Goal: Task Accomplishment & Management: Manage account settings

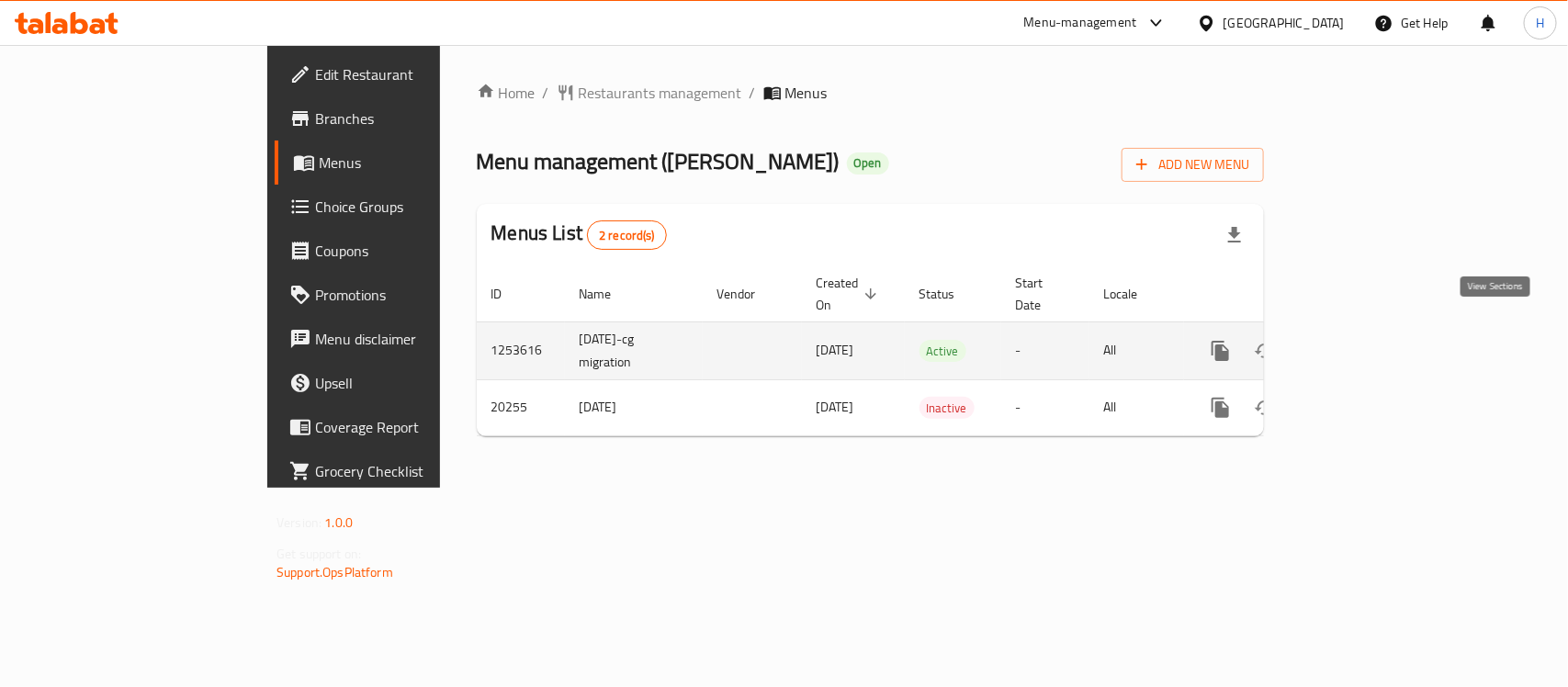
click at [1361, 343] on icon "enhanced table" at bounding box center [1353, 350] width 16 height 16
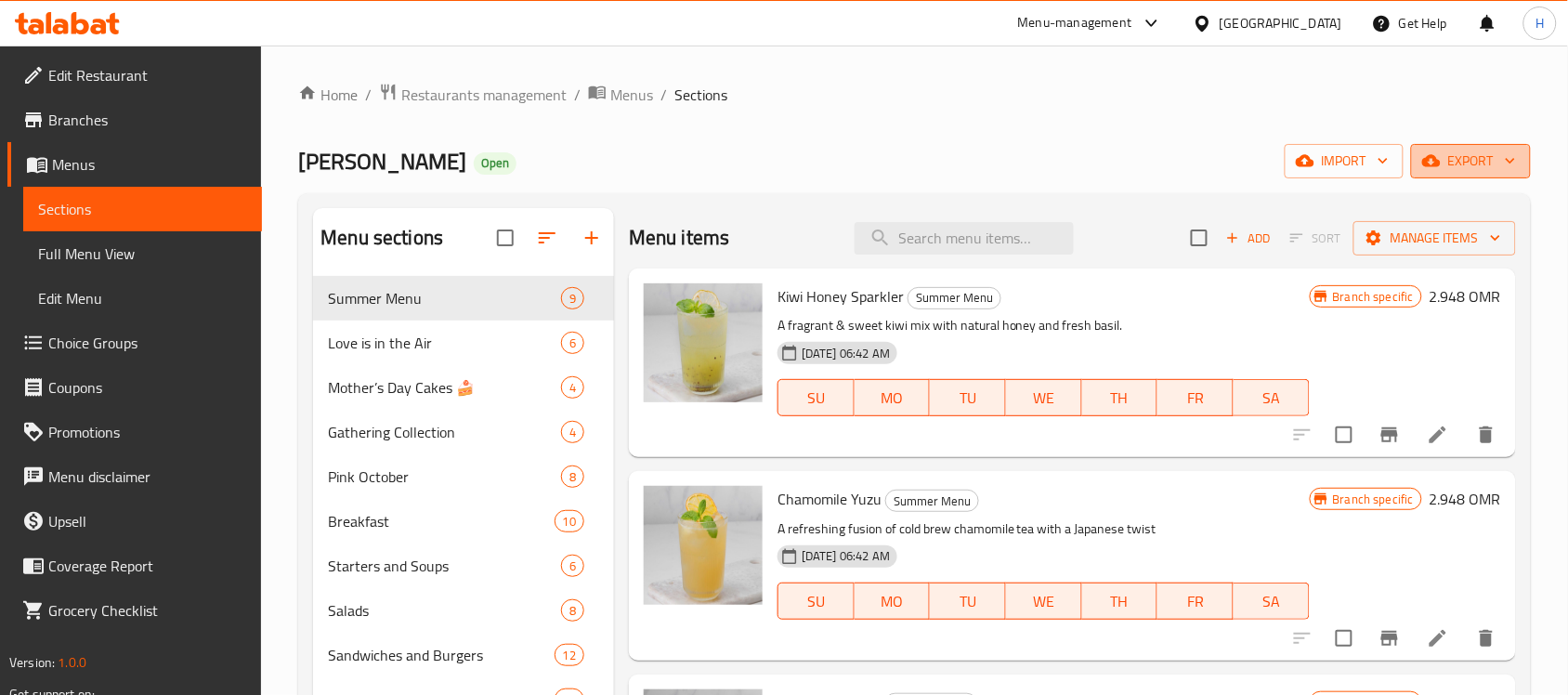
click at [1494, 148] on button "export" at bounding box center [1470, 160] width 120 height 34
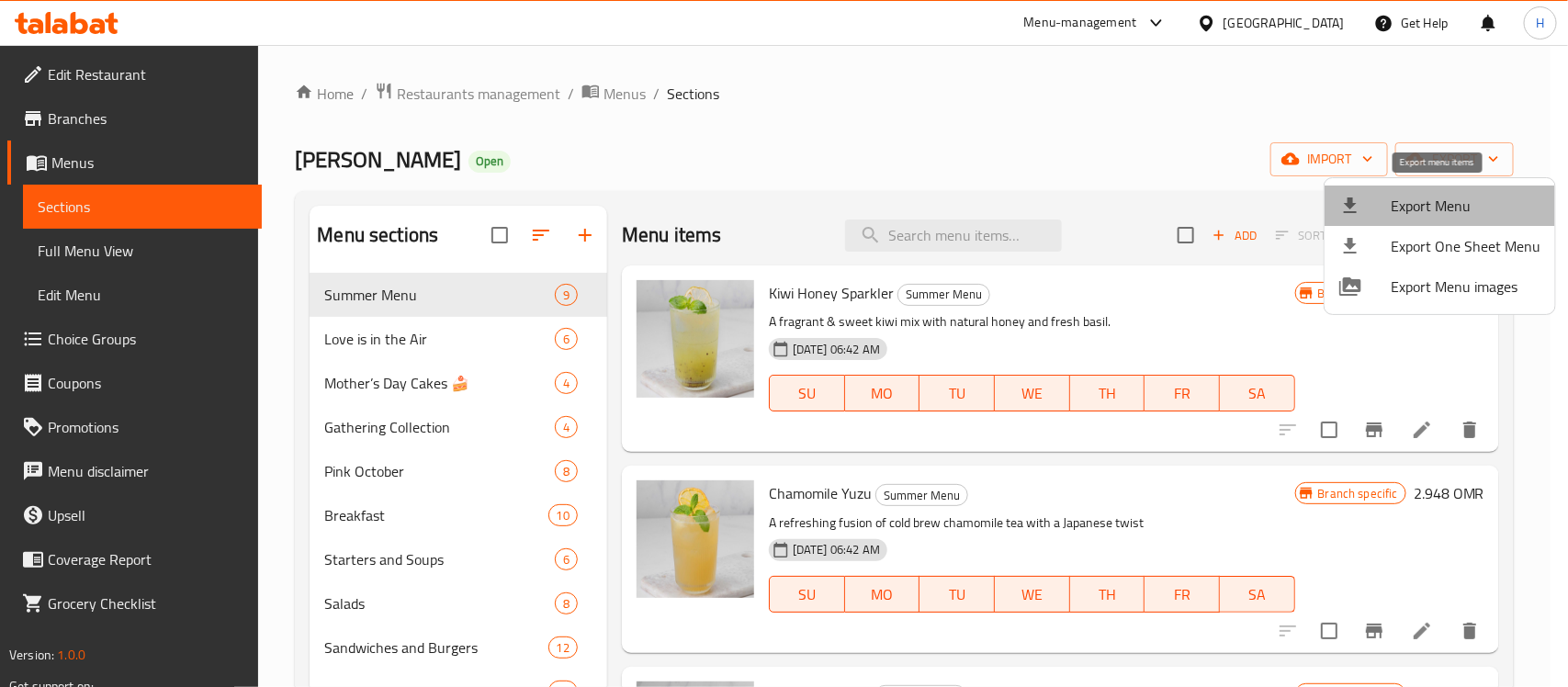
click at [1440, 195] on span "Export Menu" at bounding box center [1466, 206] width 150 height 22
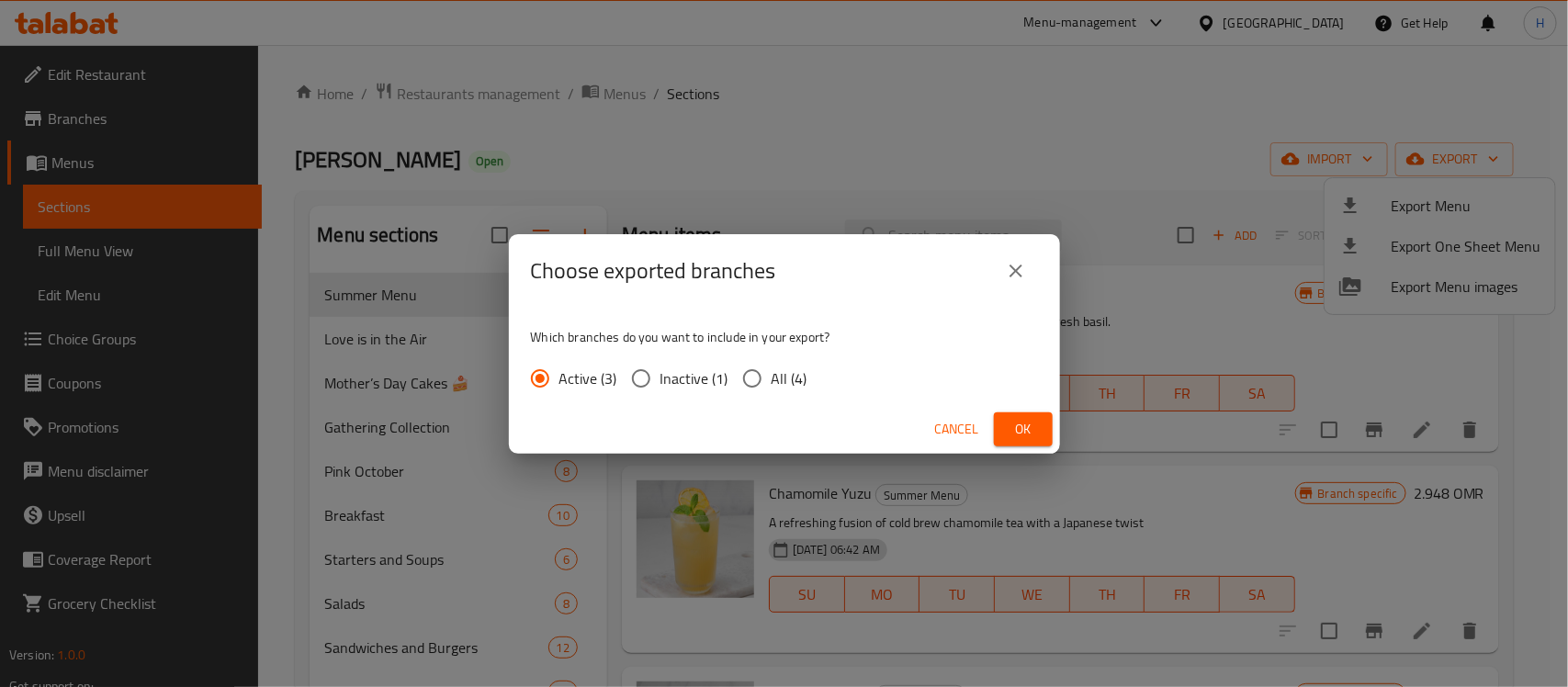
click at [791, 381] on span "All (4)" at bounding box center [789, 378] width 36 height 22
click at [771, 381] on input "All (4)" at bounding box center [752, 378] width 39 height 39
radio input "true"
click at [1022, 427] on span "Ok" at bounding box center [1023, 429] width 29 height 23
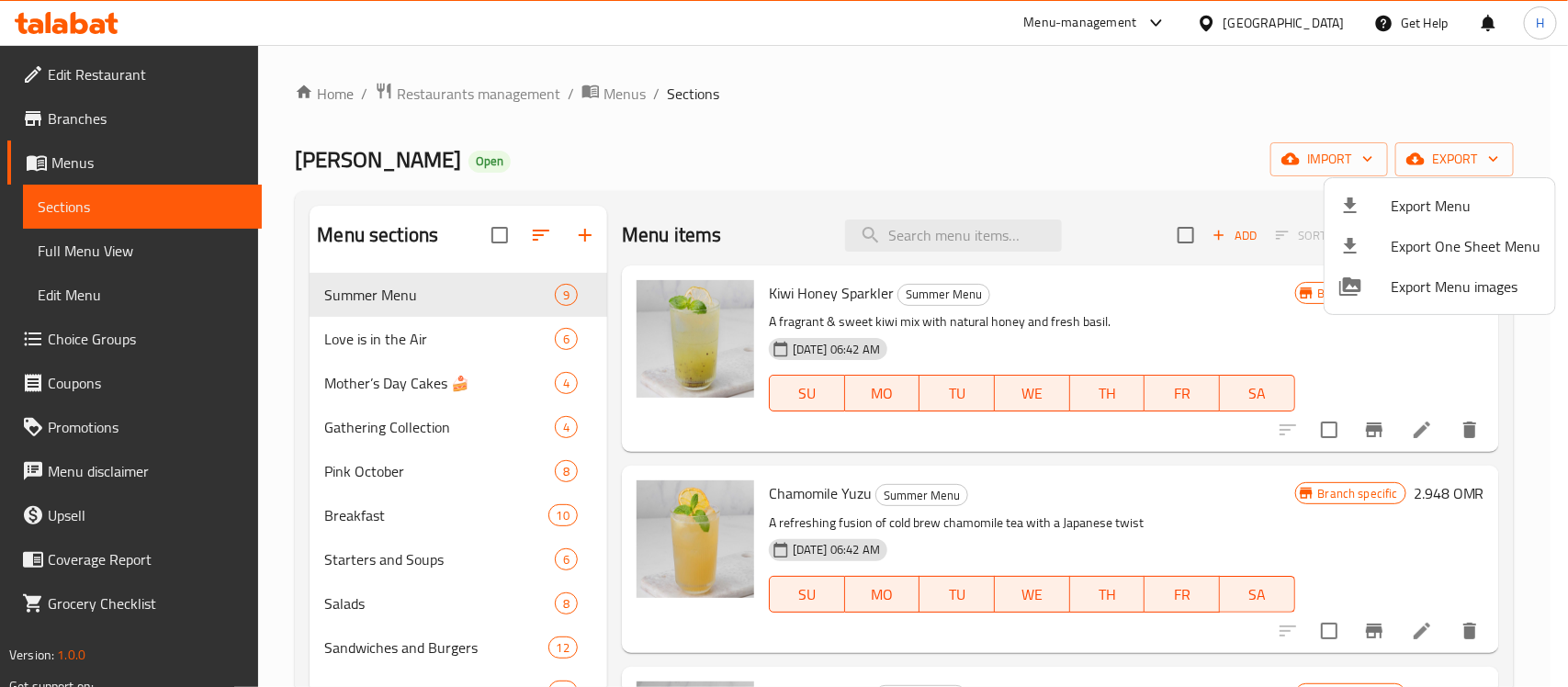
click at [1002, 209] on div at bounding box center [784, 344] width 1568 height 687
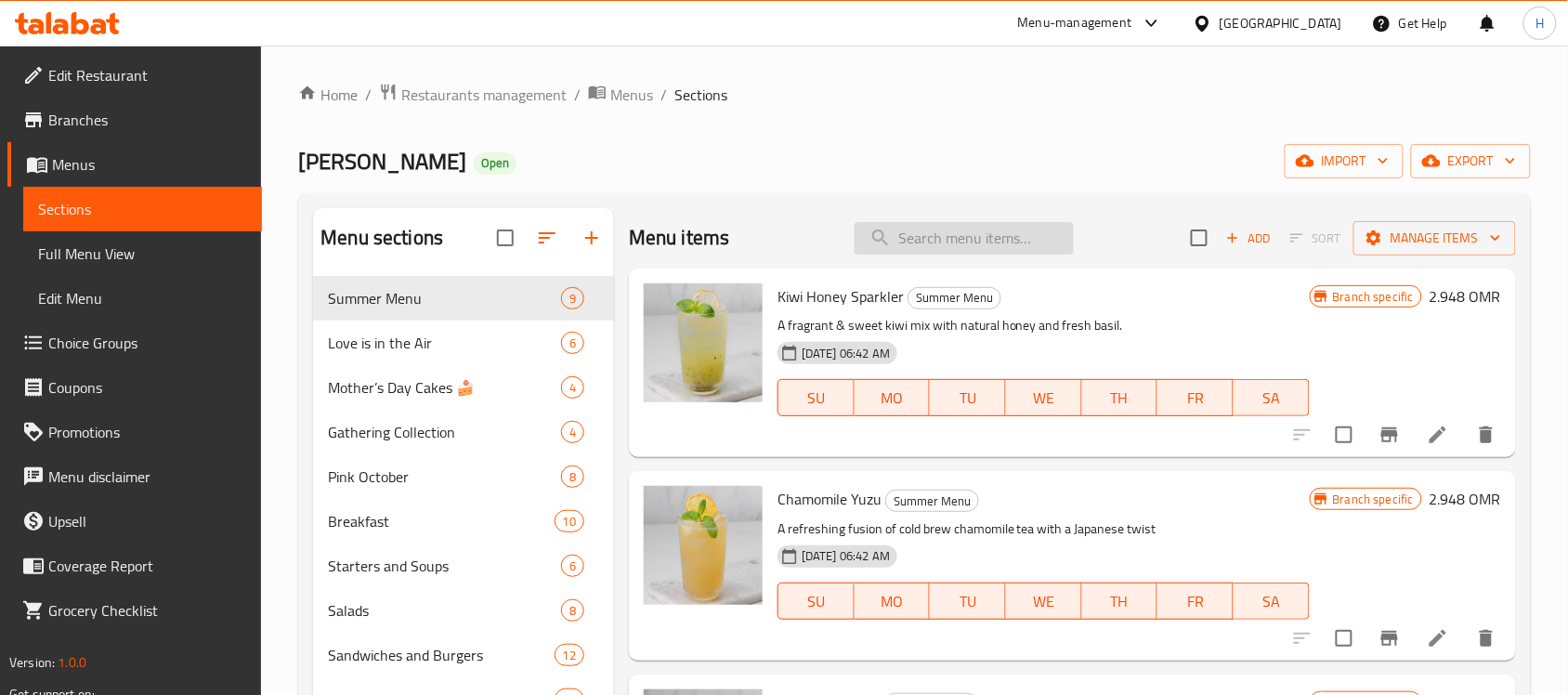
click at [1012, 228] on input "search" at bounding box center [964, 237] width 220 height 32
paste input "Vegan Burger"
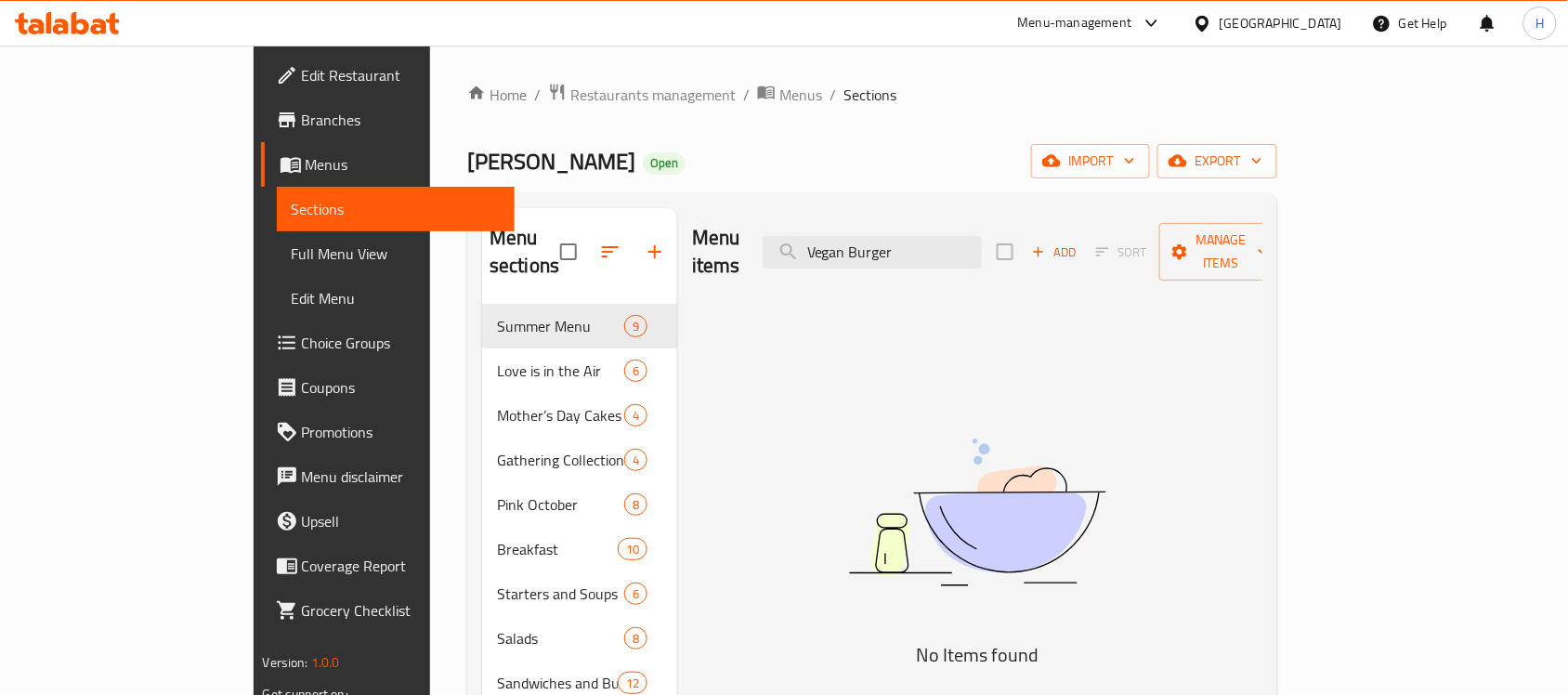
type input "Vegan Burger"
click at [302, 108] on span "Branches" at bounding box center [401, 119] width 199 height 22
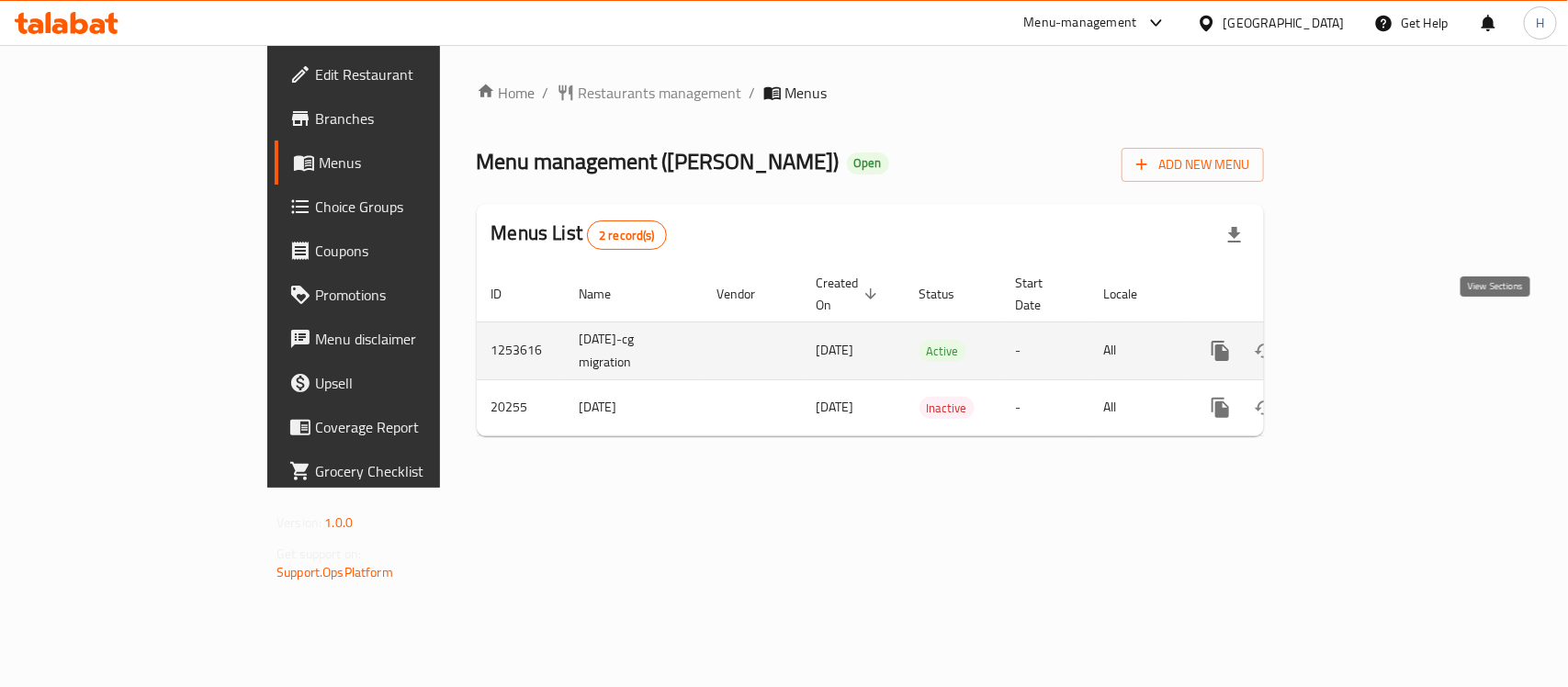
click at [1361, 343] on icon "enhanced table" at bounding box center [1353, 350] width 16 height 16
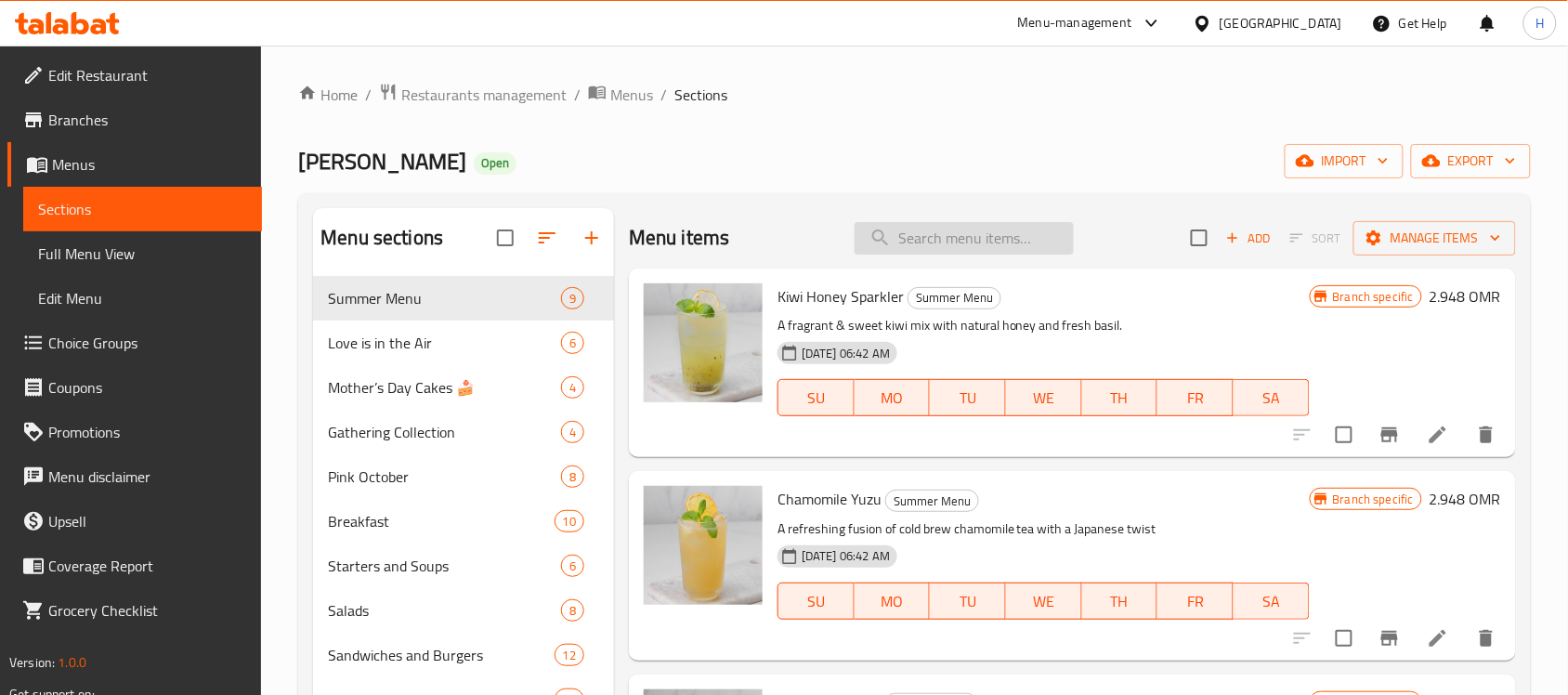
click at [950, 239] on input "search" at bounding box center [964, 237] width 220 height 32
paste input "Vegan Burger"
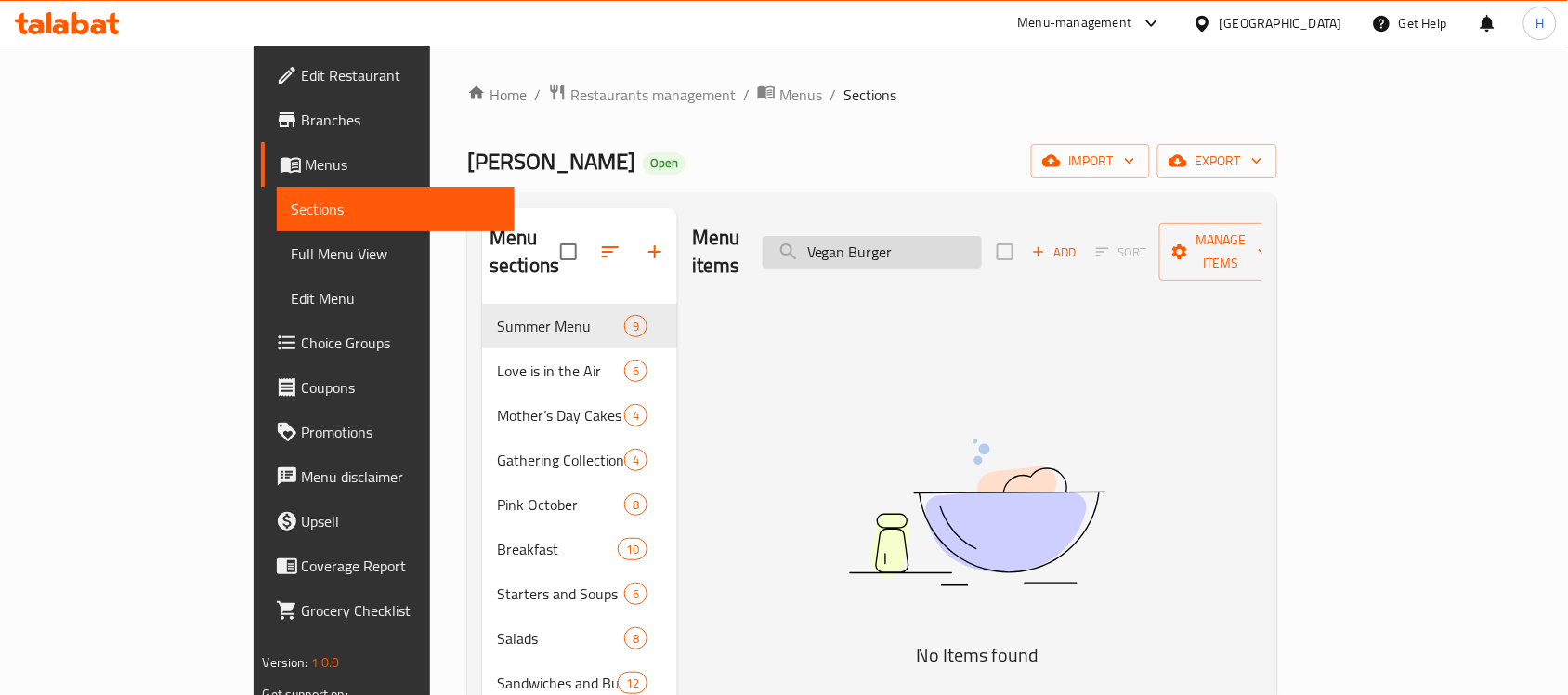
click at [902, 239] on input "Vegan Burger" at bounding box center [872, 252] width 220 height 32
click at [982, 241] on input "Vegan Burger" at bounding box center [872, 252] width 220 height 32
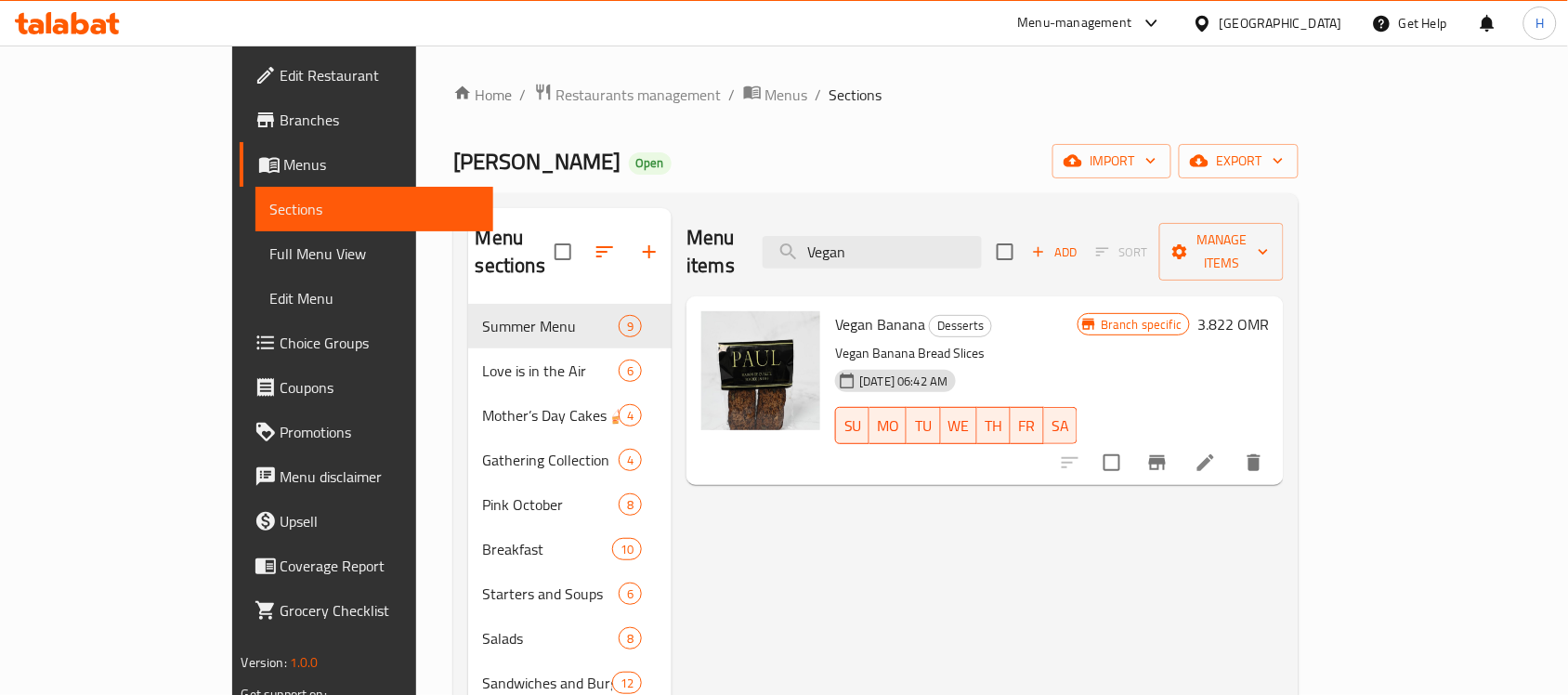
type input "Vegan"
click at [67, 28] on icon at bounding box center [67, 22] width 105 height 22
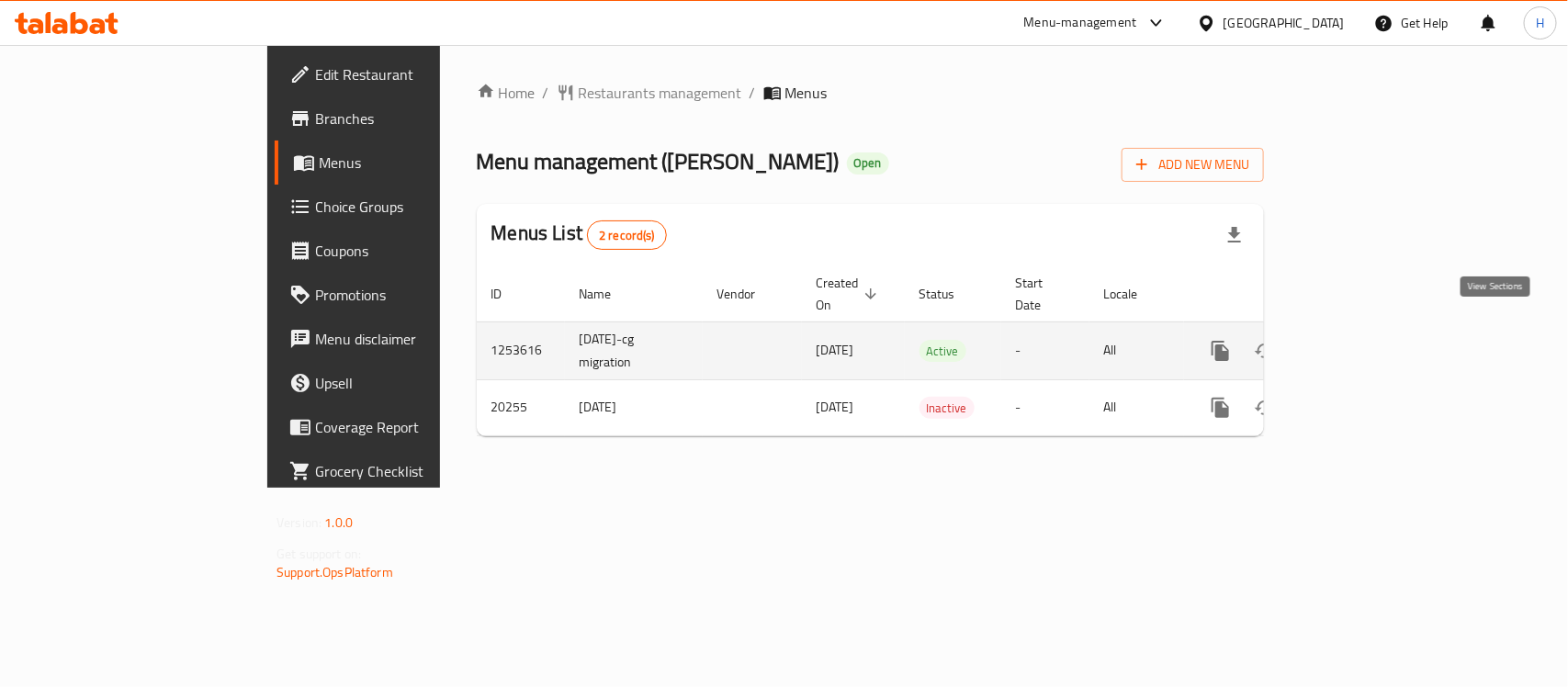
click at [1361, 343] on icon "enhanced table" at bounding box center [1353, 350] width 16 height 16
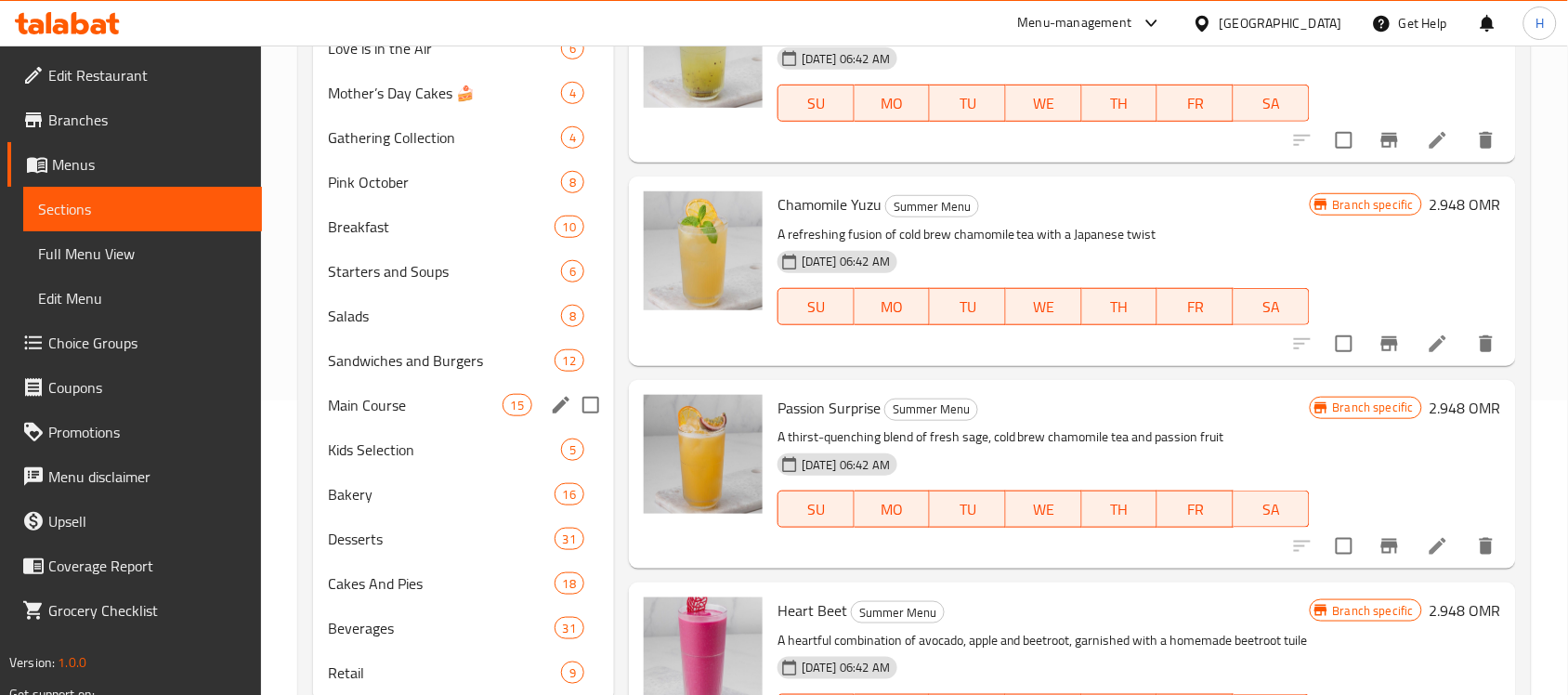
scroll to position [353, 0]
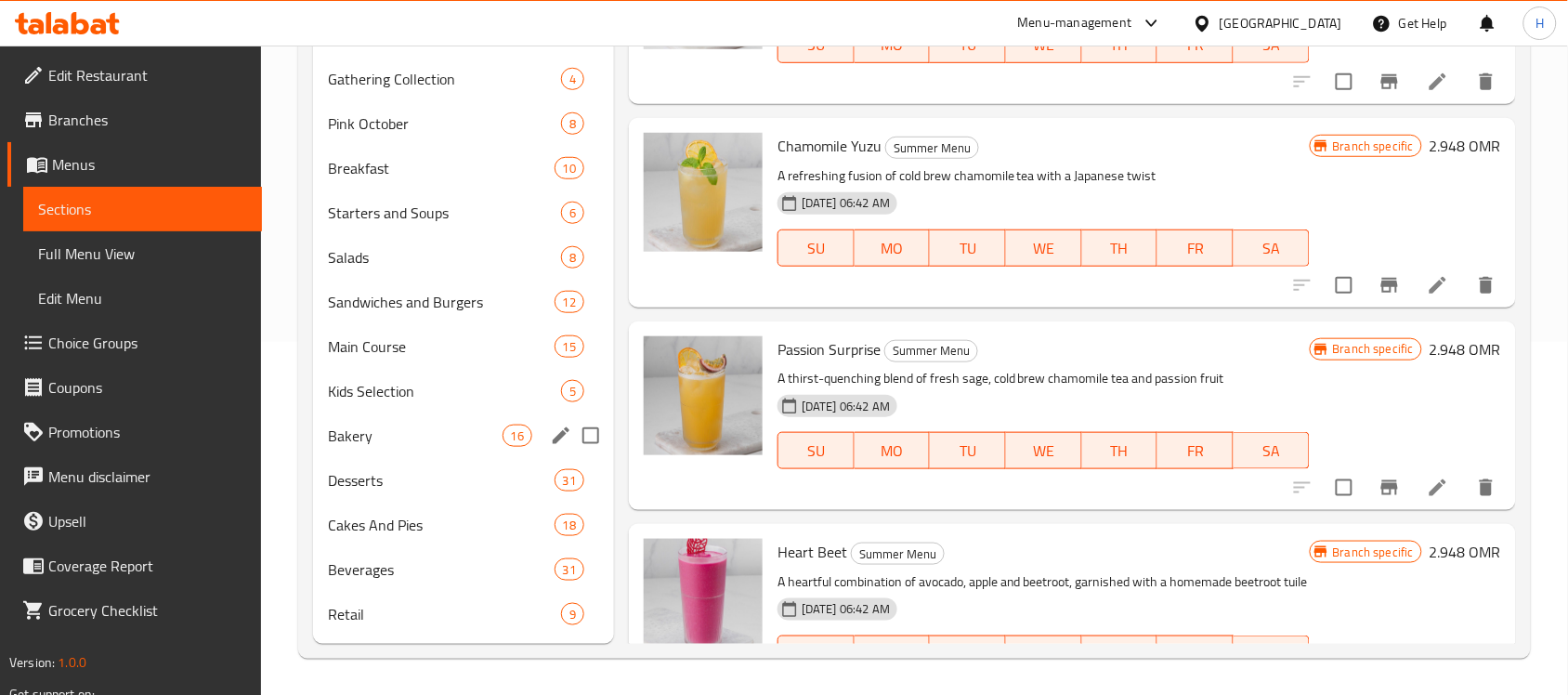
click at [462, 416] on div "Bakery 16" at bounding box center [464, 435] width 301 height 45
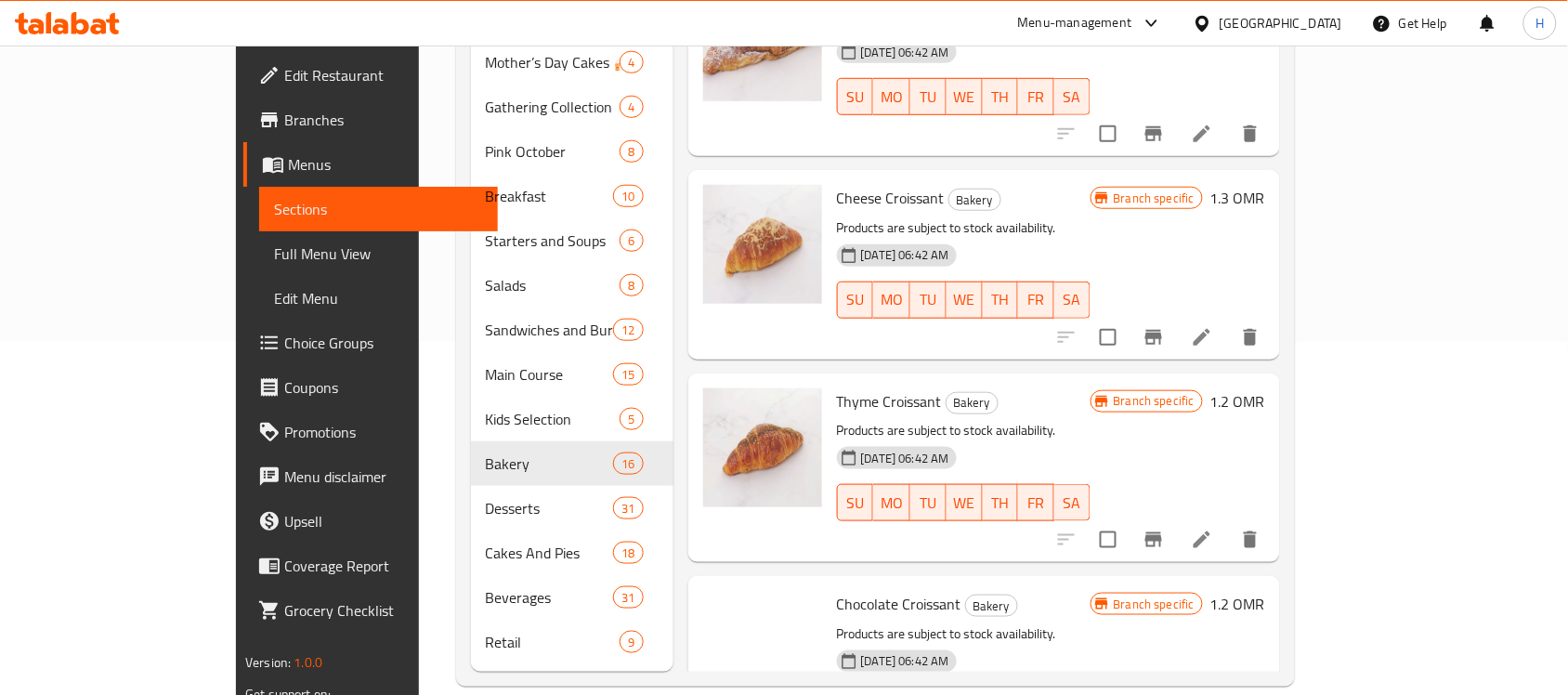
scroll to position [581, 0]
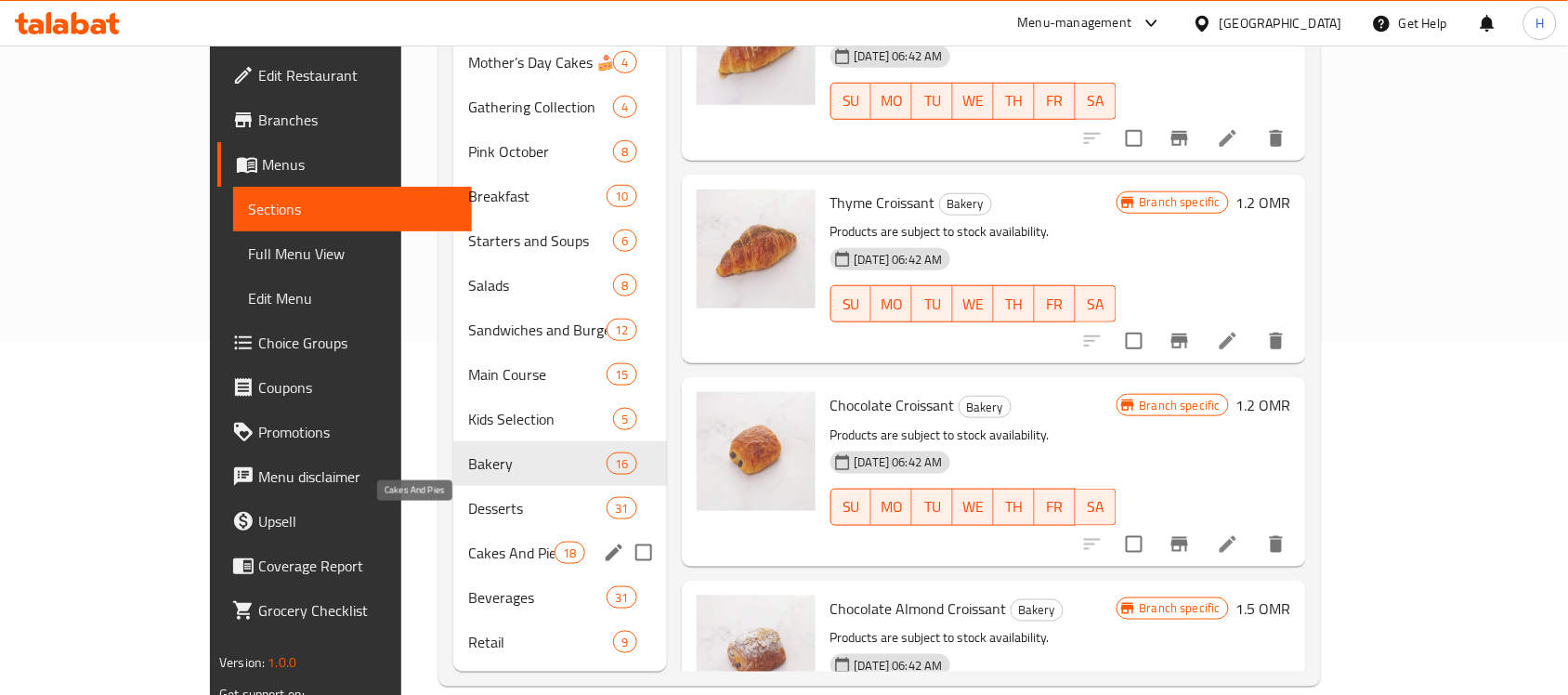
click at [469, 542] on span "Cakes And Pies" at bounding box center [512, 552] width 86 height 22
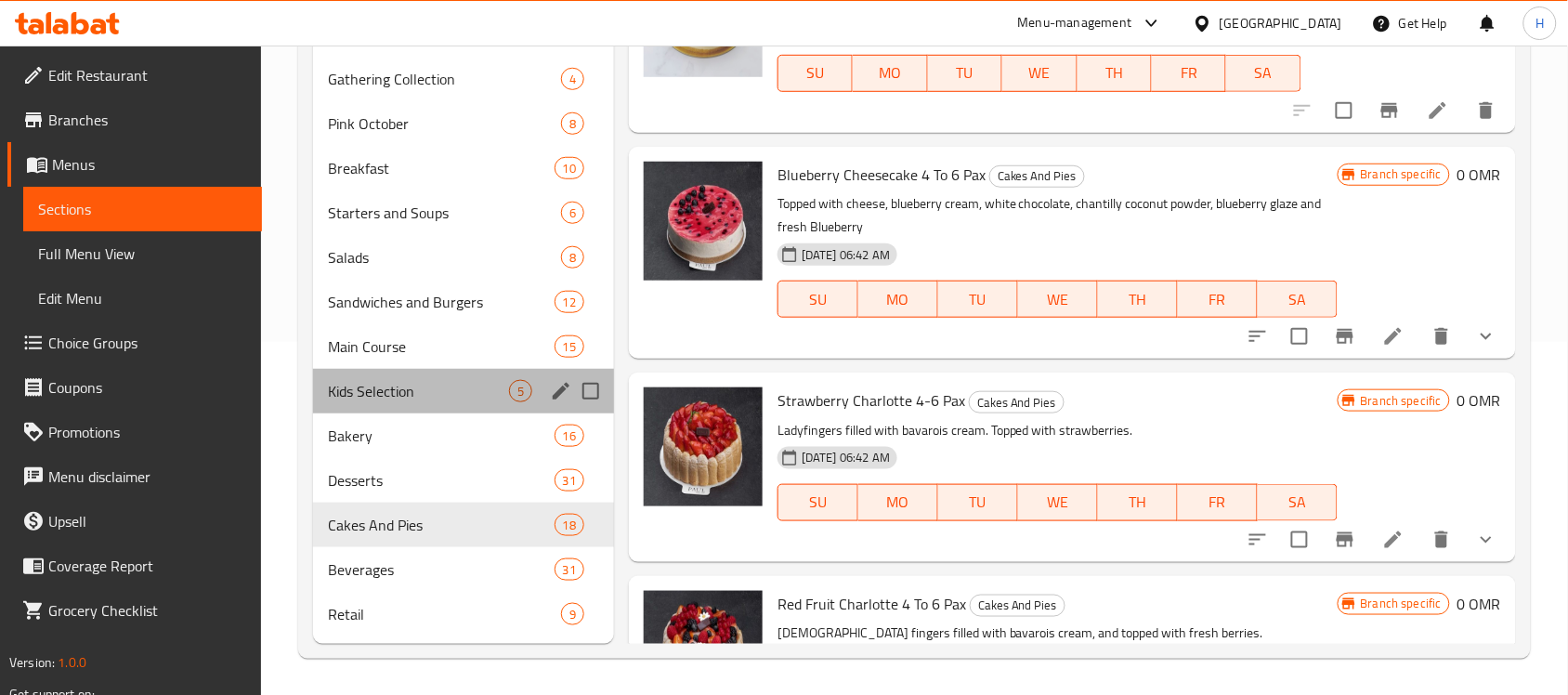
click at [332, 374] on div "Kids Selection 5" at bounding box center [464, 391] width 301 height 45
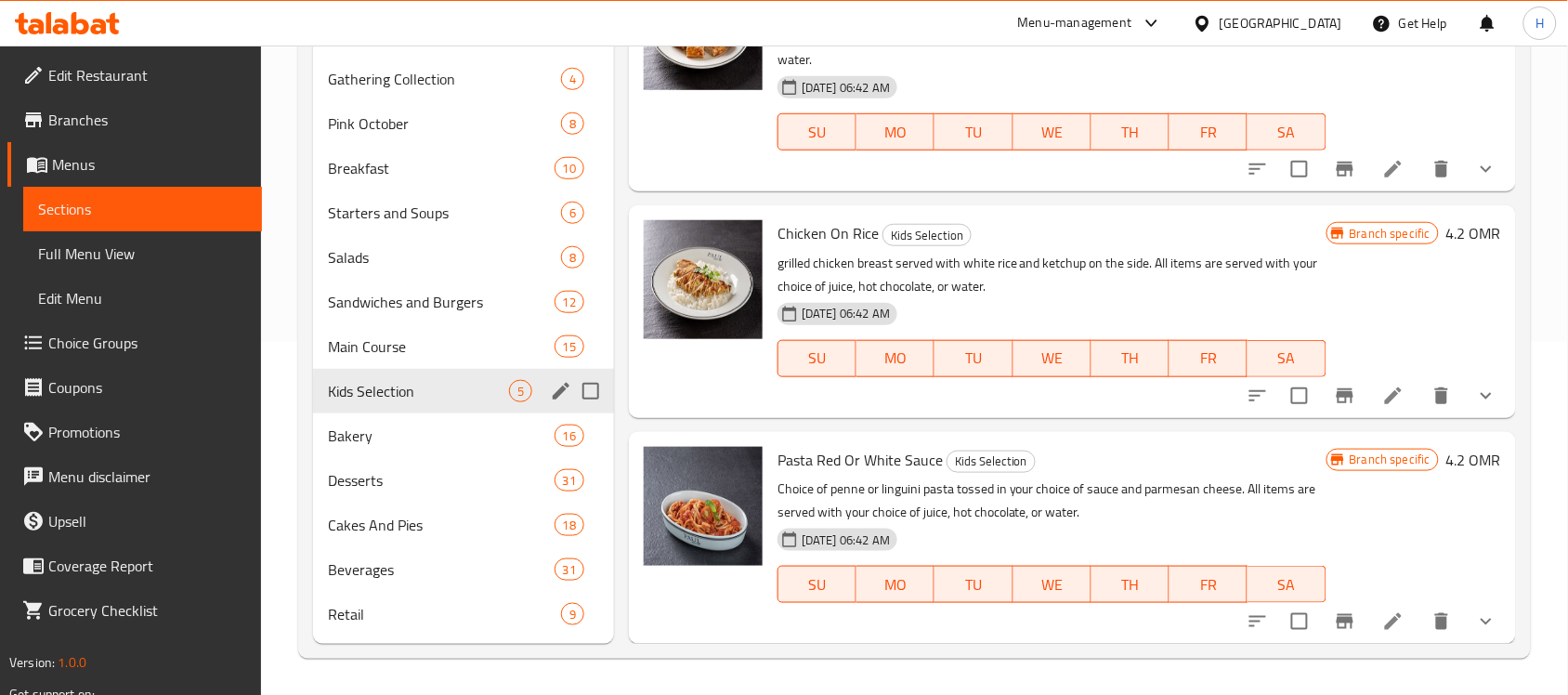
click at [345, 348] on span "Main Course" at bounding box center [440, 346] width 226 height 22
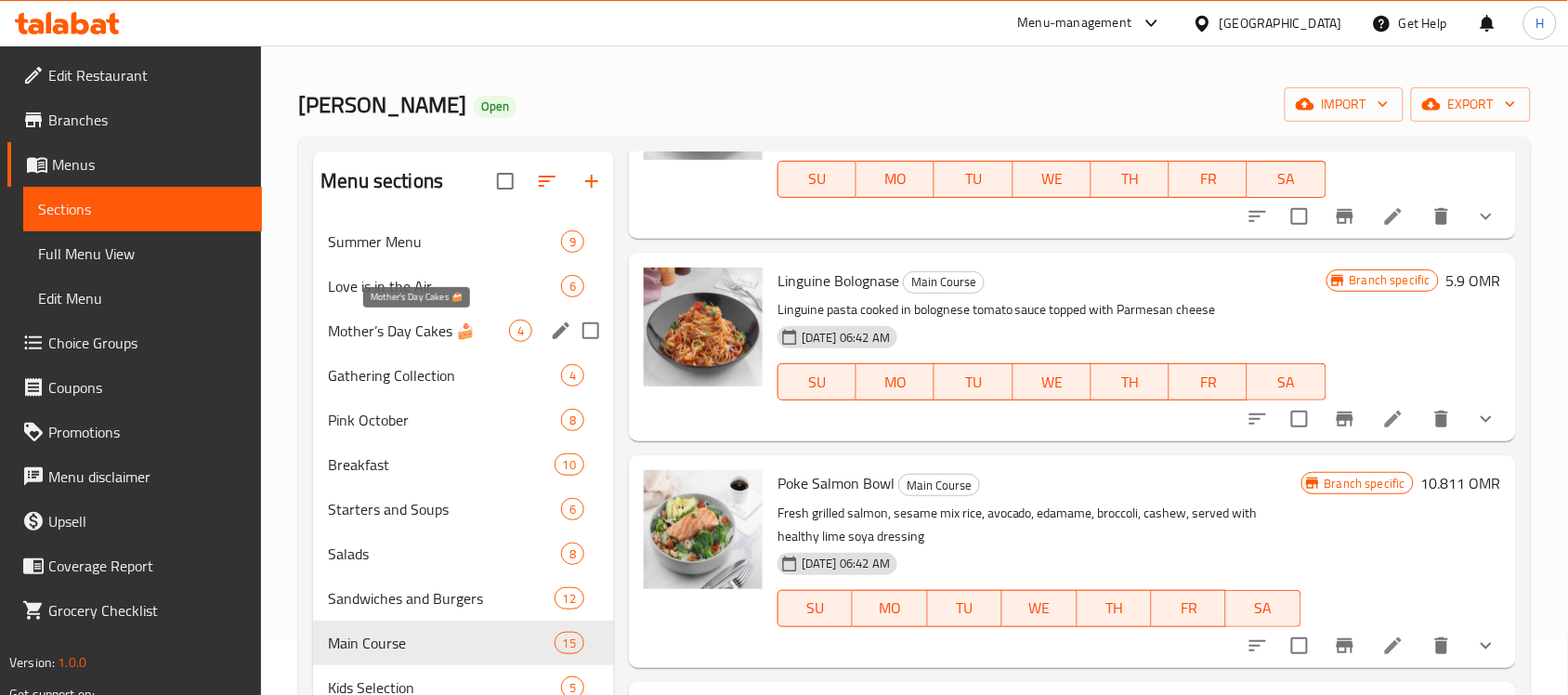
scroll to position [5, 0]
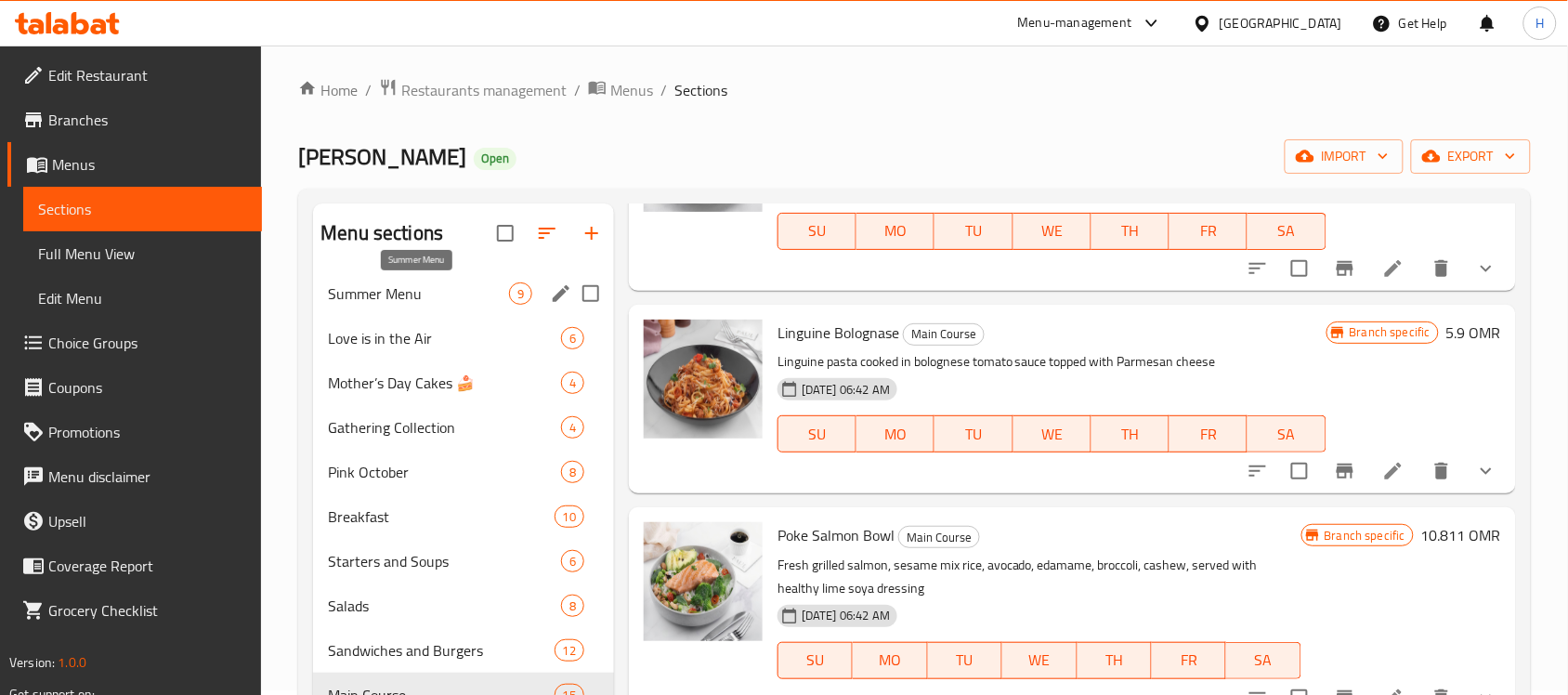
click at [400, 290] on span "Summer Menu" at bounding box center [419, 293] width 182 height 22
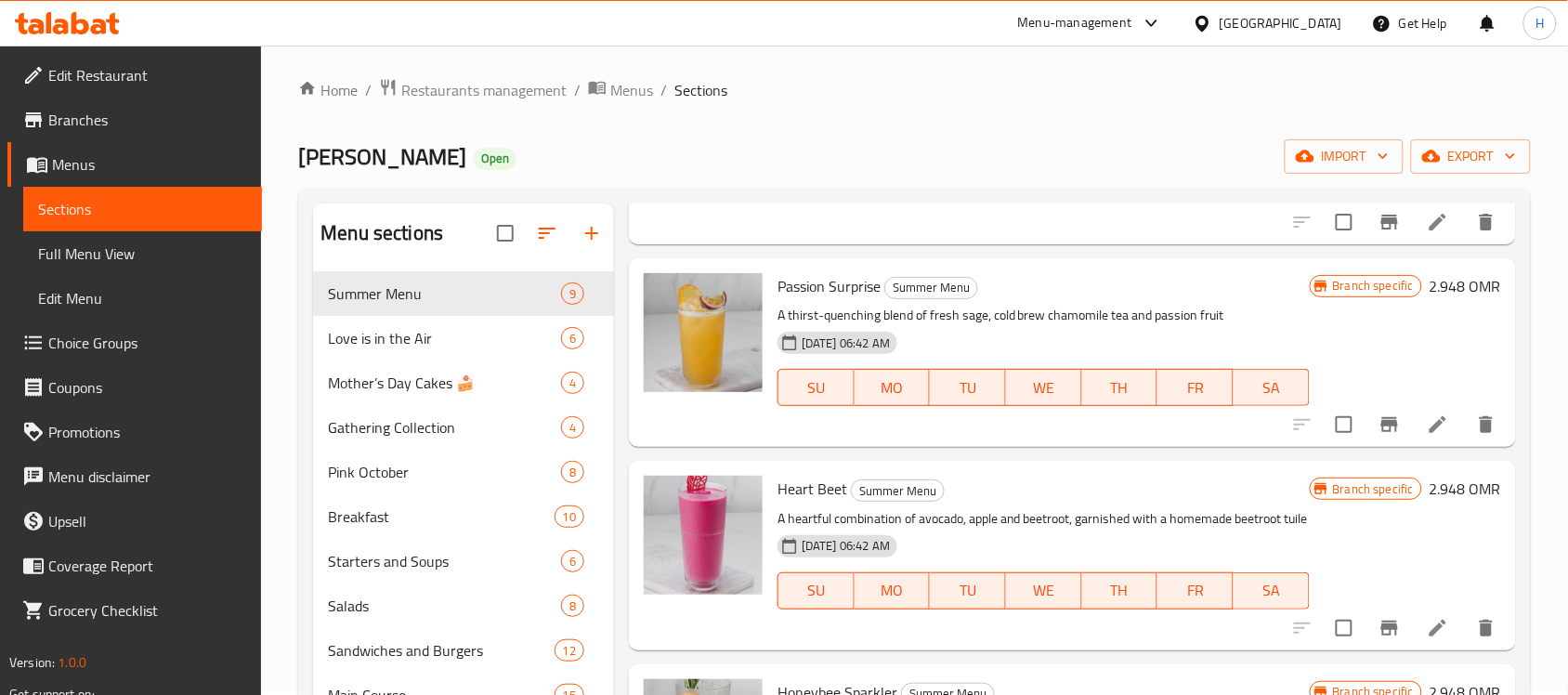
click at [79, 117] on span "Branches" at bounding box center [147, 119] width 199 height 22
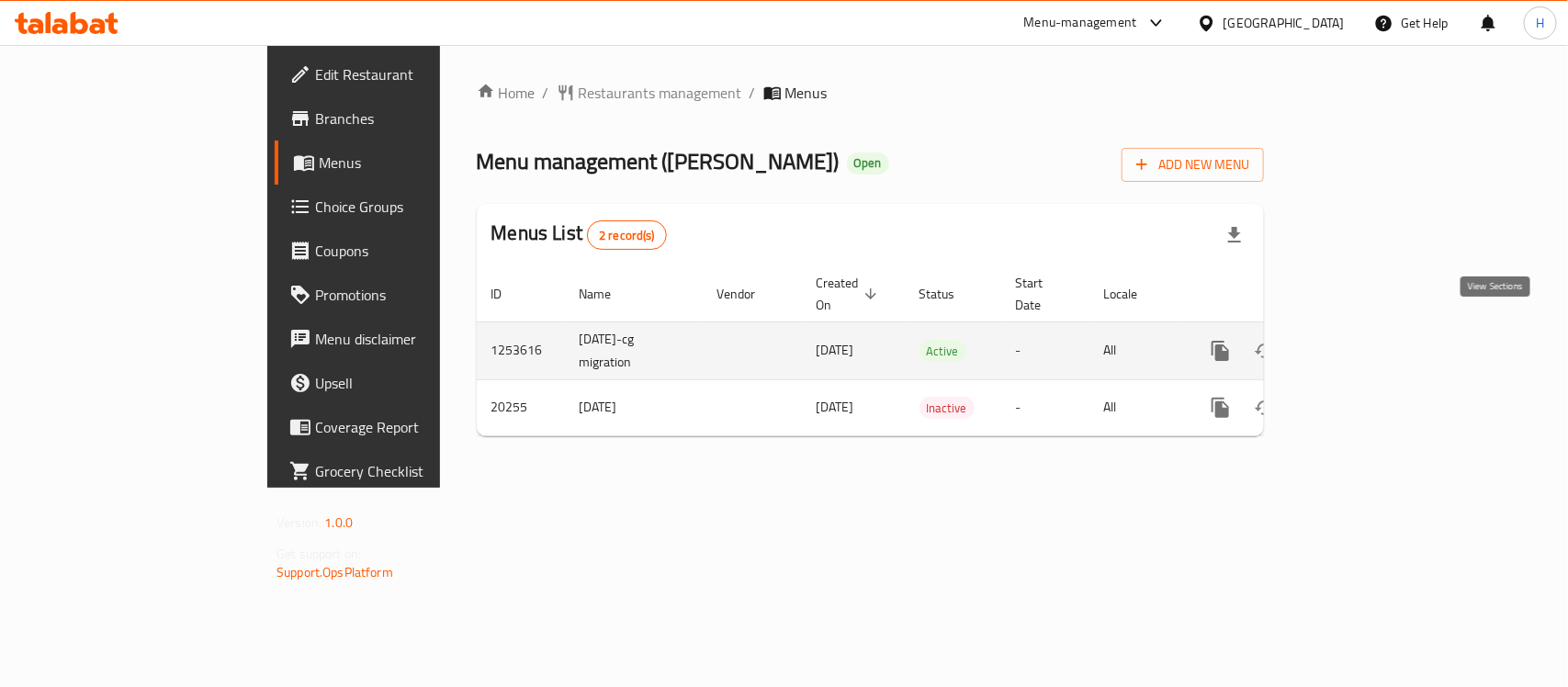
click at [1364, 340] on icon "enhanced table" at bounding box center [1353, 350] width 22 height 22
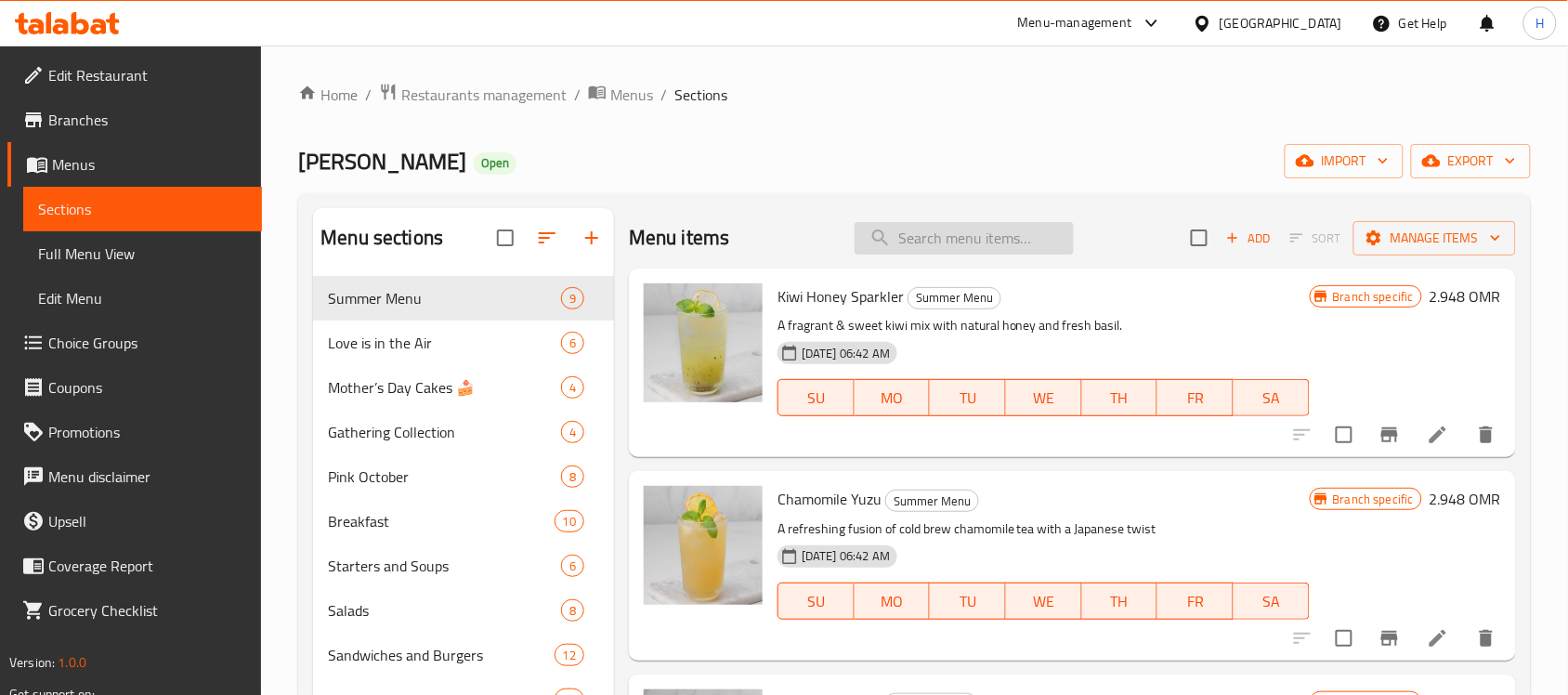
click at [931, 241] on input "search" at bounding box center [964, 237] width 220 height 32
paste input "Vegan"
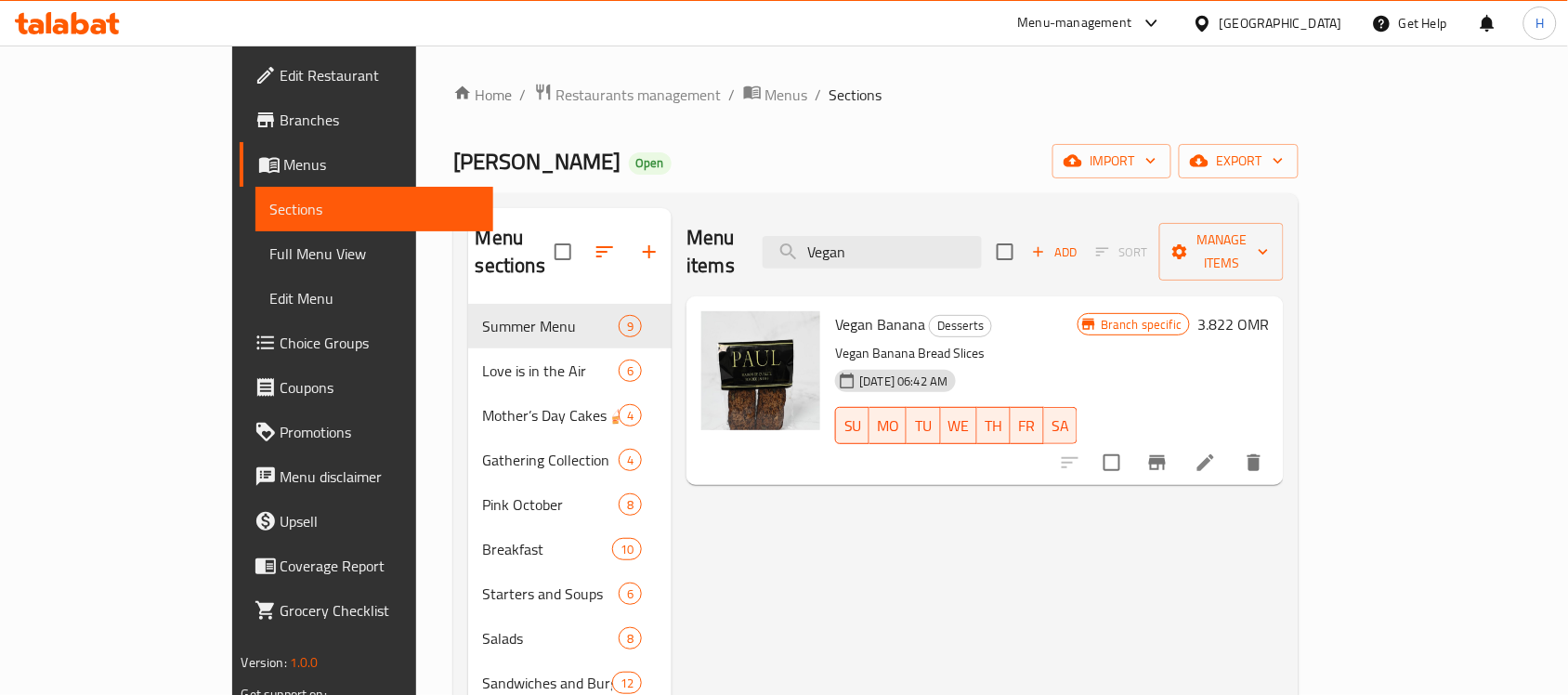
type input "Vegan"
click at [56, 35] on div at bounding box center [67, 23] width 135 height 37
click at [62, 26] on icon at bounding box center [61, 26] width 16 height 16
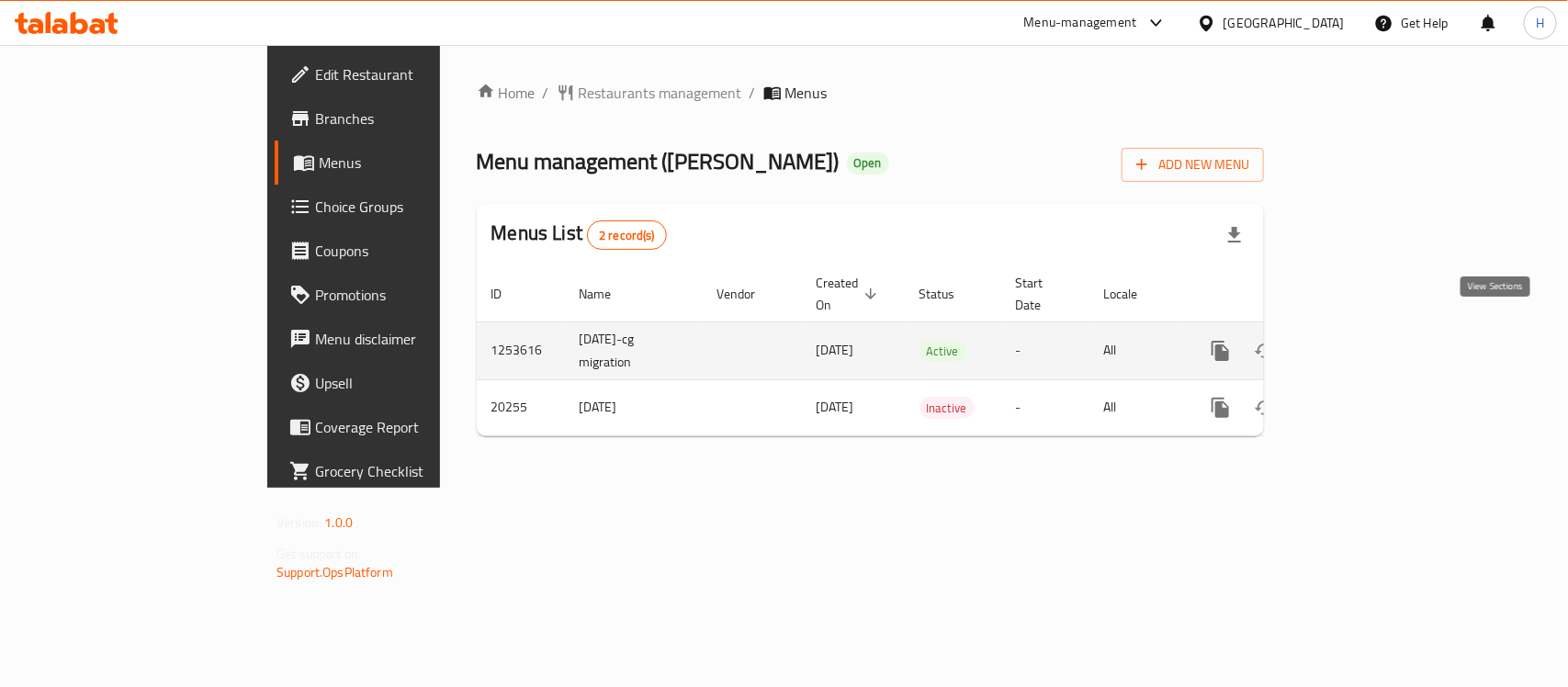
click at [1364, 340] on icon "enhanced table" at bounding box center [1353, 350] width 22 height 22
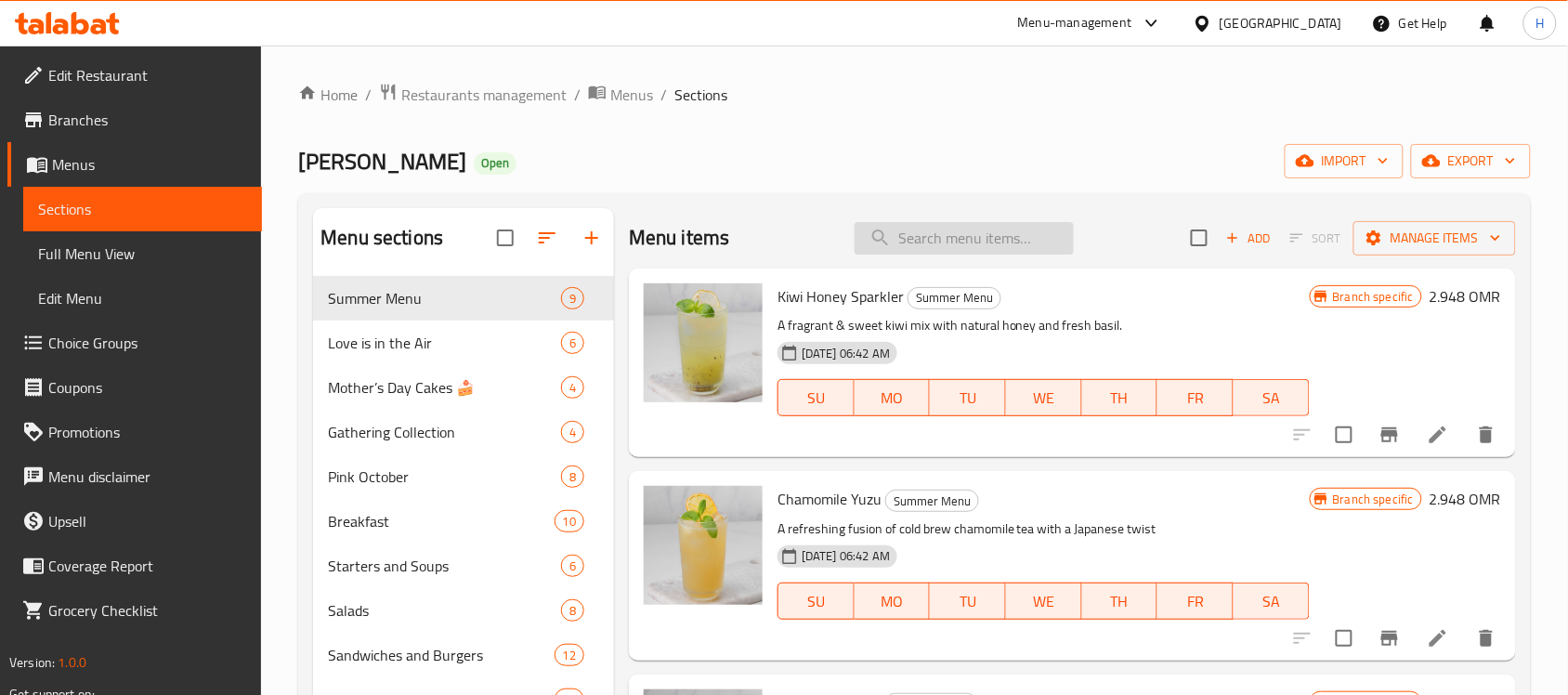
click at [933, 234] on input "search" at bounding box center [964, 237] width 220 height 32
paste input "Vegan Burger"
click at [893, 239] on input "Vegan Burger" at bounding box center [964, 237] width 220 height 32
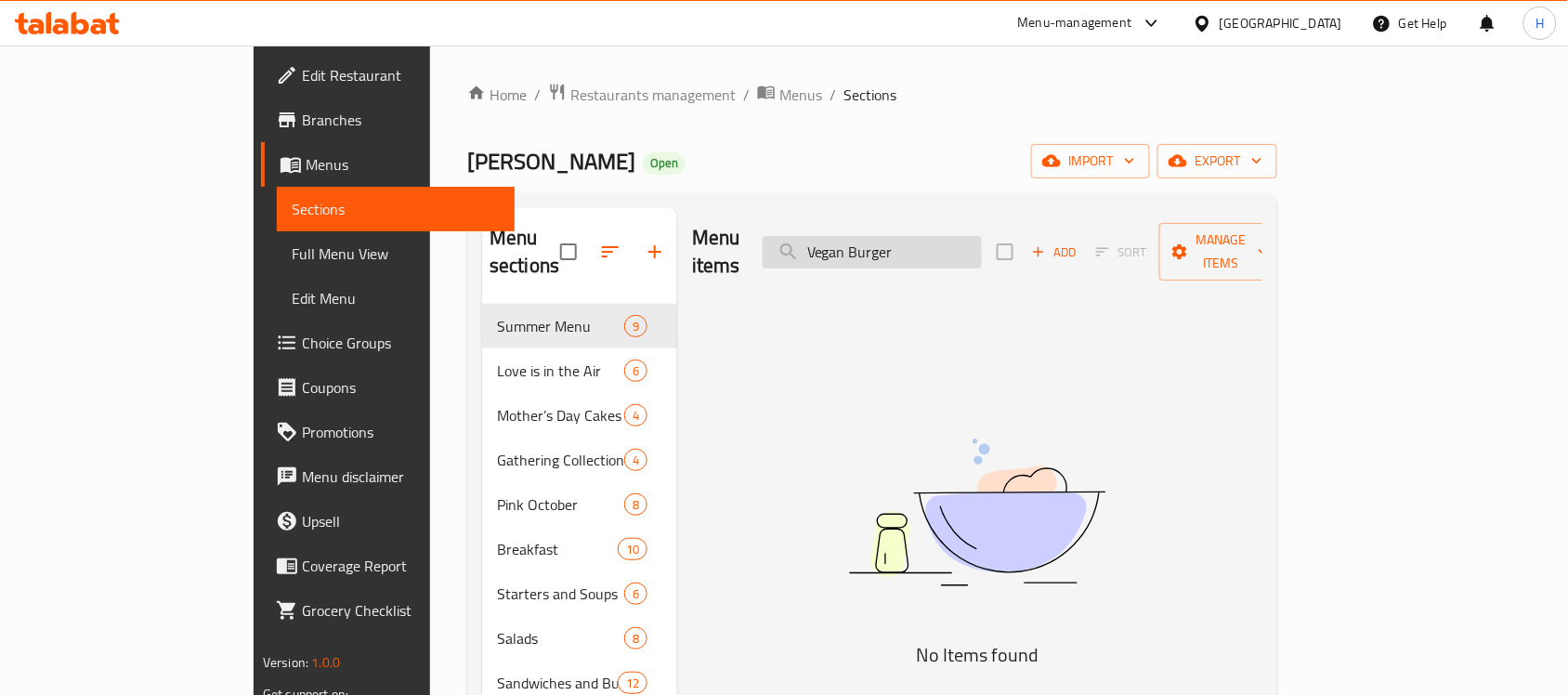
click at [893, 239] on input "Vegan Burger" at bounding box center [872, 252] width 220 height 32
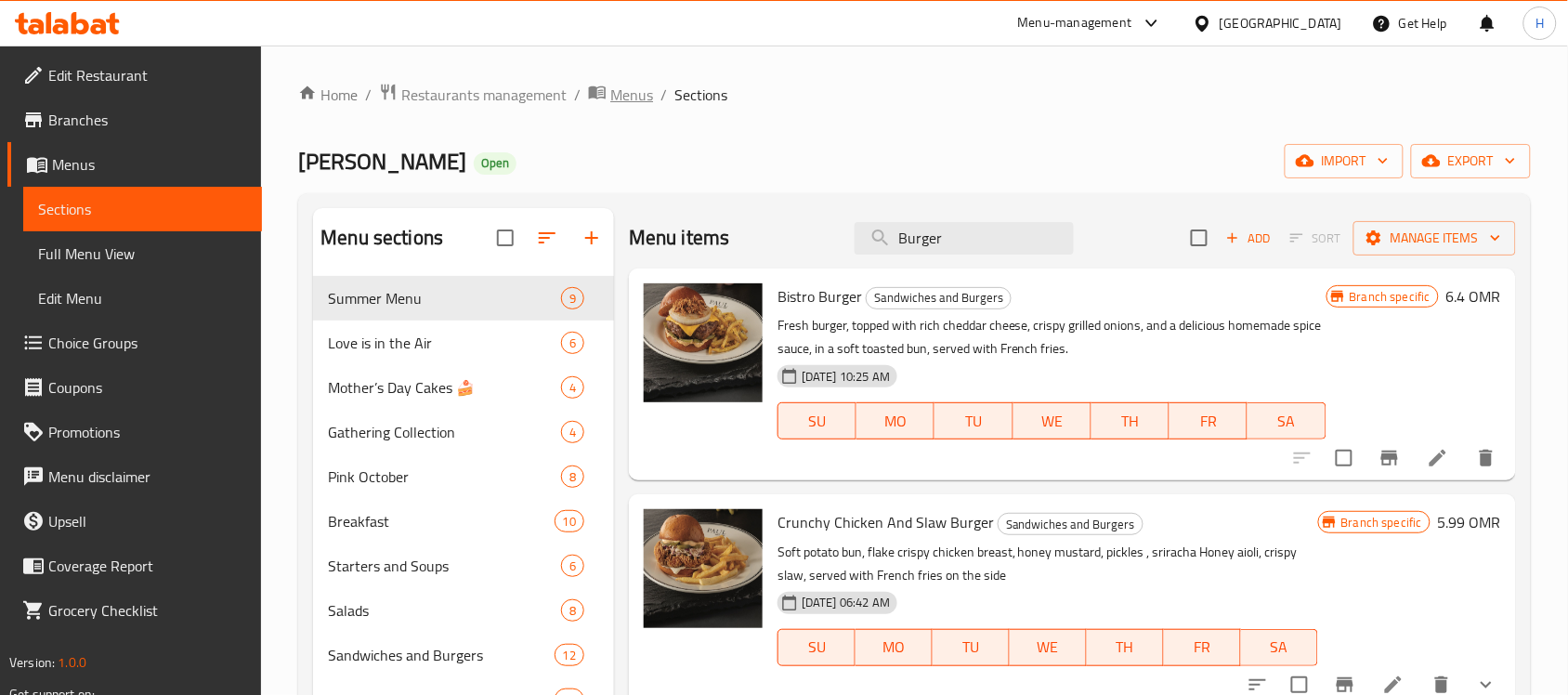
type input "Burger"
click at [641, 100] on span "Menus" at bounding box center [632, 95] width 43 height 22
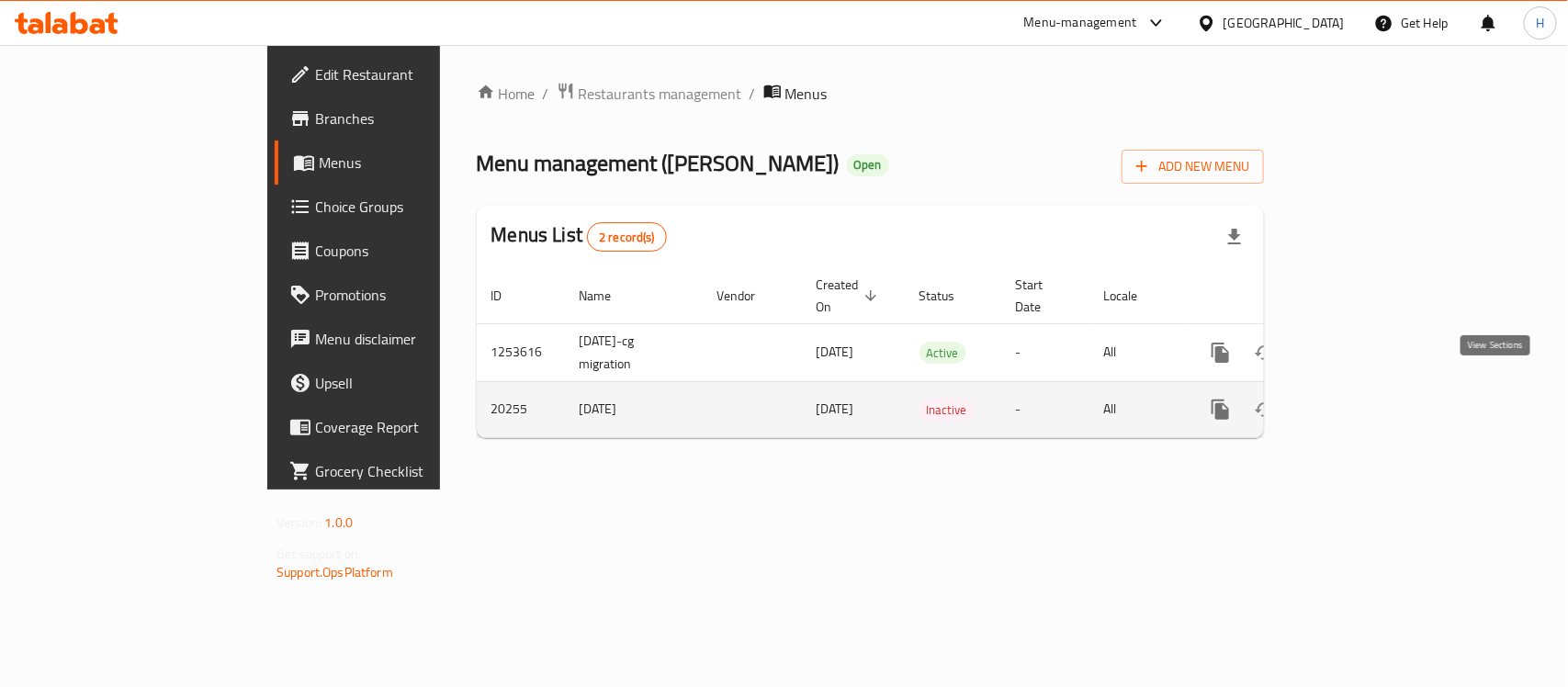
click at [1364, 398] on icon "enhanced table" at bounding box center [1353, 409] width 22 height 22
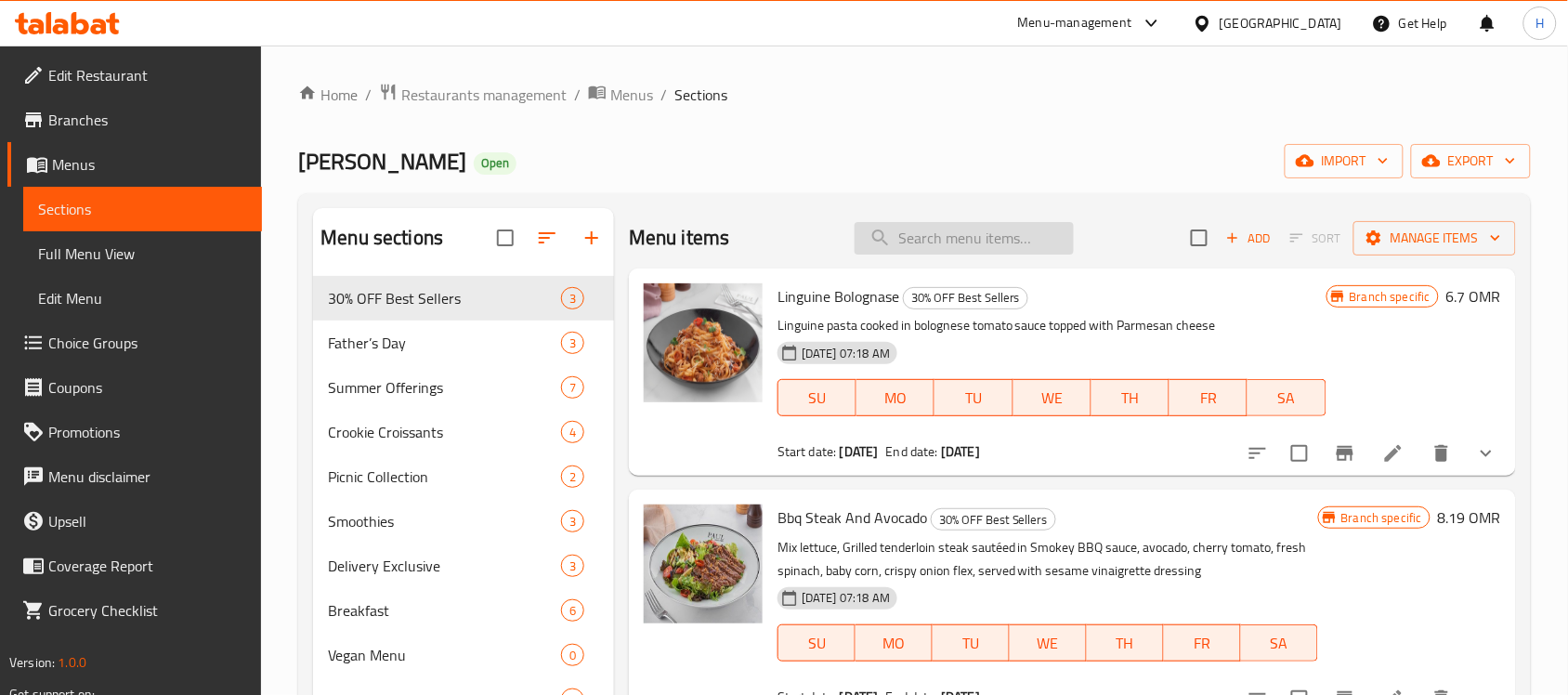
click at [973, 232] on input "search" at bounding box center [964, 237] width 220 height 32
paste input "Vegan Burger"
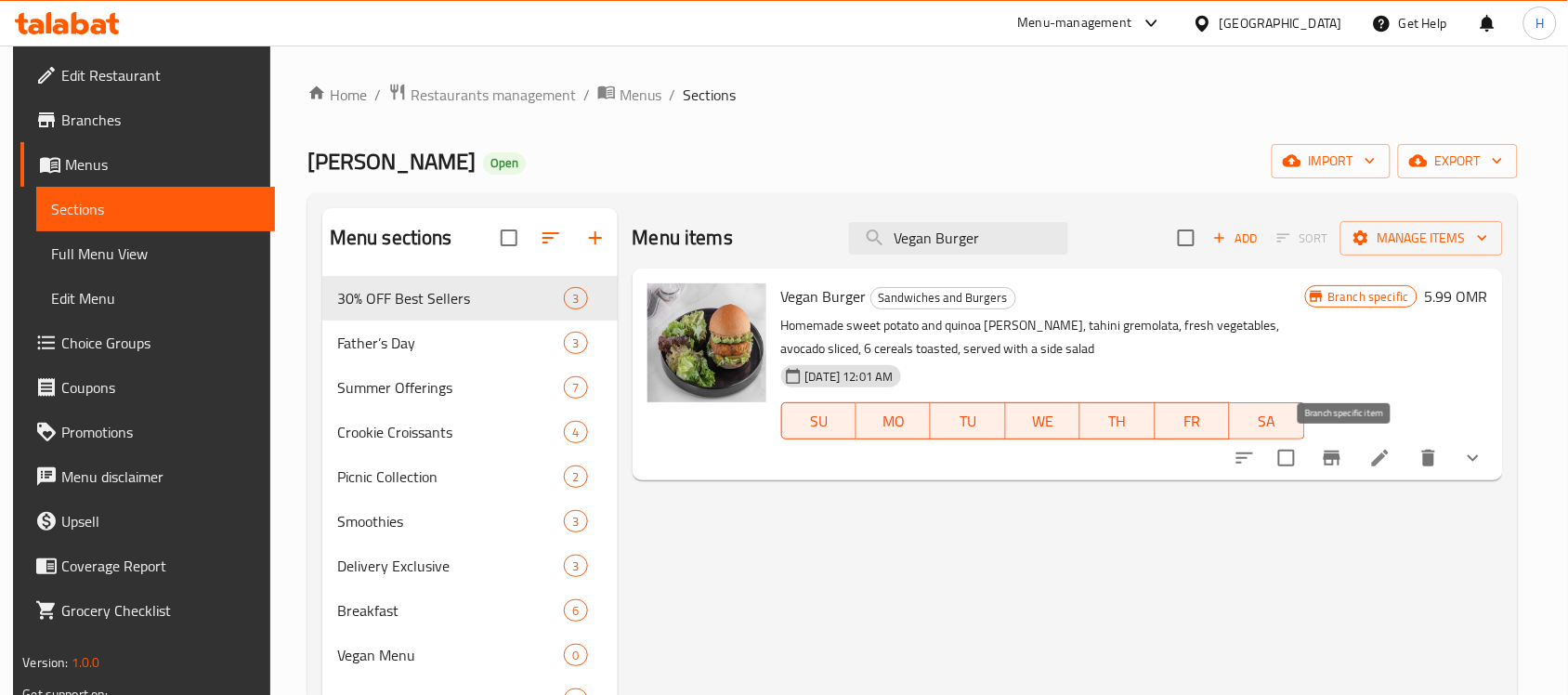
type input "Vegan Burger"
click at [1341, 462] on icon "Branch-specific-item" at bounding box center [1332, 457] width 17 height 15
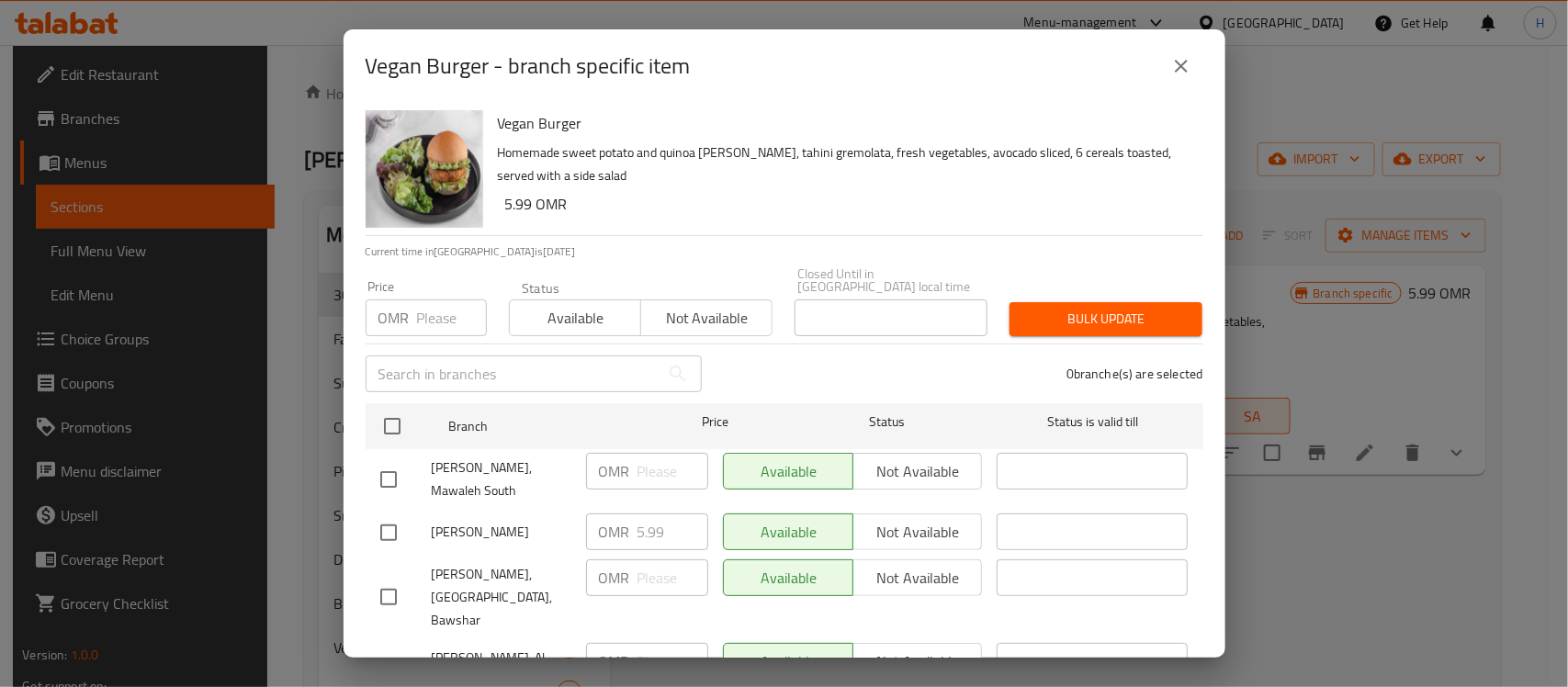
scroll to position [24, 0]
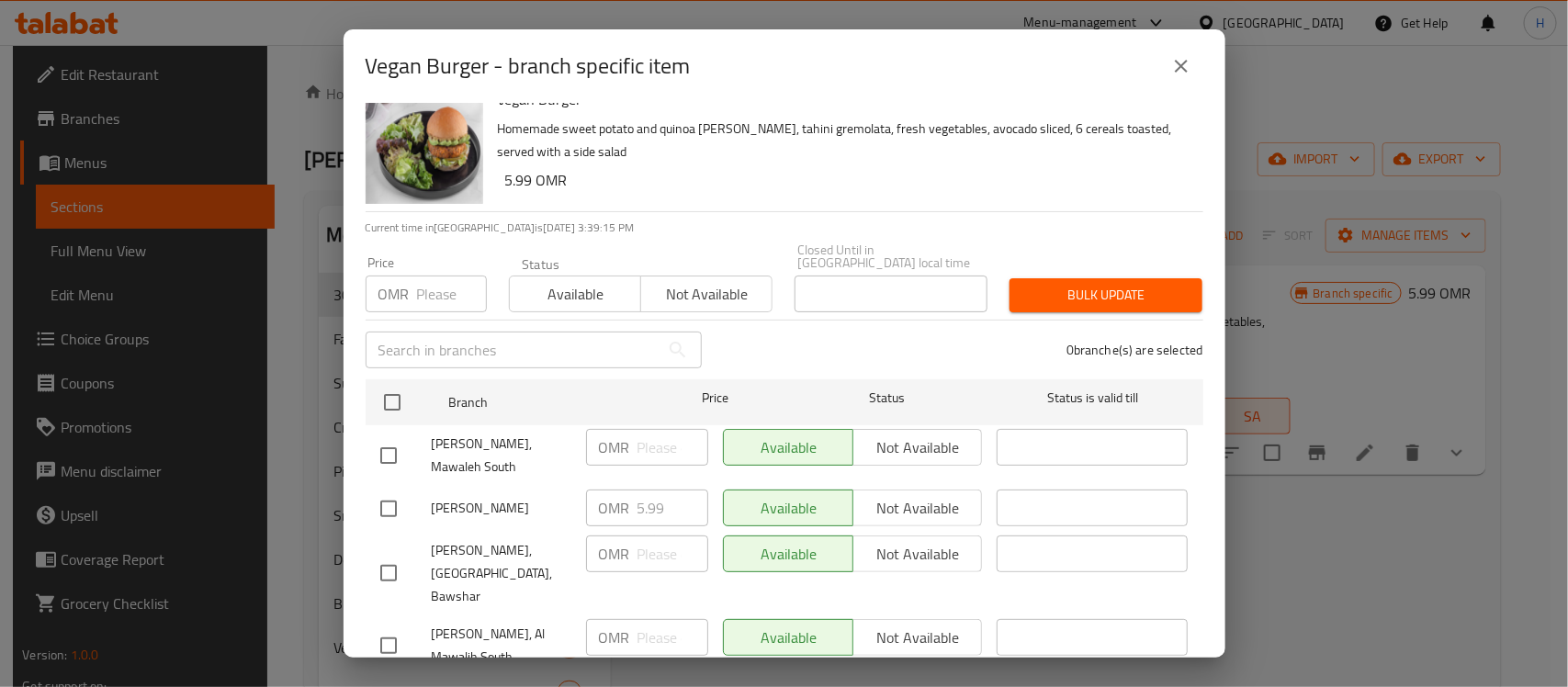
click at [1173, 76] on icon "close" at bounding box center [1181, 66] width 22 height 22
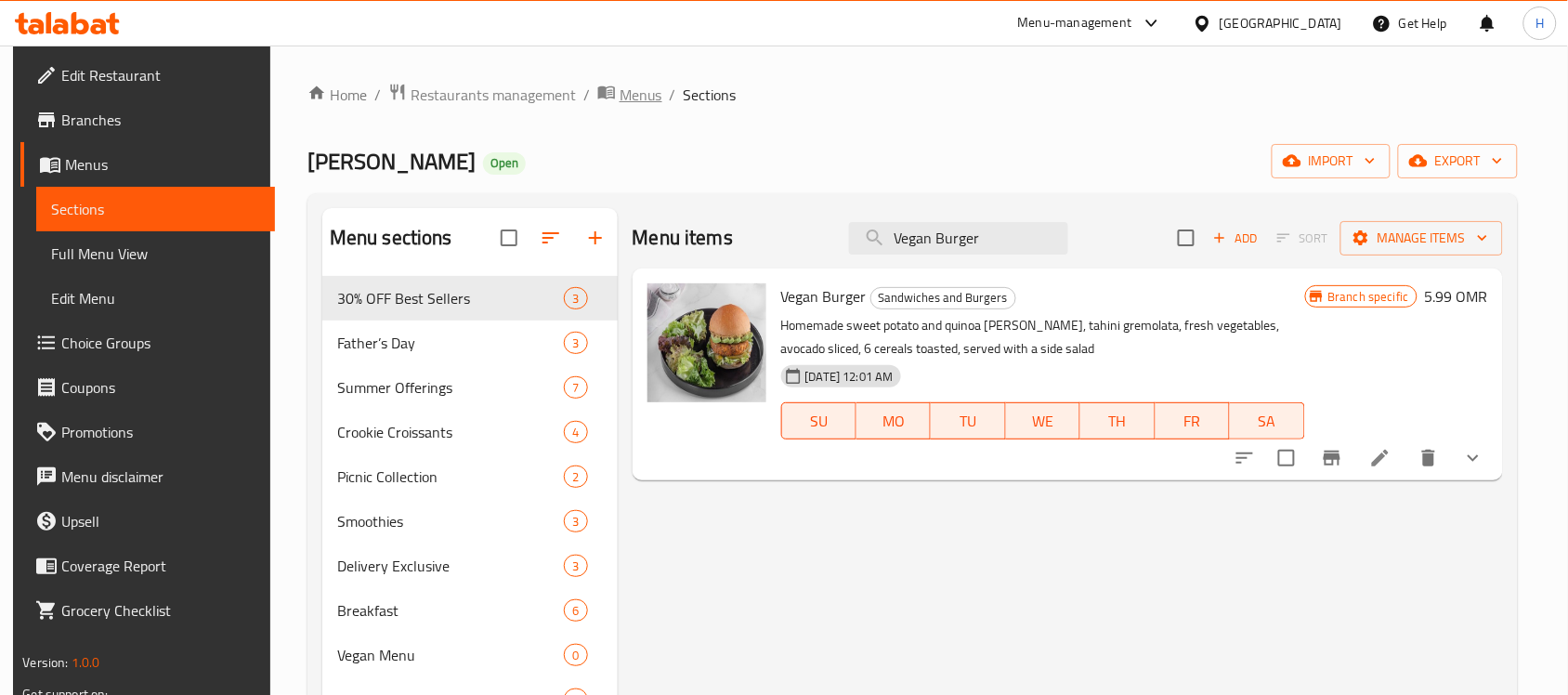
click at [603, 98] on icon "breadcrumb" at bounding box center [606, 92] width 17 height 13
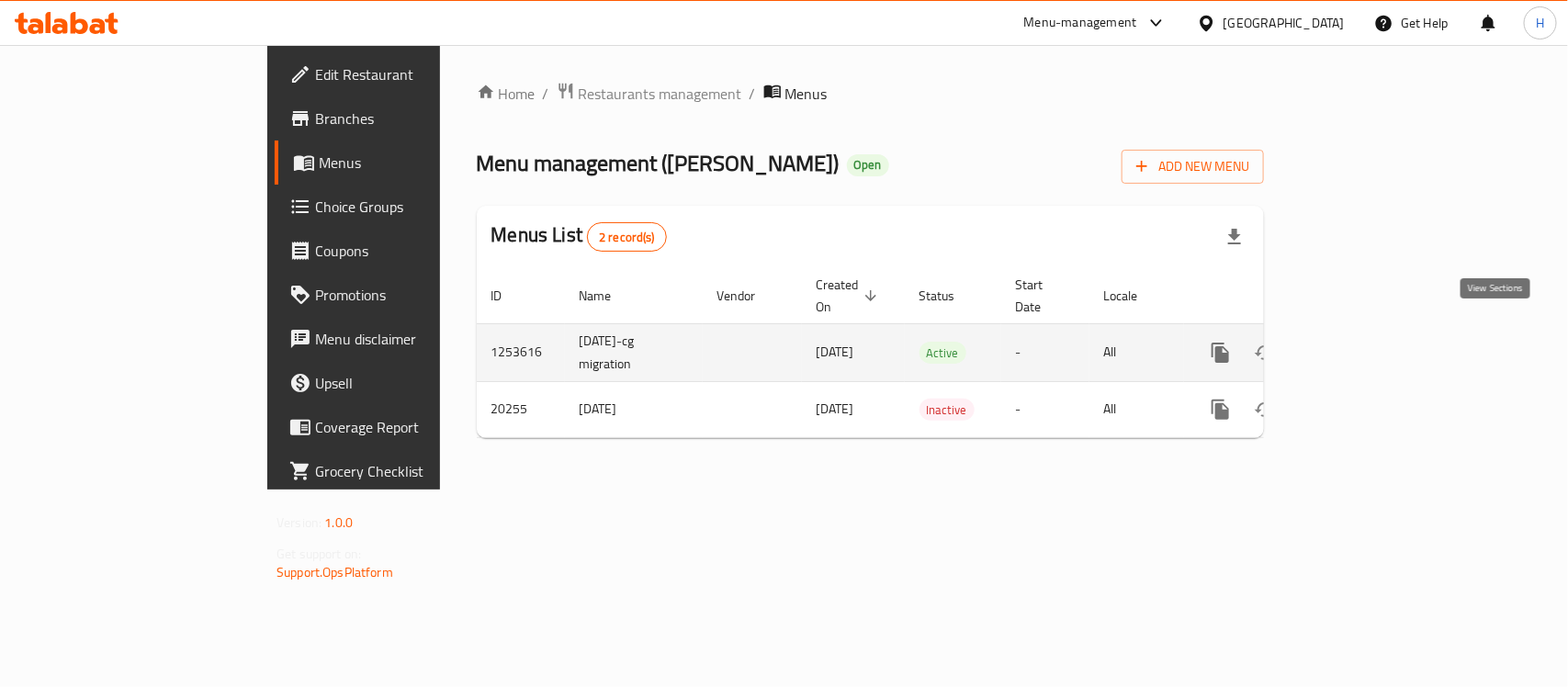
click at [1364, 342] on icon "enhanced table" at bounding box center [1353, 352] width 22 height 22
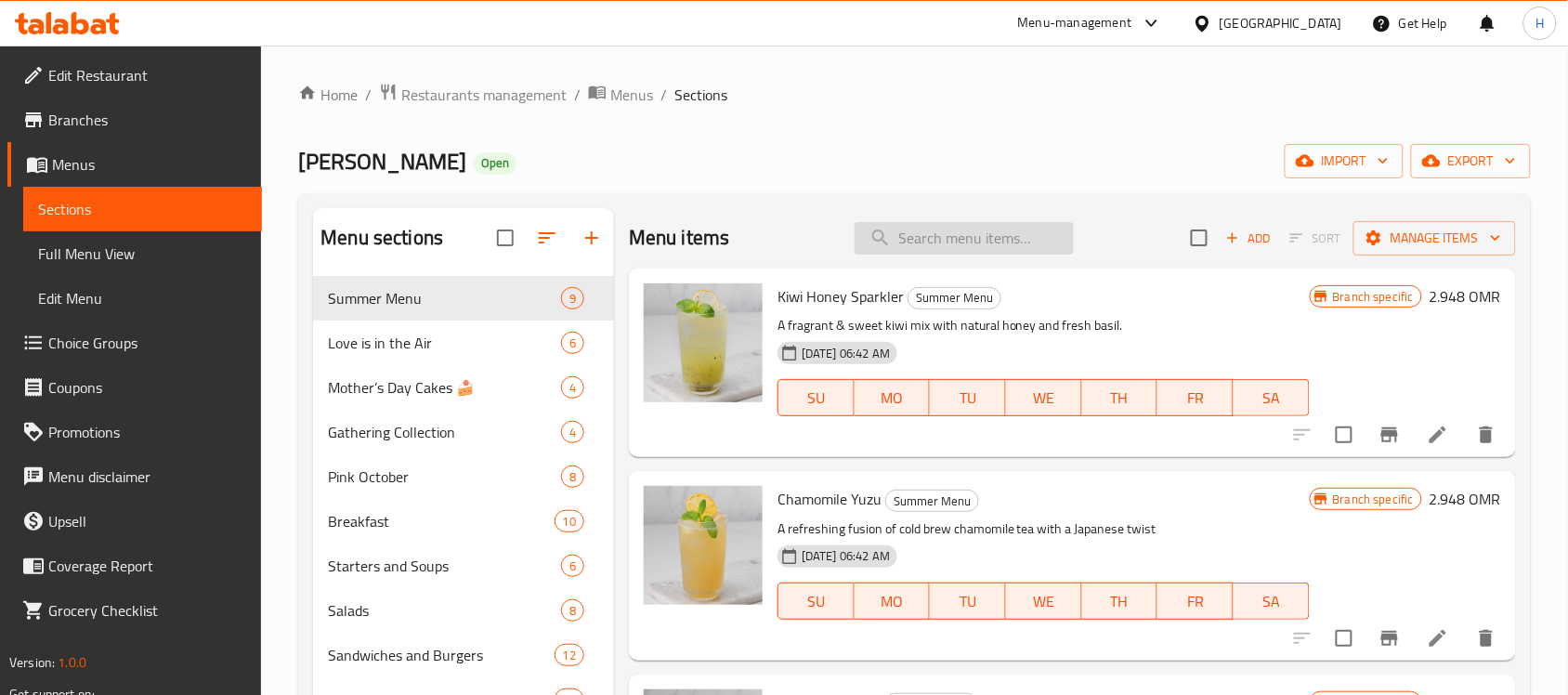
click at [952, 232] on input "search" at bounding box center [964, 237] width 220 height 32
paste input "Vegan Burger"
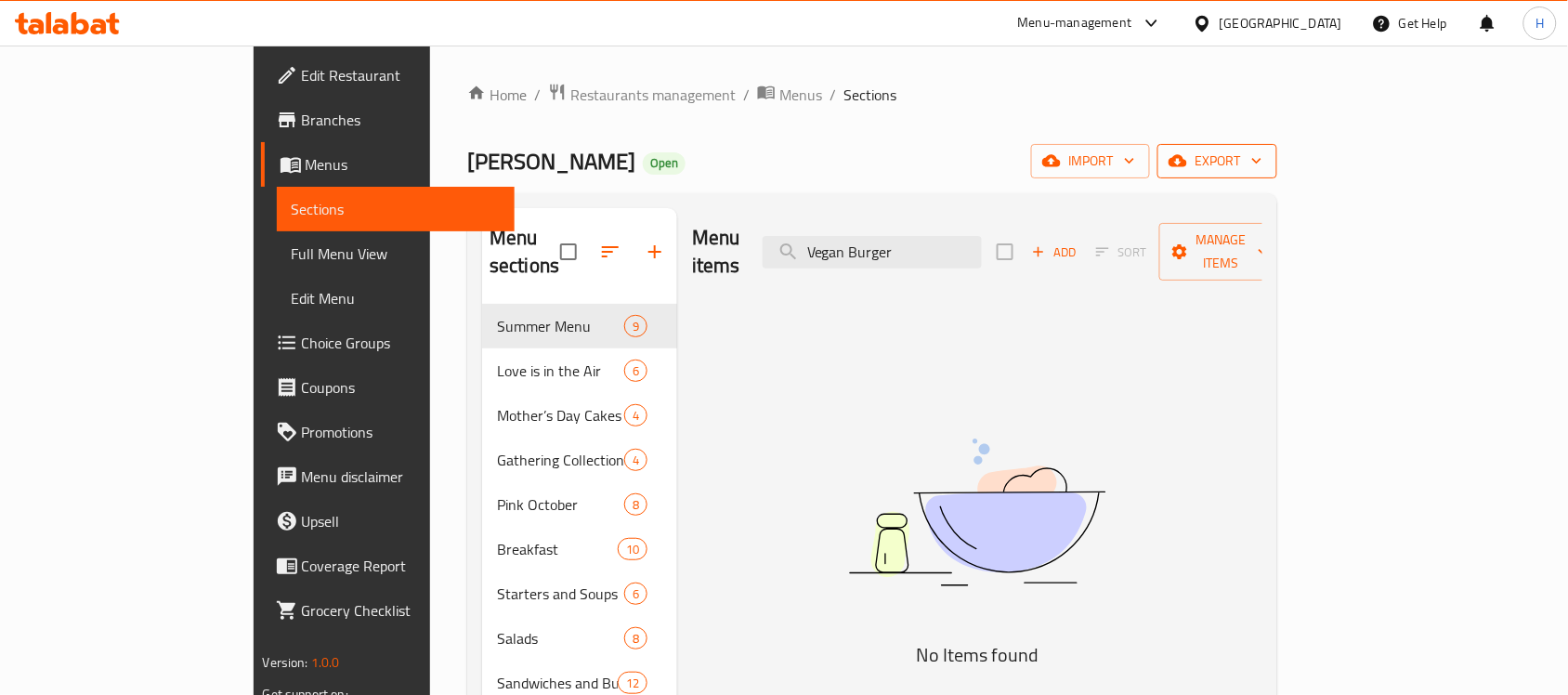
type input "Vegan Burger"
click at [1262, 149] on span "export" at bounding box center [1217, 161] width 90 height 23
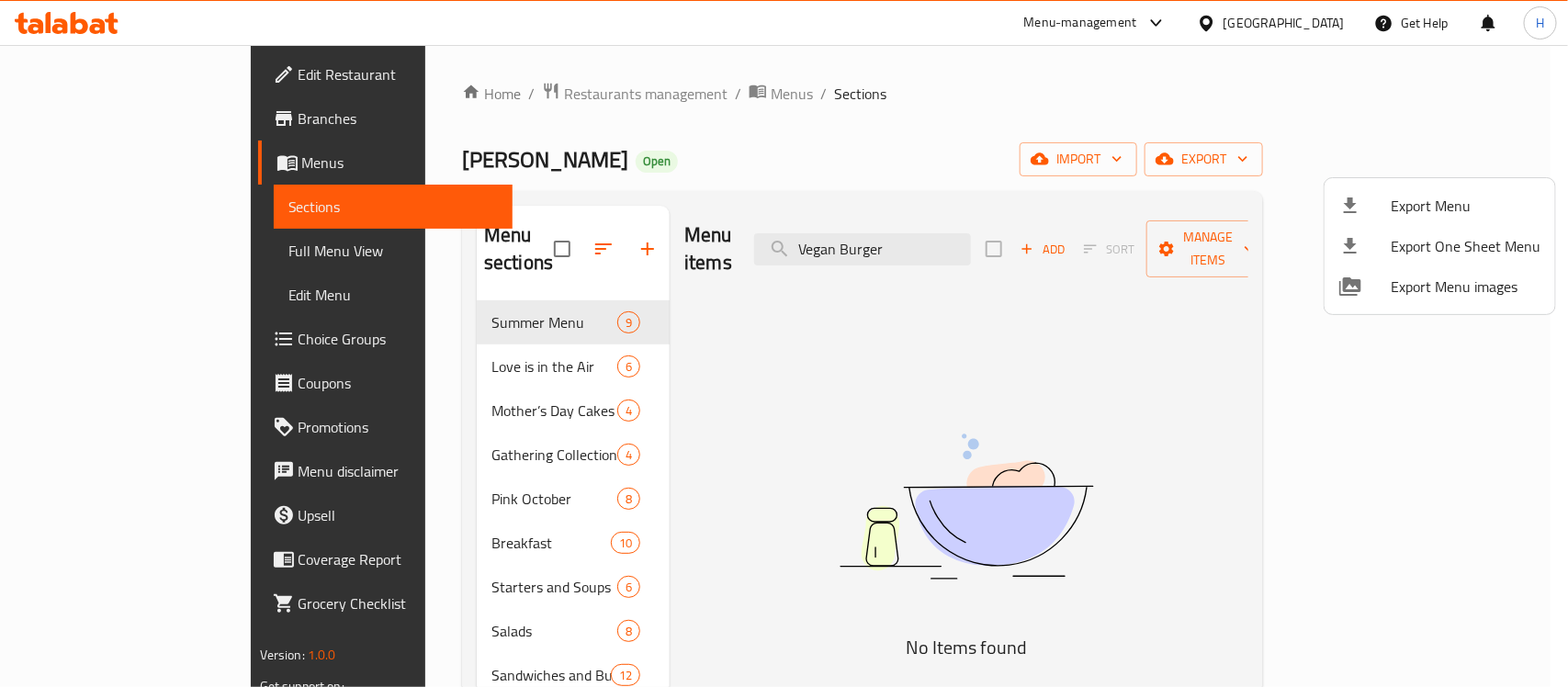
click at [1439, 195] on span "Export Menu" at bounding box center [1466, 206] width 150 height 22
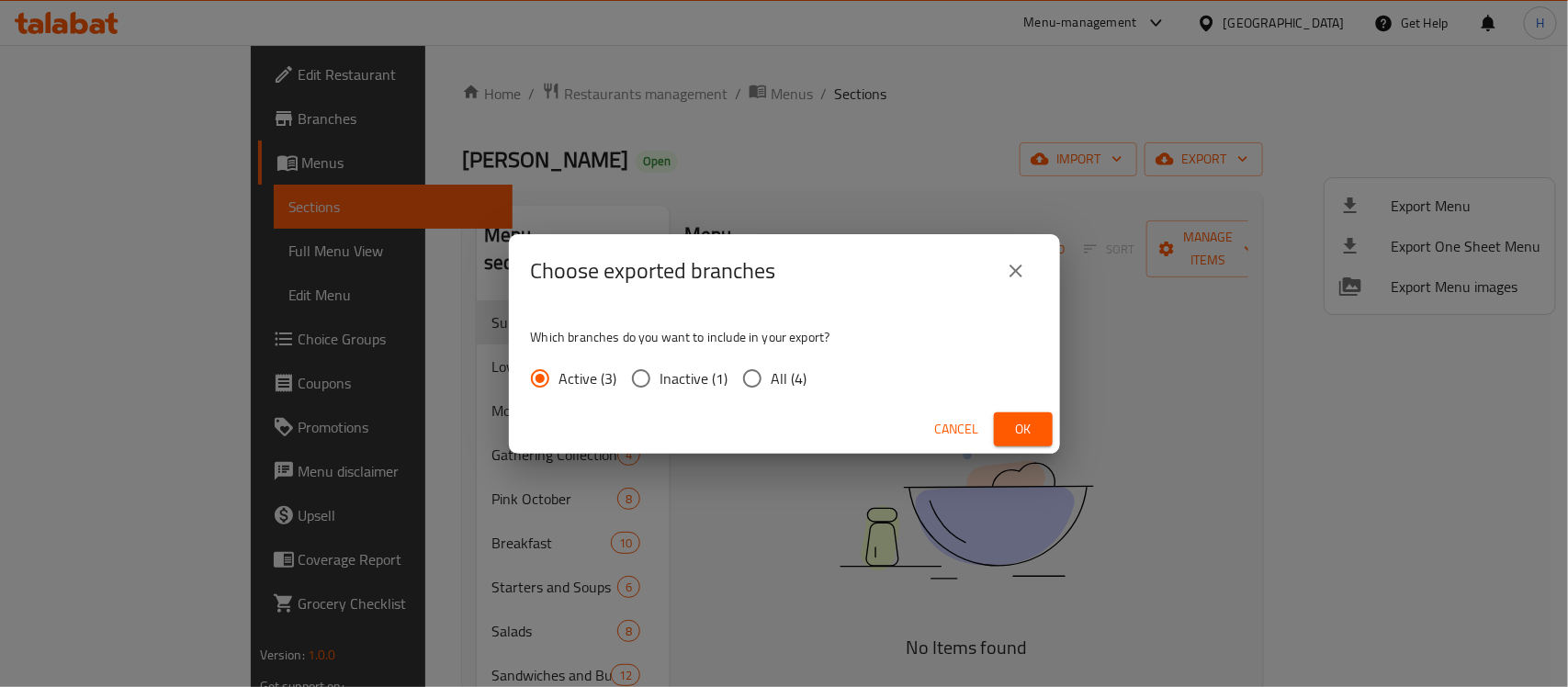
click at [788, 377] on span "All (4)" at bounding box center [789, 378] width 36 height 22
click at [771, 377] on input "All (4)" at bounding box center [752, 378] width 39 height 39
radio input "true"
click at [1048, 433] on button "Ok" at bounding box center [1023, 428] width 59 height 34
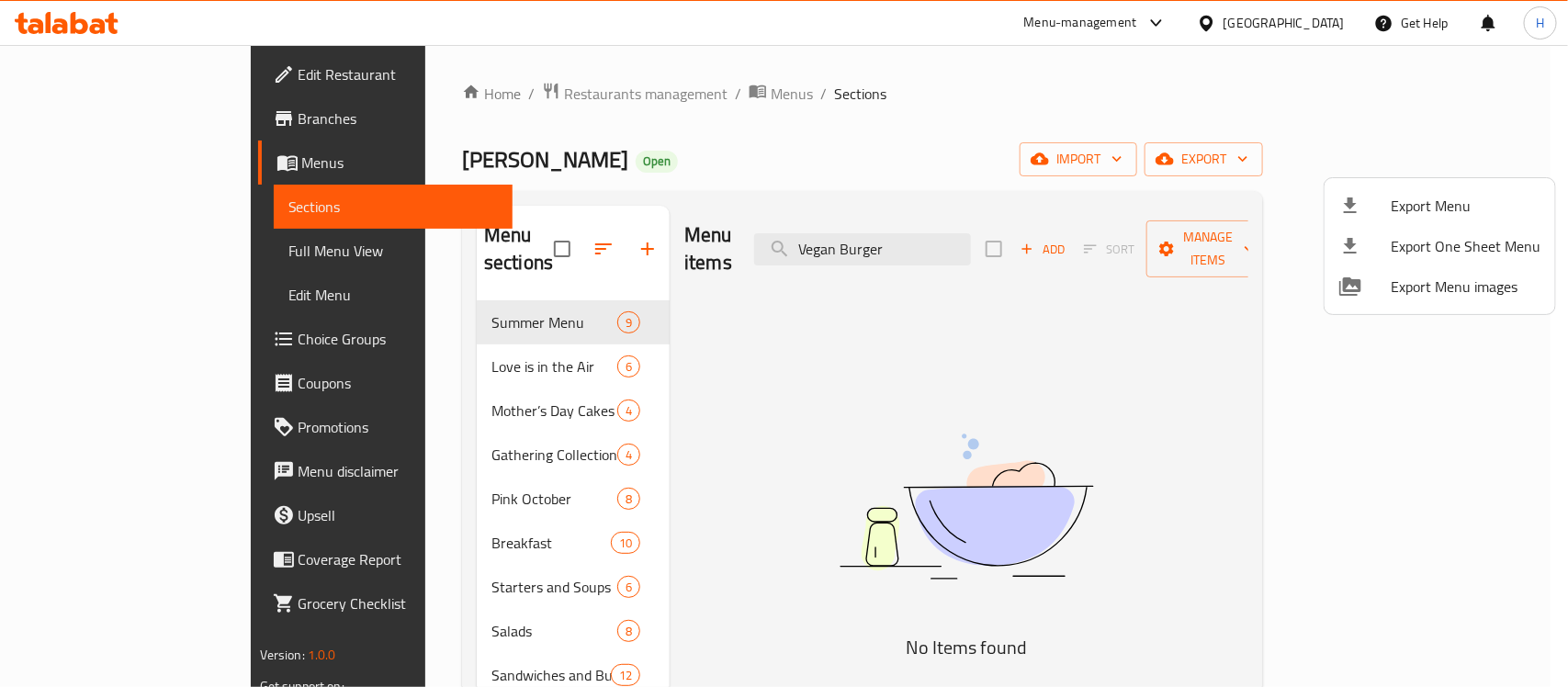
click at [631, 94] on div at bounding box center [784, 344] width 1568 height 687
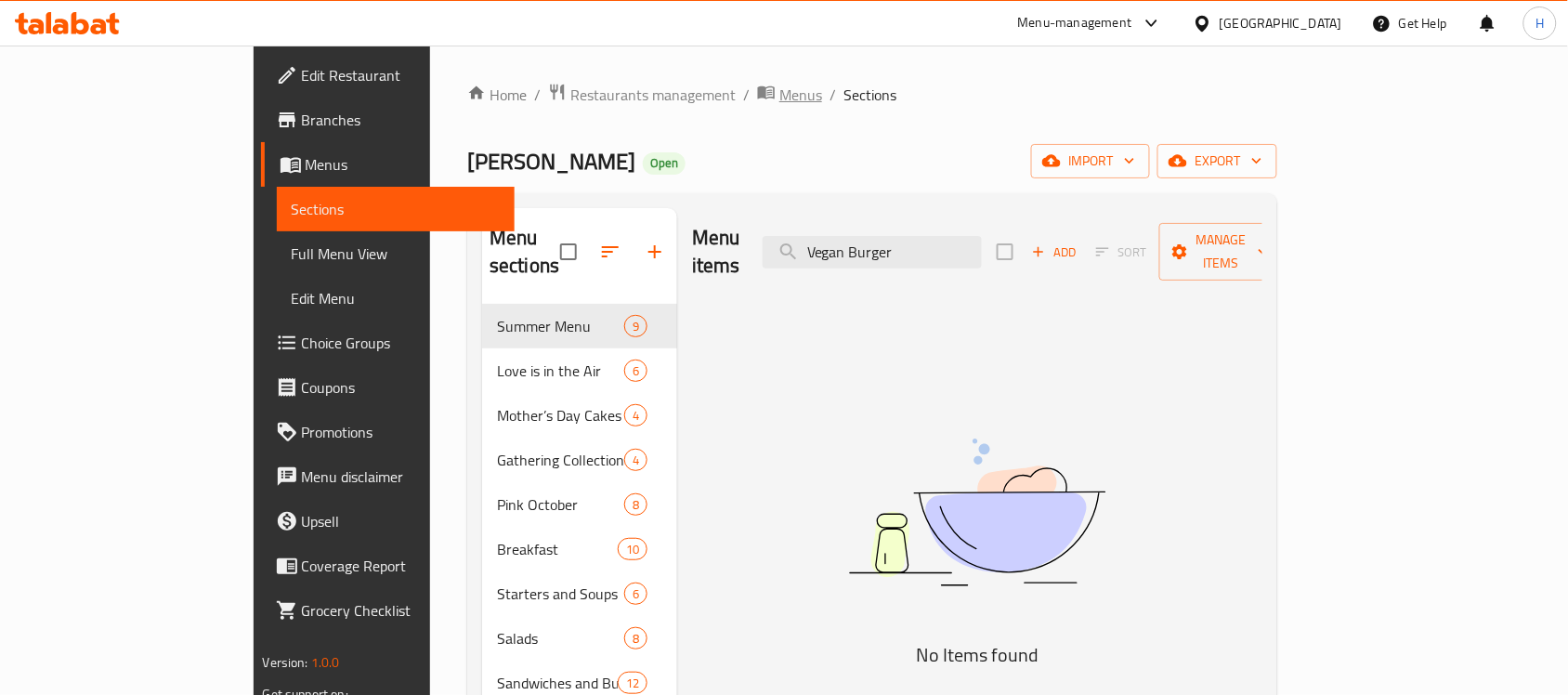
click at [779, 94] on span "Menus" at bounding box center [801, 95] width 43 height 22
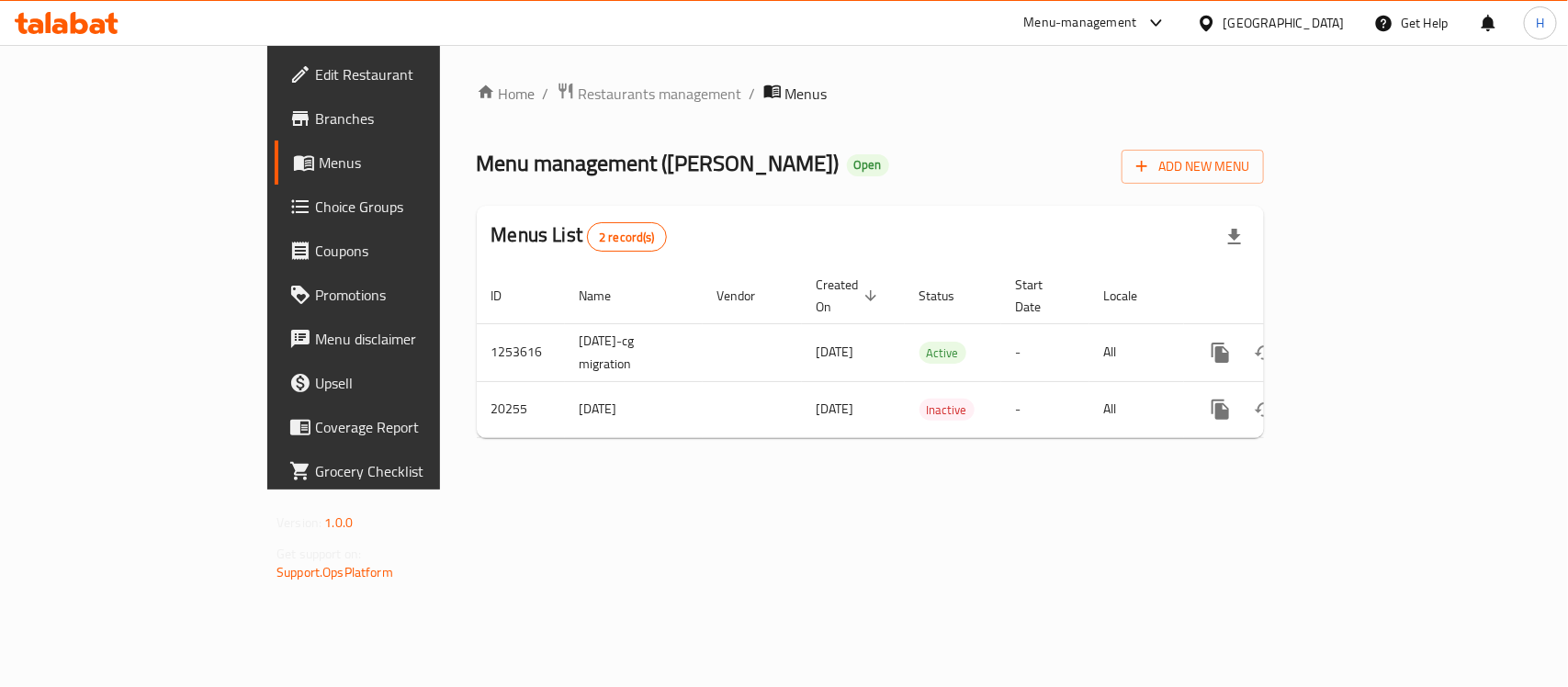
click at [315, 122] on span "Branches" at bounding box center [414, 118] width 199 height 22
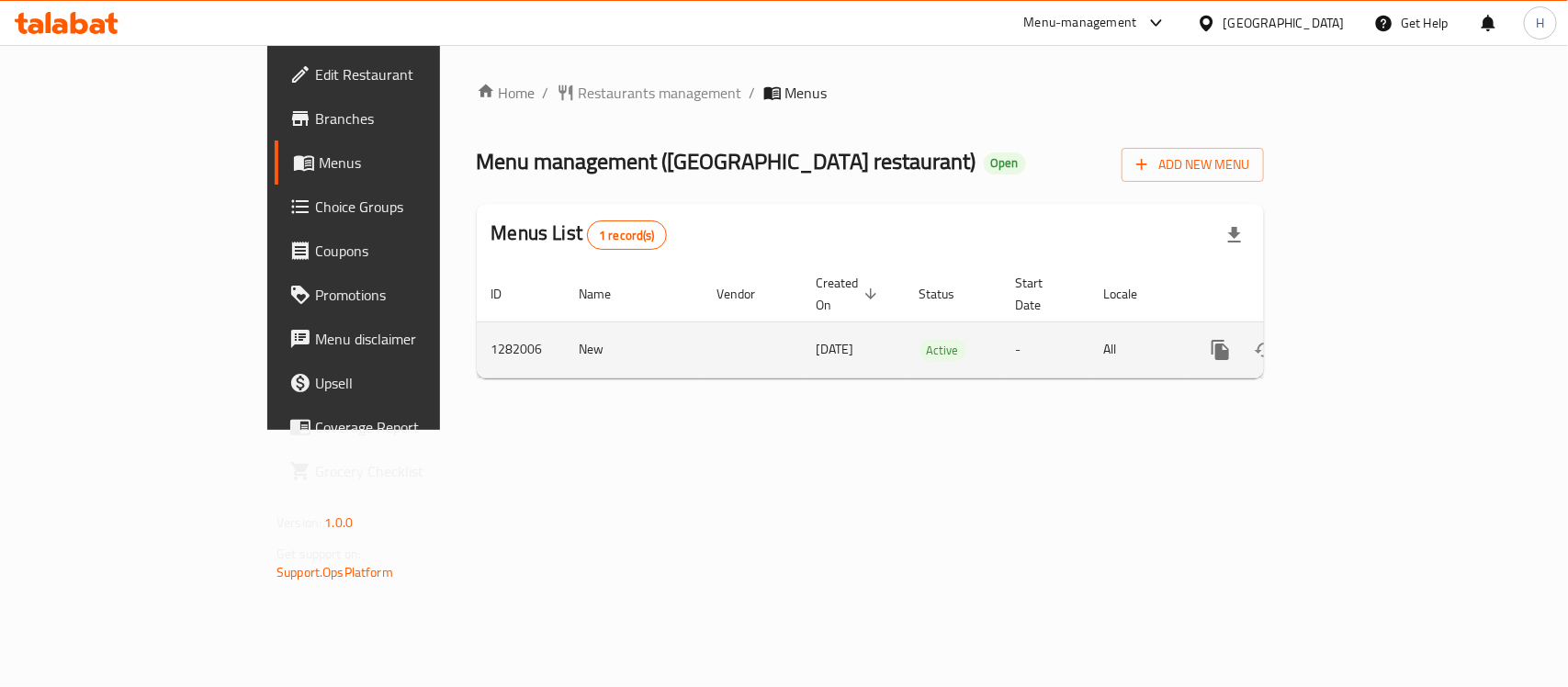
click at [1364, 339] on icon "enhanced table" at bounding box center [1353, 349] width 22 height 22
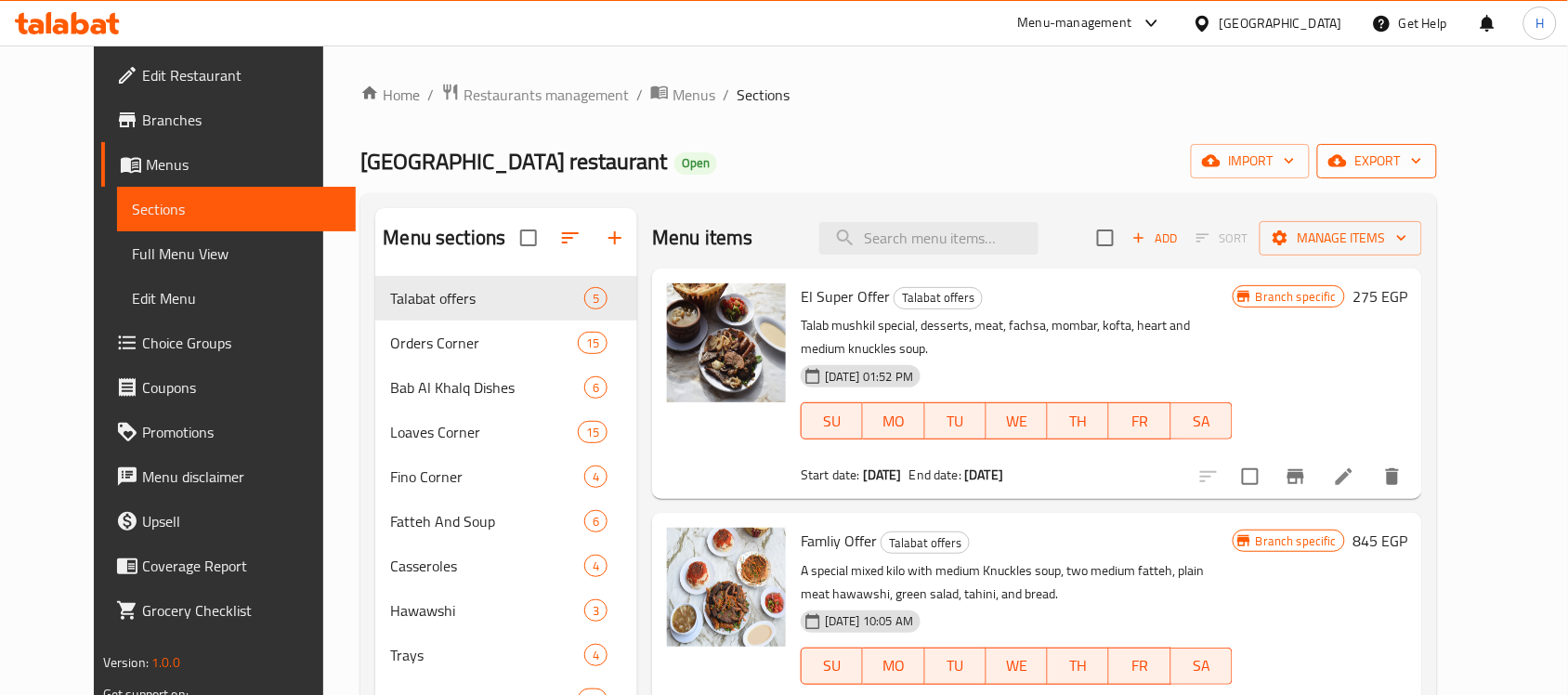
click at [1423, 153] on span "export" at bounding box center [1377, 161] width 90 height 23
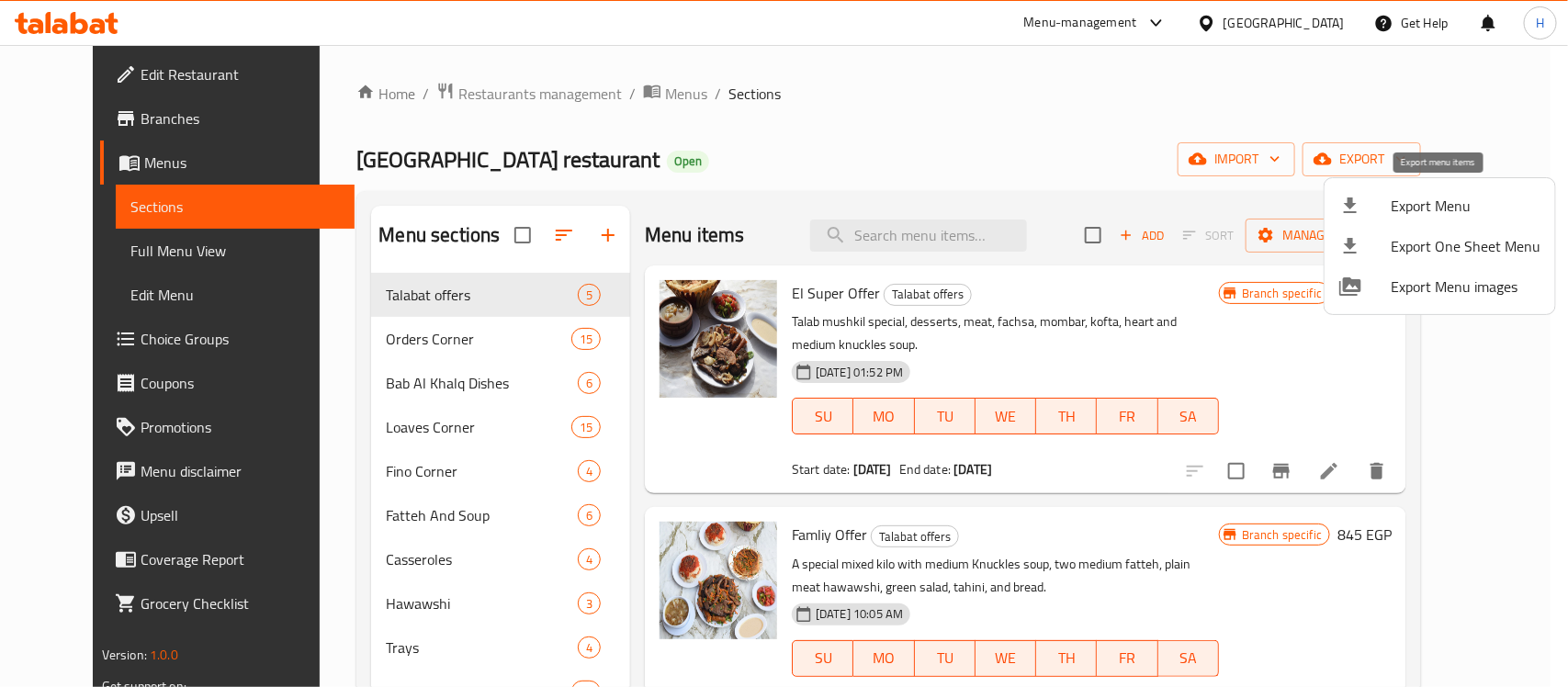
click at [1436, 195] on span "Export Menu" at bounding box center [1466, 206] width 150 height 22
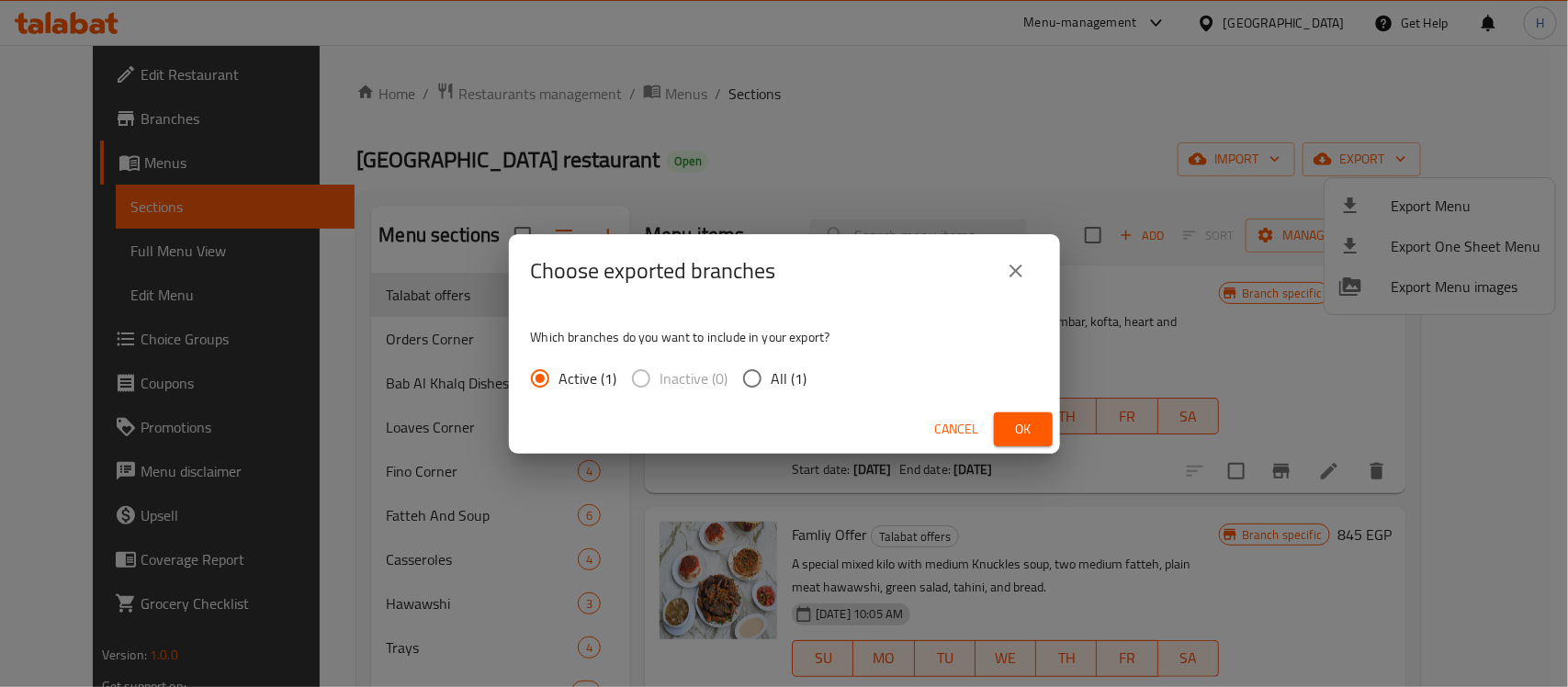
click at [797, 360] on label "All (1)" at bounding box center [770, 378] width 74 height 39
click at [771, 360] on input "All (1)" at bounding box center [752, 378] width 39 height 39
radio input "true"
click at [1022, 418] on span "Ok" at bounding box center [1023, 429] width 29 height 23
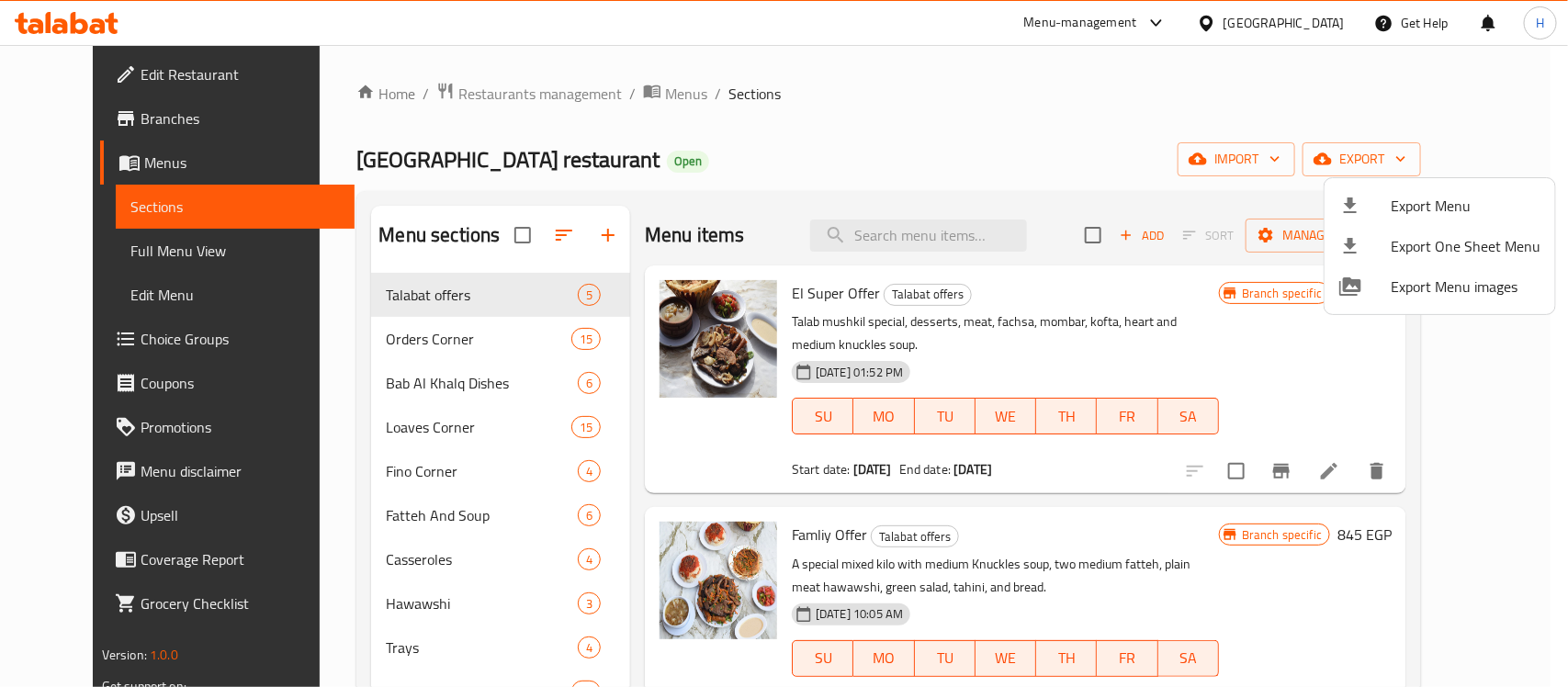
click at [947, 240] on div at bounding box center [784, 344] width 1568 height 687
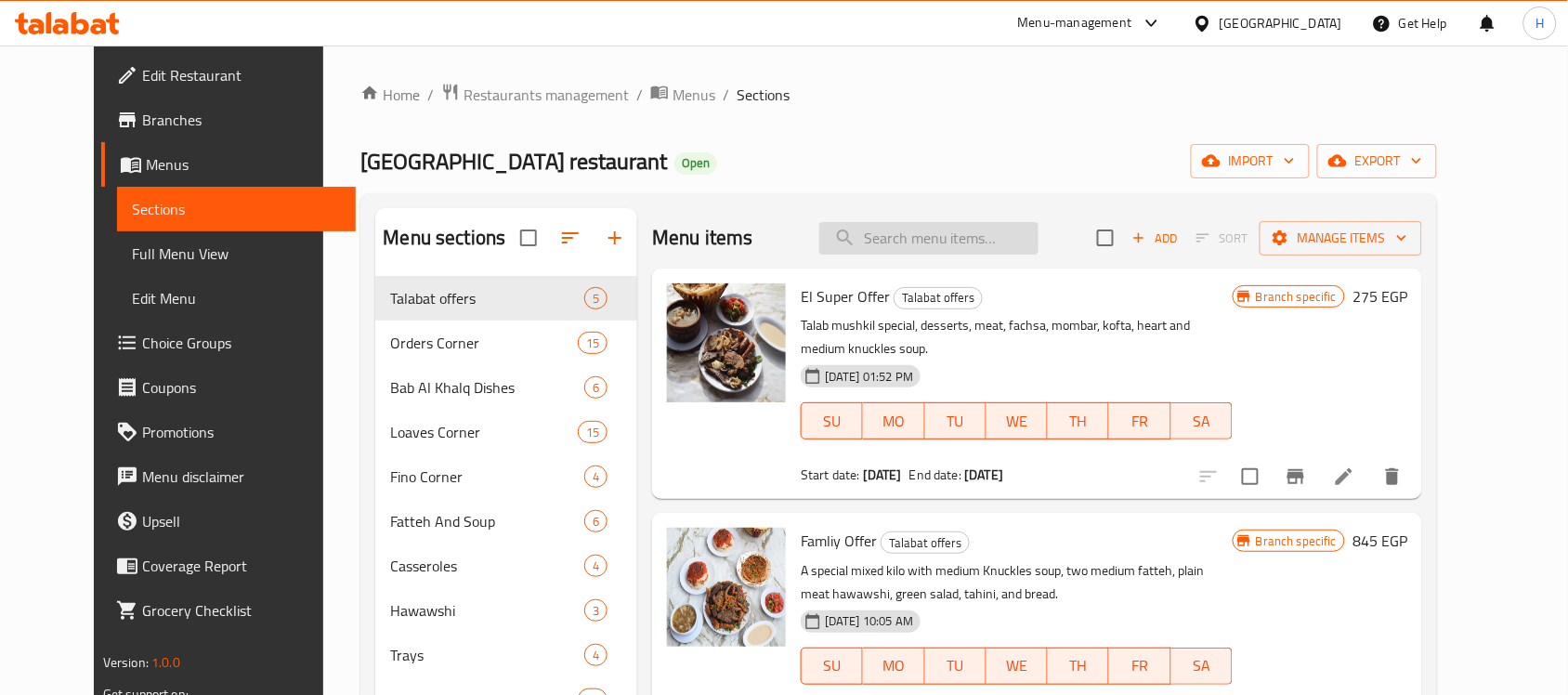
click at [964, 232] on input "search" at bounding box center [928, 237] width 220 height 32
paste input "عرض هيبة الملك"
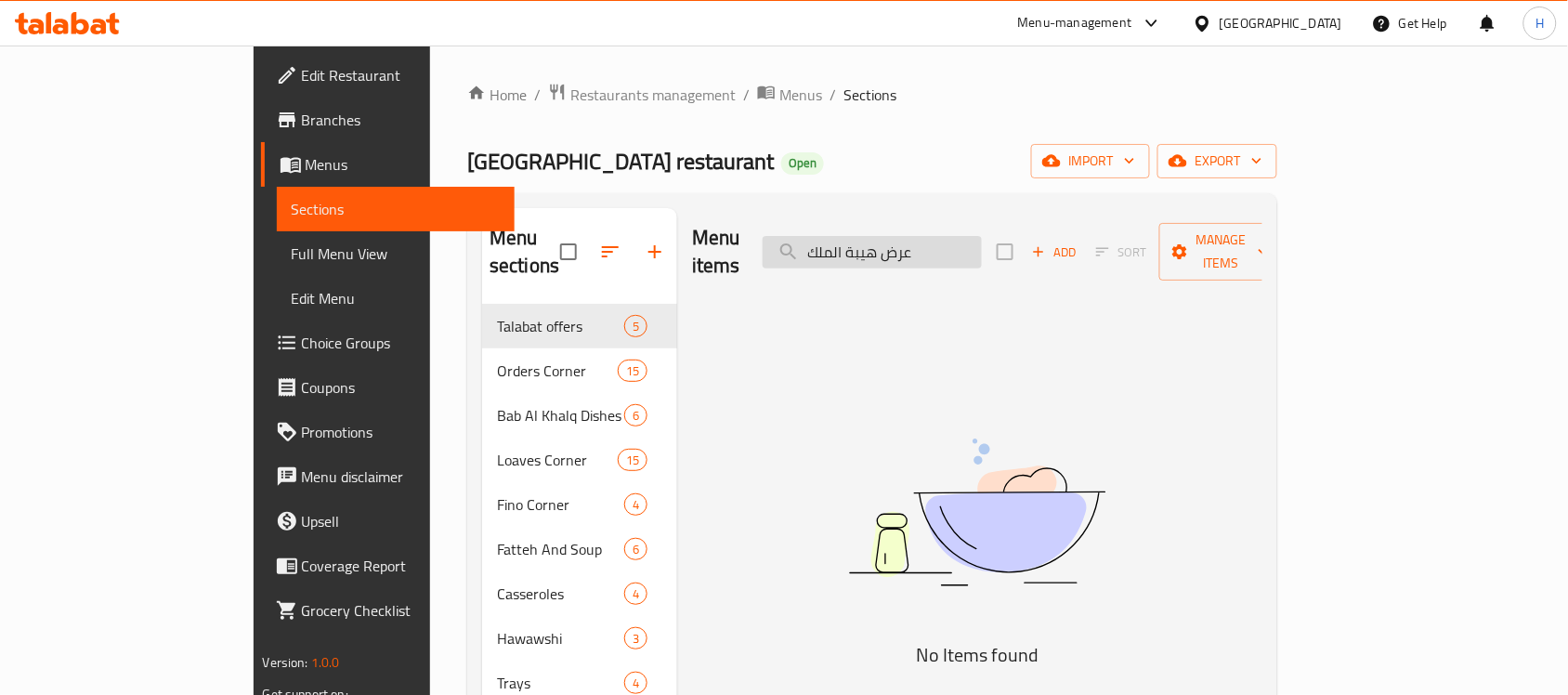
click at [981, 236] on input "عرض هيبة الملك" at bounding box center [872, 252] width 220 height 32
click at [982, 237] on input "عرض هيبة الملك" at bounding box center [872, 252] width 220 height 32
click at [953, 243] on input "هيبة الملك" at bounding box center [872, 252] width 220 height 32
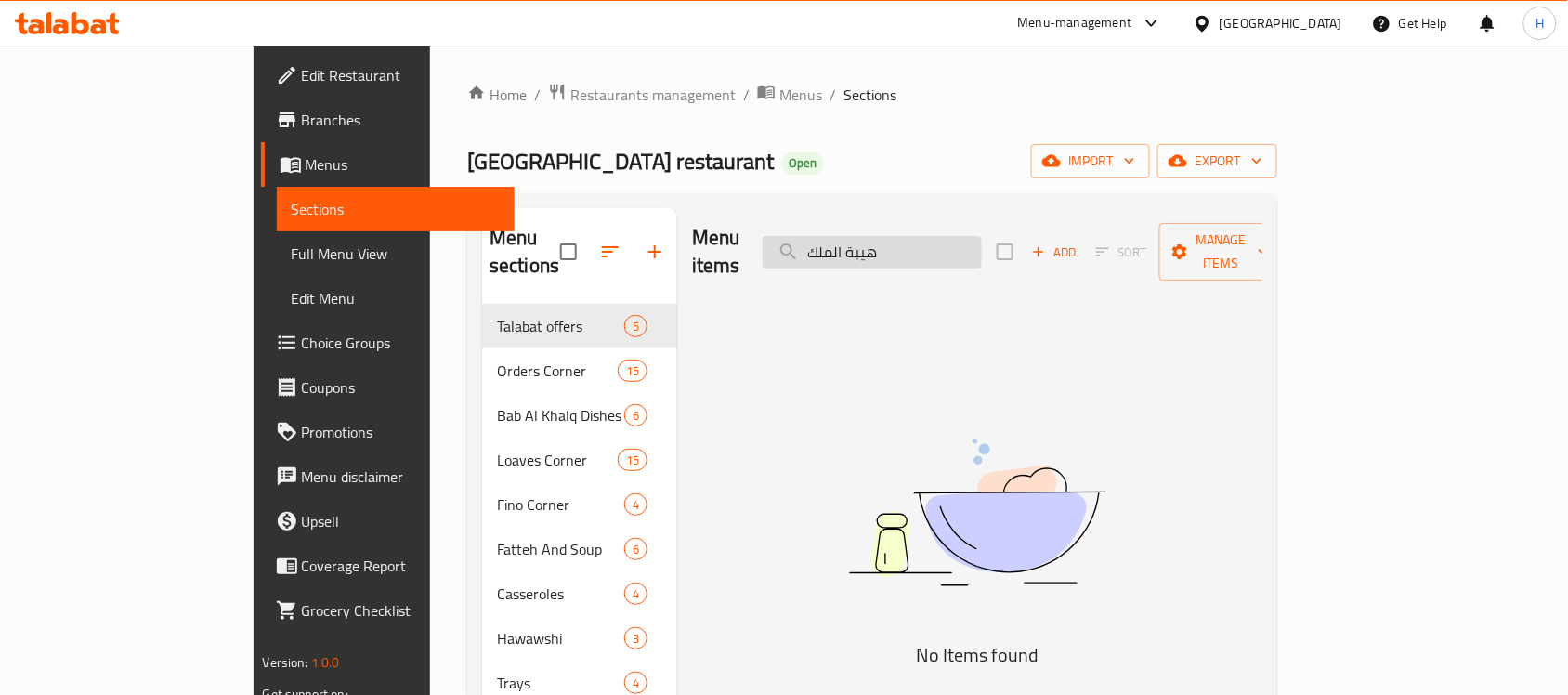
type input "الملك"
click at [926, 246] on input "الملك" at bounding box center [872, 252] width 220 height 32
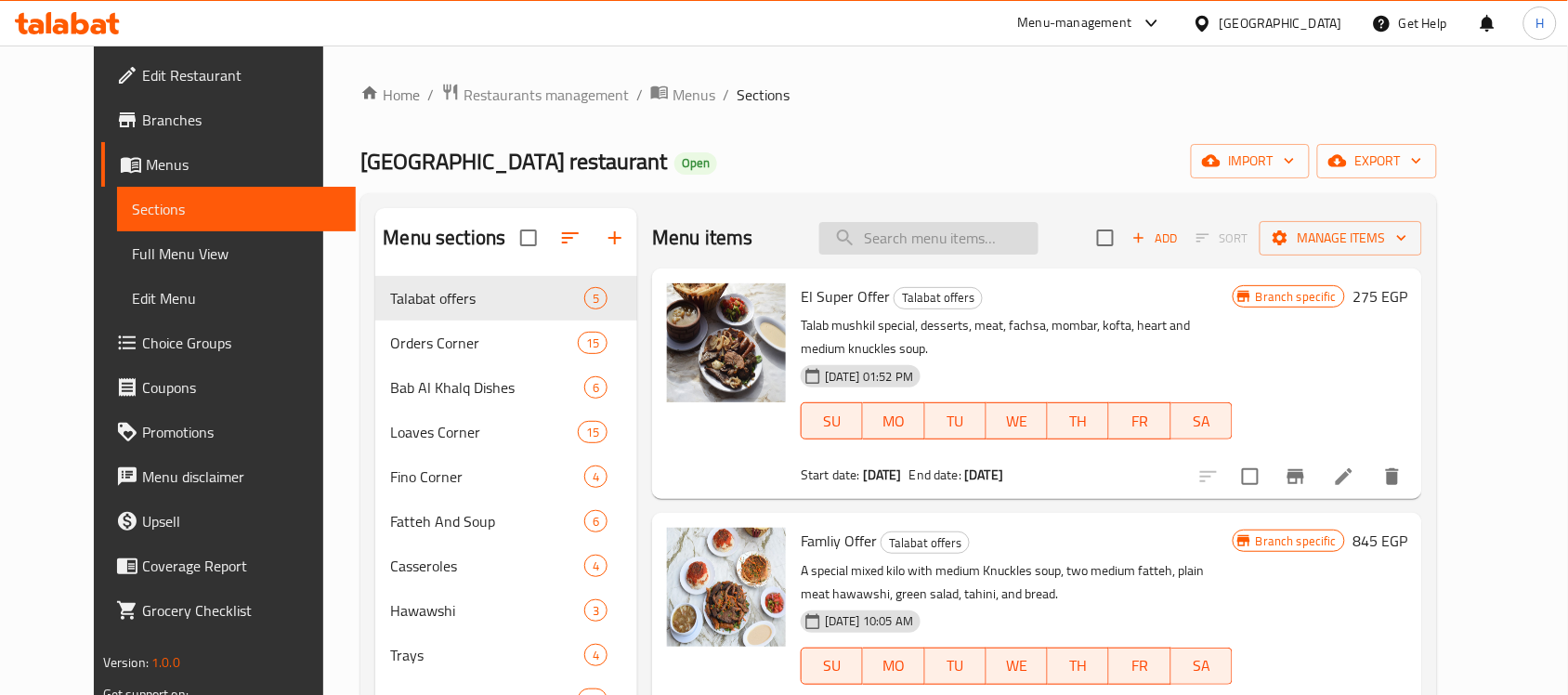
click at [986, 241] on input "search" at bounding box center [928, 237] width 220 height 32
paste input "2رغيف مشكل"
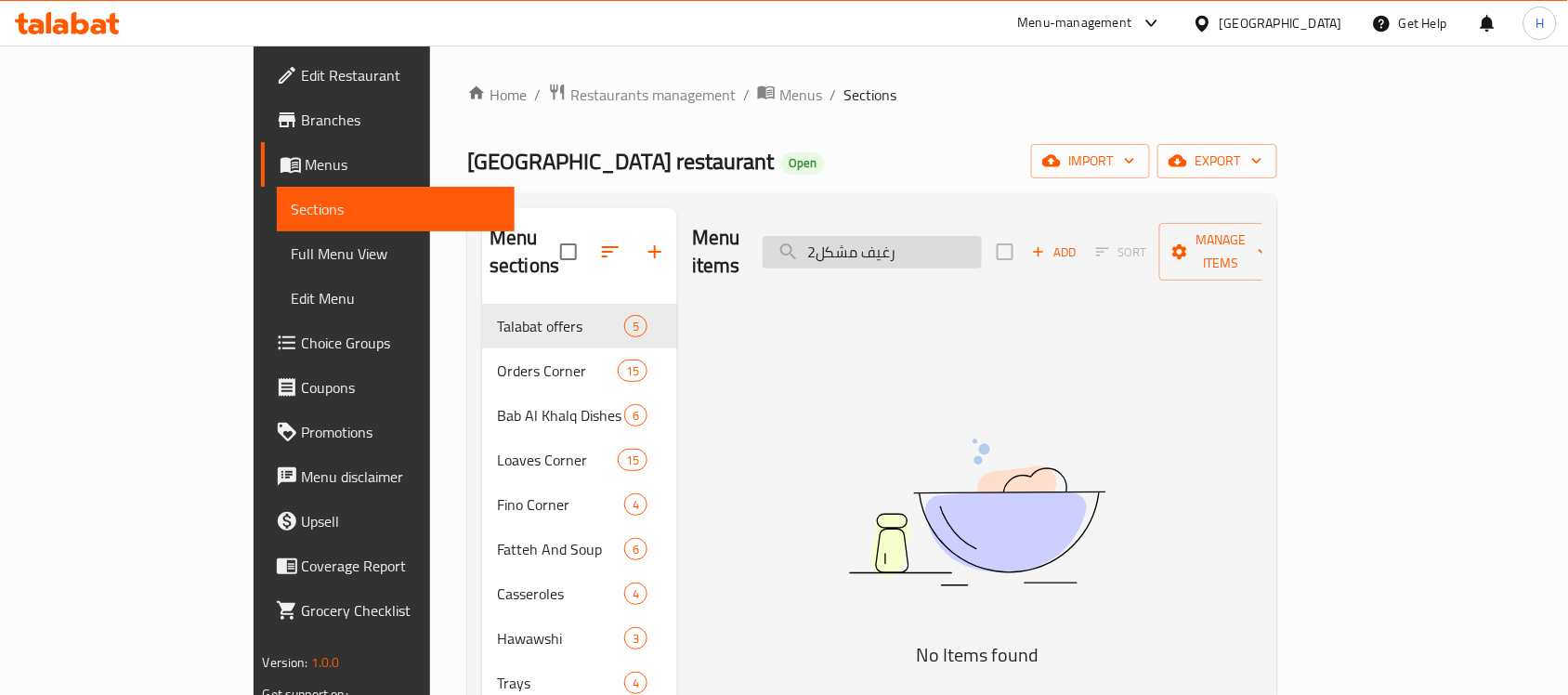
drag, startPoint x: 904, startPoint y: 233, endPoint x: 899, endPoint y: 241, distance: 9.4
click at [899, 241] on input "2رغيف مشكل" at bounding box center [872, 252] width 220 height 32
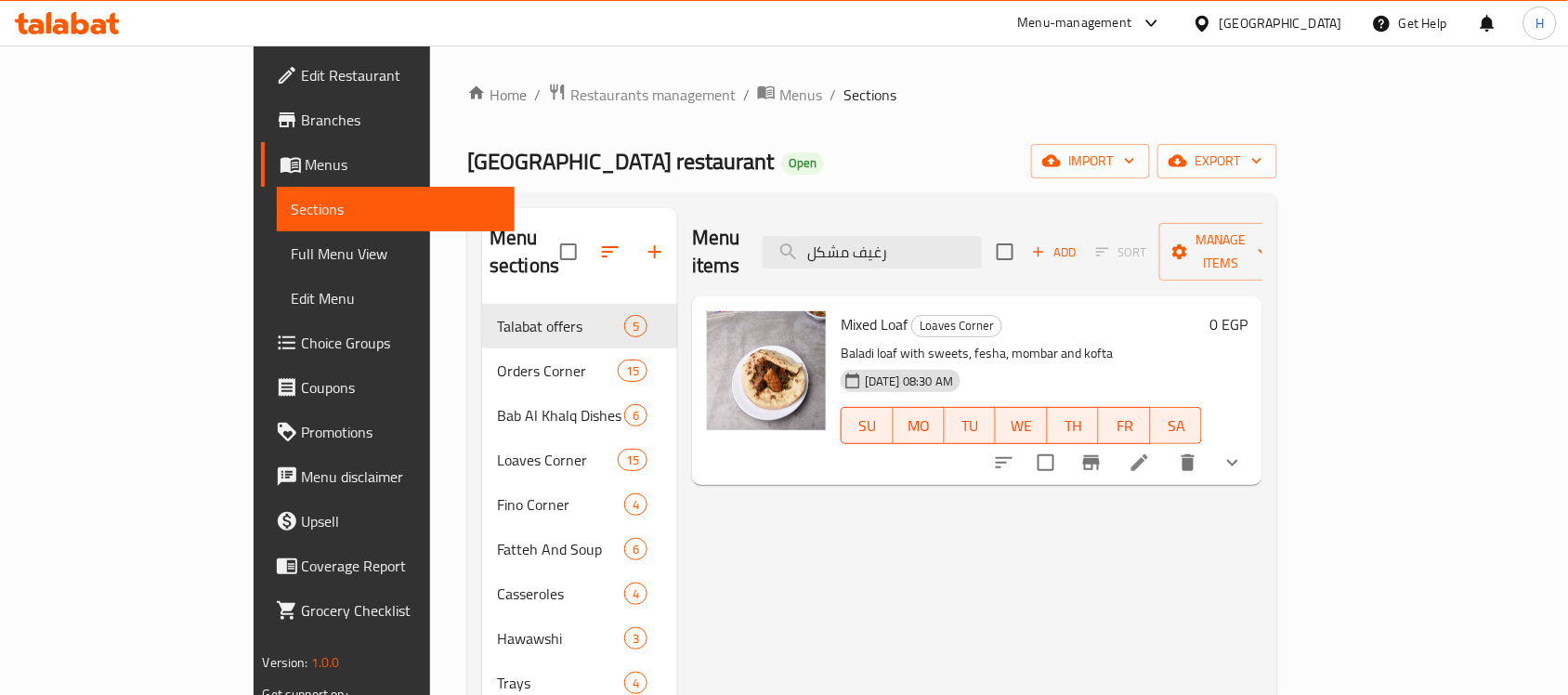
click at [1244, 451] on icon "show more" at bounding box center [1232, 462] width 22 height 22
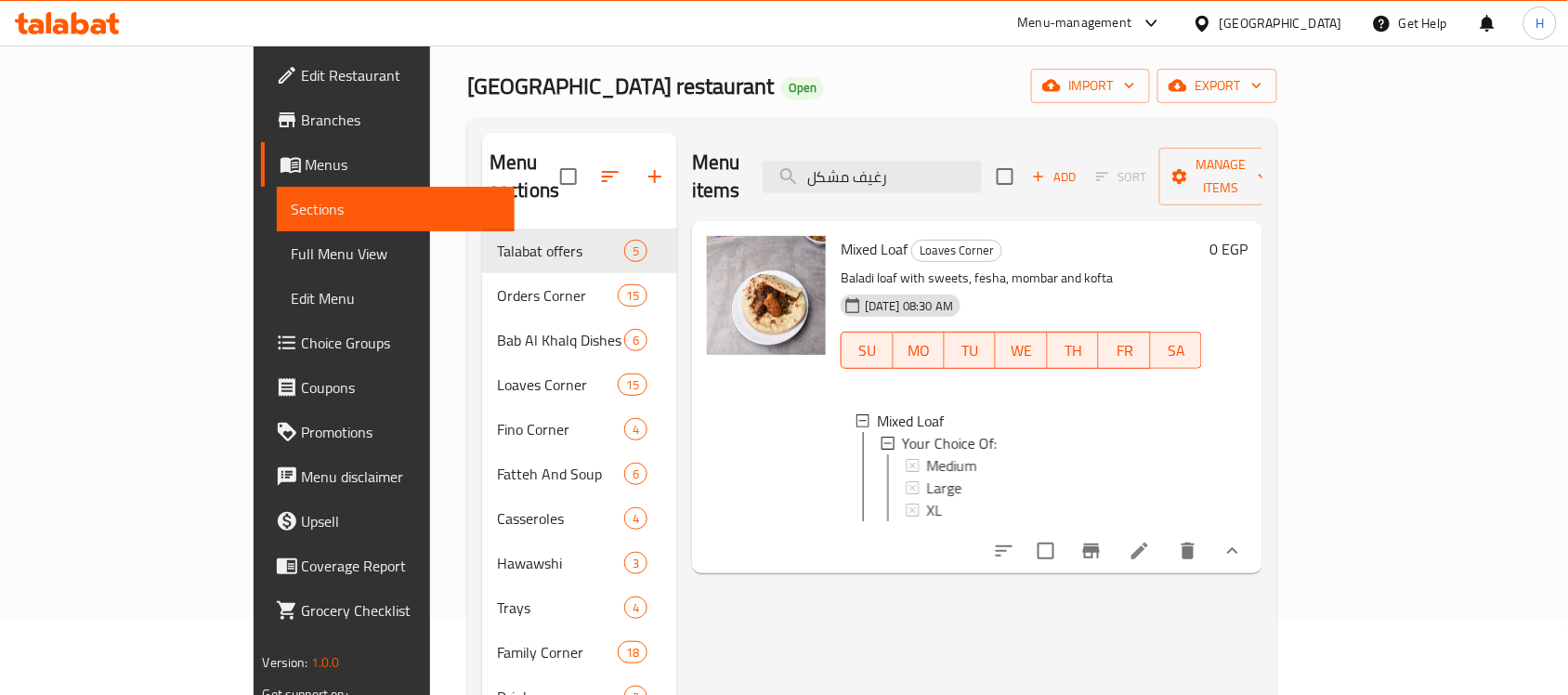
scroll to position [116, 0]
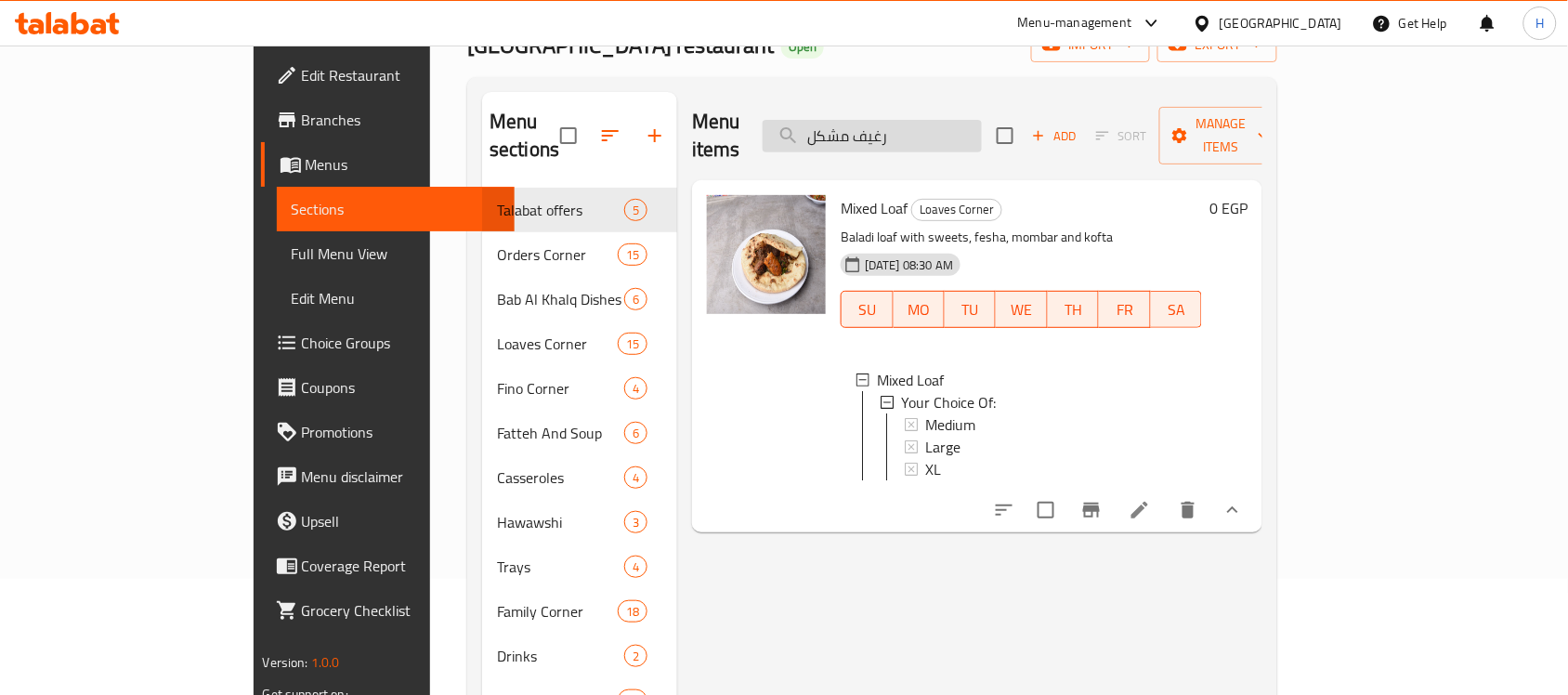
click at [982, 128] on input "رغيف مشكل" at bounding box center [872, 136] width 220 height 32
paste input "وربة كوارع"
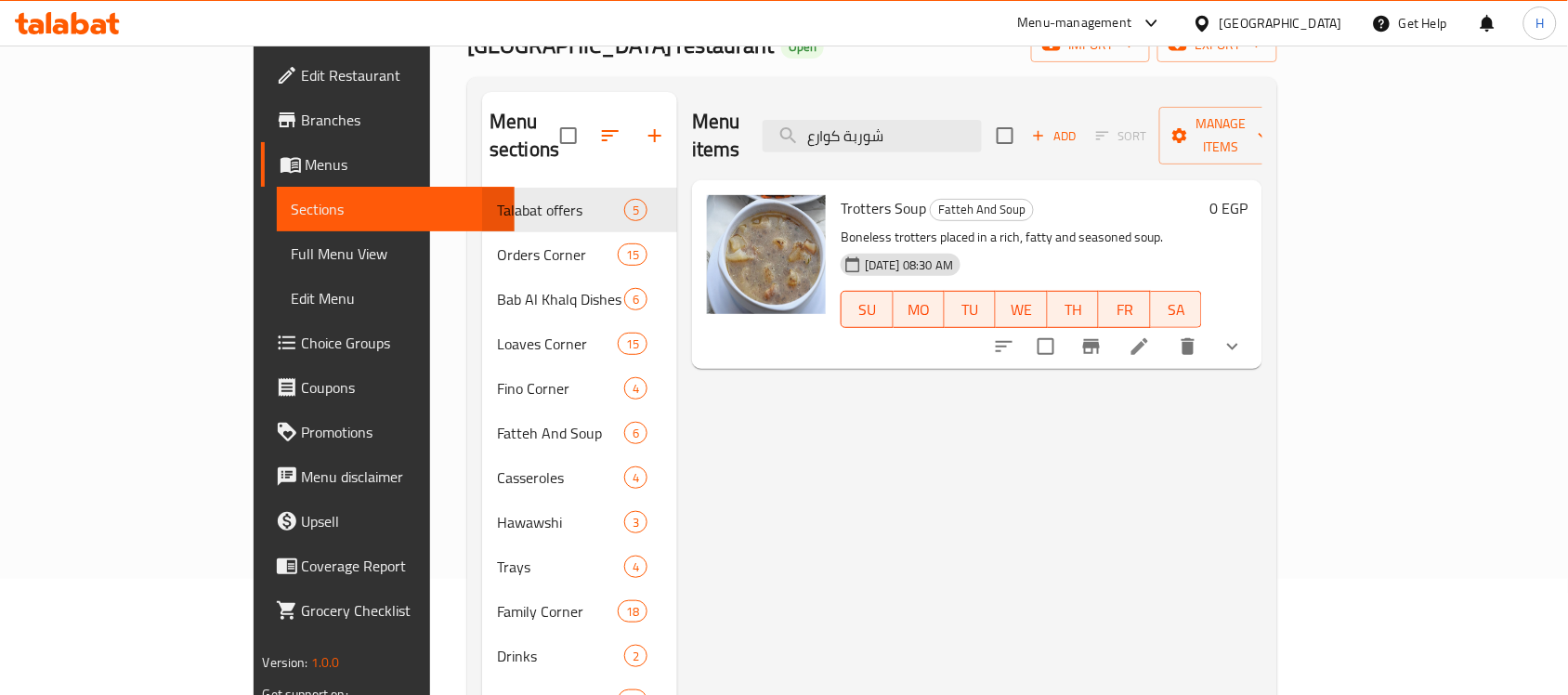
click at [1244, 335] on icon "show more" at bounding box center [1232, 346] width 22 height 22
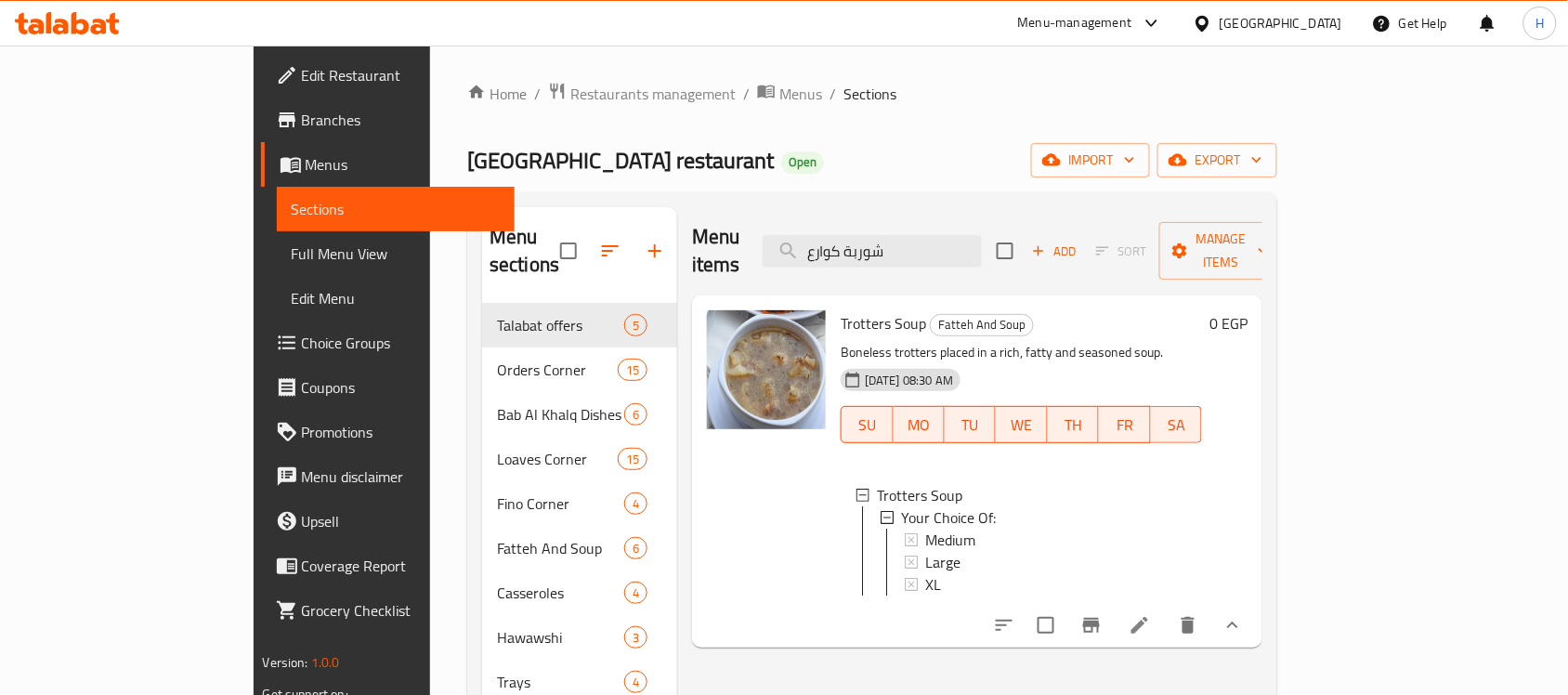
scroll to position [0, 0]
click at [982, 236] on input "شوربة كوارع" at bounding box center [872, 252] width 220 height 32
paste input "فتة خل وتوم"
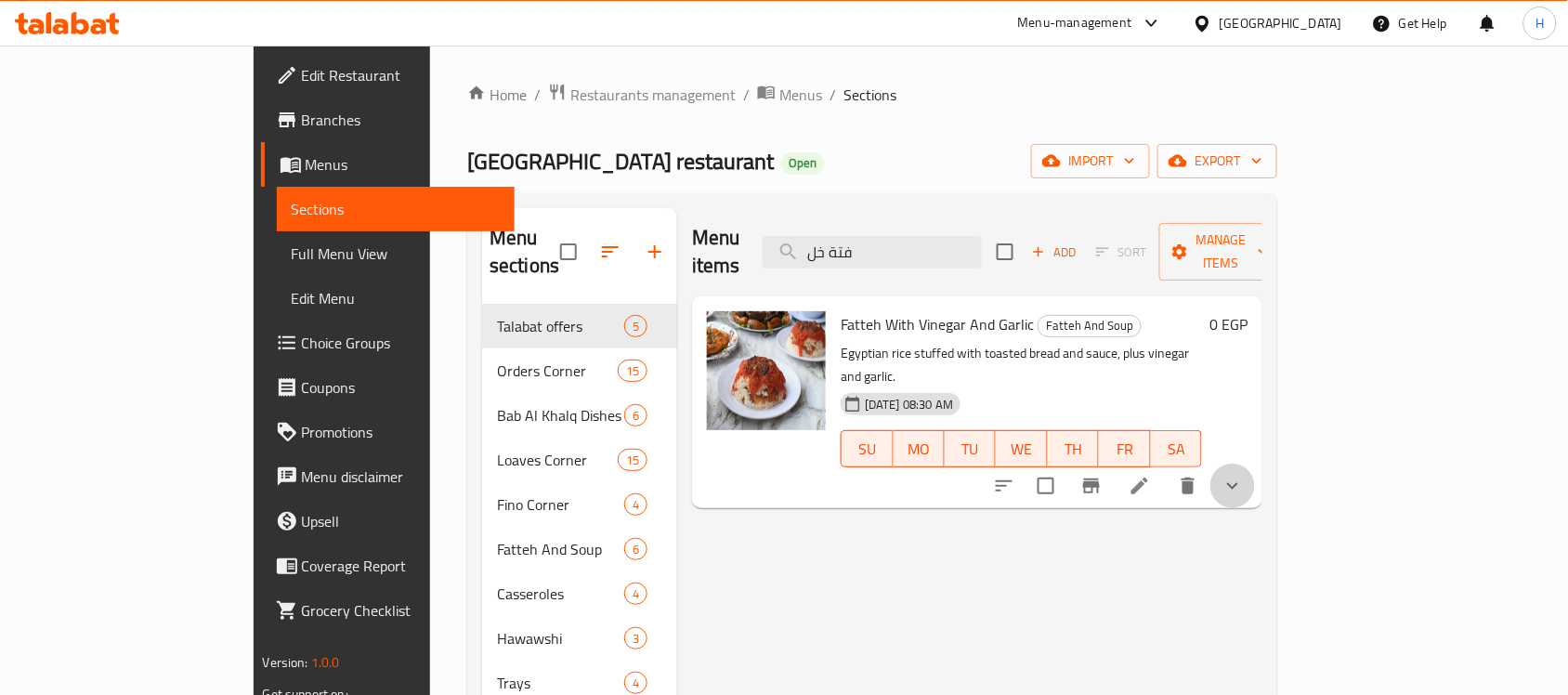
click at [1244, 474] on icon "show more" at bounding box center [1232, 485] width 22 height 22
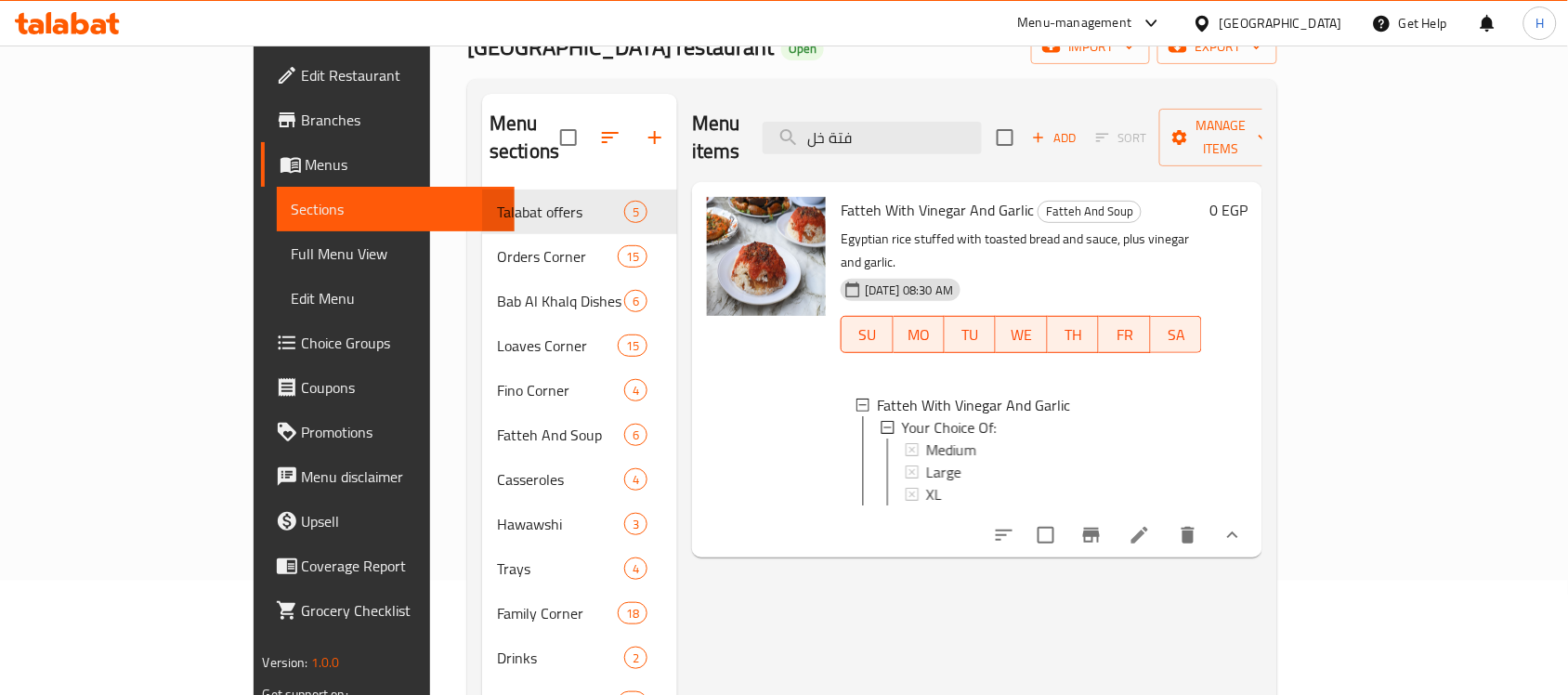
scroll to position [116, 0]
click at [952, 96] on div "Menu items فتة خل Add Sort Manage items" at bounding box center [977, 136] width 570 height 88
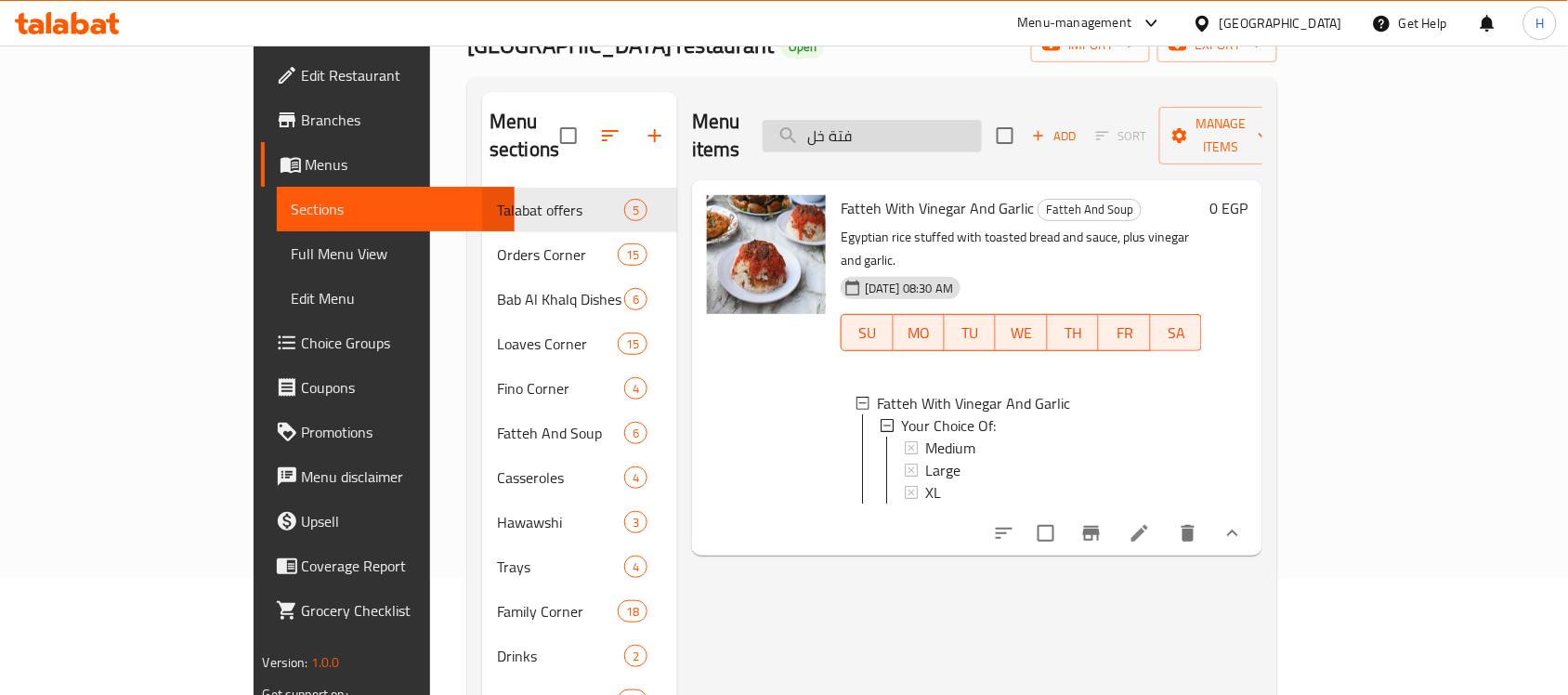
paste input "ولا"
drag, startPoint x: 968, startPoint y: 130, endPoint x: 866, endPoint y: 126, distance: 102.1
click at [866, 126] on input "كولا" at bounding box center [872, 136] width 220 height 32
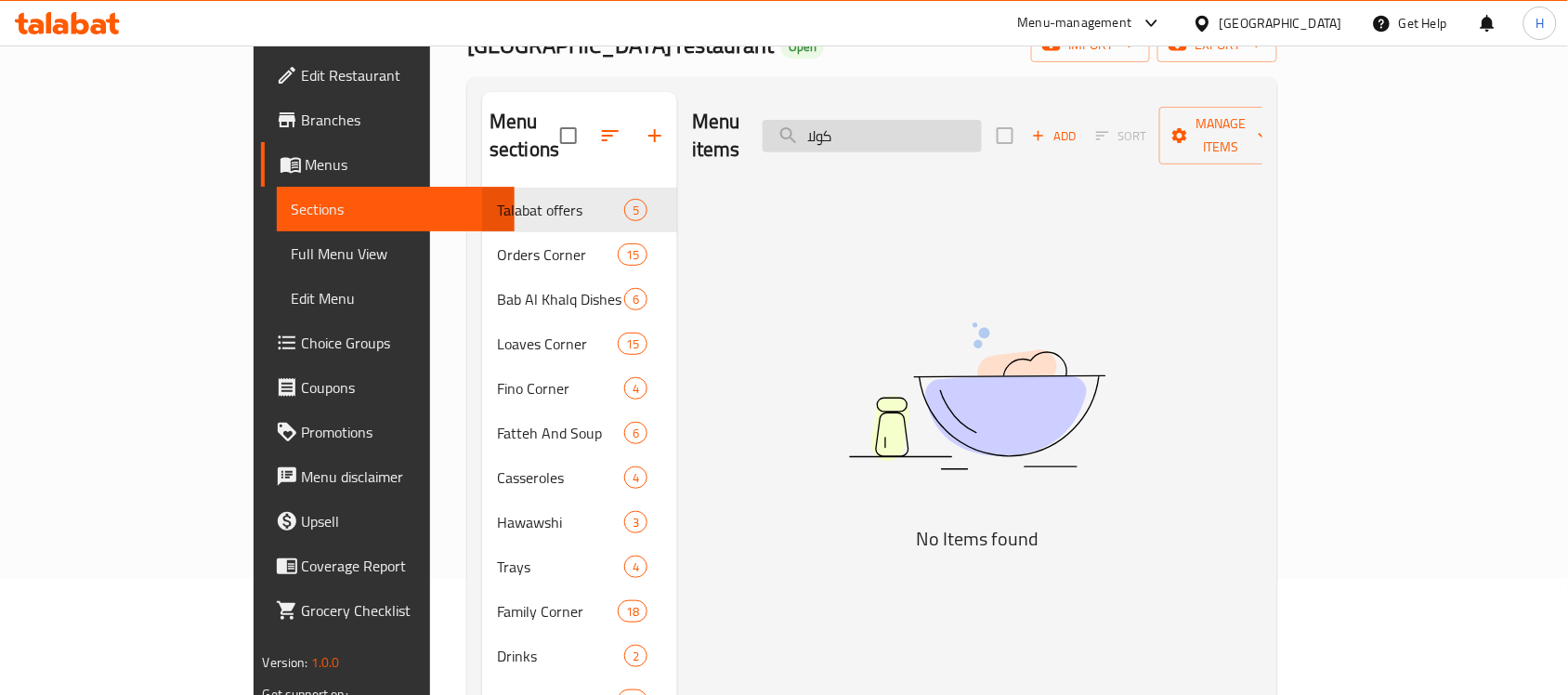
click at [962, 120] on input "كولا" at bounding box center [872, 136] width 220 height 32
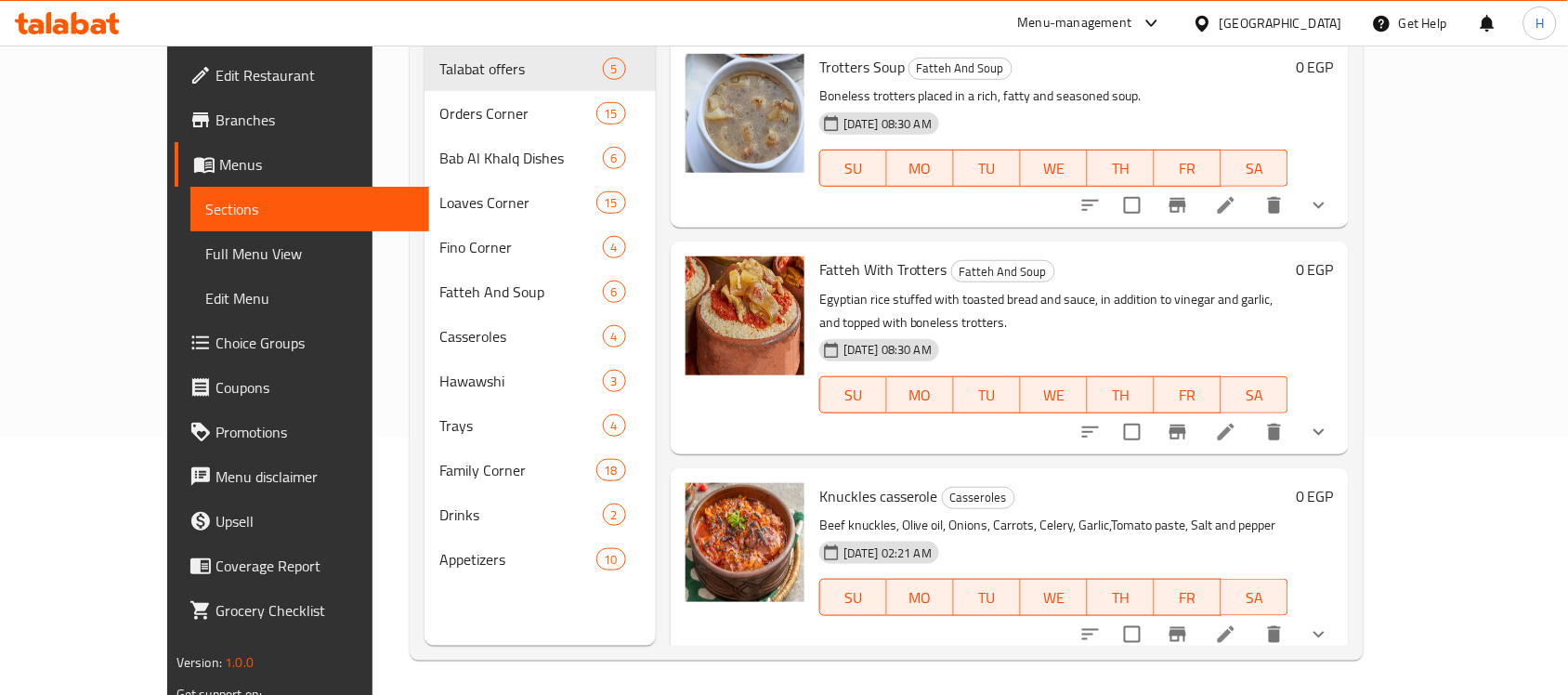
scroll to position [261, 0]
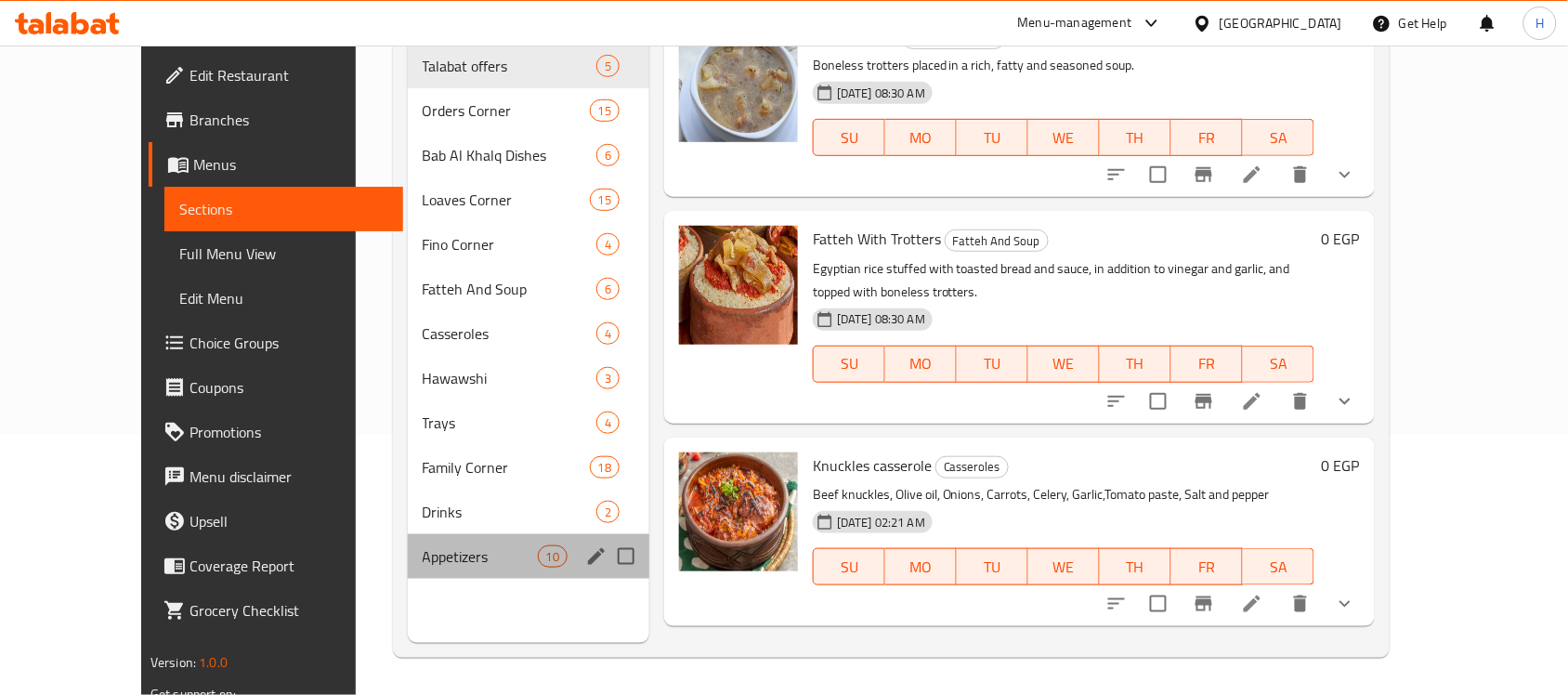
click at [408, 534] on div "Appetizers 10" at bounding box center [528, 556] width 241 height 45
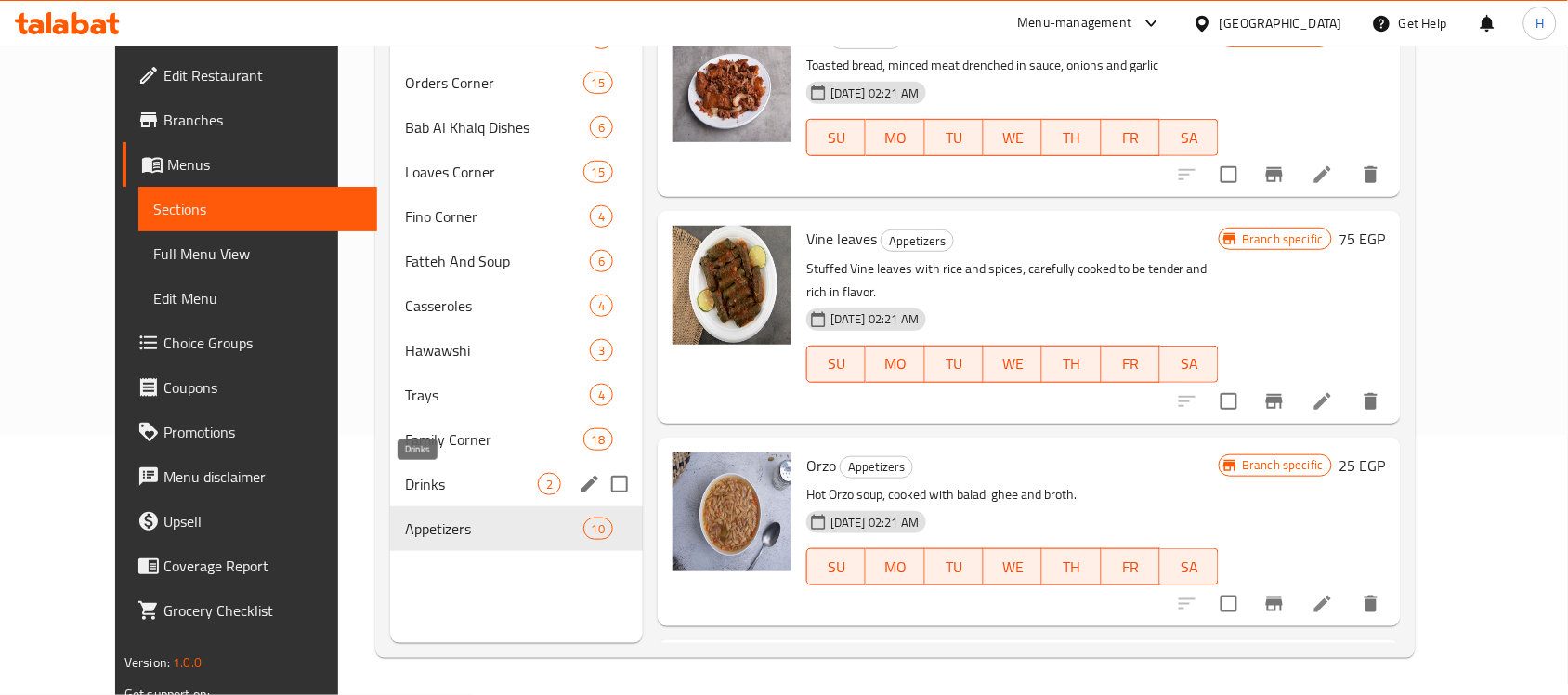
click at [436, 475] on span "Drinks" at bounding box center [472, 483] width 133 height 22
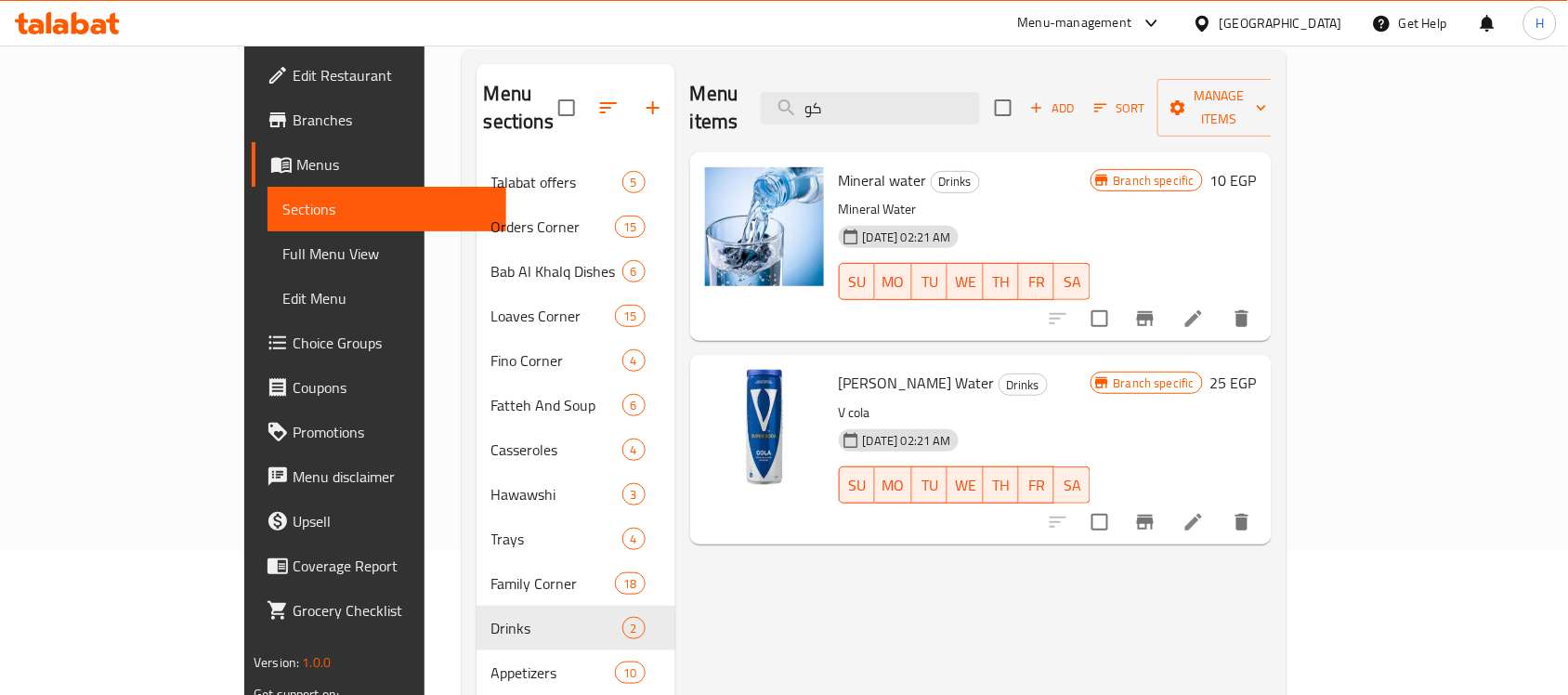
scroll to position [144, 0]
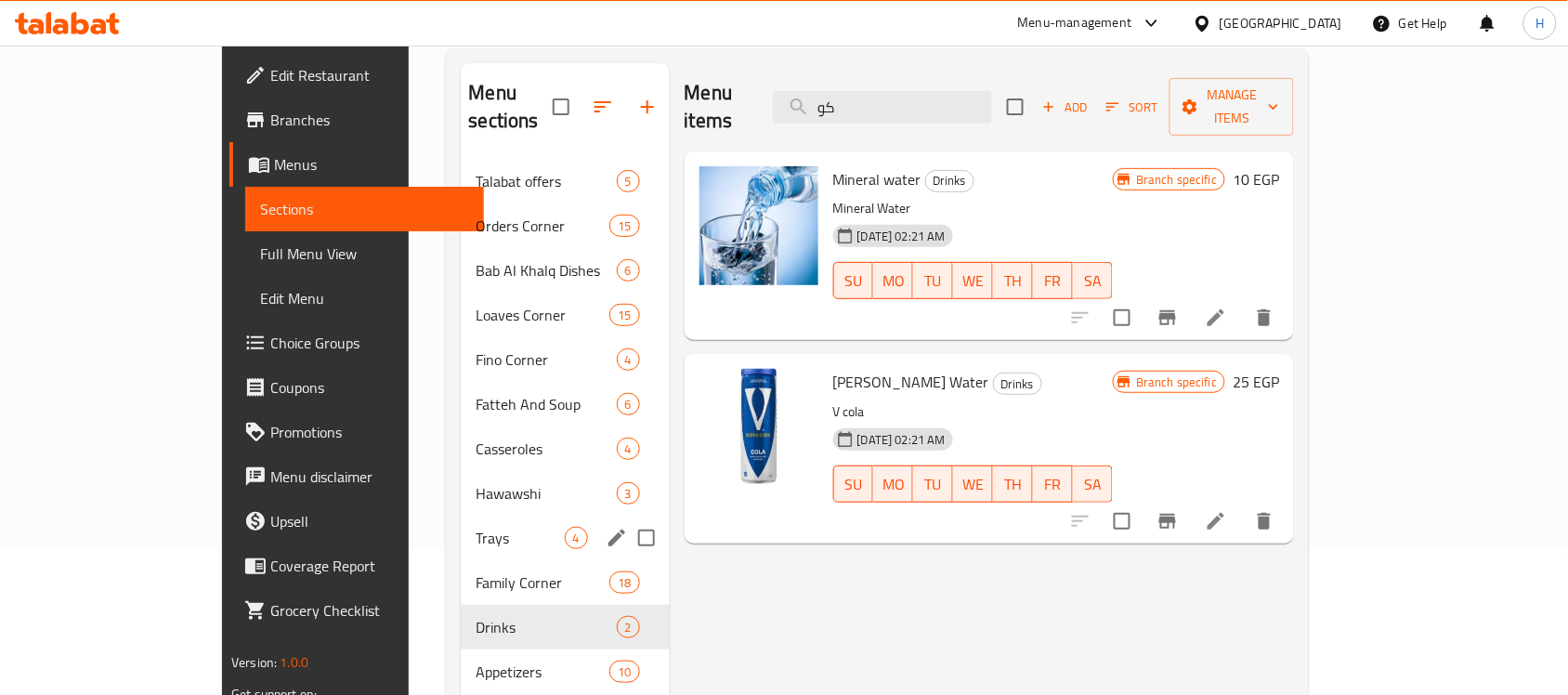
click at [461, 560] on div "Family Corner 18" at bounding box center [564, 583] width 208 height 45
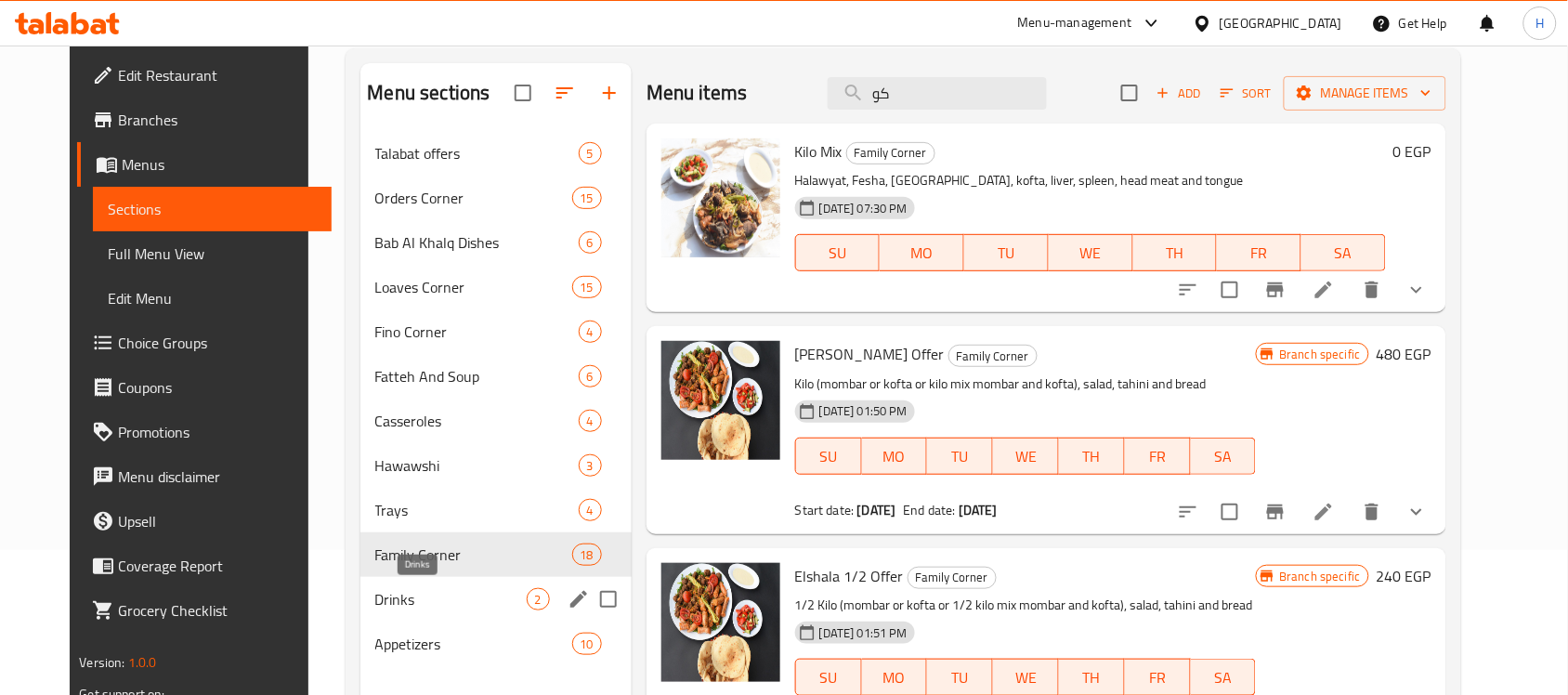
click at [389, 604] on span "Drinks" at bounding box center [450, 598] width 151 height 22
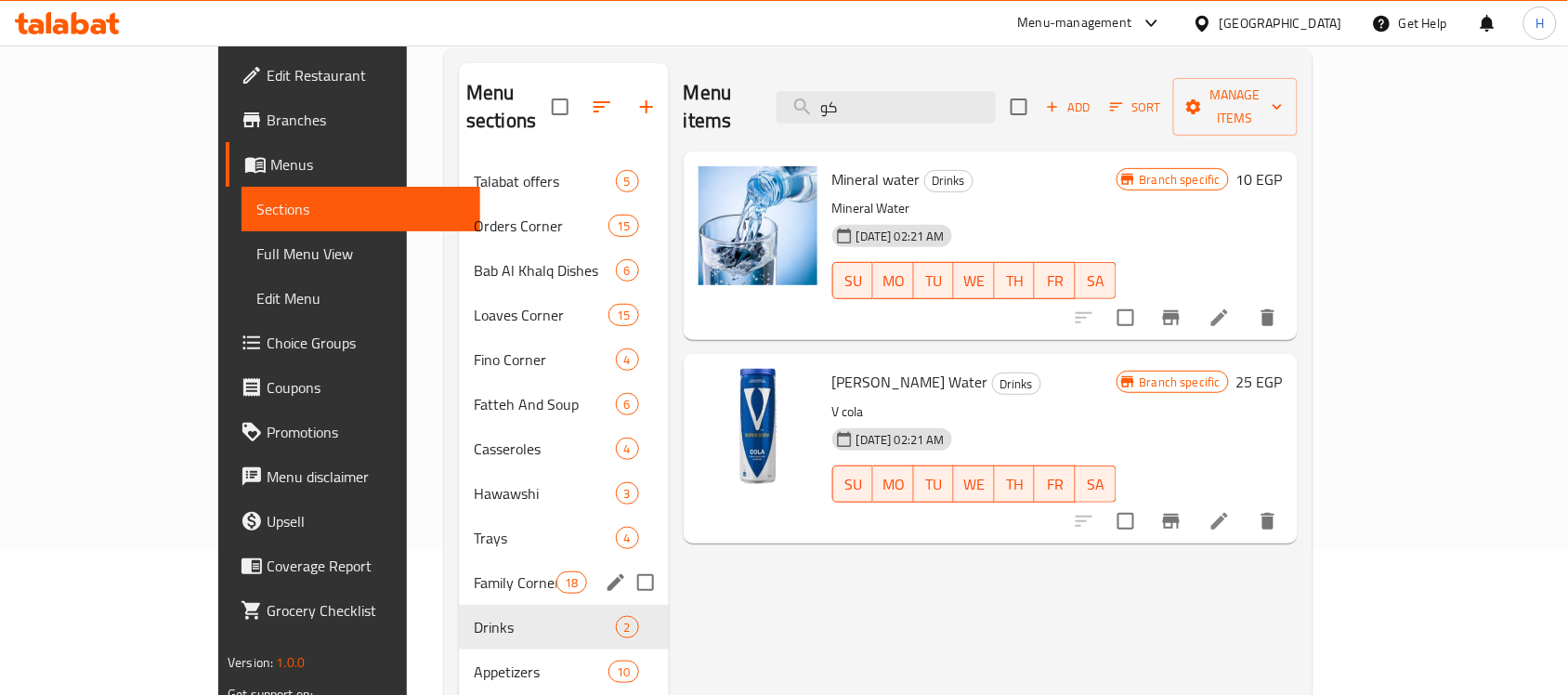
click at [459, 530] on div "Trays 4" at bounding box center [563, 538] width 210 height 45
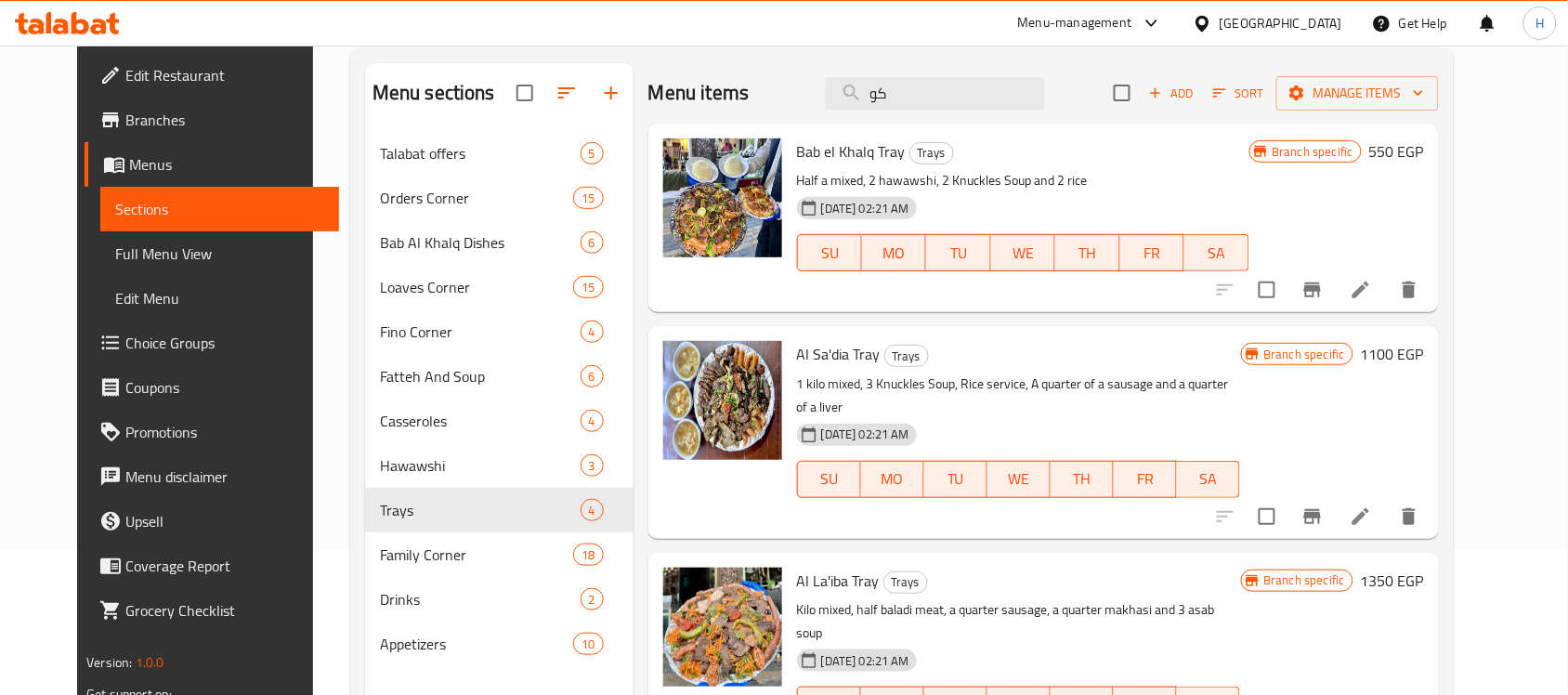
drag, startPoint x: 939, startPoint y: 99, endPoint x: 802, endPoint y: 102, distance: 137.0
click at [802, 102] on div "Menu items كو Add Sort Manage items" at bounding box center [1044, 94] width 791 height 61
paste input "شكل مخصوص"
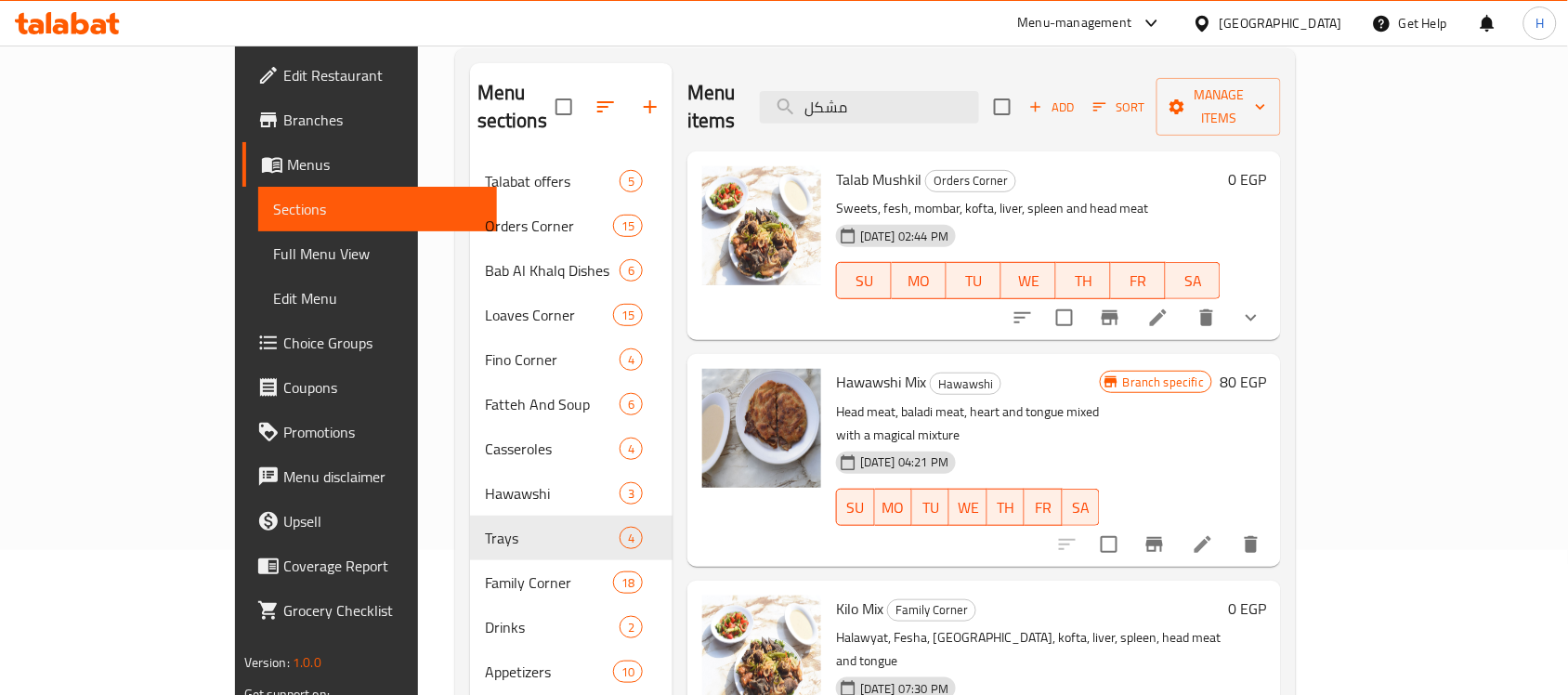
click at [836, 165] on span "Talab Mushkil" at bounding box center [879, 179] width 86 height 28
click at [1274, 296] on button "show more" at bounding box center [1252, 318] width 45 height 45
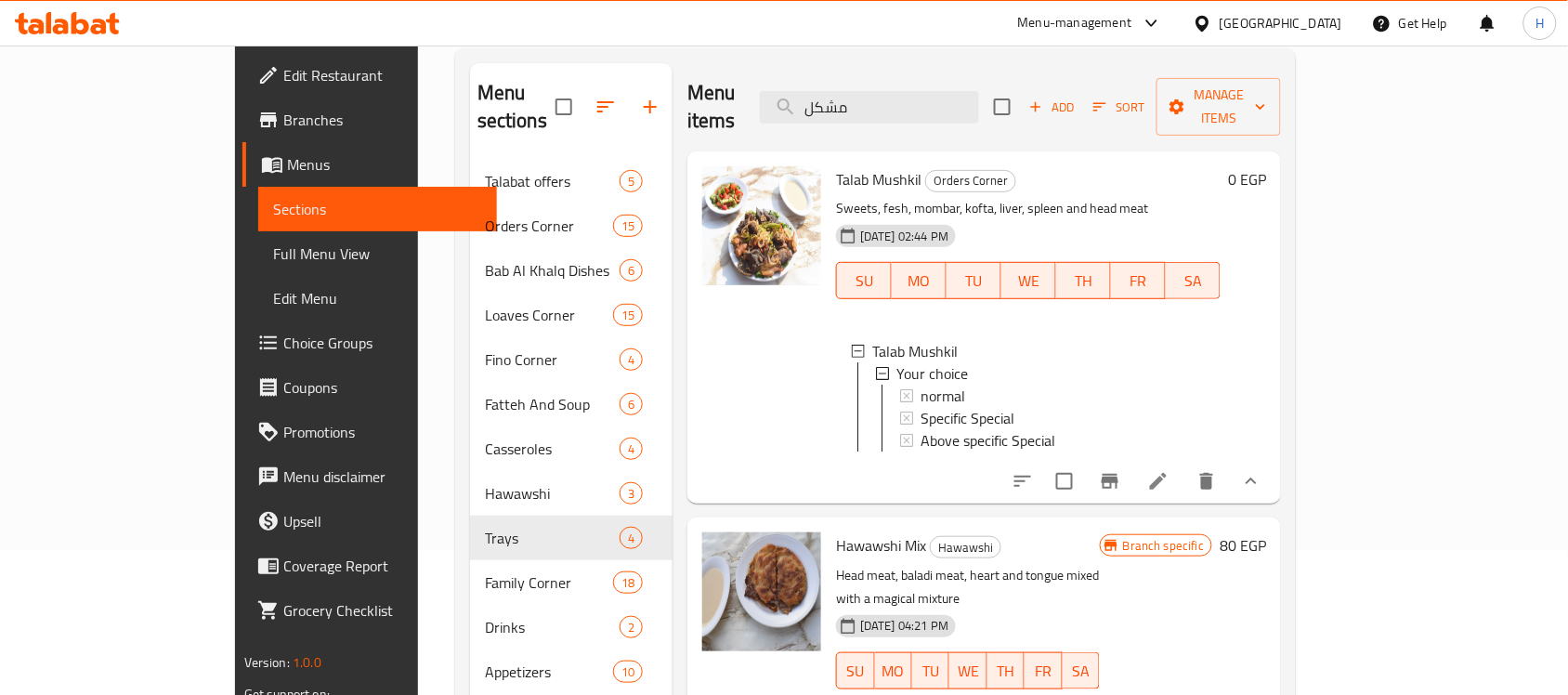
paste input "شوربة سادة"
drag, startPoint x: 949, startPoint y: 101, endPoint x: 745, endPoint y: 86, distance: 204.6
click at [722, 86] on div "Menu items مشكل Add Sort Manage items" at bounding box center [984, 107] width 594 height 88
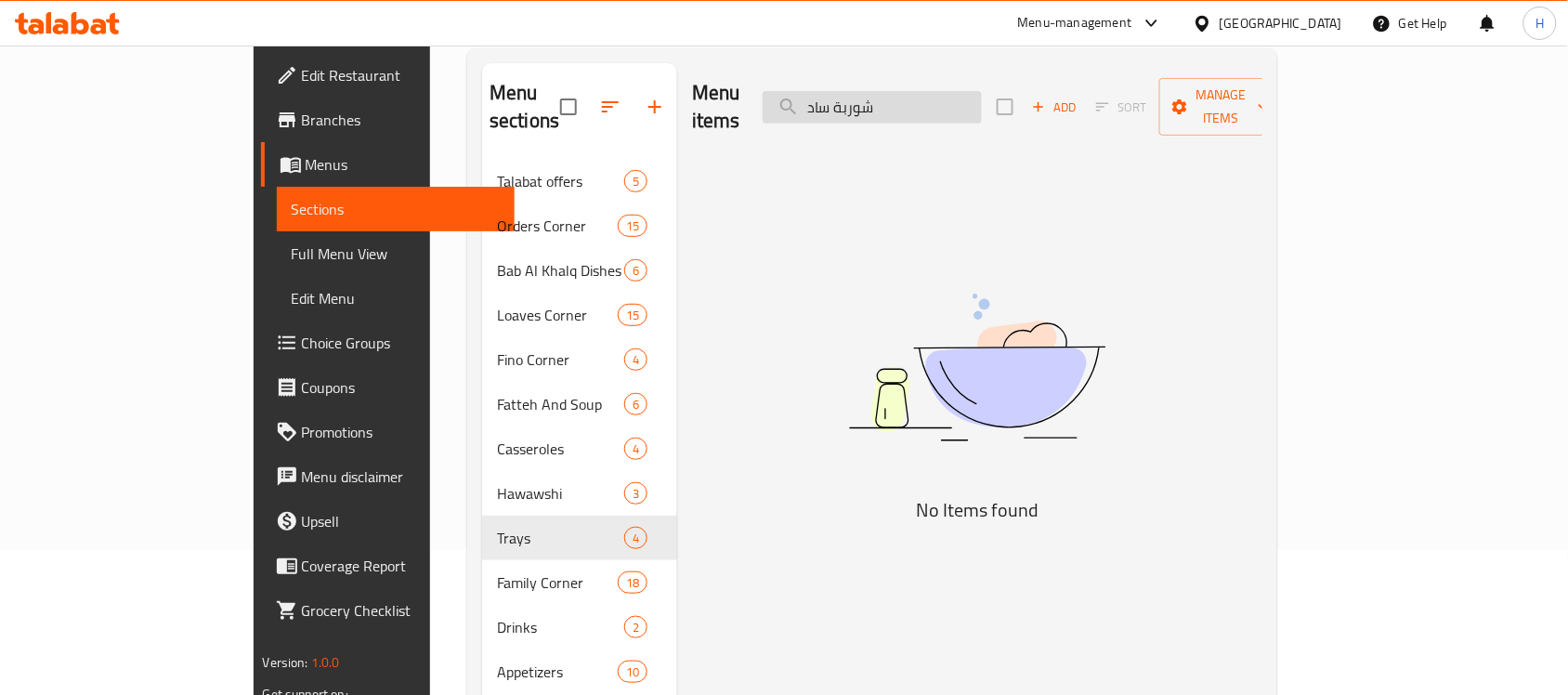
click at [921, 96] on input "شوربة ساد" at bounding box center [872, 106] width 220 height 32
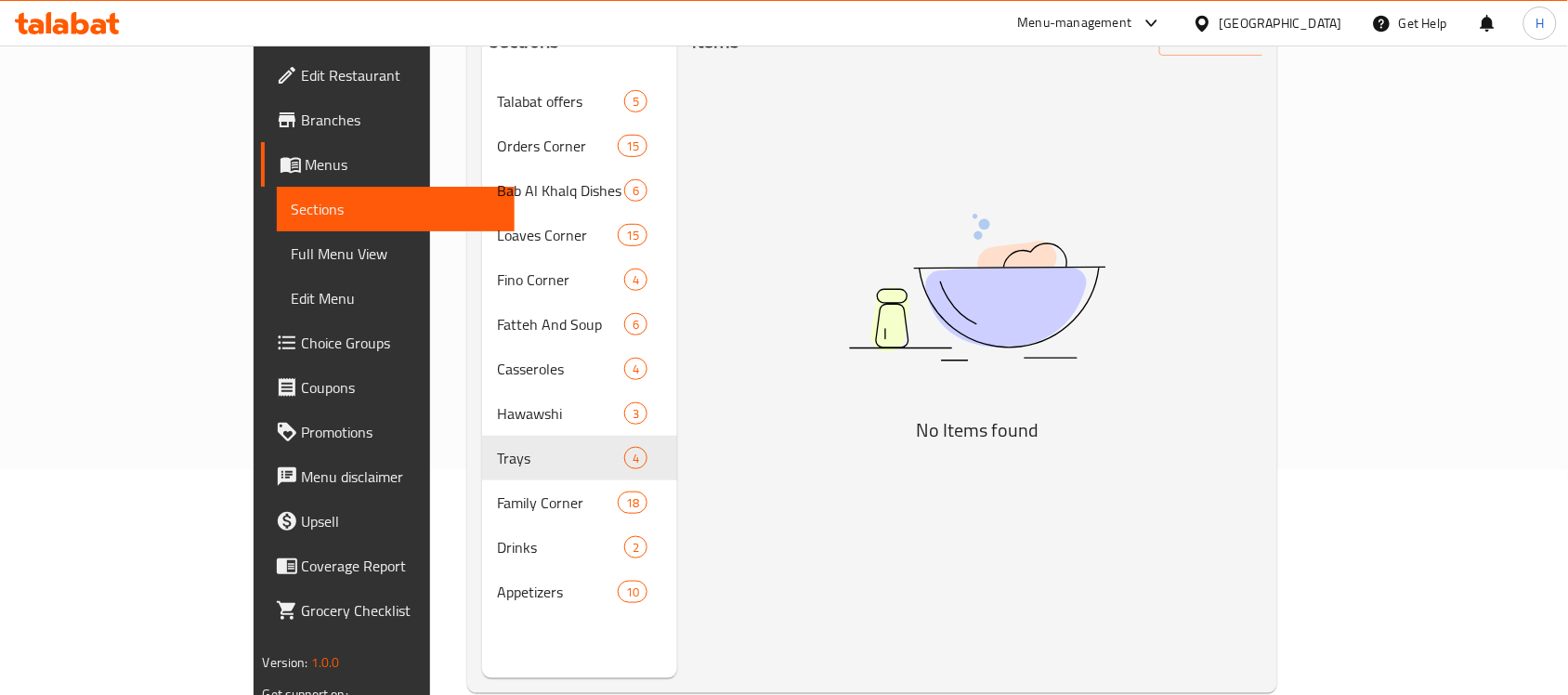
type input "ش"
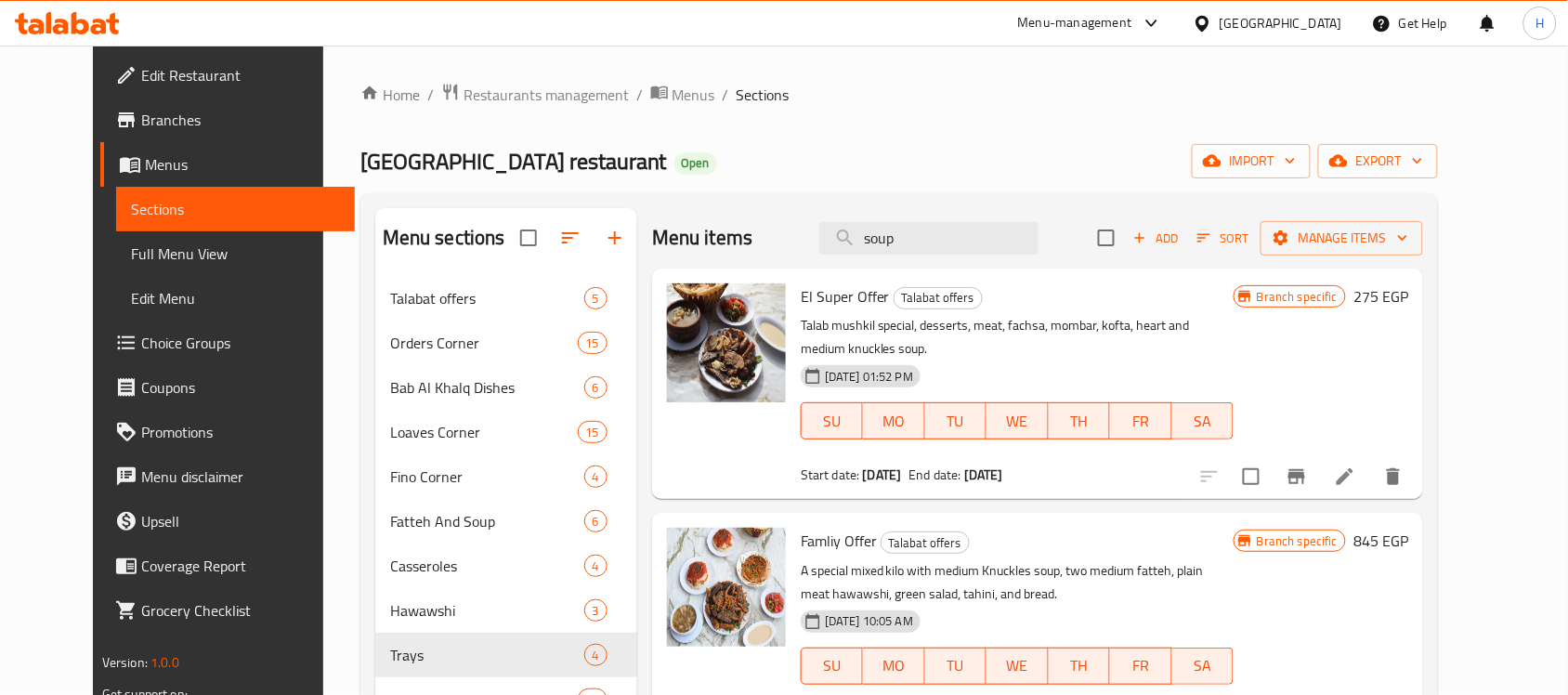
drag, startPoint x: 926, startPoint y: 234, endPoint x: 665, endPoint y: 214, distance: 261.8
click at [665, 214] on div "Menu items soup Add Sort Manage items" at bounding box center [1038, 238] width 771 height 61
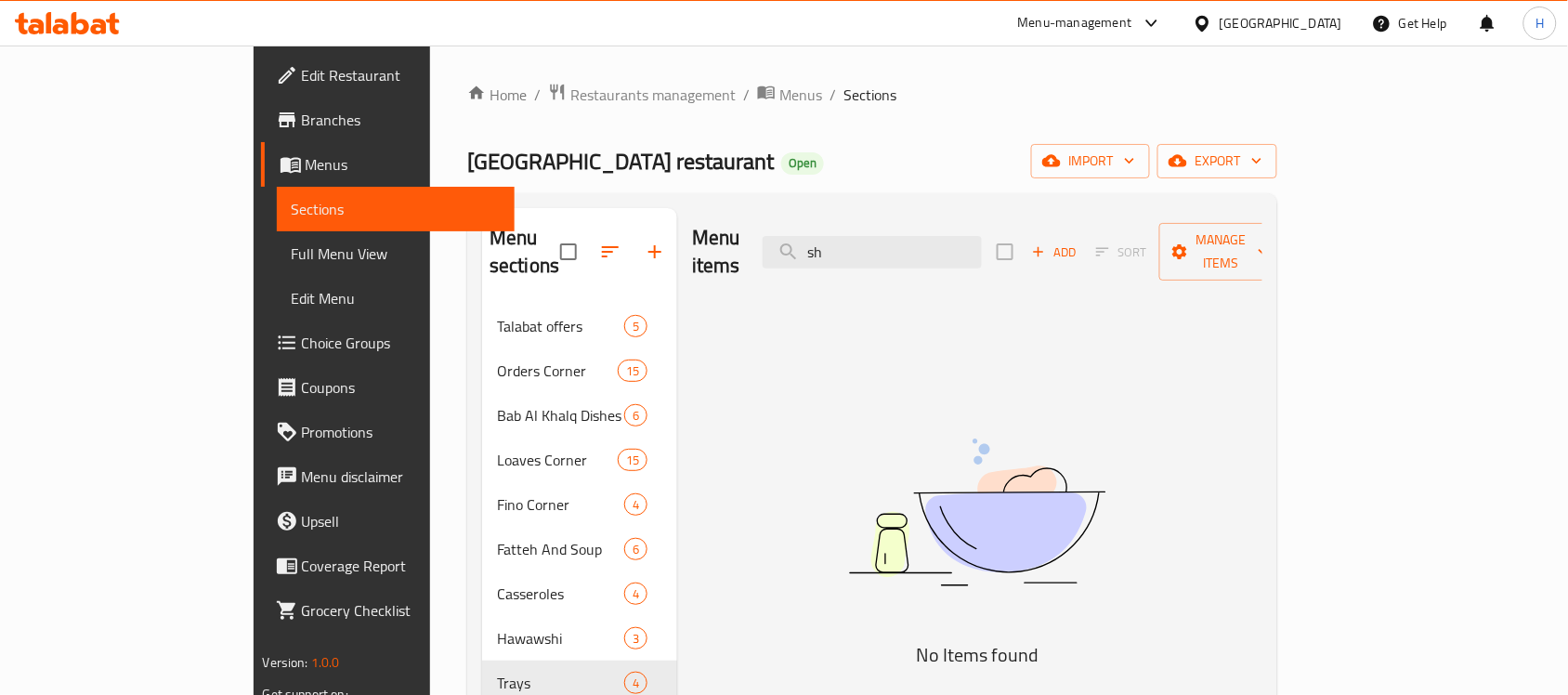
type input "s"
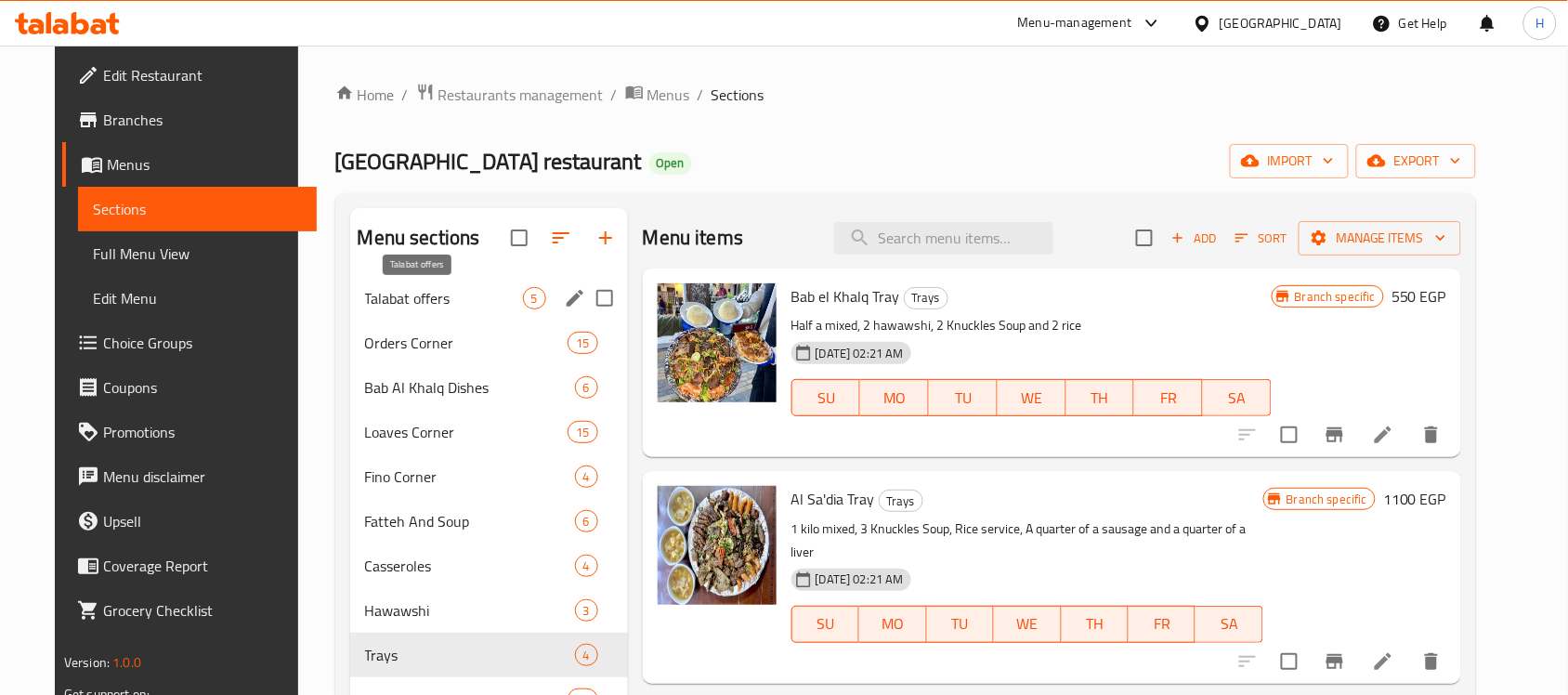
click at [376, 296] on span "Talabat offers" at bounding box center [444, 298] width 158 height 22
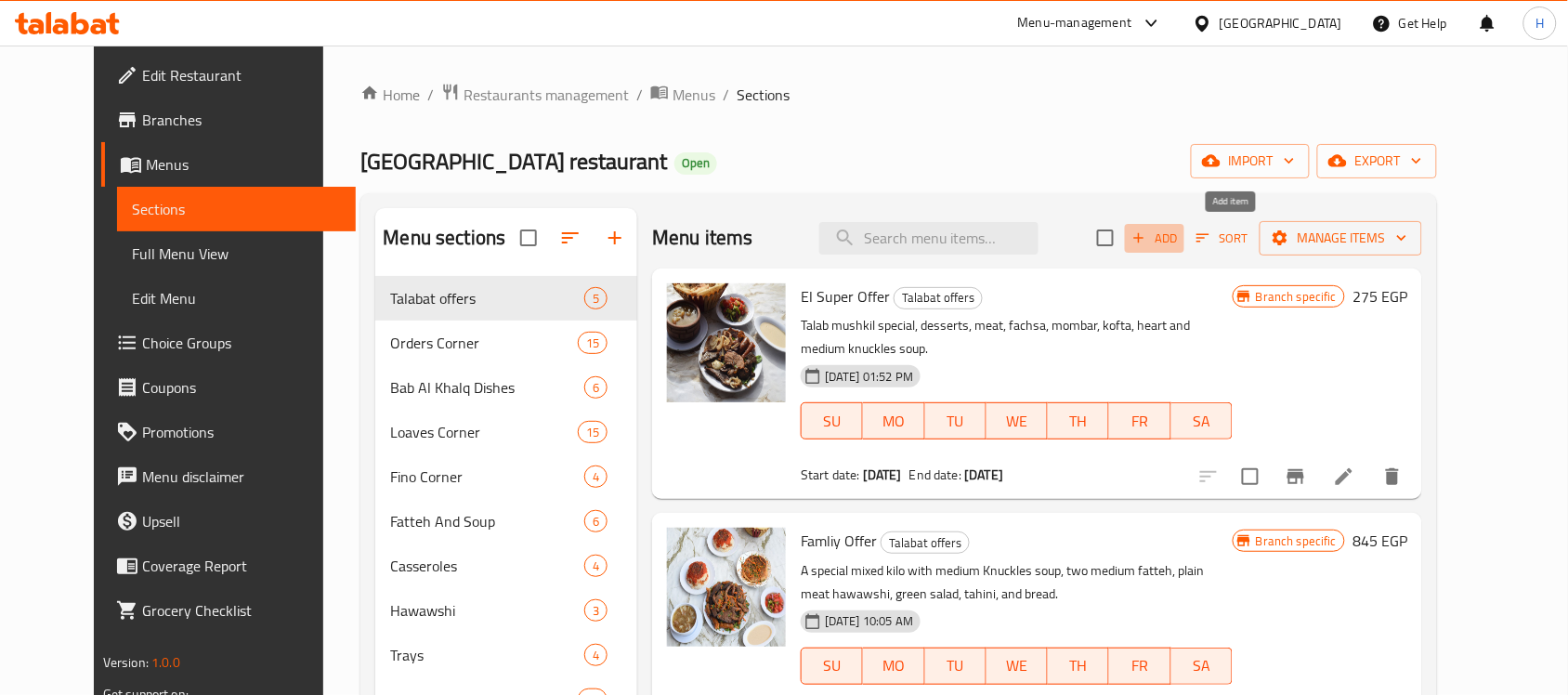
click at [1179, 238] on span "Add" at bounding box center [1154, 238] width 50 height 21
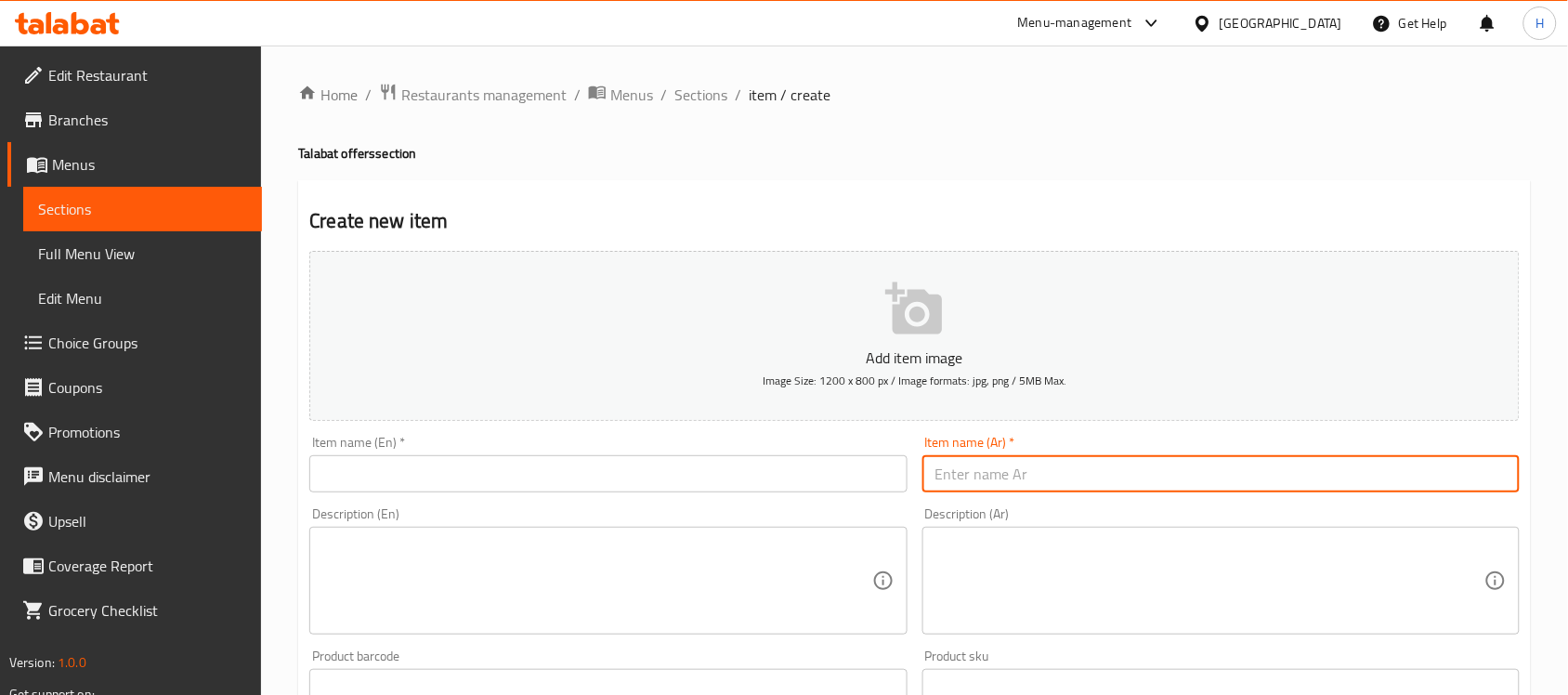
click at [1056, 461] on input "text" at bounding box center [1221, 473] width 598 height 37
paste input "عرض هيبة الملك"
type input "عرض هيبة الملك"
click at [719, 466] on input "text" at bounding box center [608, 473] width 598 height 37
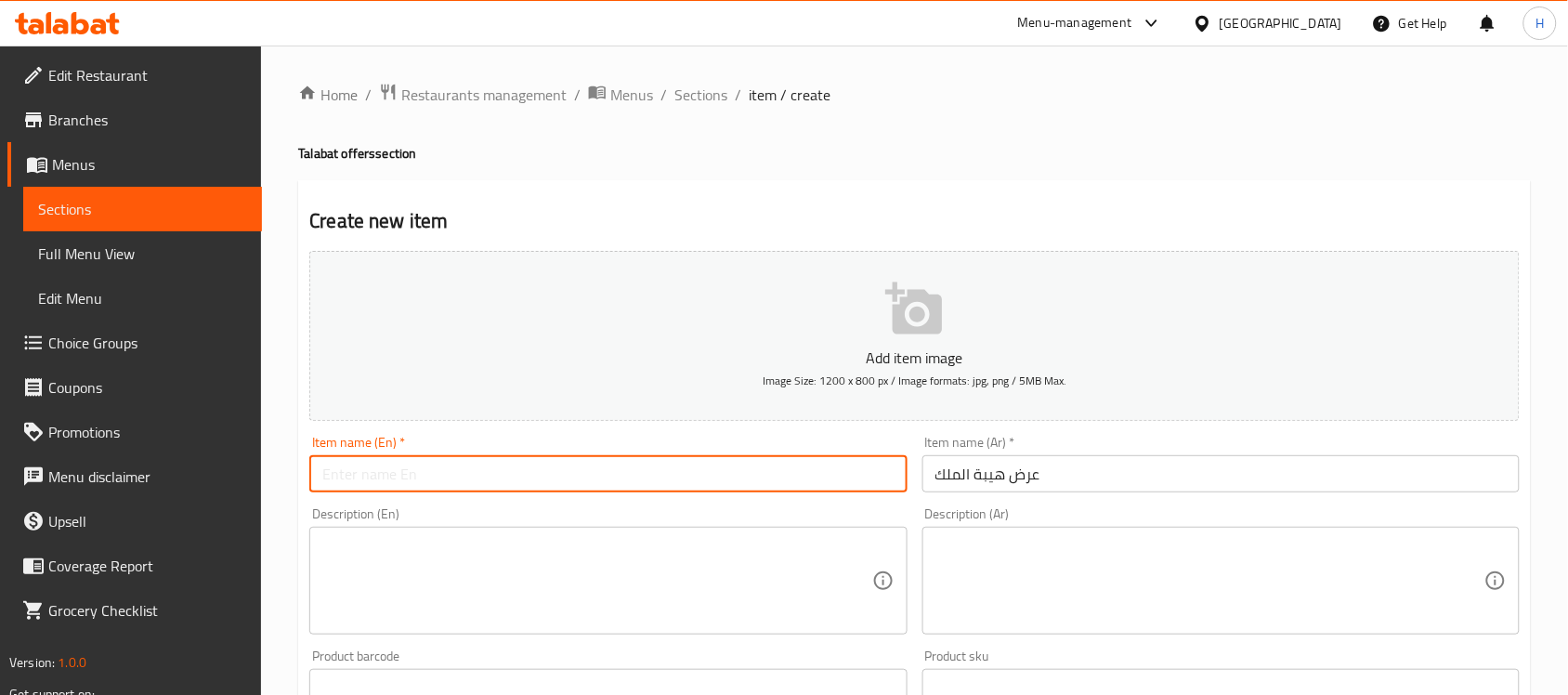
paste input "Show the majesty of the king"
click at [502, 480] on input "Show the majesty of the king" at bounding box center [608, 473] width 598 height 37
click at [316, 475] on input "Show the majesty of the" at bounding box center [608, 473] width 598 height 37
click at [339, 475] on input "Show the majesty of the" at bounding box center [608, 473] width 598 height 37
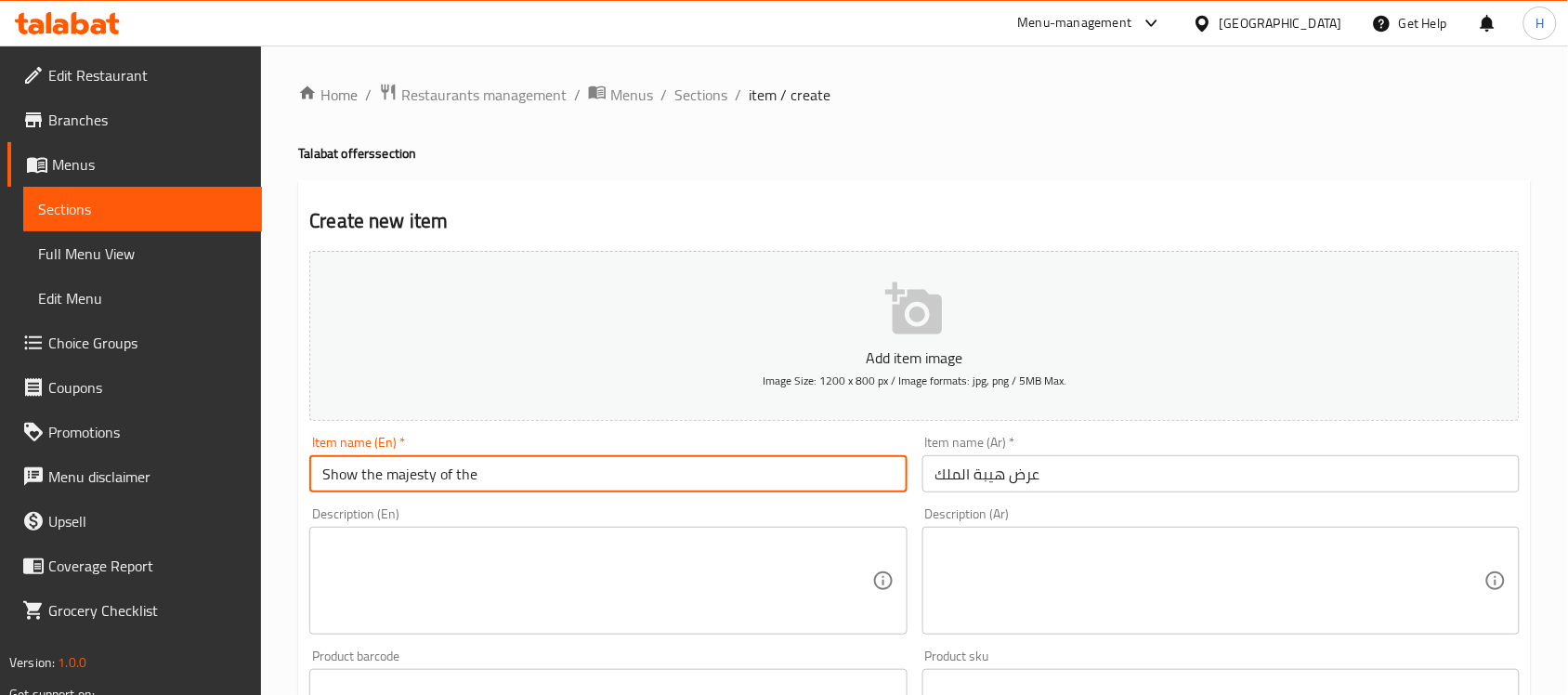
click at [339, 475] on input "Show the majesty of the" at bounding box center [608, 473] width 598 height 37
click at [450, 478] on input "the majesty of the" at bounding box center [608, 473] width 598 height 37
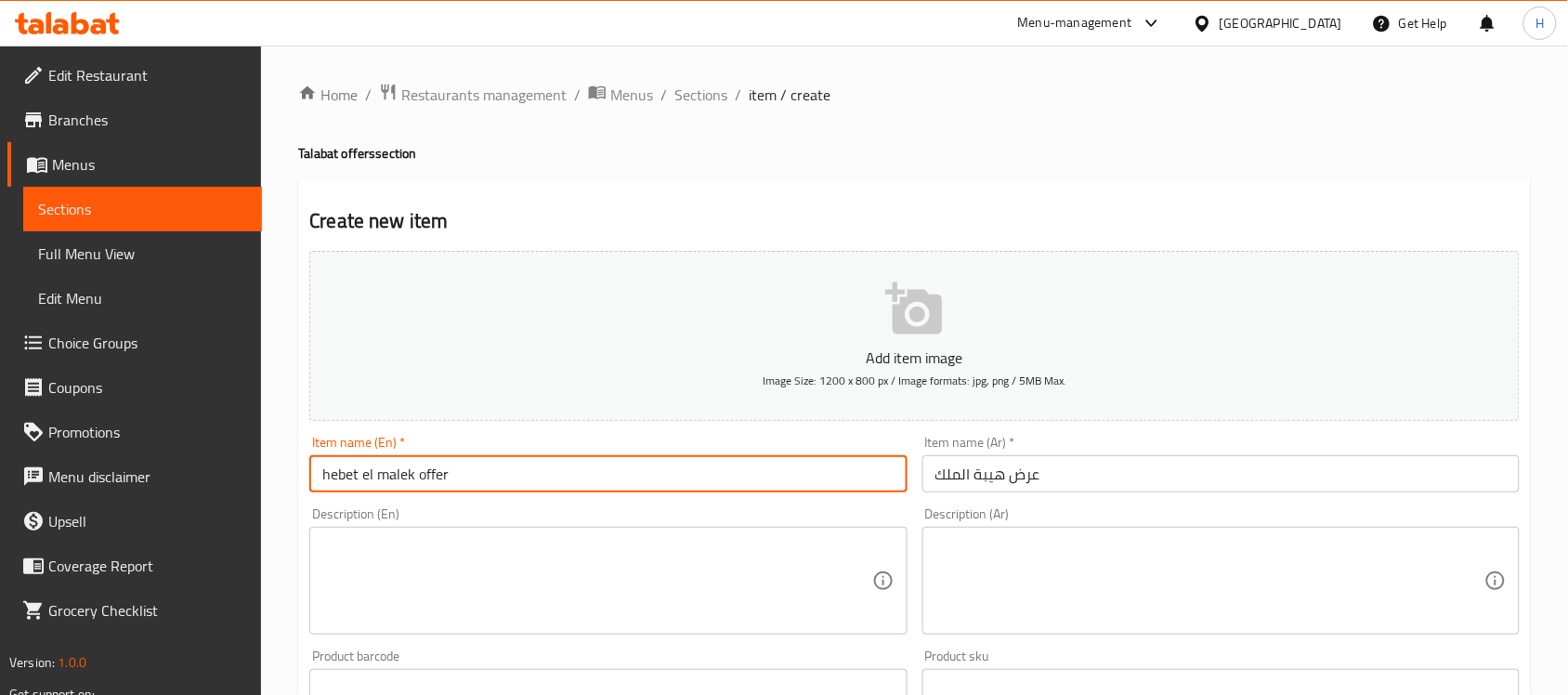
type input "hebet el malek offer"
click at [648, 592] on textarea at bounding box center [597, 581] width 549 height 88
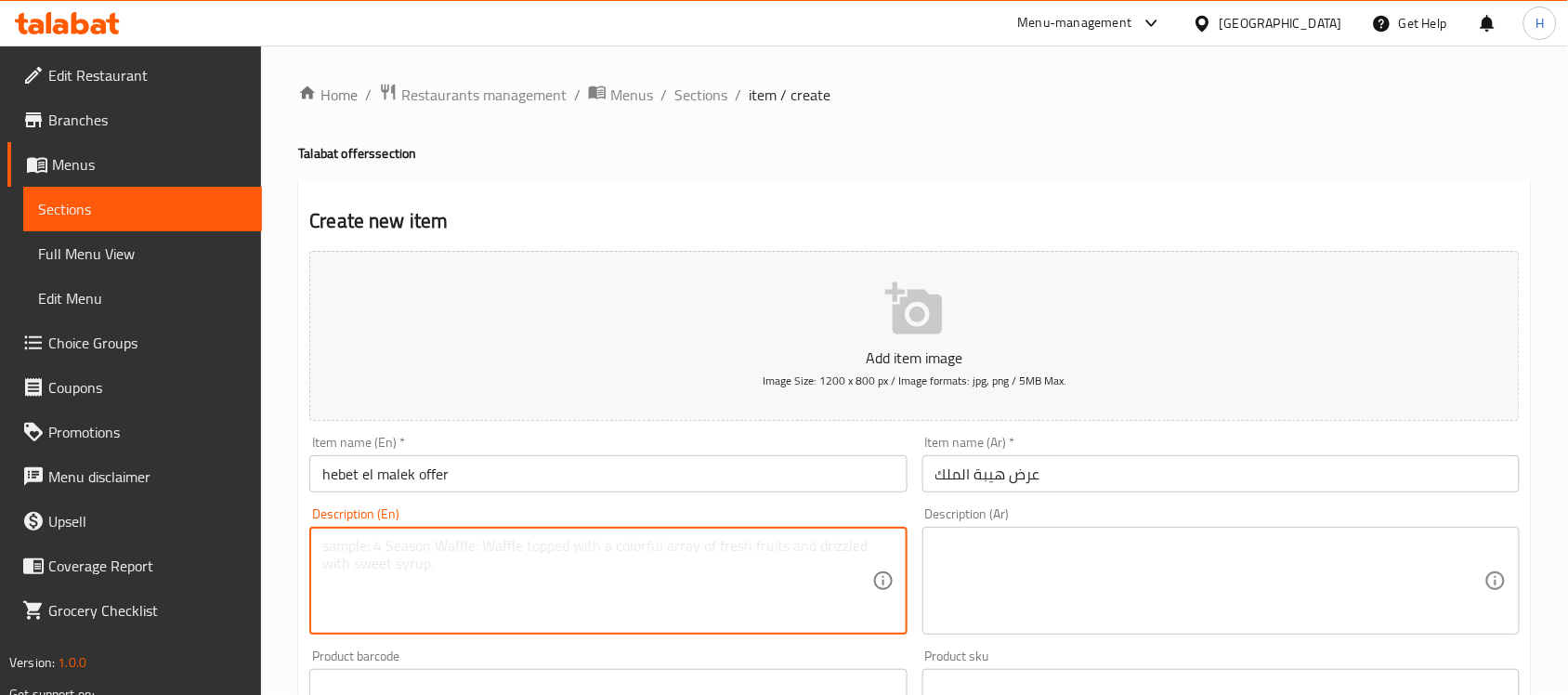
paste textarea "2 medium assorted loaves + medium tripe soup + 1 medium vinegar and garlic fatt…"
type textarea "2 medium assorted loaves + medium tripe soup + 1 medium vinegar and garlic fatt…"
click at [1120, 558] on textarea at bounding box center [1210, 581] width 549 height 88
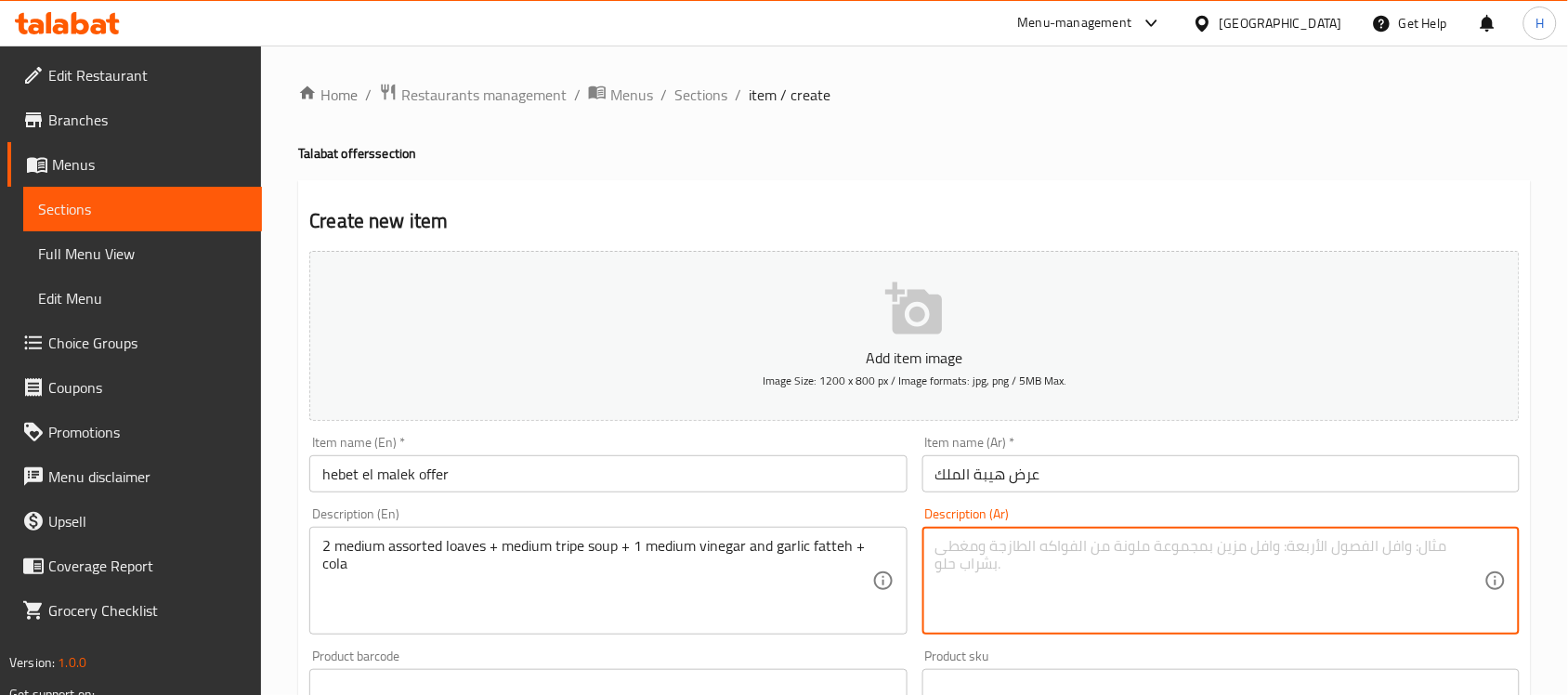
paste textarea "2 رغيف مشكل ميديم + شوربة كوارع ميديم + 1 فتة خل وتوم ميديم + كولا"
type textarea "2 رغيف مشكل ميديم + شوربة كوارع ميديم + 1 فتة خل وتوم ميديم + كولا"
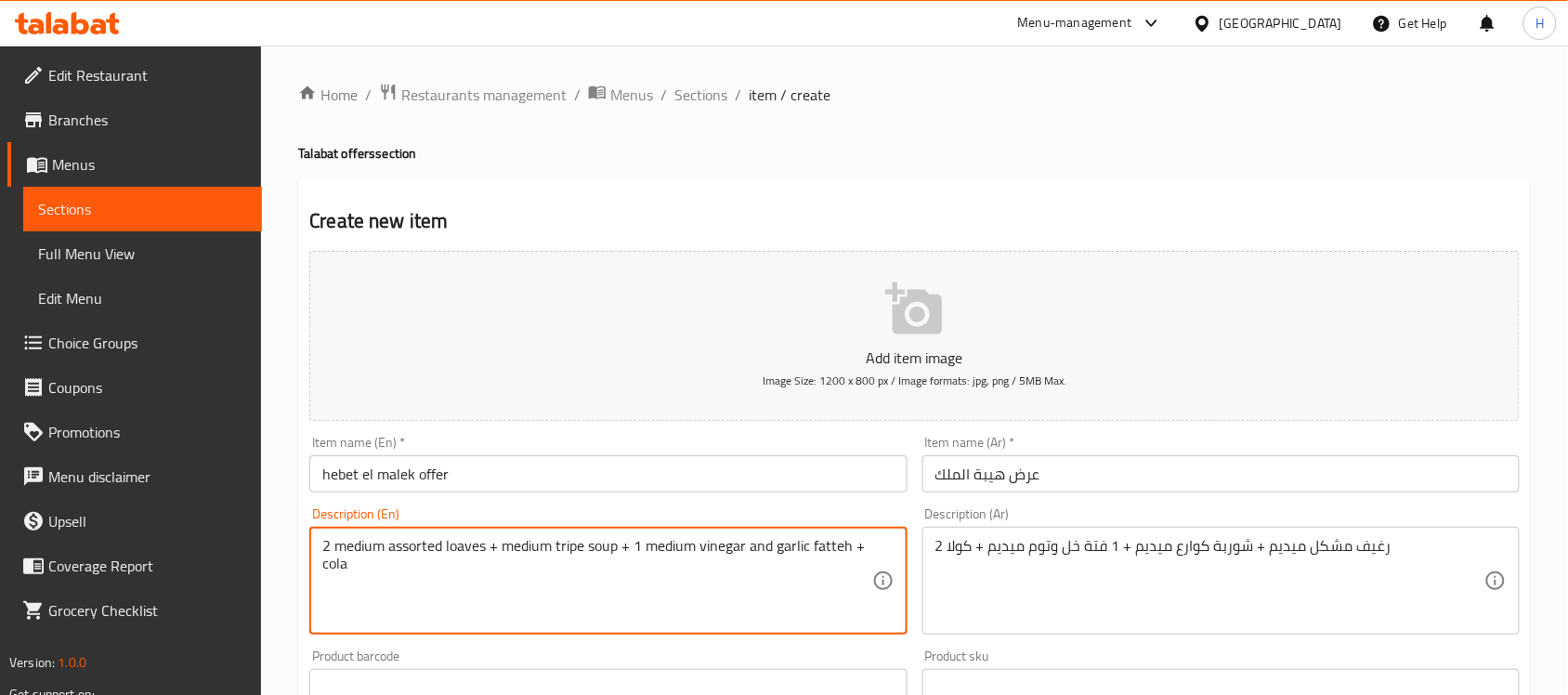
click at [461, 551] on textarea "2 medium assorted loaves + medium tripe soup + 1 medium vinegar and garlic fatt…" at bounding box center [597, 581] width 549 height 88
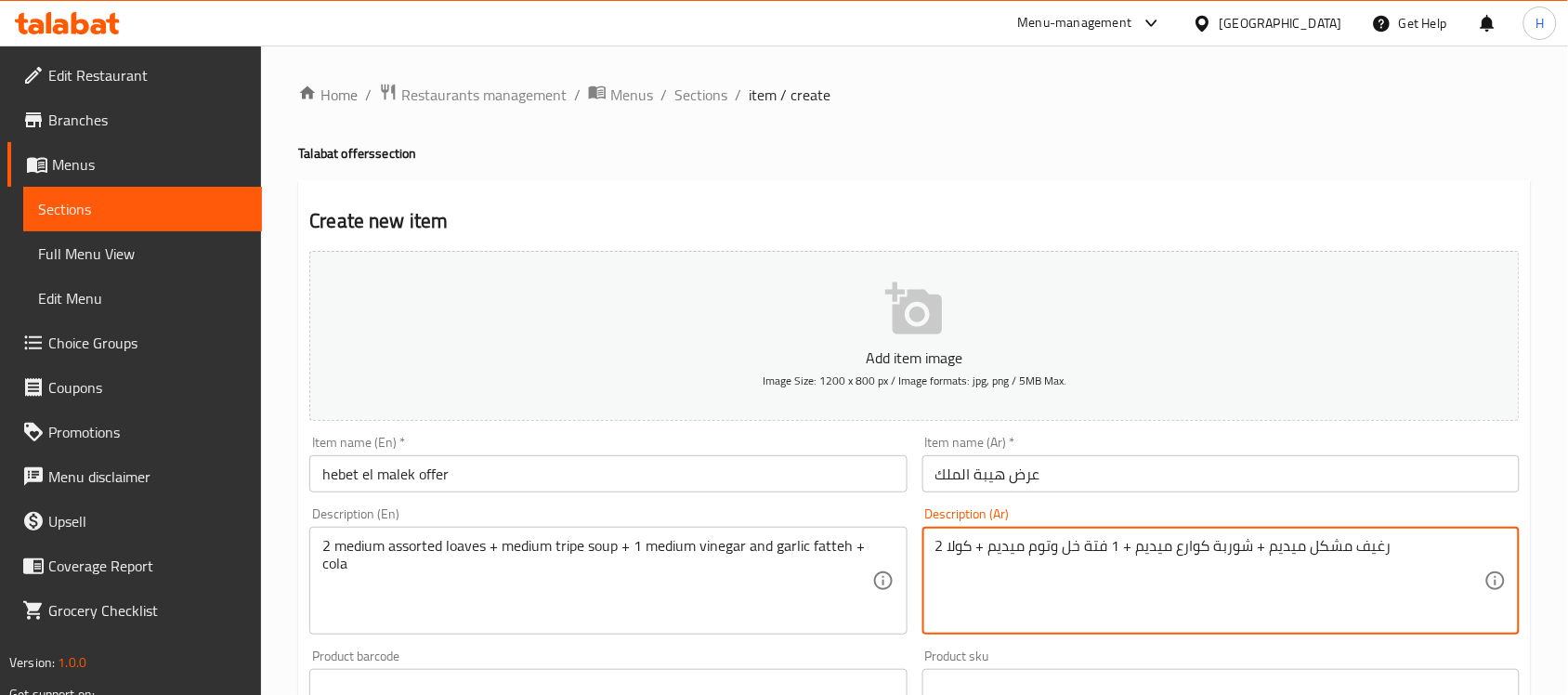
click at [1382, 544] on textarea "2 رغيف مشكل ميديم + شوربة كوارع ميديم + 1 فتة خل وتوم ميديم + كولا" at bounding box center [1210, 581] width 549 height 88
click at [1366, 552] on textarea "2 رغيف مشكل ميديم + شوربة كوارع ميديم + 1 فتة خل وتوم ميديم + كولا" at bounding box center [1210, 581] width 549 height 88
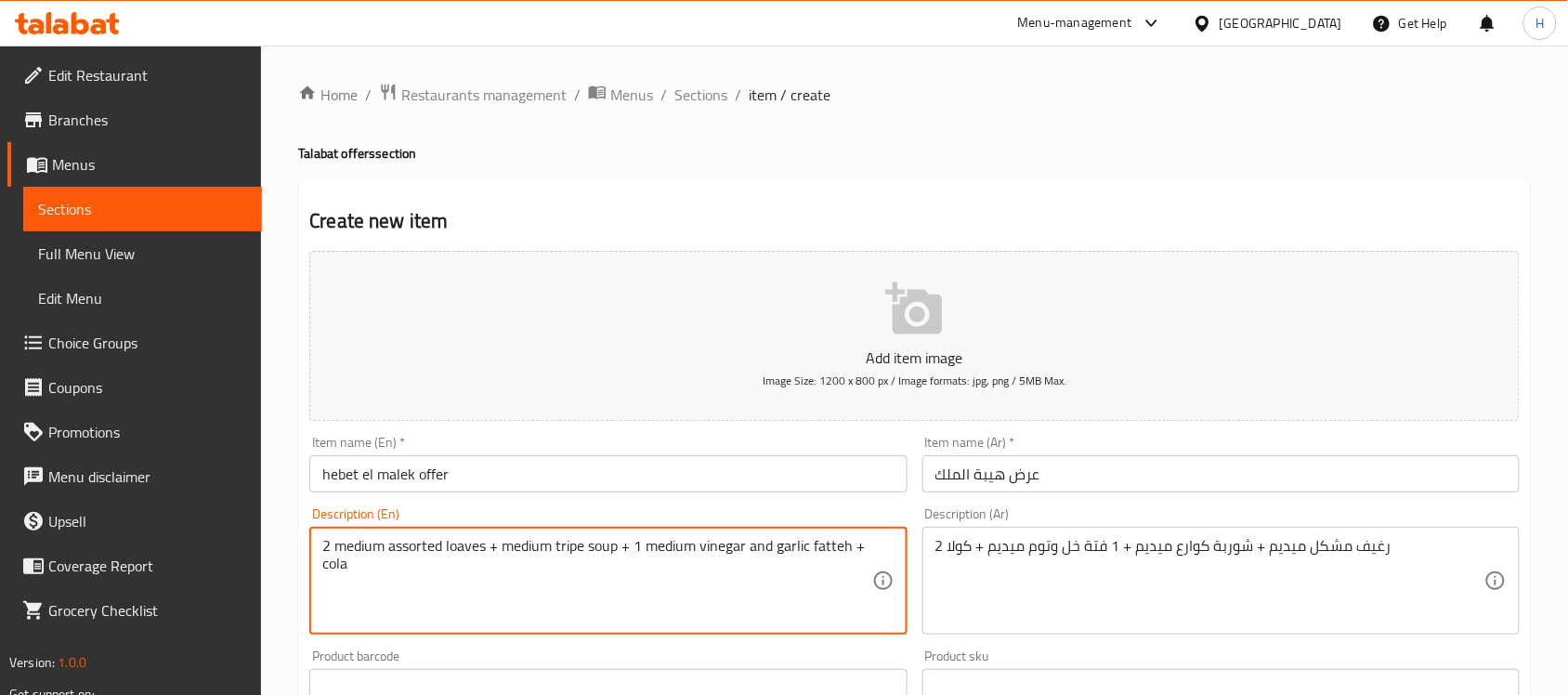
click at [468, 546] on textarea "2 medium assorted loaves + medium tripe soup + 1 medium vinegar and garlic fatt…" at bounding box center [597, 581] width 549 height 88
paste textarea "Loaf"
click at [1186, 549] on textarea "2 رغيف مشكل ميديم + شوربة كوارع ميديم + 1 فتة خل وتوم ميديم + كولا" at bounding box center [1210, 581] width 549 height 88
click at [560, 545] on textarea "2 medium assorted Loaf + medium tripe soup + 1 medium vinegar and garlic fatteh…" at bounding box center [597, 581] width 549 height 88
paste textarea "Knuckles"
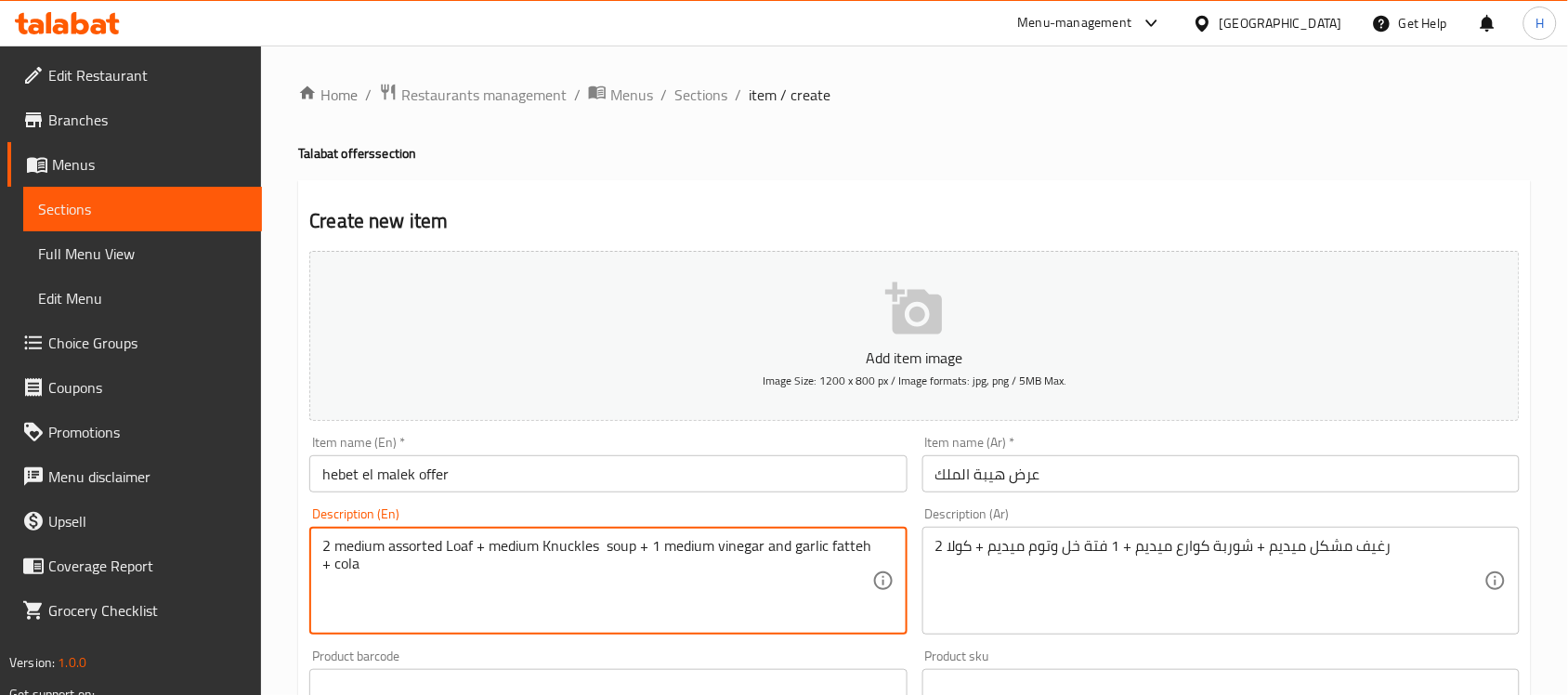
click at [1096, 548] on textarea "2 رغيف مشكل ميديم + شوربة كوارع ميديم + 1 فتة خل وتوم ميديم + كولا" at bounding box center [1210, 581] width 549 height 88
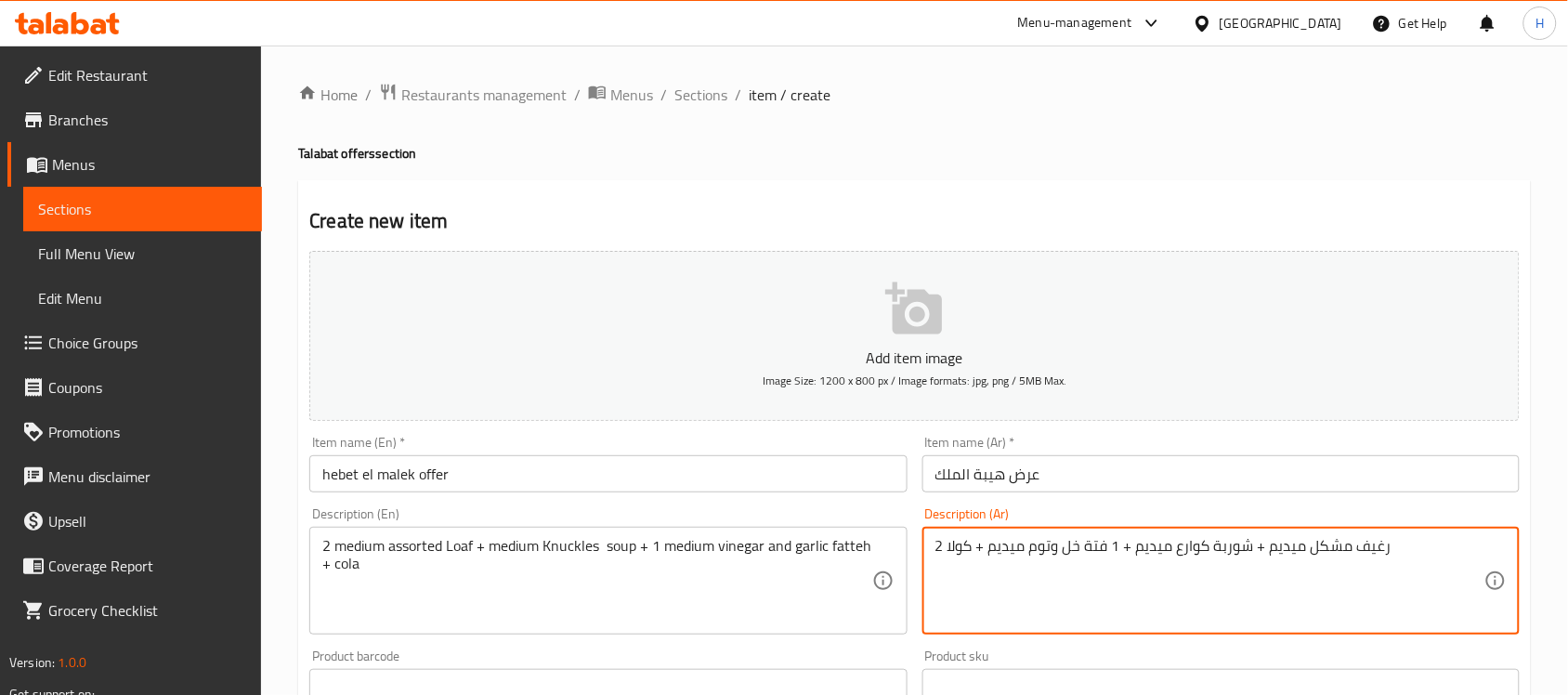
click at [854, 550] on textarea "2 medium assorted Loaf + medium Knuckles soup + 1 medium vinegar and garlic fat…" at bounding box center [597, 581] width 549 height 88
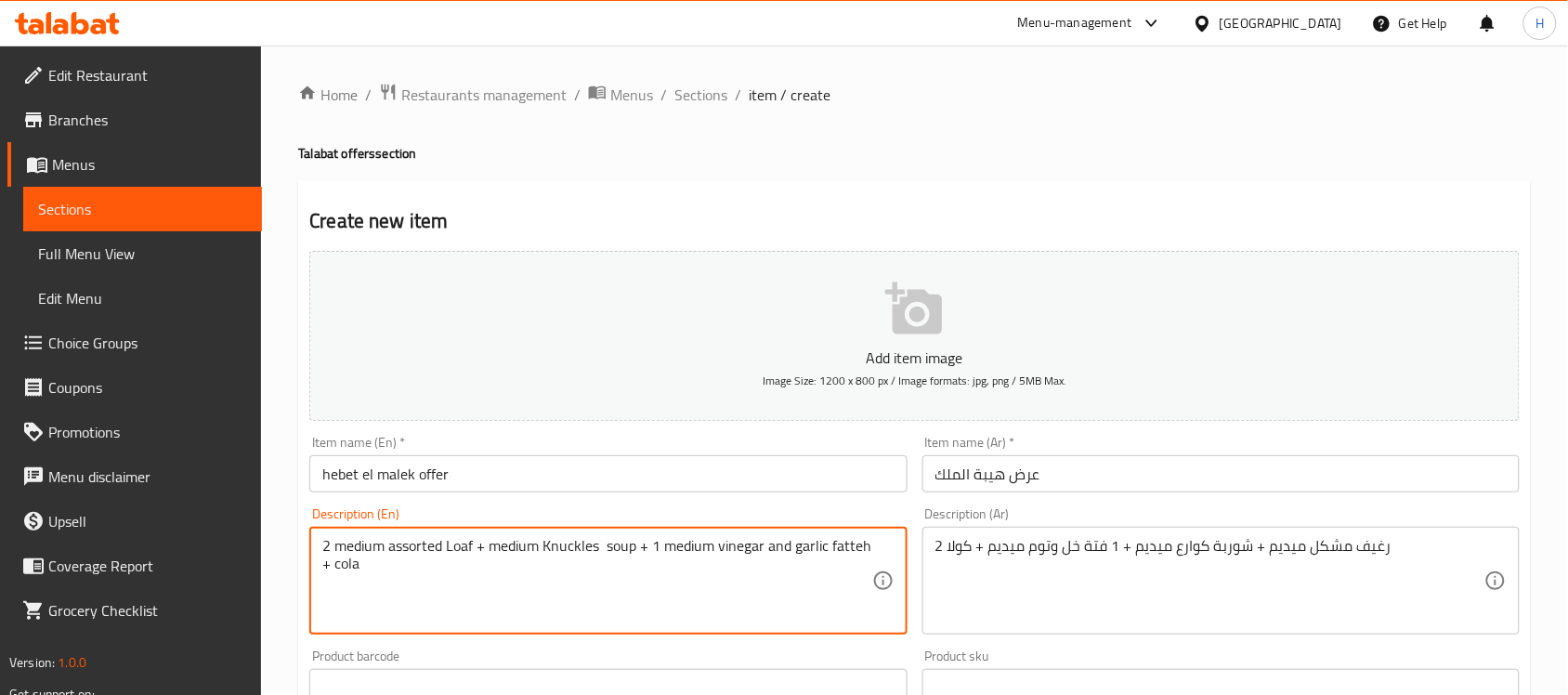
paste textarea "Fatteh"
click at [847, 542] on textarea "2 medium assorted Loaf + medium Knuckles soup + 1 medium vinegar and garlic Fat…" at bounding box center [597, 581] width 549 height 88
click at [368, 573] on textarea "2 medium assorted Loaf + medium Knuckles soup + 1 medium vinegar and garlic Fat…" at bounding box center [597, 581] width 549 height 88
click at [335, 566] on textarea "2 medium assorted Loaf + medium Knuckles soup + 1 medium vinegar and garlic Fat…" at bounding box center [597, 581] width 549 height 88
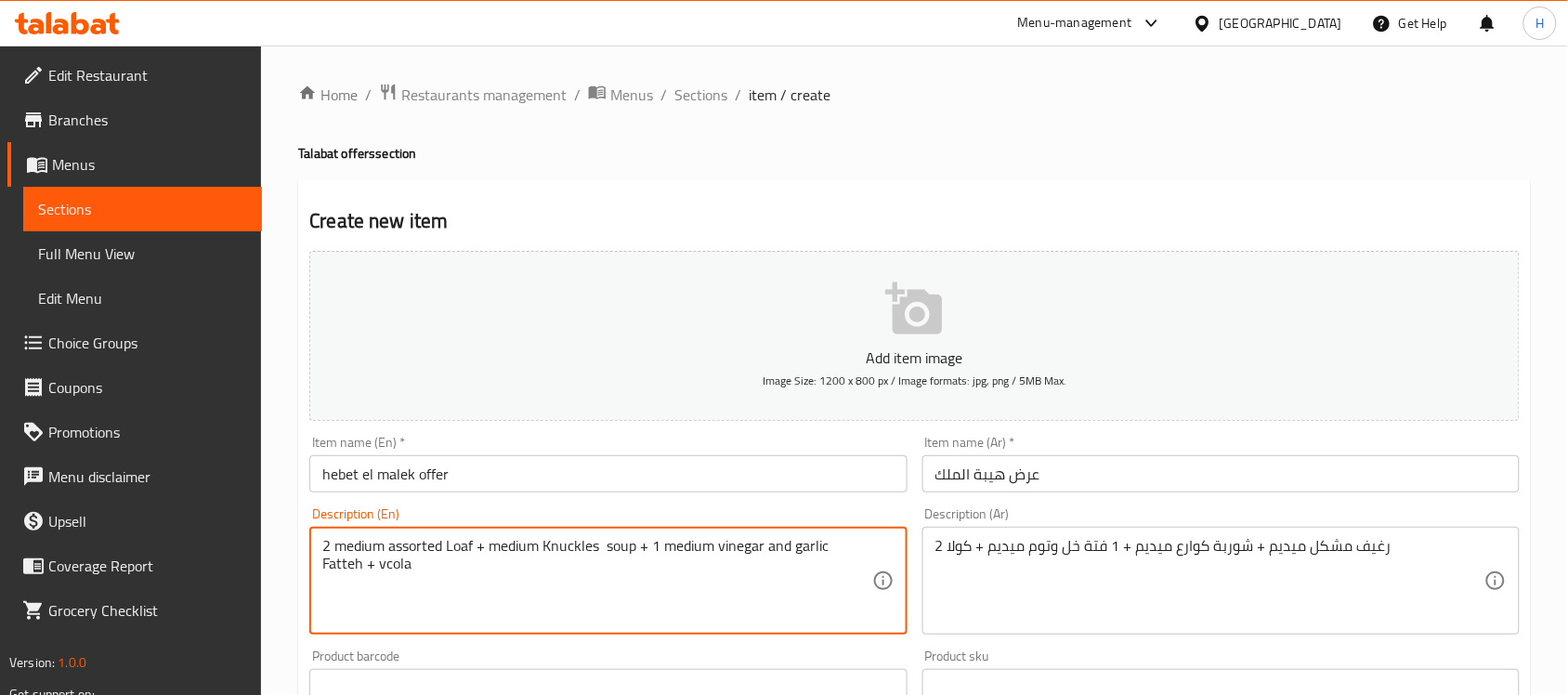
drag, startPoint x: 331, startPoint y: 566, endPoint x: 383, endPoint y: 569, distance: 52.1
click at [383, 569] on textarea "2 medium assorted Loaf + medium Knuckles soup + 1 medium vinegar and garlic Fat…" at bounding box center [597, 581] width 549 height 88
paste textarea "V C"
type textarea "2 medium assorted Loaf + medium Knuckles soup + 1 medium vinegar and garlic Fat…"
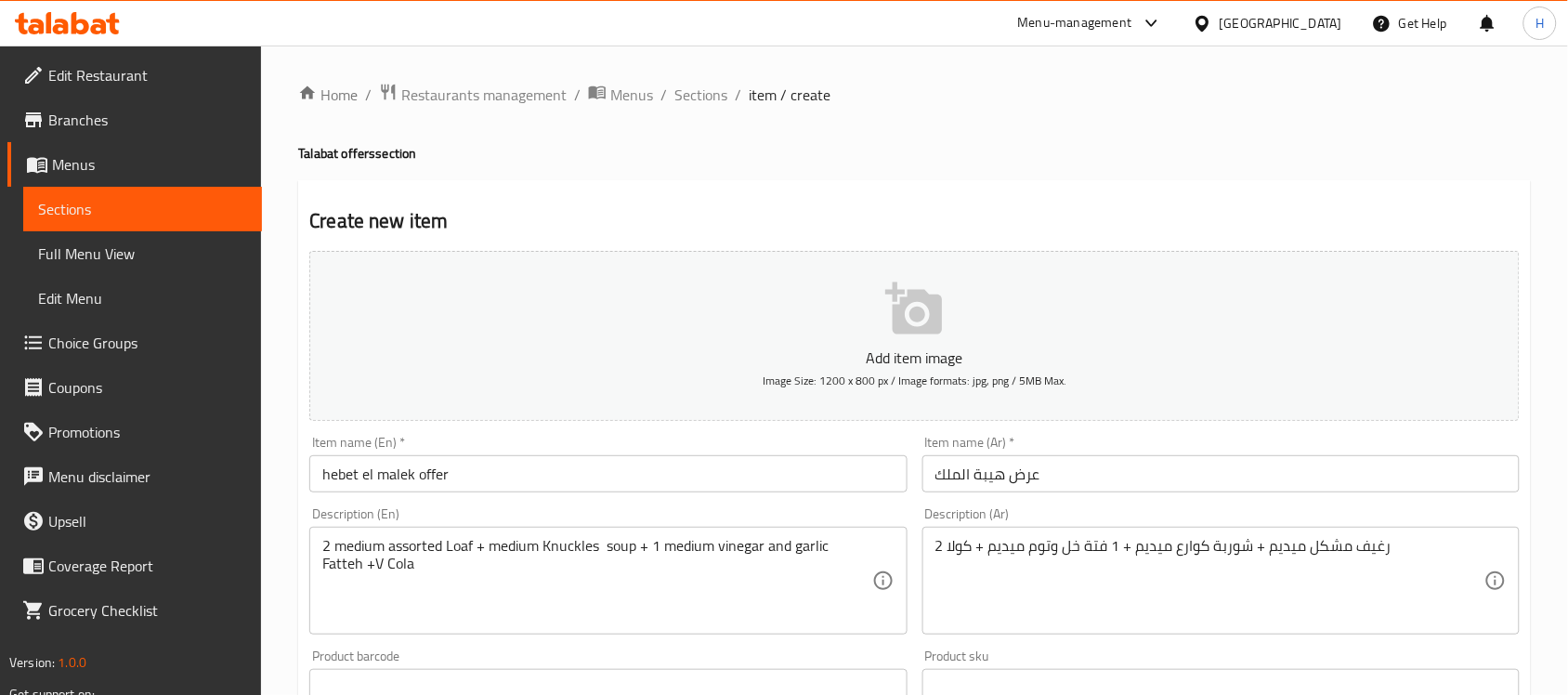
click at [848, 508] on div "Description (En) 2 medium assorted Loaf + medium Knuckles soup + 1 medium vineg…" at bounding box center [608, 571] width 598 height 127
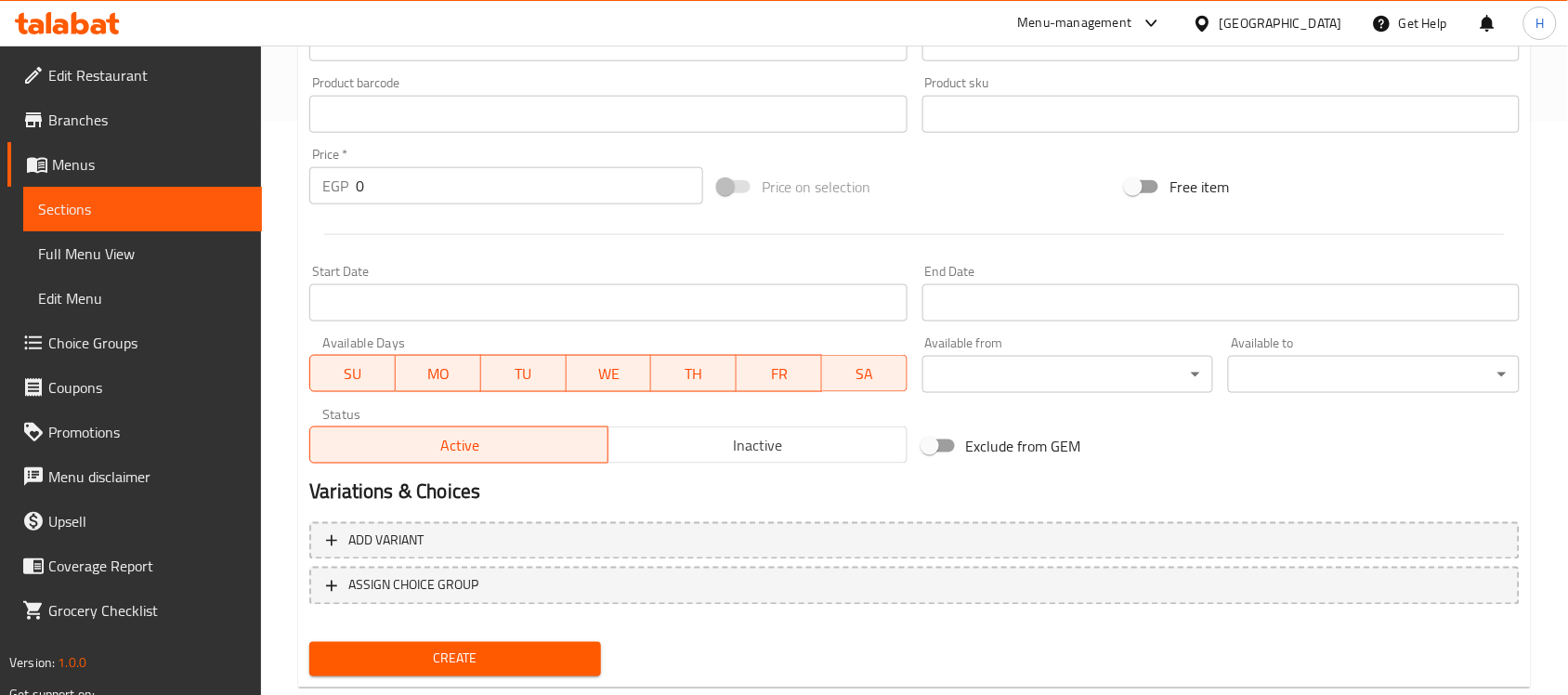
scroll to position [614, 0]
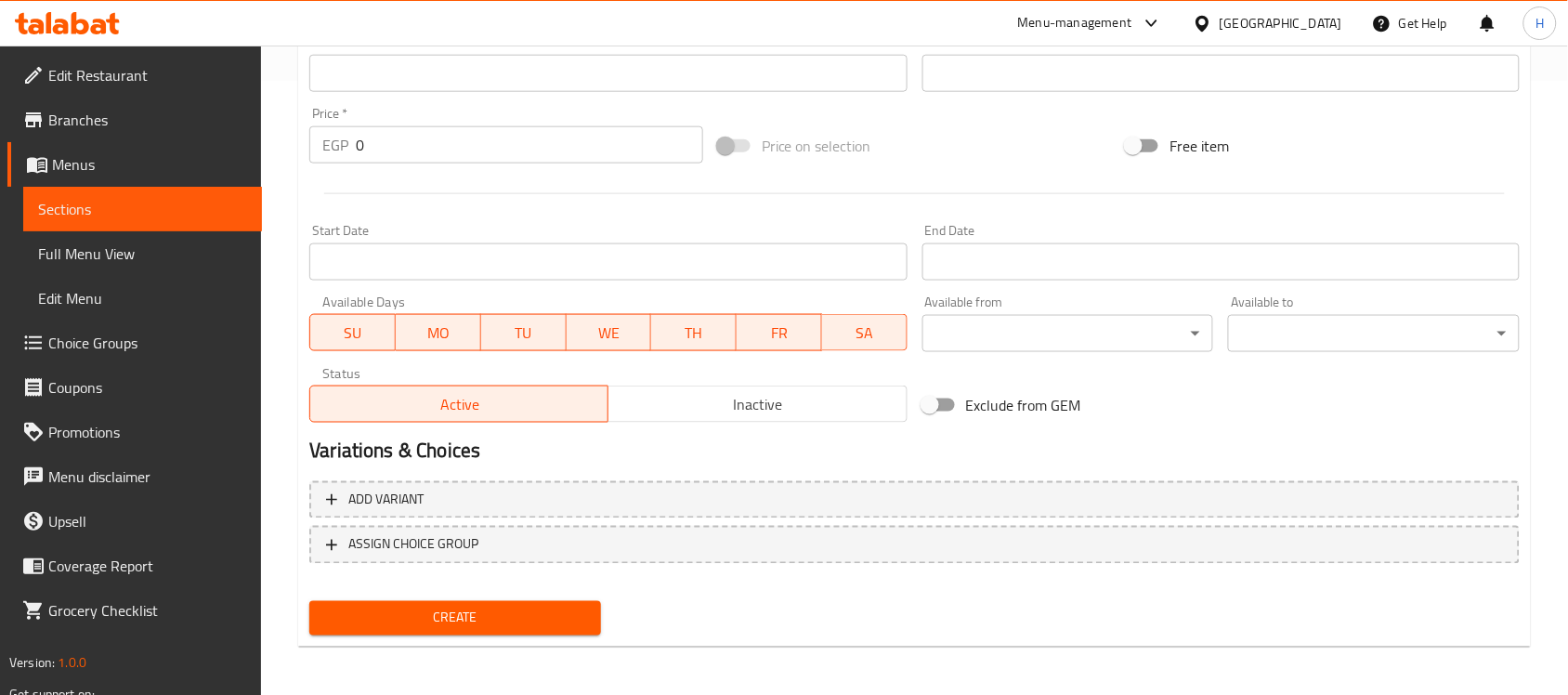
click at [606, 249] on input "Start Date" at bounding box center [608, 262] width 598 height 37
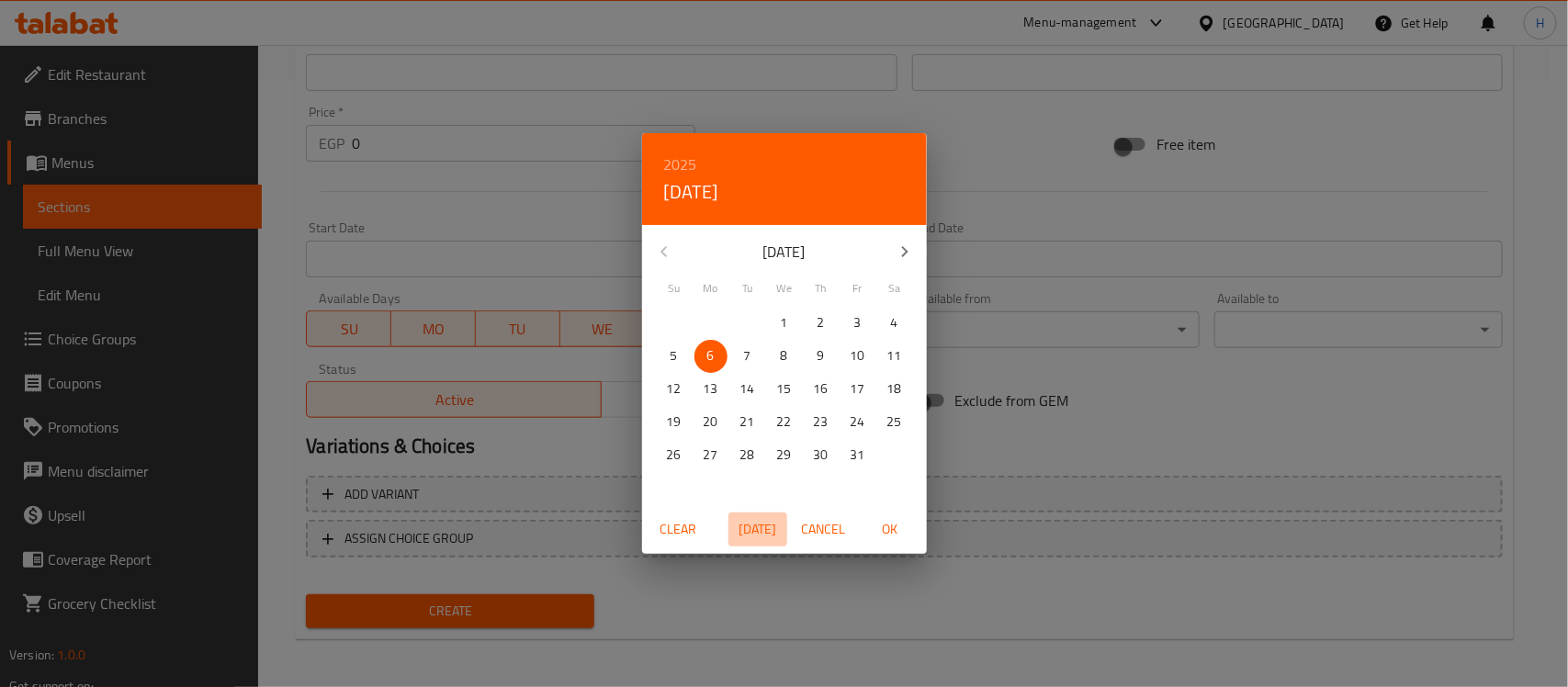
click at [753, 525] on span "Today" at bounding box center [758, 530] width 44 height 23
click at [997, 261] on div "2025 Mon, Oct 6 October 2025 Su Mo Tu We Th Fr Sa 28 29 30 1 2 3 4 5 6 7 8 9 10…" at bounding box center [784, 344] width 1568 height 687
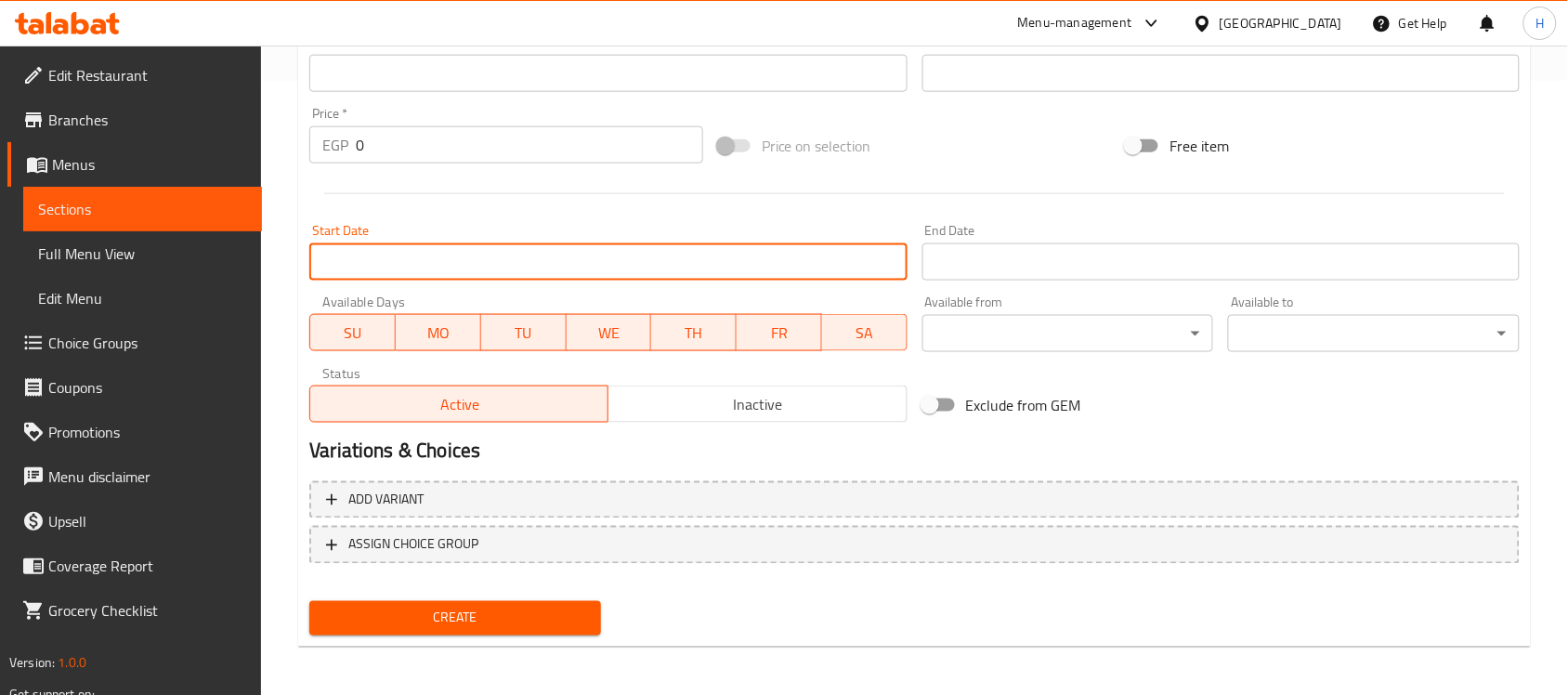
click at [718, 265] on input "Start Date" at bounding box center [608, 262] width 598 height 37
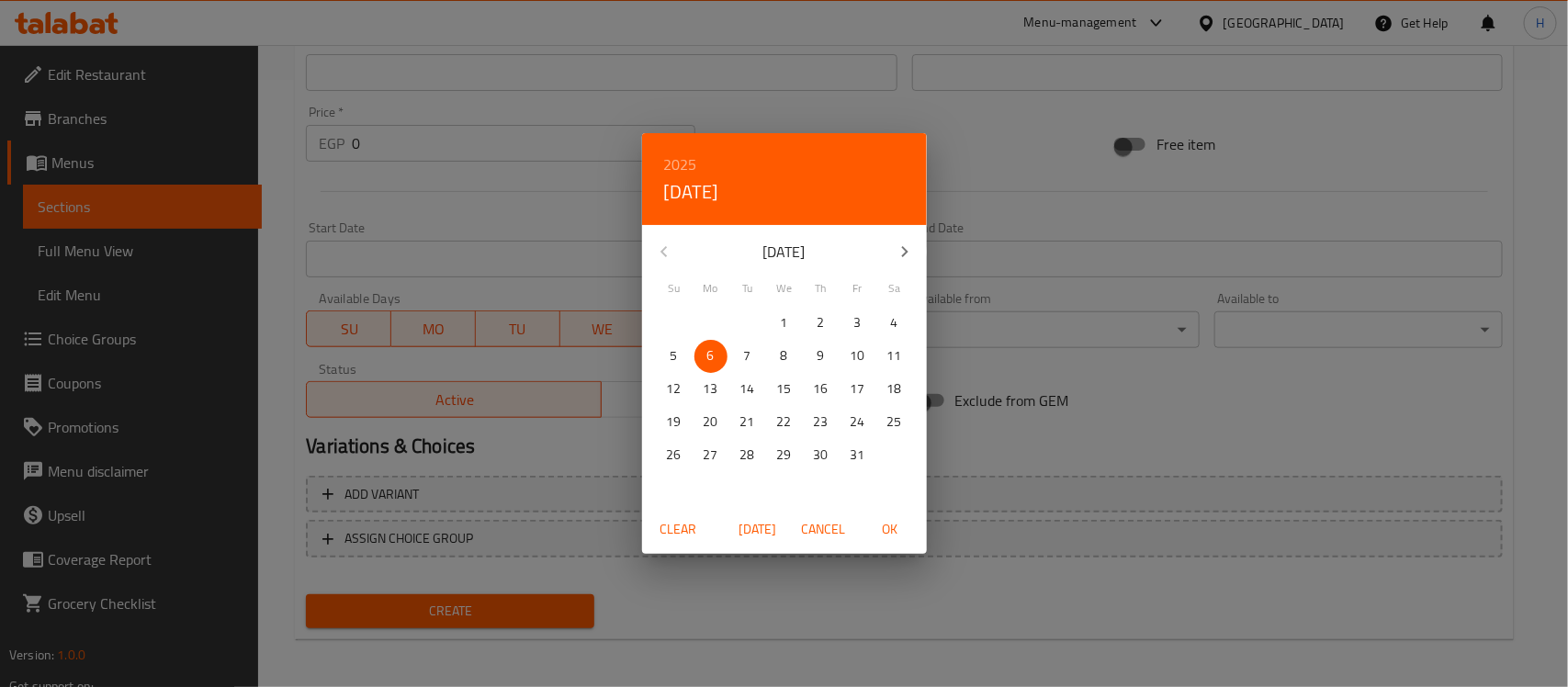
click at [744, 523] on span "Today" at bounding box center [758, 530] width 44 height 23
click at [881, 531] on span "OK" at bounding box center [890, 530] width 44 height 23
type input "[DATE]"
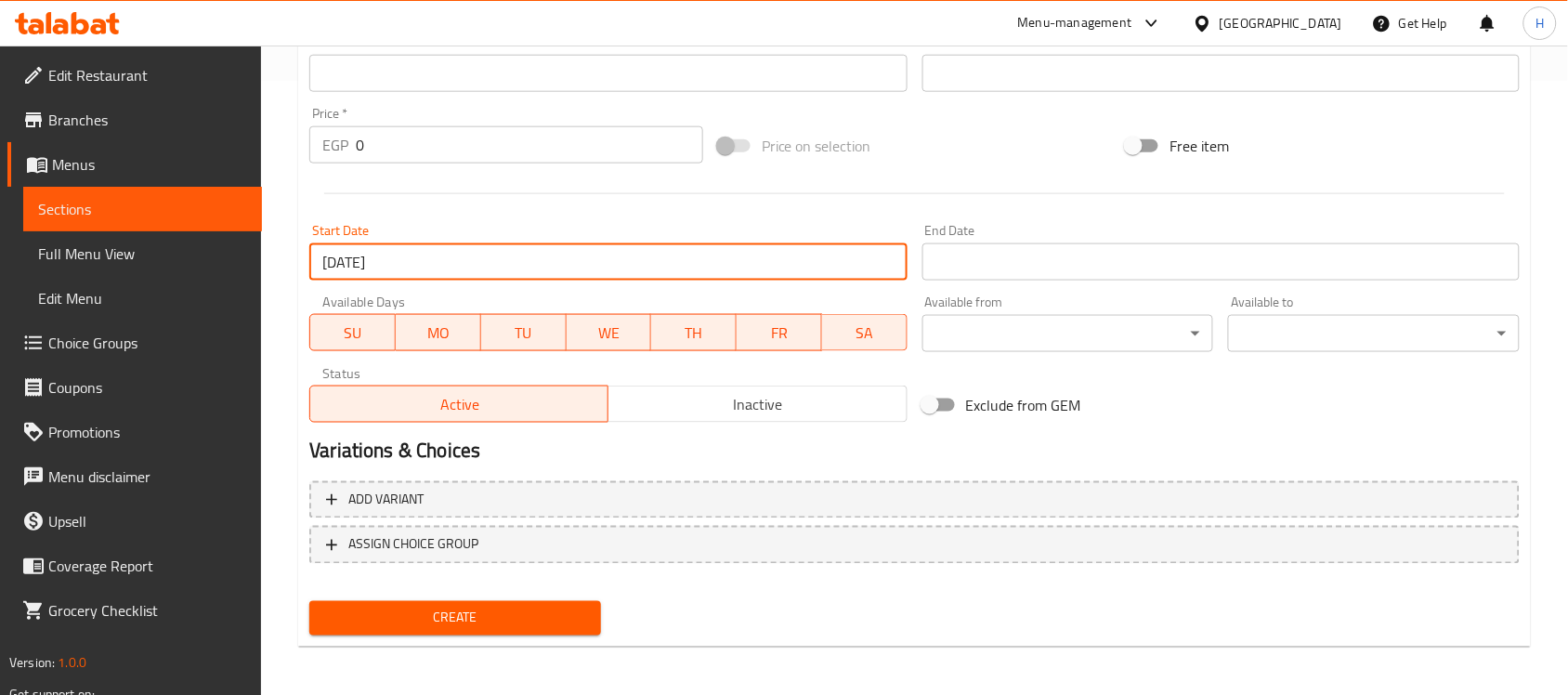
click at [987, 254] on input "Start Date" at bounding box center [1221, 262] width 598 height 37
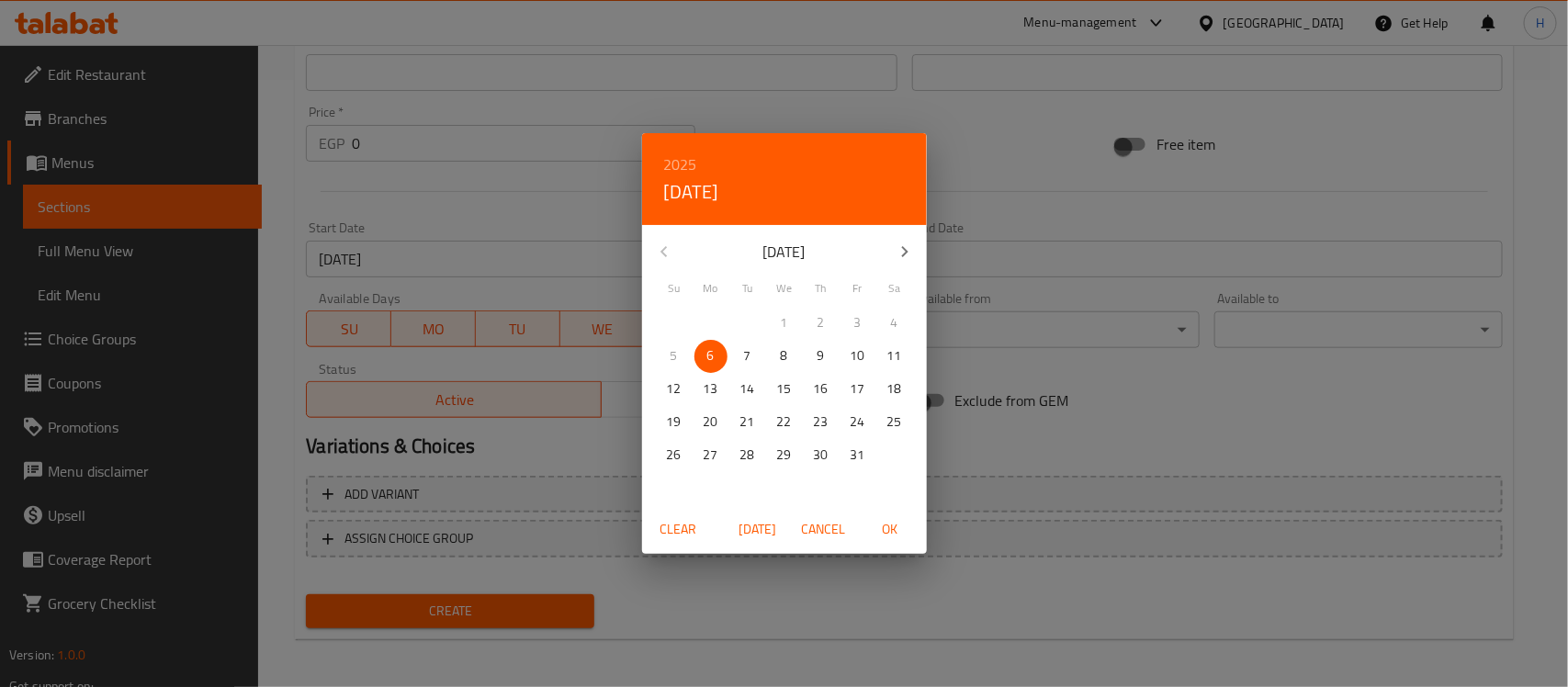
click at [911, 244] on icon "button" at bounding box center [905, 251] width 22 height 22
click at [892, 257] on button "button" at bounding box center [905, 252] width 44 height 44
click at [676, 248] on button "button" at bounding box center [664, 252] width 44 height 44
click at [790, 452] on p "31" at bounding box center [784, 455] width 14 height 23
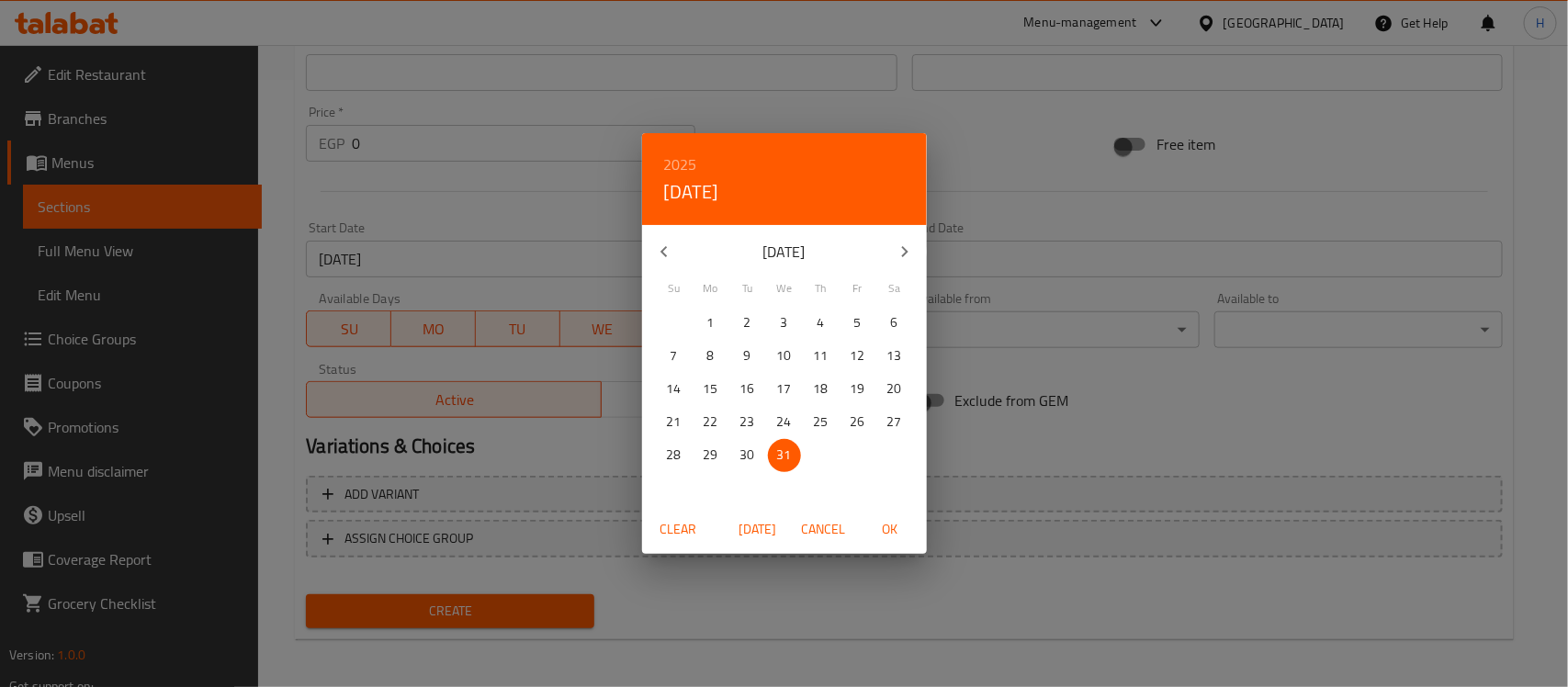
click at [659, 244] on icon "button" at bounding box center [664, 251] width 22 height 22
click at [894, 249] on icon "button" at bounding box center [905, 251] width 22 height 22
click at [751, 444] on p "30" at bounding box center [747, 455] width 14 height 23
click at [899, 539] on span "OK" at bounding box center [890, 530] width 44 height 23
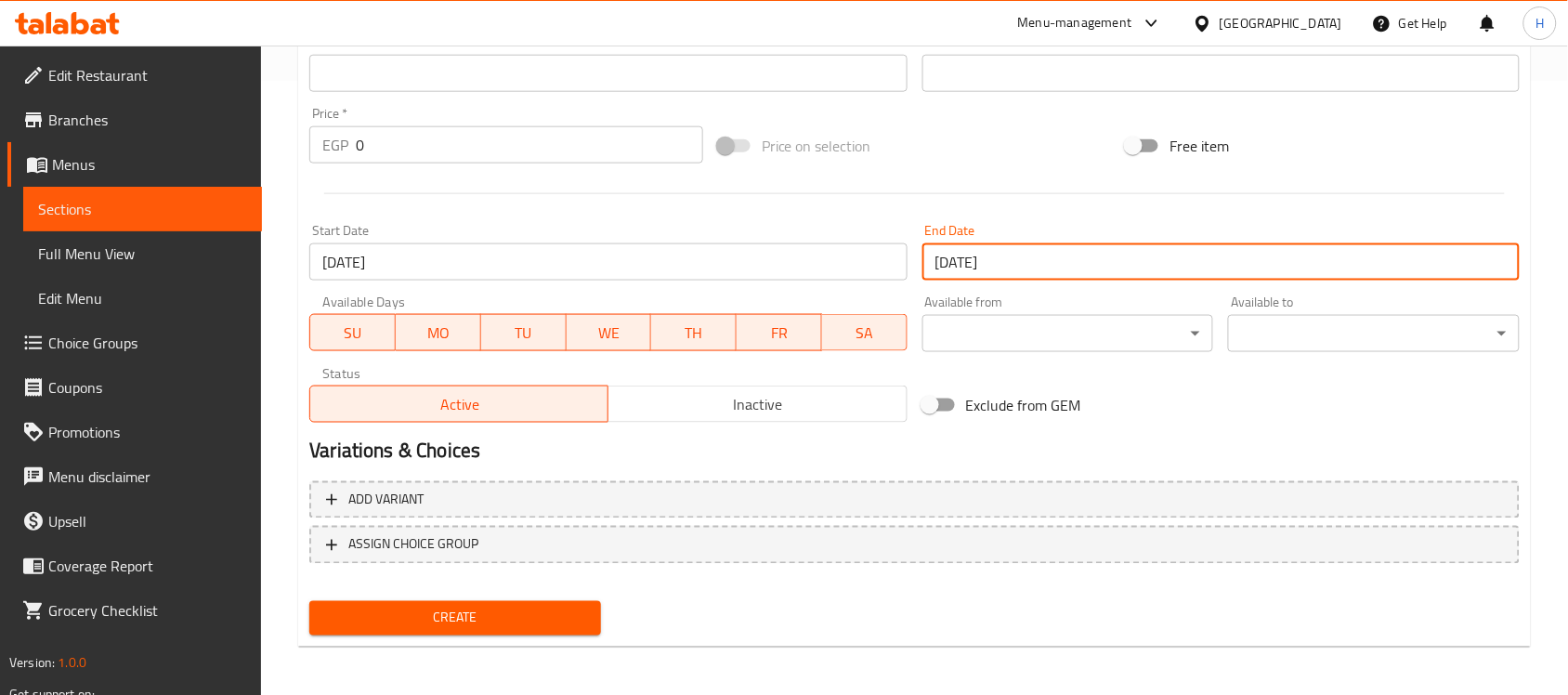
click at [1068, 266] on input "30-12-2025" at bounding box center [1221, 262] width 598 height 37
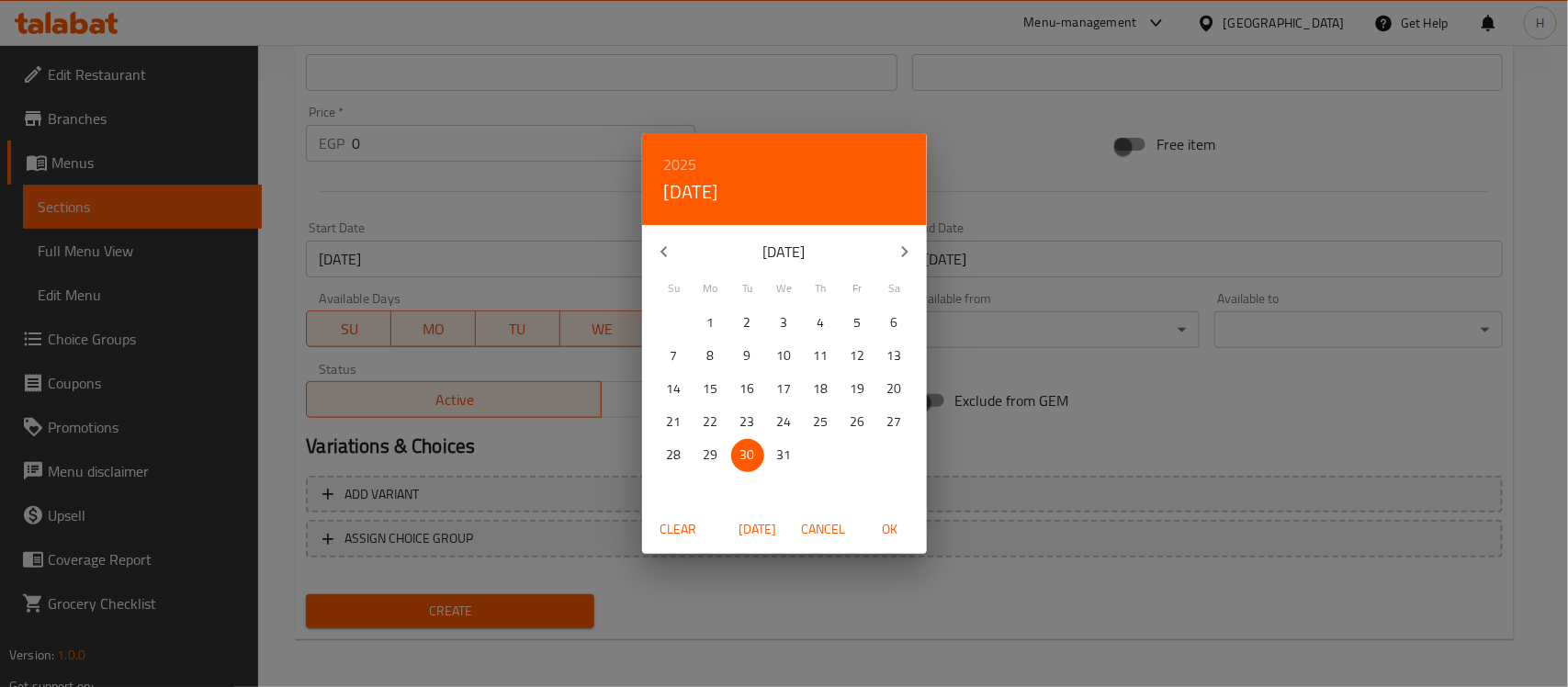
click at [663, 257] on icon "button" at bounding box center [664, 251] width 22 height 22
click at [677, 488] on p "30" at bounding box center [674, 488] width 14 height 23
click at [883, 535] on span "OK" at bounding box center [890, 530] width 44 height 23
type input "[DATE]"
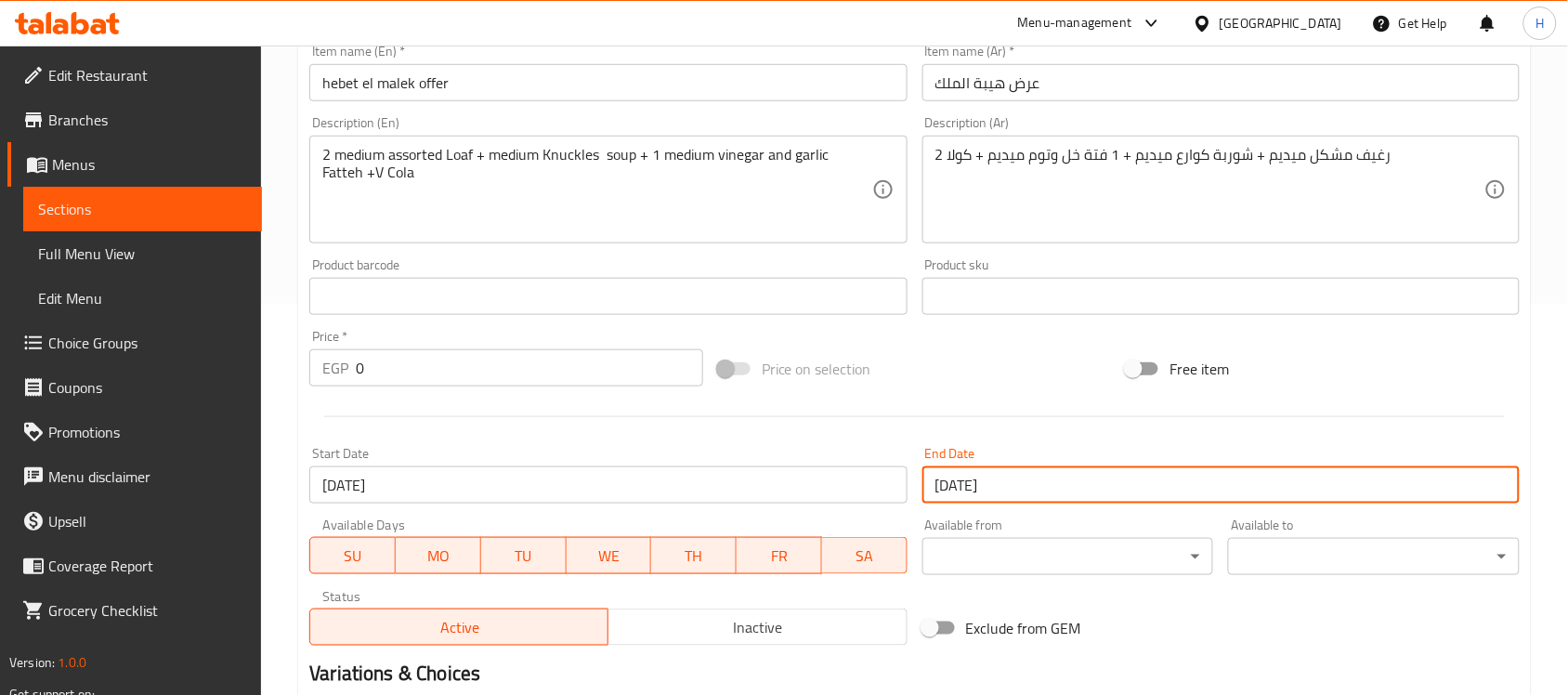
scroll to position [382, 0]
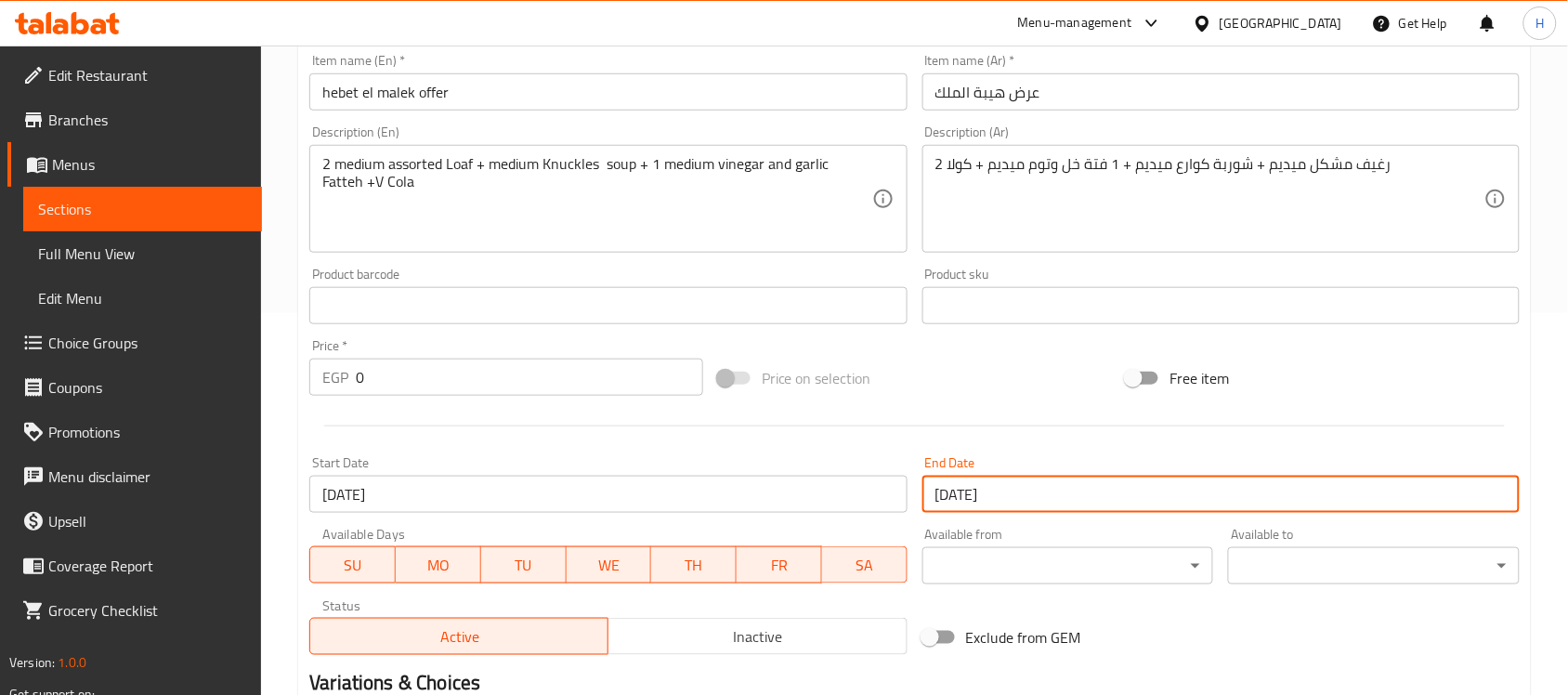
drag, startPoint x: 362, startPoint y: 383, endPoint x: 340, endPoint y: 392, distance: 23.8
click at [295, 386] on div "Home / Restaurants management / Menus / Sections / item / create Talabat offers…" at bounding box center [914, 298] width 1307 height 1267
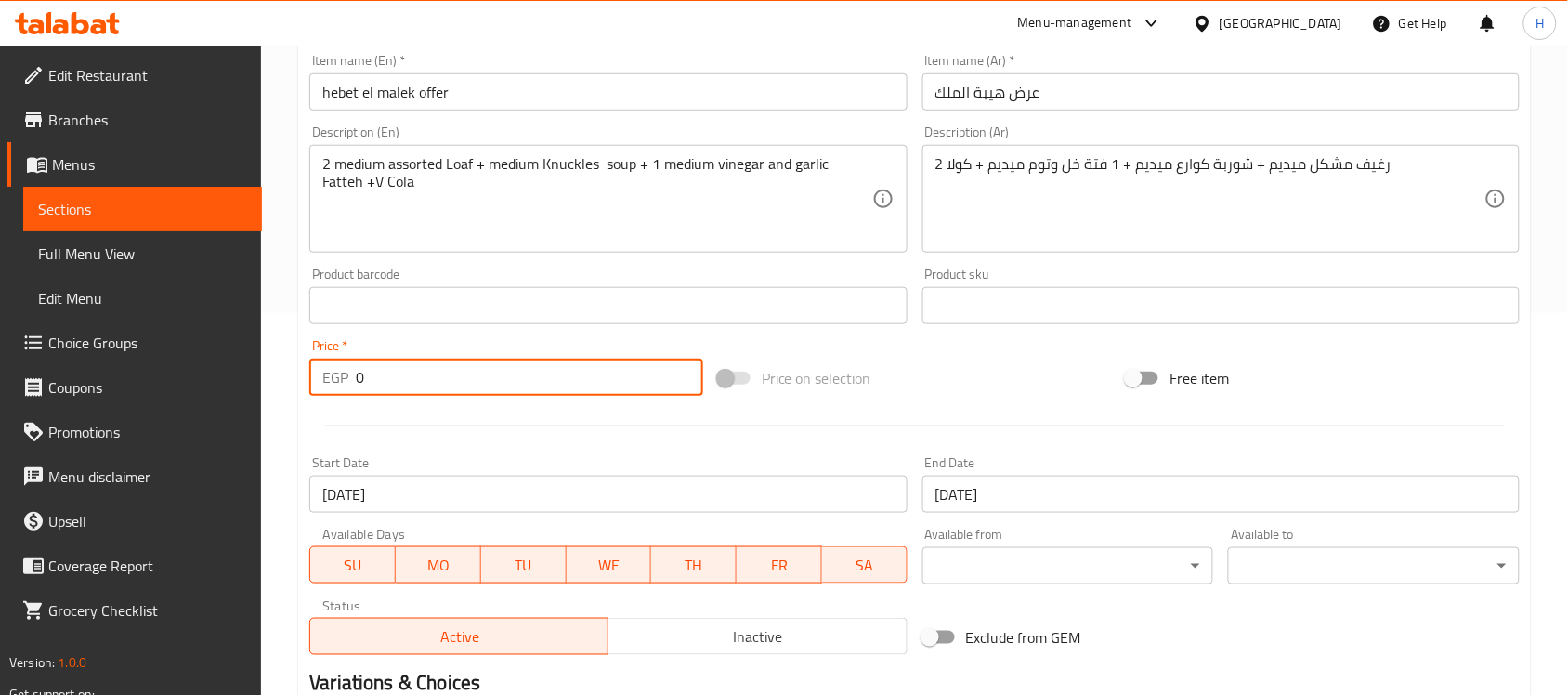
paste input "337"
type input "337"
click at [436, 412] on div at bounding box center [914, 426] width 1225 height 46
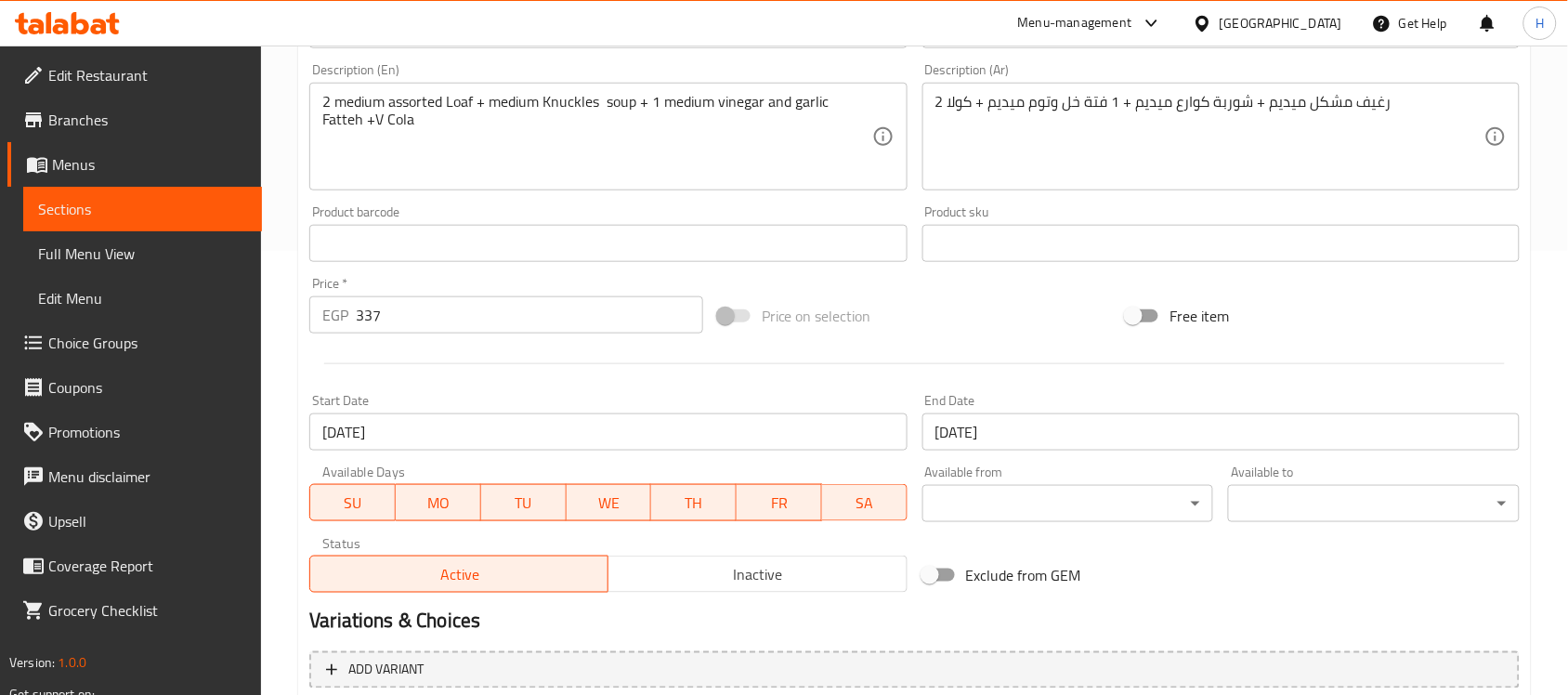
scroll to position [614, 0]
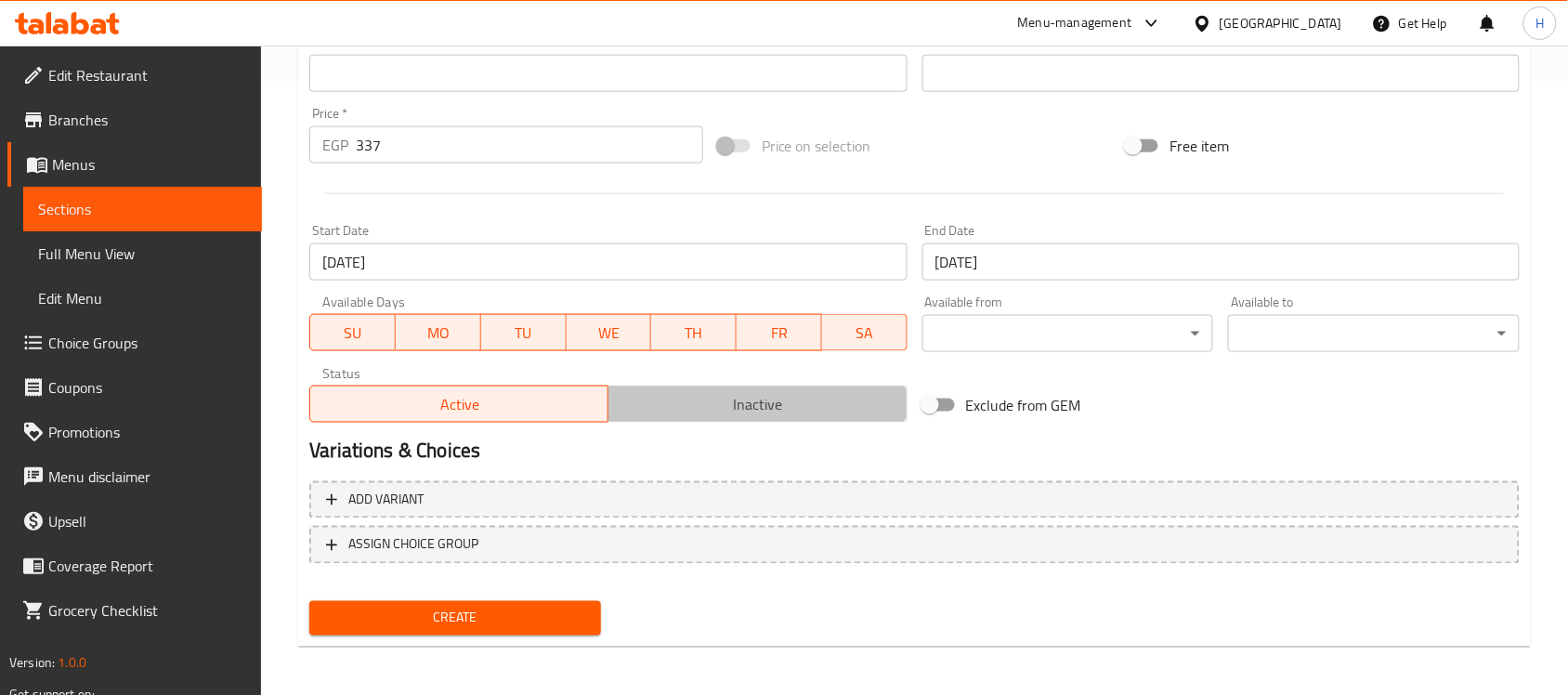
click at [744, 415] on span "Inactive" at bounding box center [758, 405] width 283 height 27
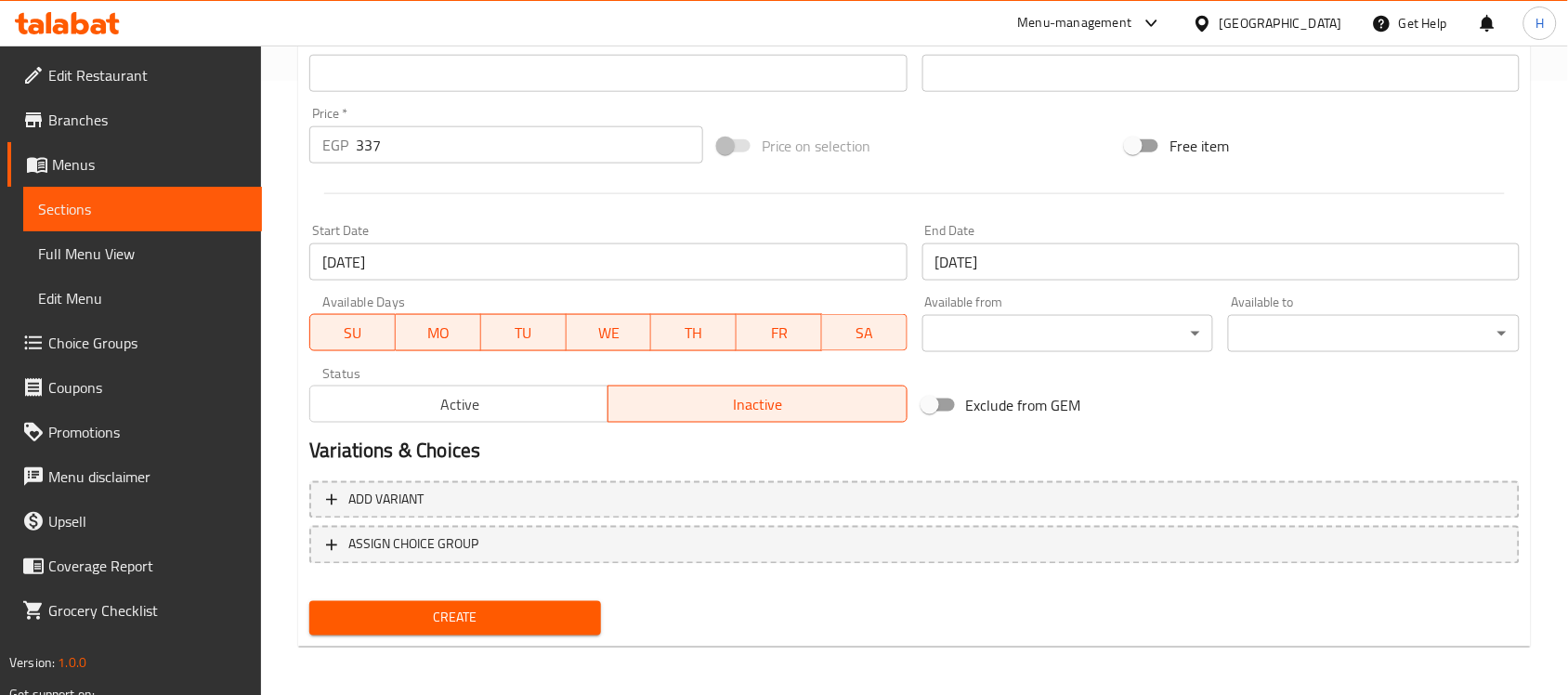
click at [586, 606] on span "Create" at bounding box center [455, 618] width 262 height 23
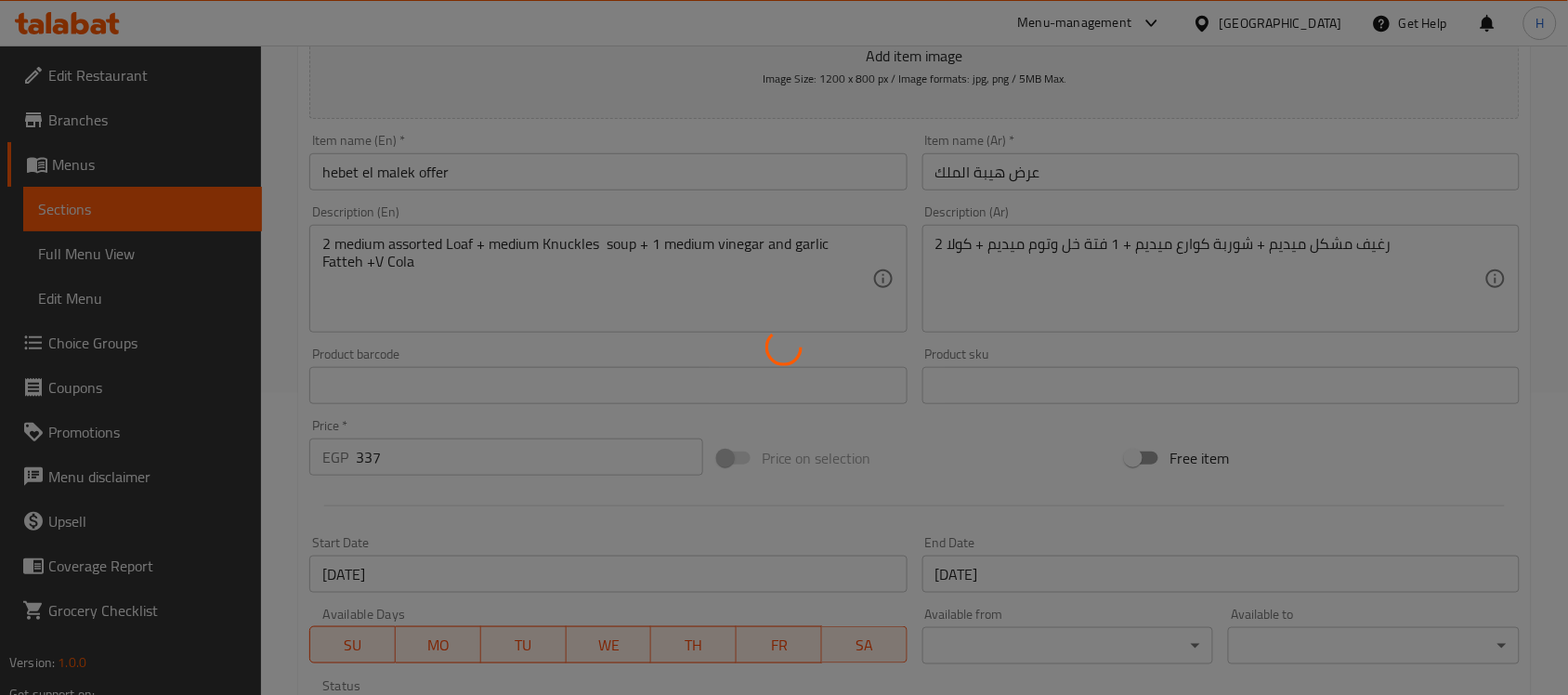
scroll to position [266, 0]
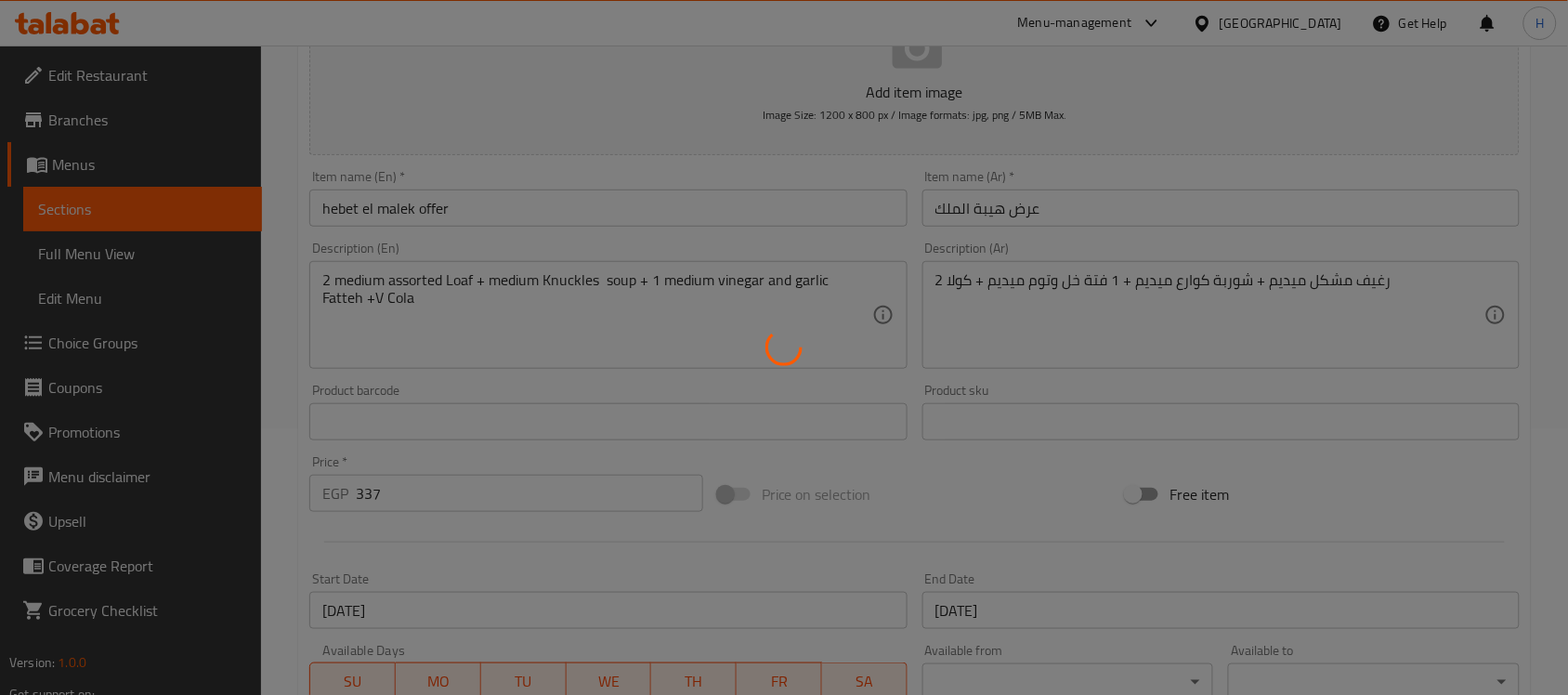
type input "0"
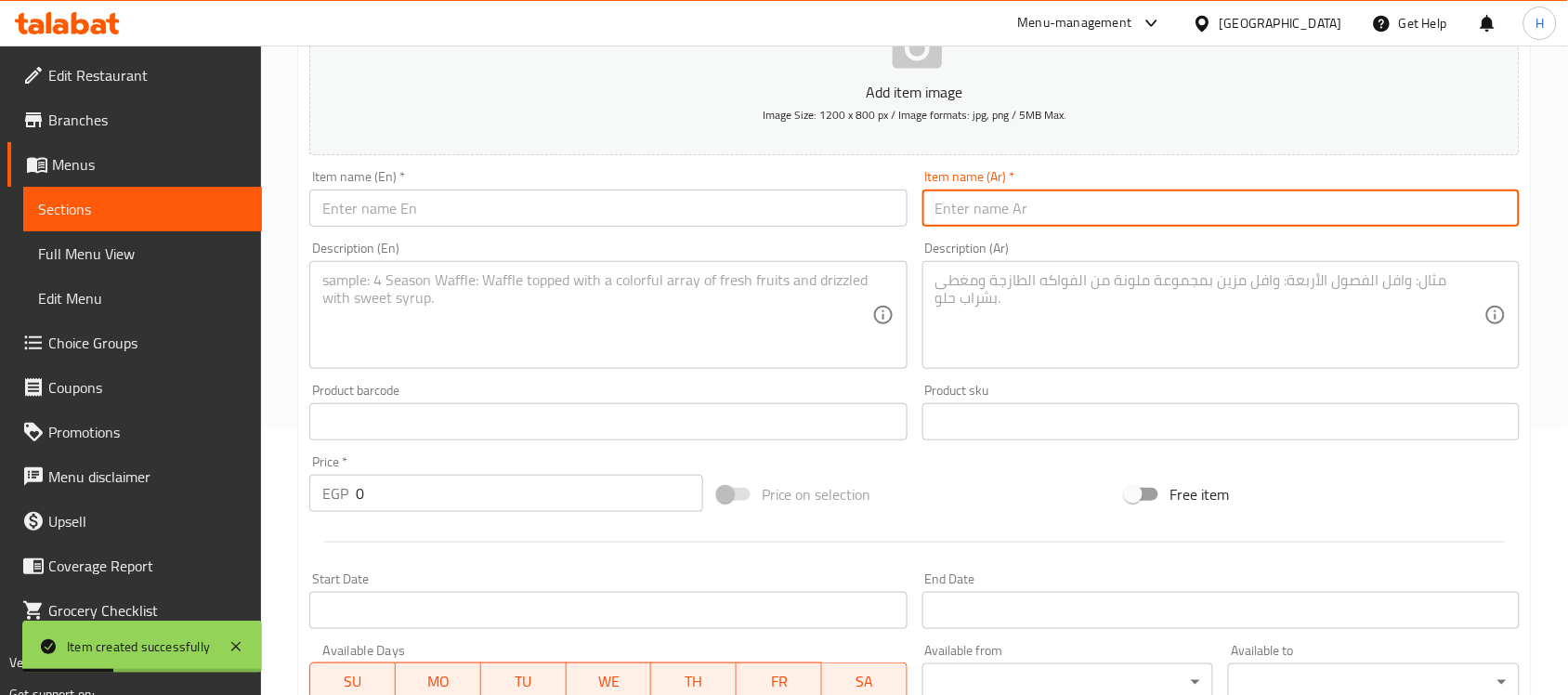
click at [997, 210] on input "text" at bounding box center [1221, 208] width 598 height 37
paste input "عرض طلة الملك"
type input "عرض طلة الملك"
click at [709, 193] on input "text" at bounding box center [608, 208] width 598 height 37
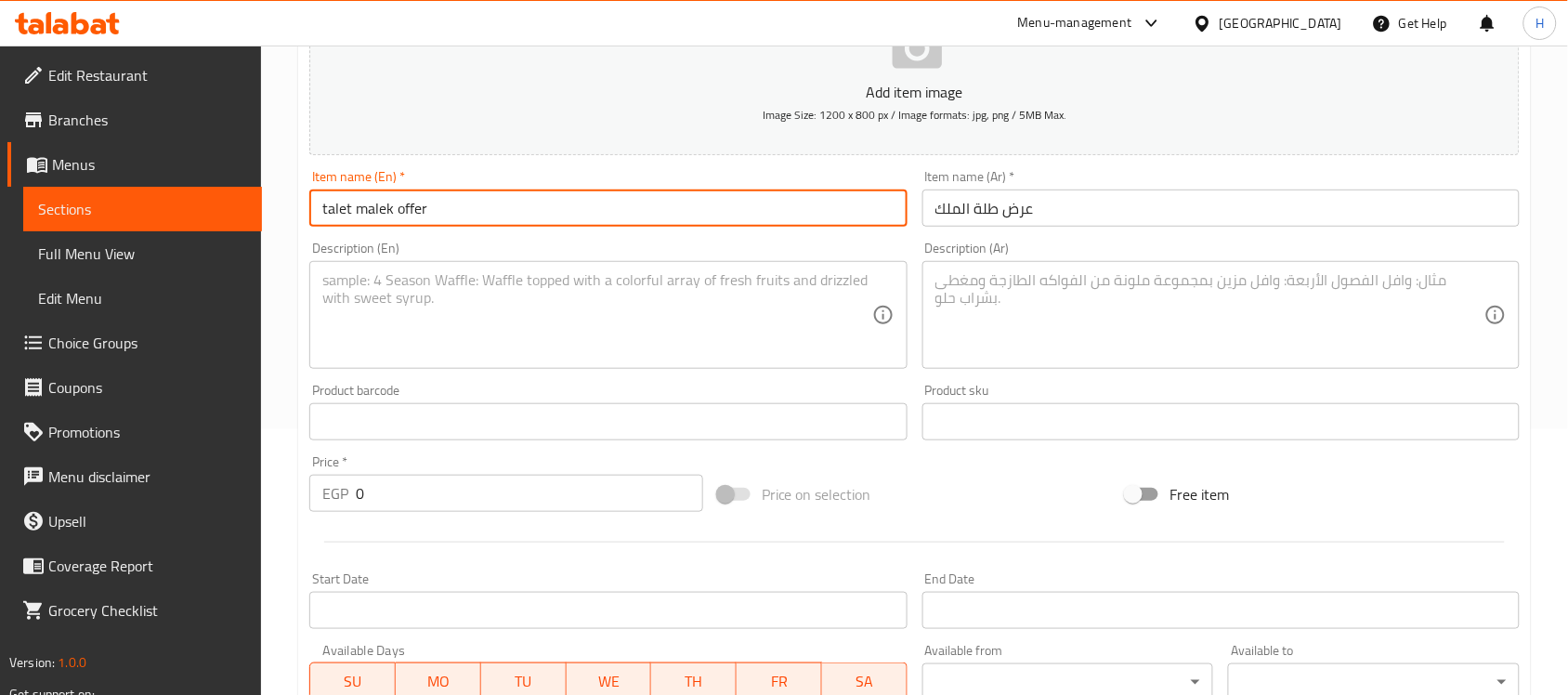
type input "talet malek offer"
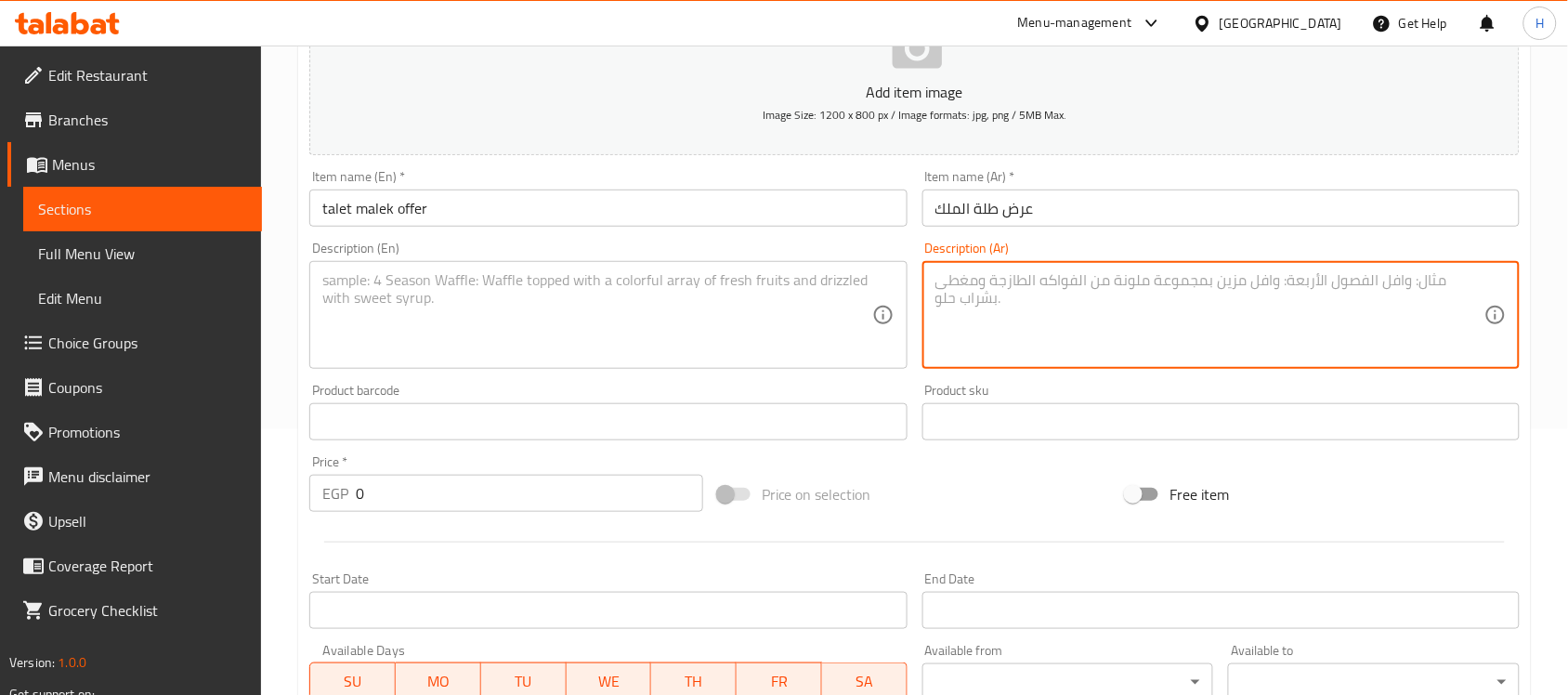
click at [1096, 299] on textarea at bounding box center [1210, 315] width 549 height 88
paste textarea "طلب مشكل مخصوص + شوربة كوارع ميديم + 1فتة خل وتوم ميديم + كولا"
click at [1059, 279] on textarea "طلب مشكل مخصوص + شوربة كوارع ميديم + 1فتة خل وتوم ميديم + كولا" at bounding box center [1210, 315] width 549 height 88
click at [1094, 275] on textarea "طلب مشكل مخصوص + شوربة كوارع ميديم + 1فتة خل وتوم ميديم + في كولا" at bounding box center [1210, 315] width 549 height 88
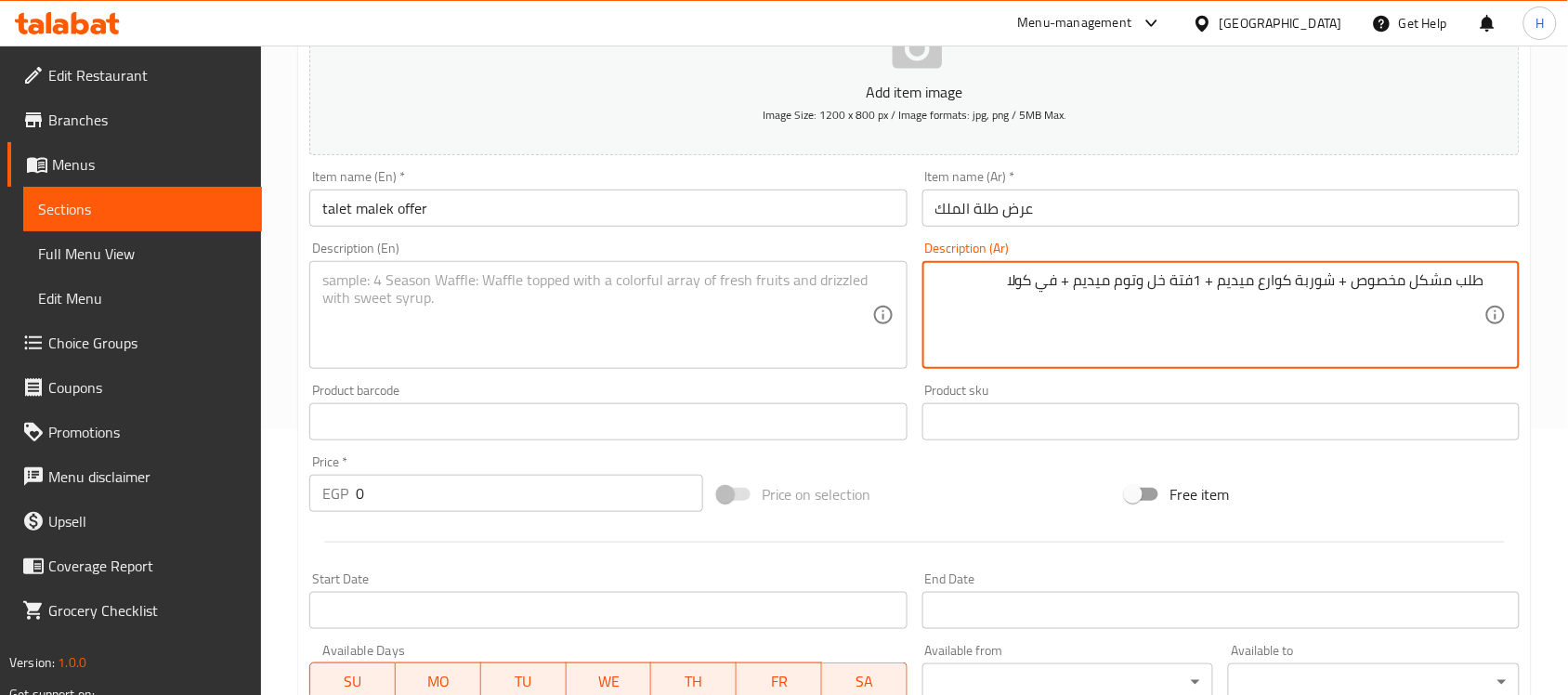
click at [1094, 275] on textarea "طلب مشكل مخصوص + شوربة كوارع ميديم + 1فتة خل وتوم ميديم + في كولا" at bounding box center [1210, 315] width 549 height 88
type textarea "طلب مشكل مخصوص + شوربة كوارع ميديم + 1فتة خل وتوم ميديم + في كولا"
click at [554, 294] on textarea at bounding box center [597, 315] width 549 height 88
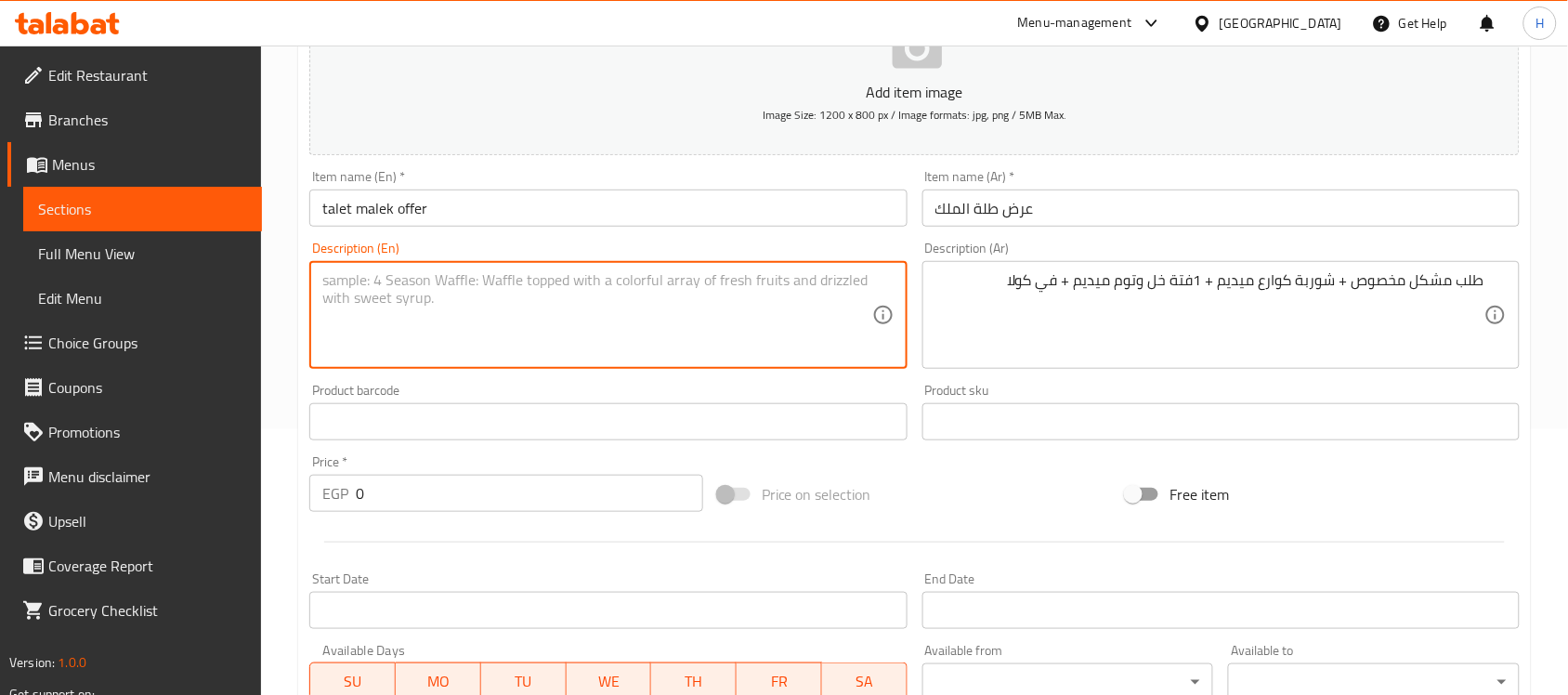
paste textarea "Special mixed order + medium cow trotter soup + 1 medium vinegar and garlic fat…"
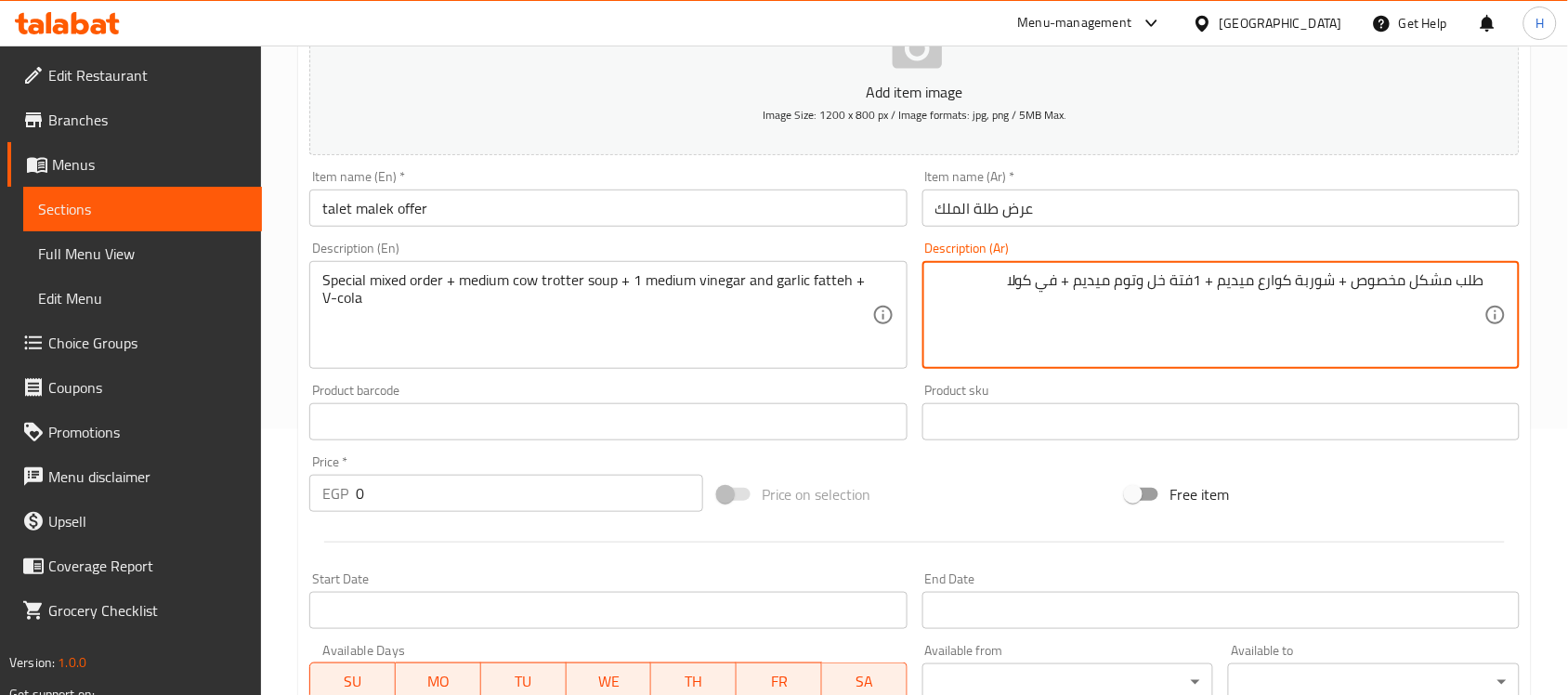
click at [1278, 283] on textarea "طلب مشكل مخصوص + شوربة كوارع ميديم + 1فتة خل وتوم ميديم + في كولا" at bounding box center [1210, 315] width 549 height 88
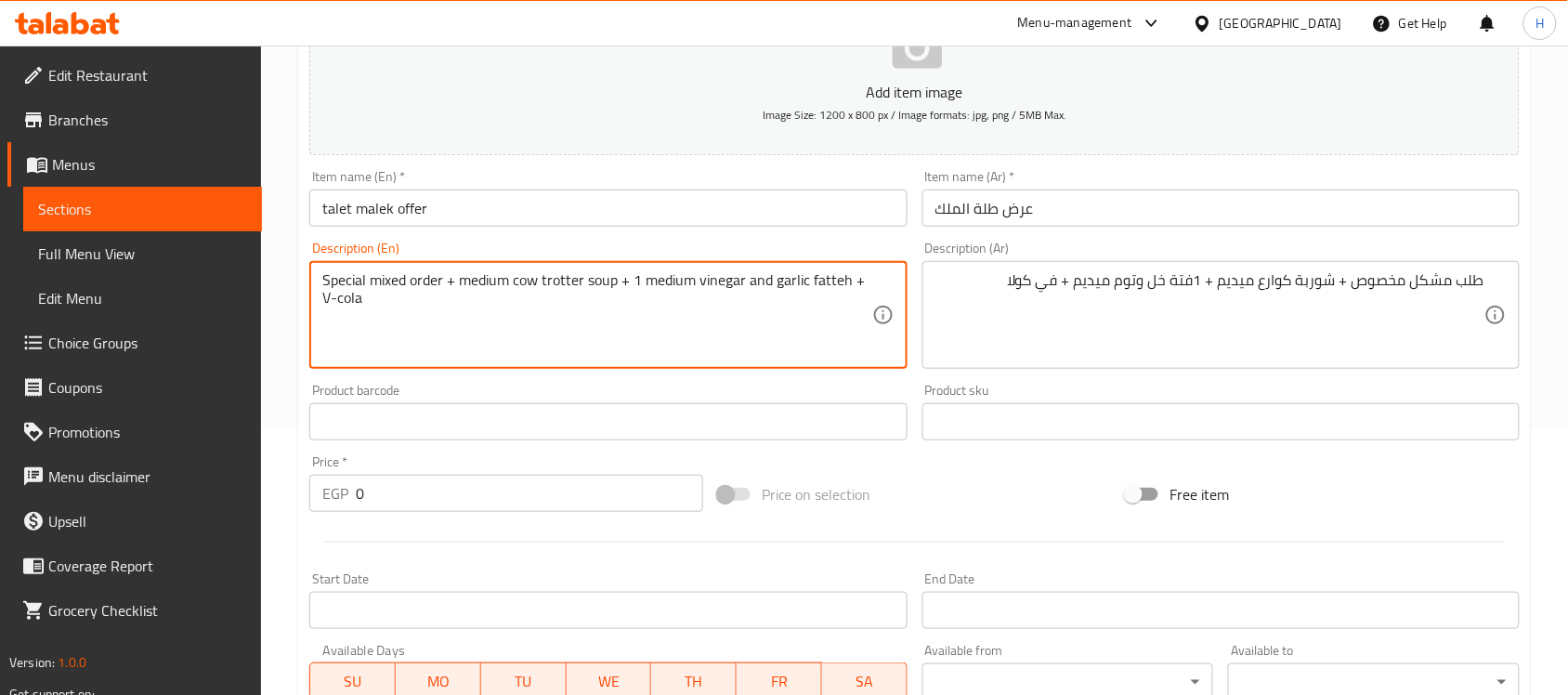
drag, startPoint x: 508, startPoint y: 279, endPoint x: 587, endPoint y: 291, distance: 79.9
paste textarea "Knuckles"
click at [870, 276] on textarea "Special mixed order + medium Knuckles soup + 1 medium vinegar and garlic fatteh…" at bounding box center [597, 315] width 549 height 88
click at [645, 388] on div "Product barcode Product barcode" at bounding box center [608, 412] width 598 height 57
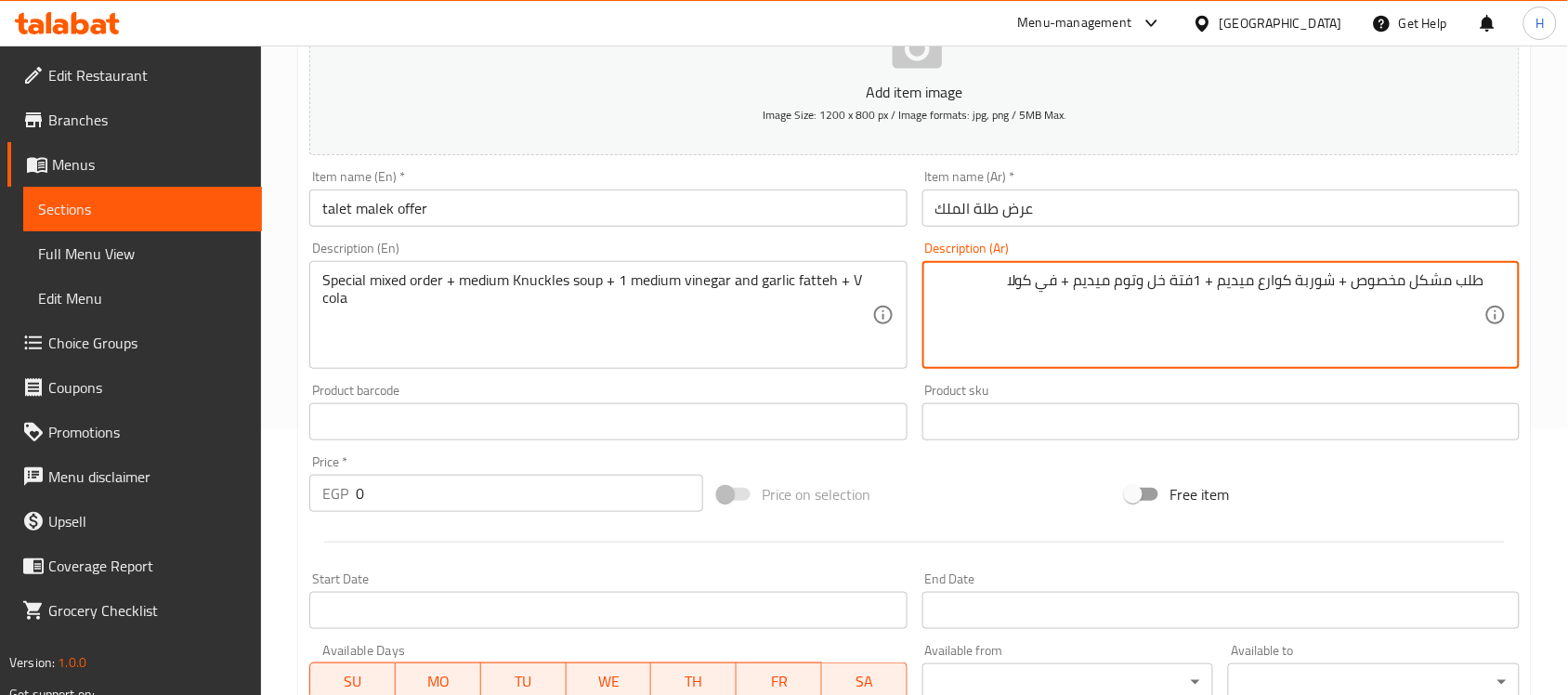
click at [1428, 280] on textarea "طلب مشكل مخصوص + شوربة كوارع ميديم + 1فتة خل وتوم ميديم + في كولا" at bounding box center [1210, 315] width 549 height 88
click at [1390, 294] on textarea "طلب مشكل مخصوص + شوربة كوارع ميديم + 1فتة خل وتوم ميديم + في كولا" at bounding box center [1210, 315] width 549 height 88
drag, startPoint x: 1353, startPoint y: 283, endPoint x: 1446, endPoint y: 288, distance: 93.1
click at [1446, 288] on textarea "طلب مشكل مخصوص + شوربة كوارع ميديم + 1فتة خل وتوم ميديم + في كولا" at bounding box center [1210, 315] width 549 height 88
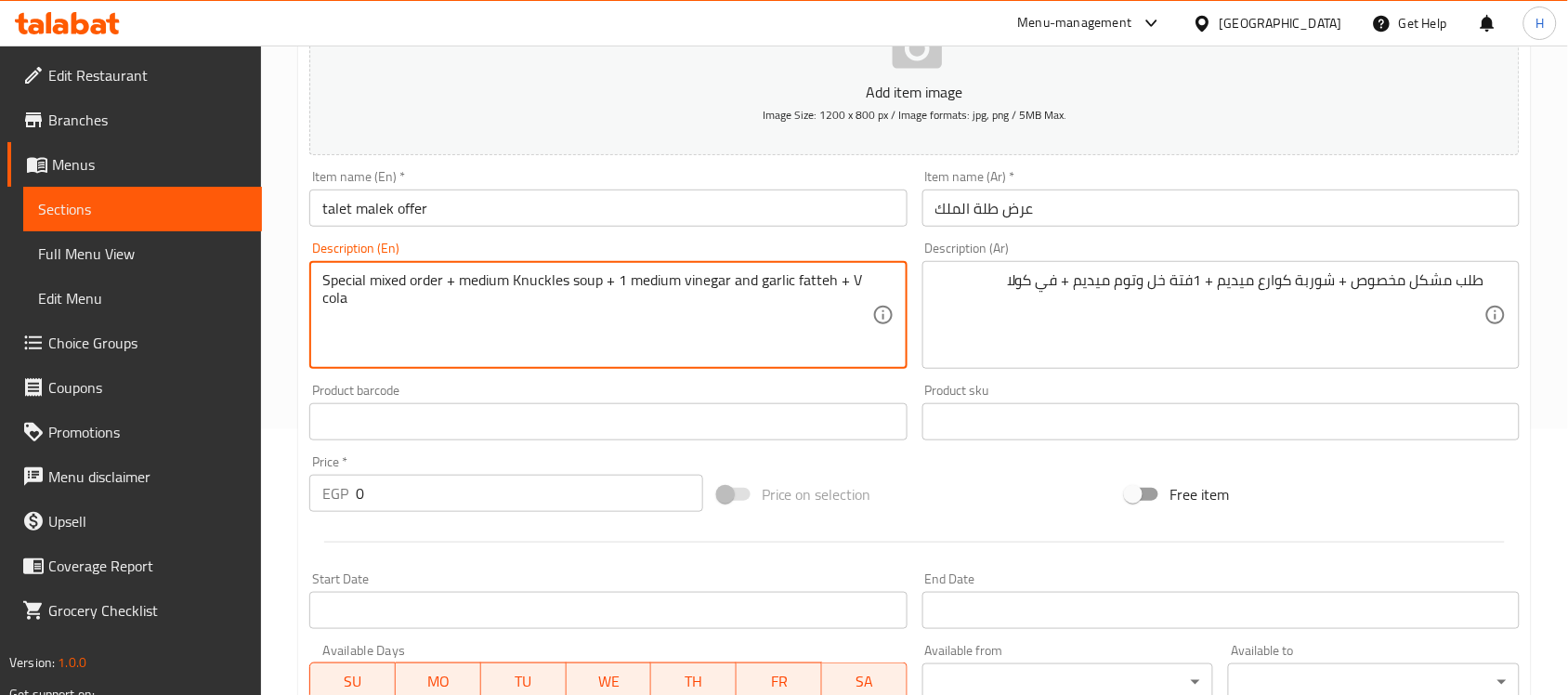
drag, startPoint x: 374, startPoint y: 284, endPoint x: 447, endPoint y: 276, distance: 73.4
paste textarea "Talab Mushkil"
click at [374, 275] on textarea "Special Talab Mushkil + medium Knuckles soup + 1 medium vinegar and garlic fatt…" at bounding box center [597, 315] width 549 height 88
type textarea "Special Talab Mushkil + medium Knuckles soup + 1 medium vinegar and garlic fatt…"
click at [484, 379] on div "Product barcode Product barcode" at bounding box center [607, 411] width 612 height 71
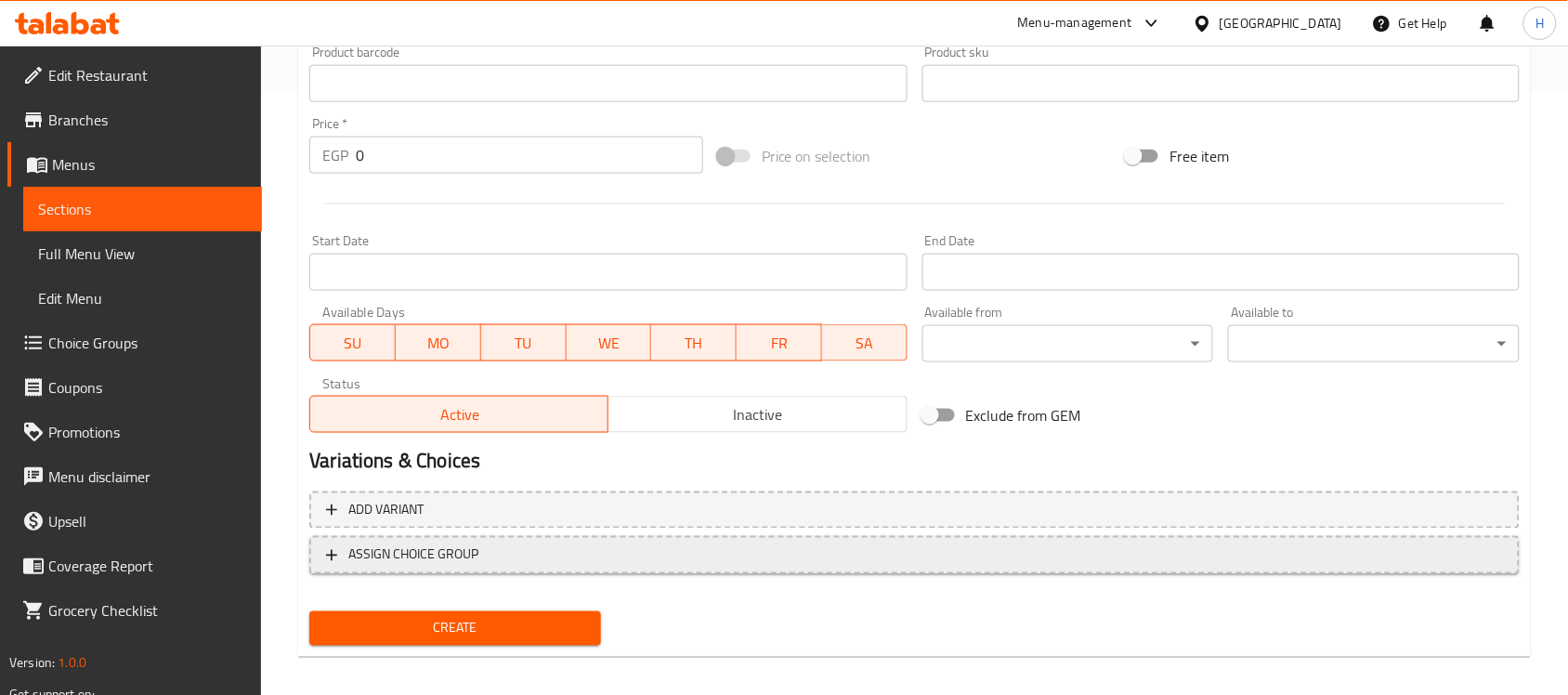
scroll to position [614, 0]
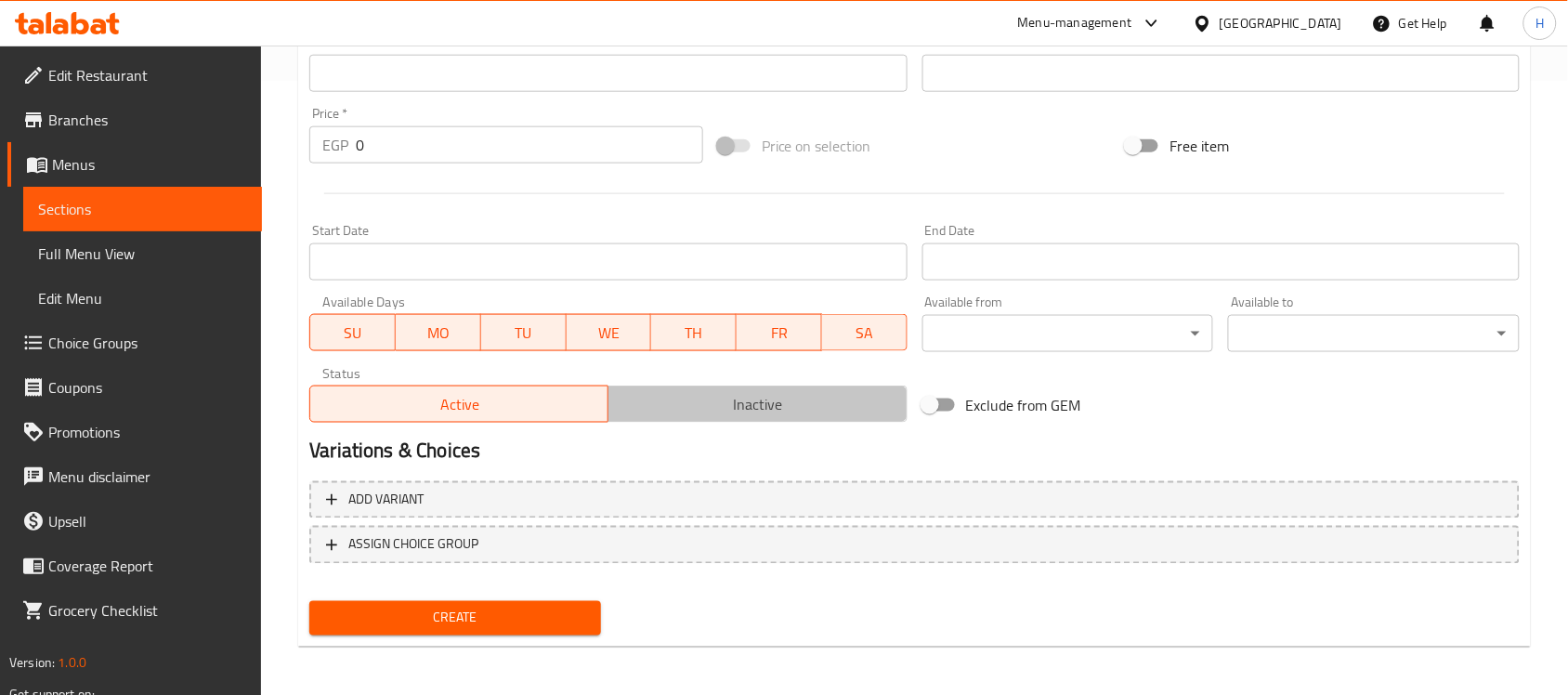
click at [708, 401] on span "Inactive" at bounding box center [758, 405] width 283 height 27
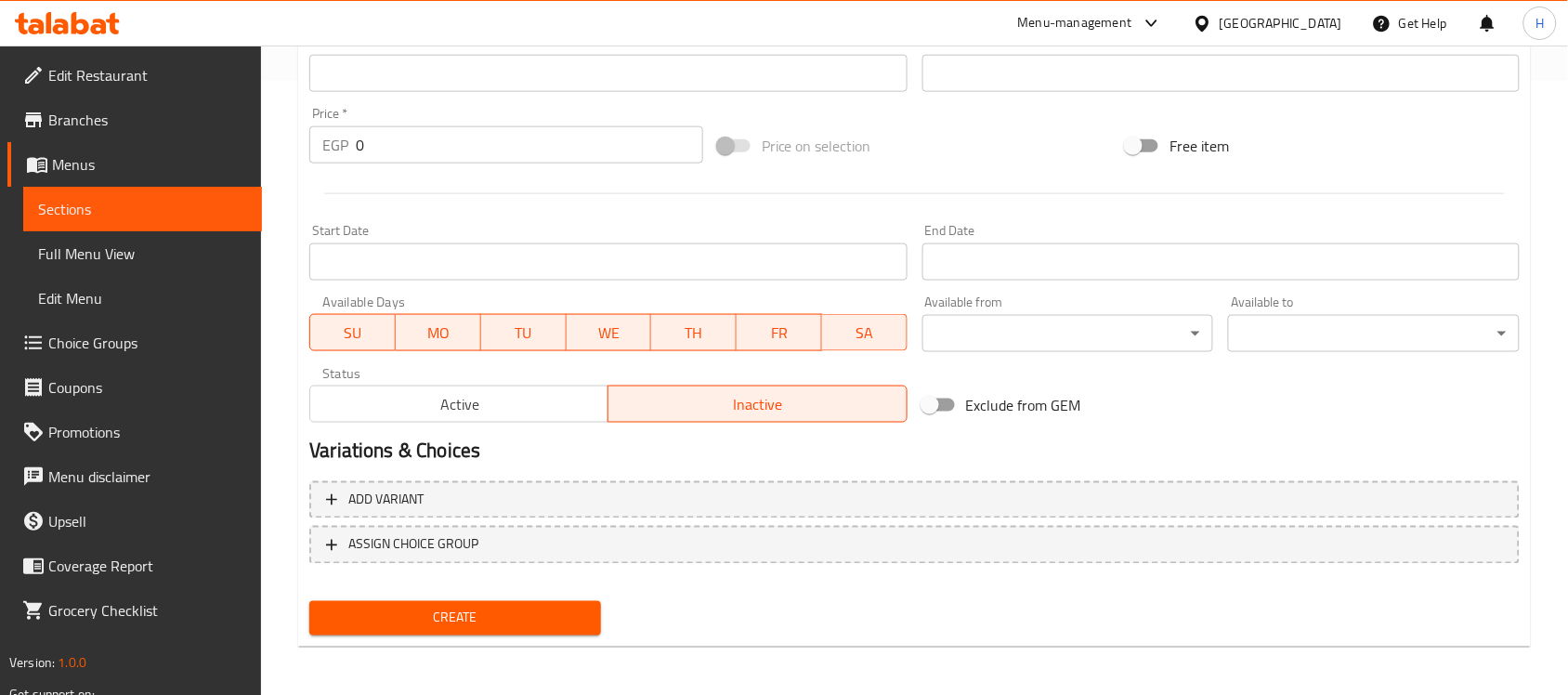
click at [566, 265] on input "Start Date" at bounding box center [608, 262] width 598 height 37
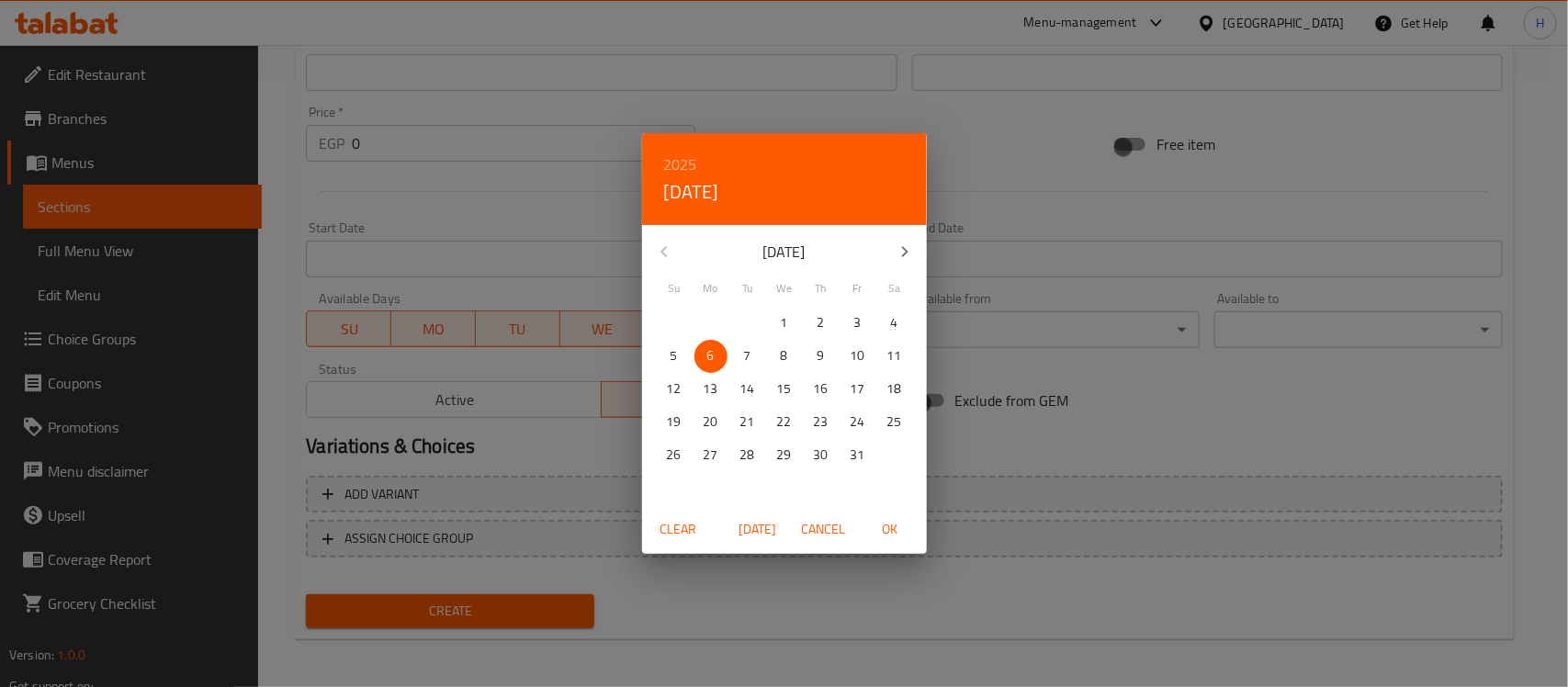
click at [768, 526] on span "Today" at bounding box center [758, 530] width 44 height 23
click at [1043, 264] on div "2025 Mon, Oct 6 October 2025 Su Mo Tu We Th Fr Sa 28 29 30 1 2 3 4 5 6 7 8 9 10…" at bounding box center [784, 344] width 1568 height 687
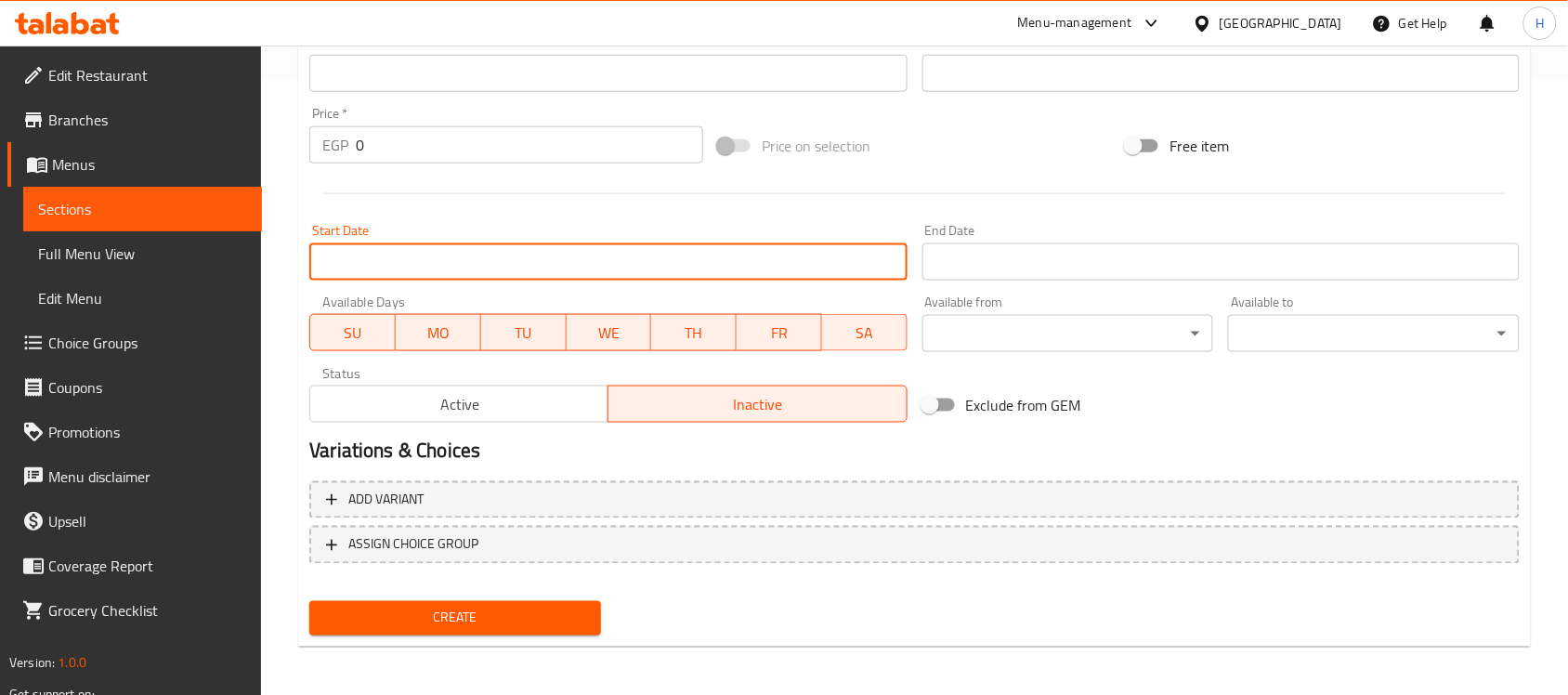
click at [670, 256] on input "Start Date" at bounding box center [608, 262] width 598 height 37
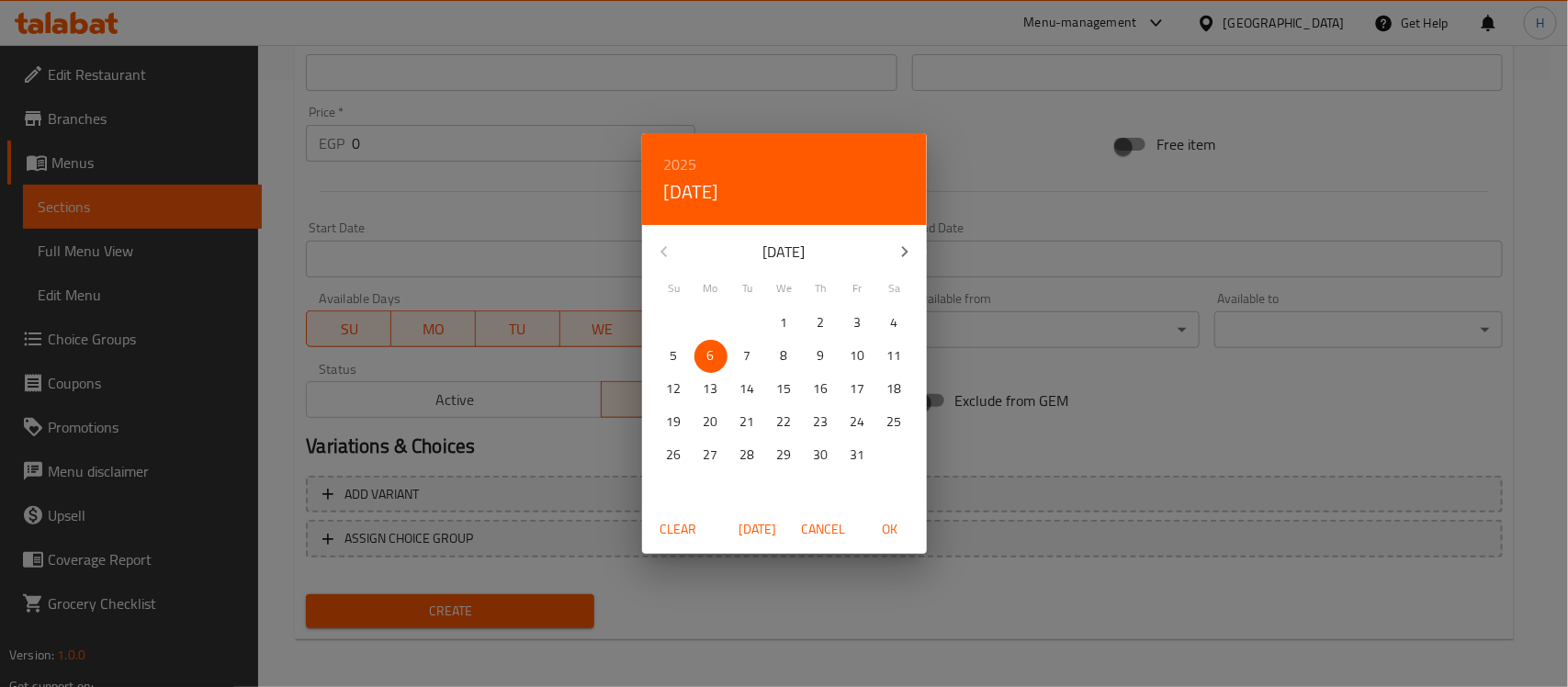
click at [753, 515] on button "Today" at bounding box center [758, 529] width 59 height 34
click at [888, 533] on span "OK" at bounding box center [890, 530] width 44 height 23
type input "[DATE]"
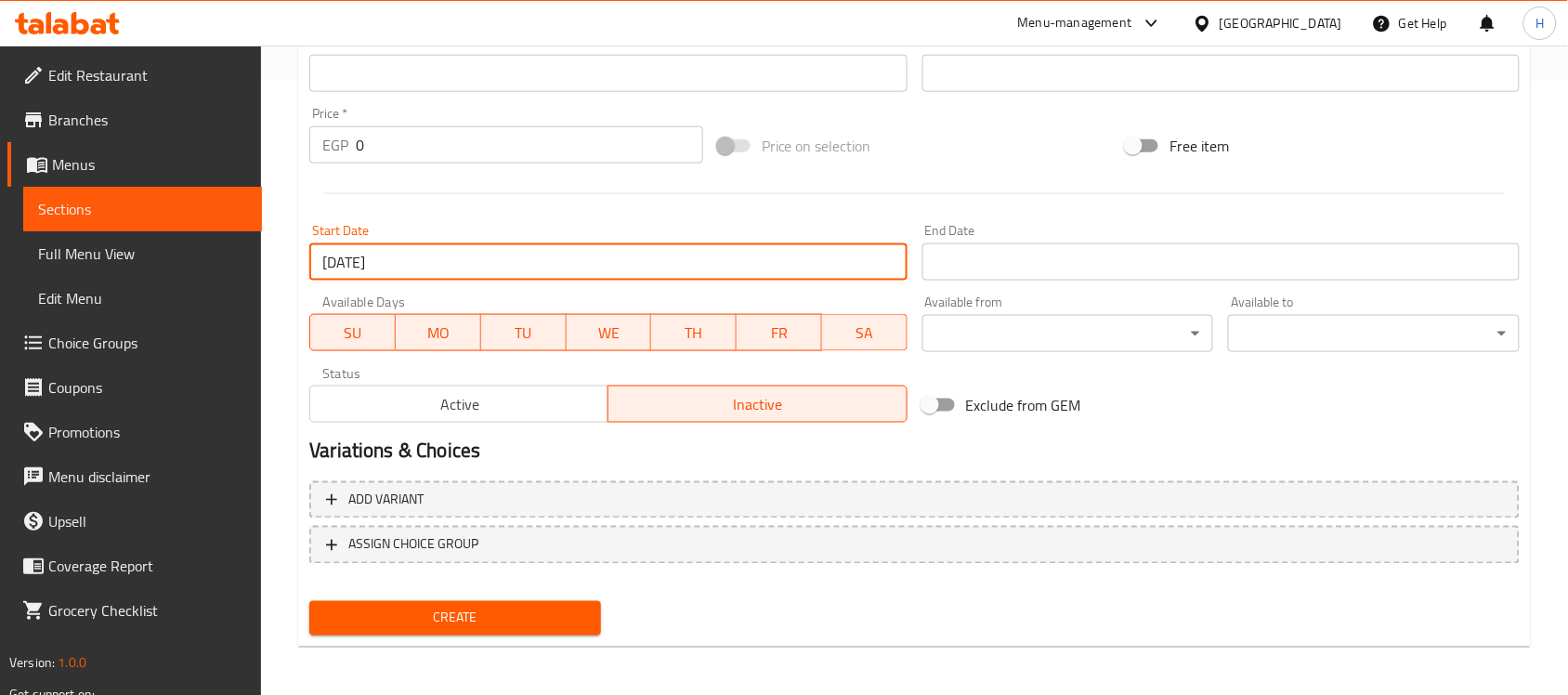
click at [987, 260] on input "Start Date" at bounding box center [1221, 262] width 598 height 37
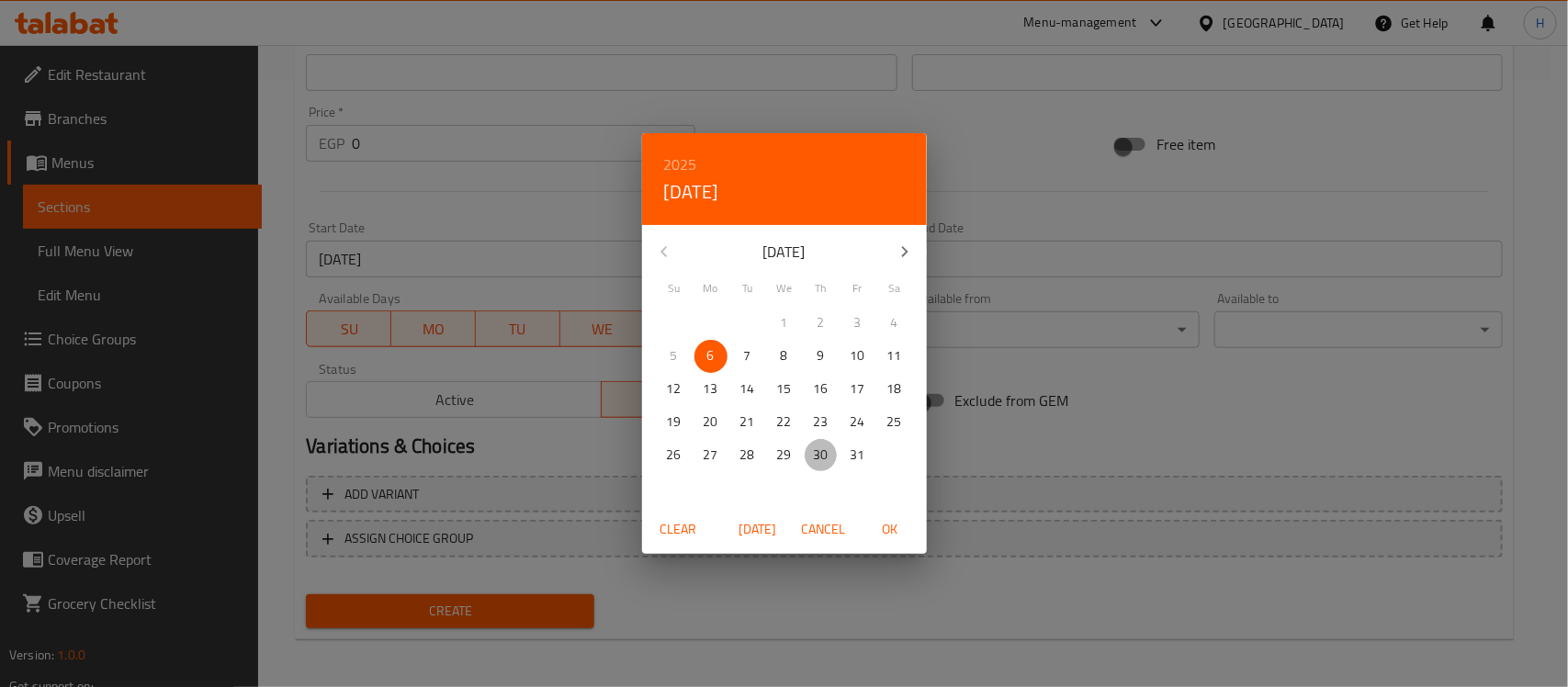
click at [815, 450] on p "30" at bounding box center [821, 455] width 14 height 23
click at [902, 246] on icon "button" at bounding box center [904, 251] width 7 height 11
click at [667, 488] on p "30" at bounding box center [674, 488] width 14 height 23
click at [896, 533] on span "OK" at bounding box center [890, 530] width 44 height 23
type input "[DATE]"
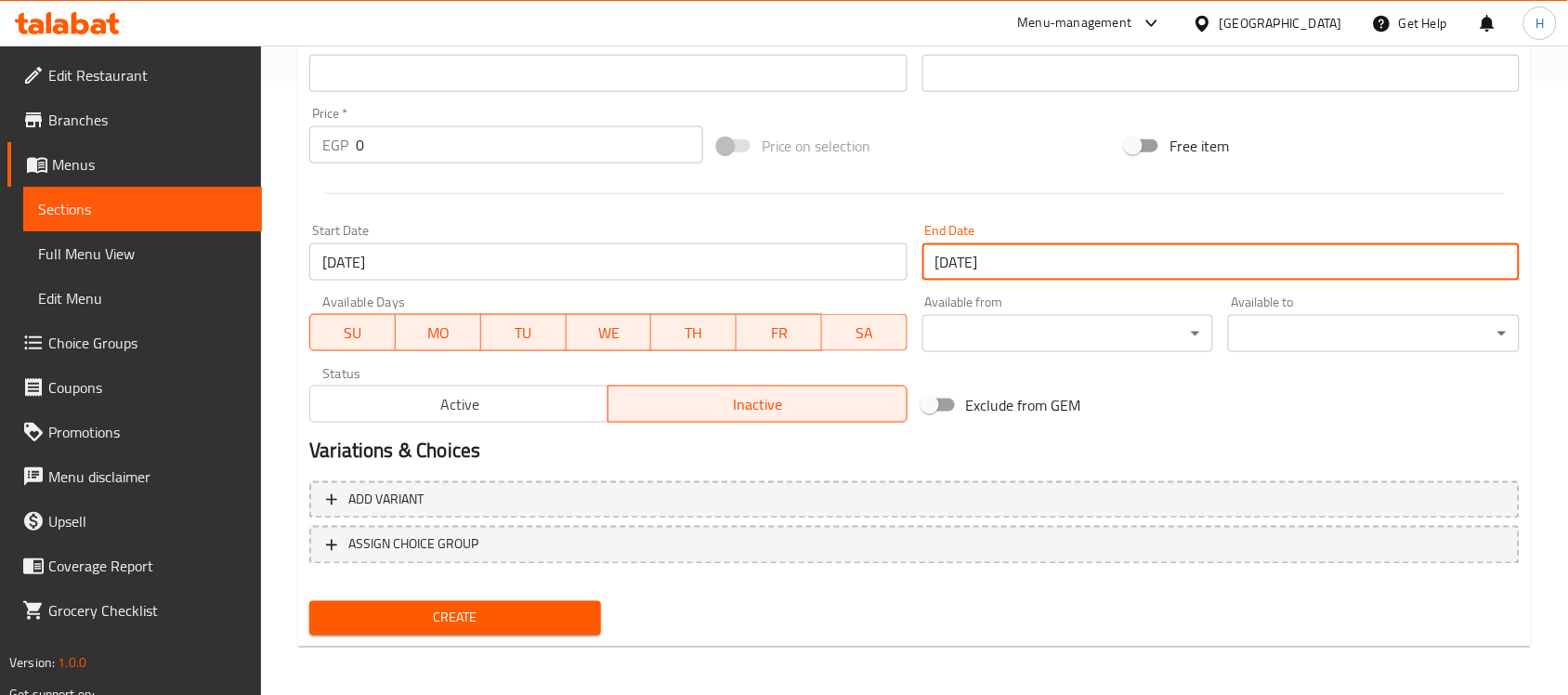
click at [861, 611] on div "Create" at bounding box center [914, 618] width 1225 height 49
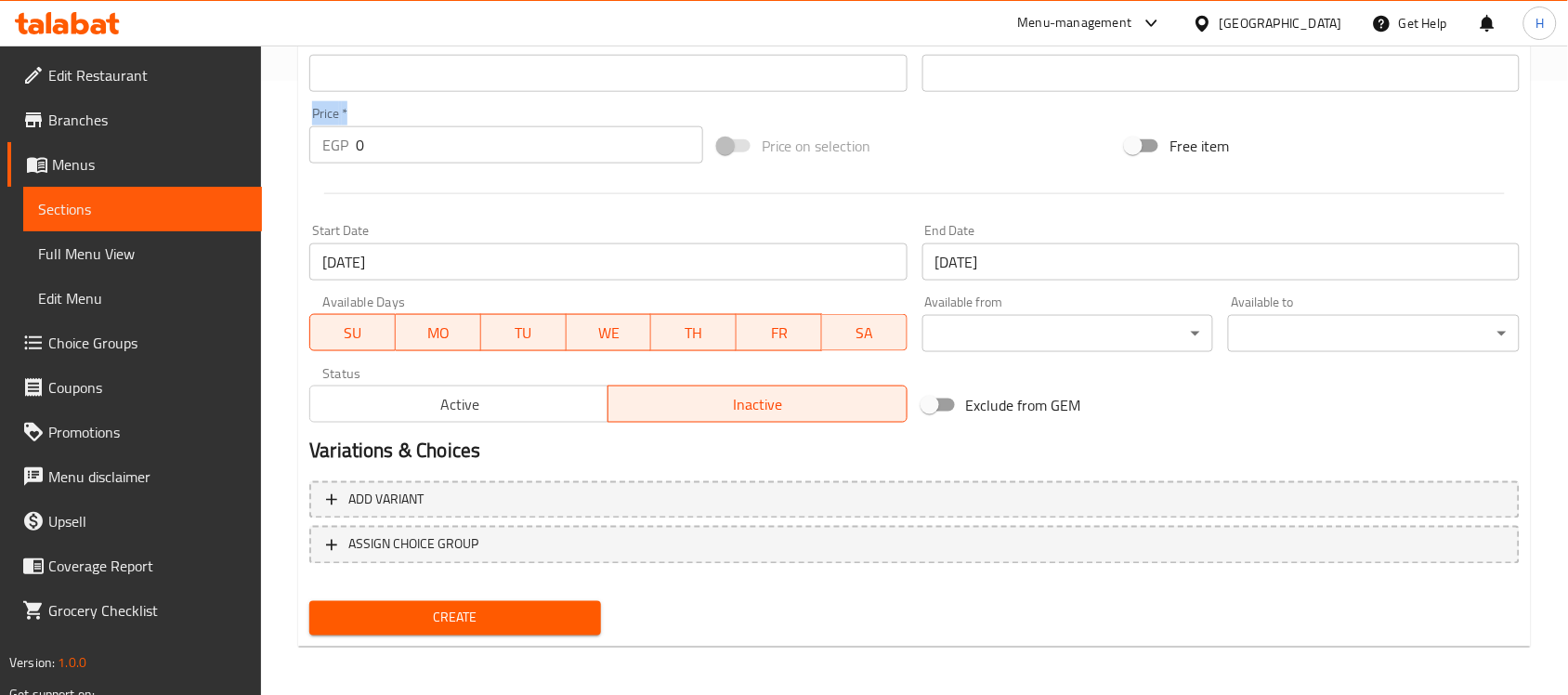
drag, startPoint x: 386, startPoint y: 124, endPoint x: 303, endPoint y: 132, distance: 83.4
click at [303, 132] on div "Price   * EGP 0 Price *" at bounding box center [506, 135] width 409 height 71
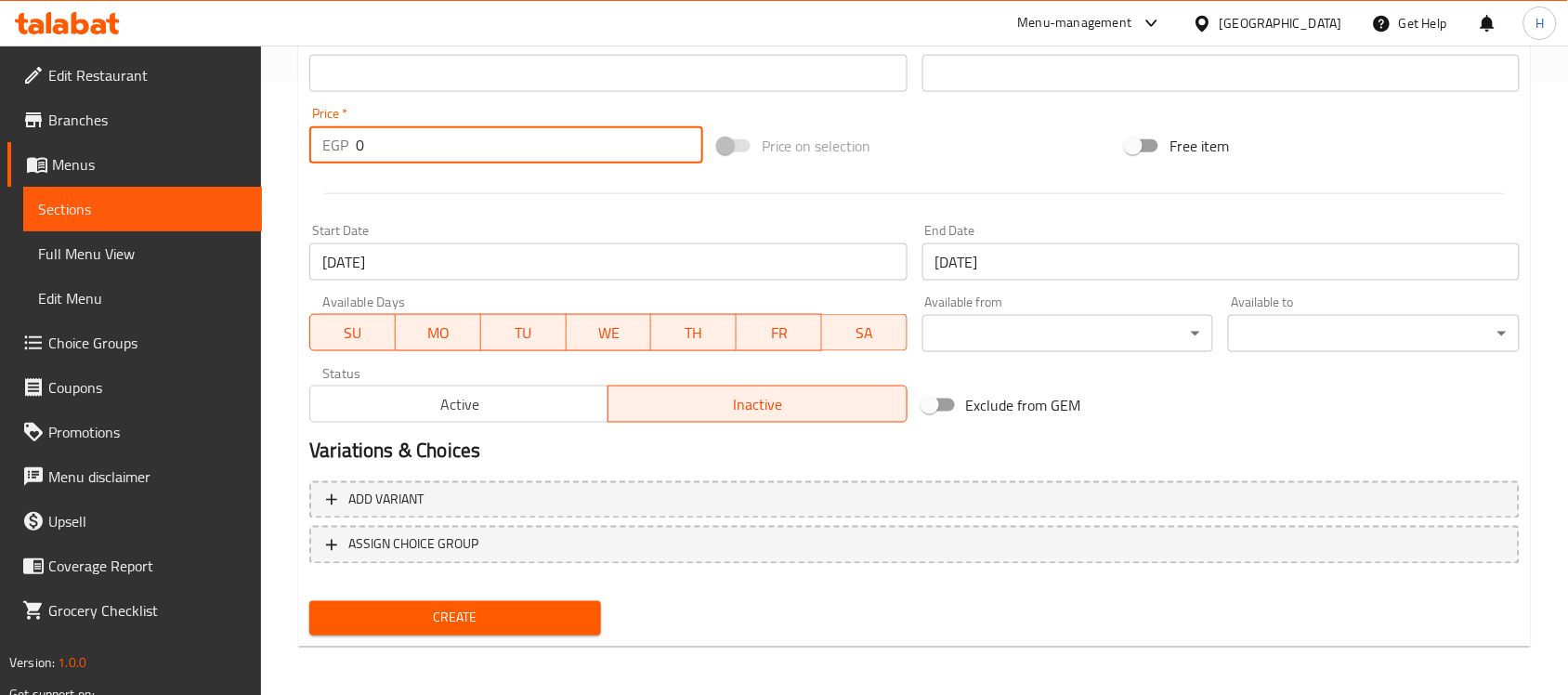
drag, startPoint x: 381, startPoint y: 143, endPoint x: 285, endPoint y: 149, distance: 96.2
click at [285, 149] on div "Home / Restaurants management / Menus / Sections / item / create Talabat offers…" at bounding box center [914, 65] width 1307 height 1267
paste input "428"
type input "428"
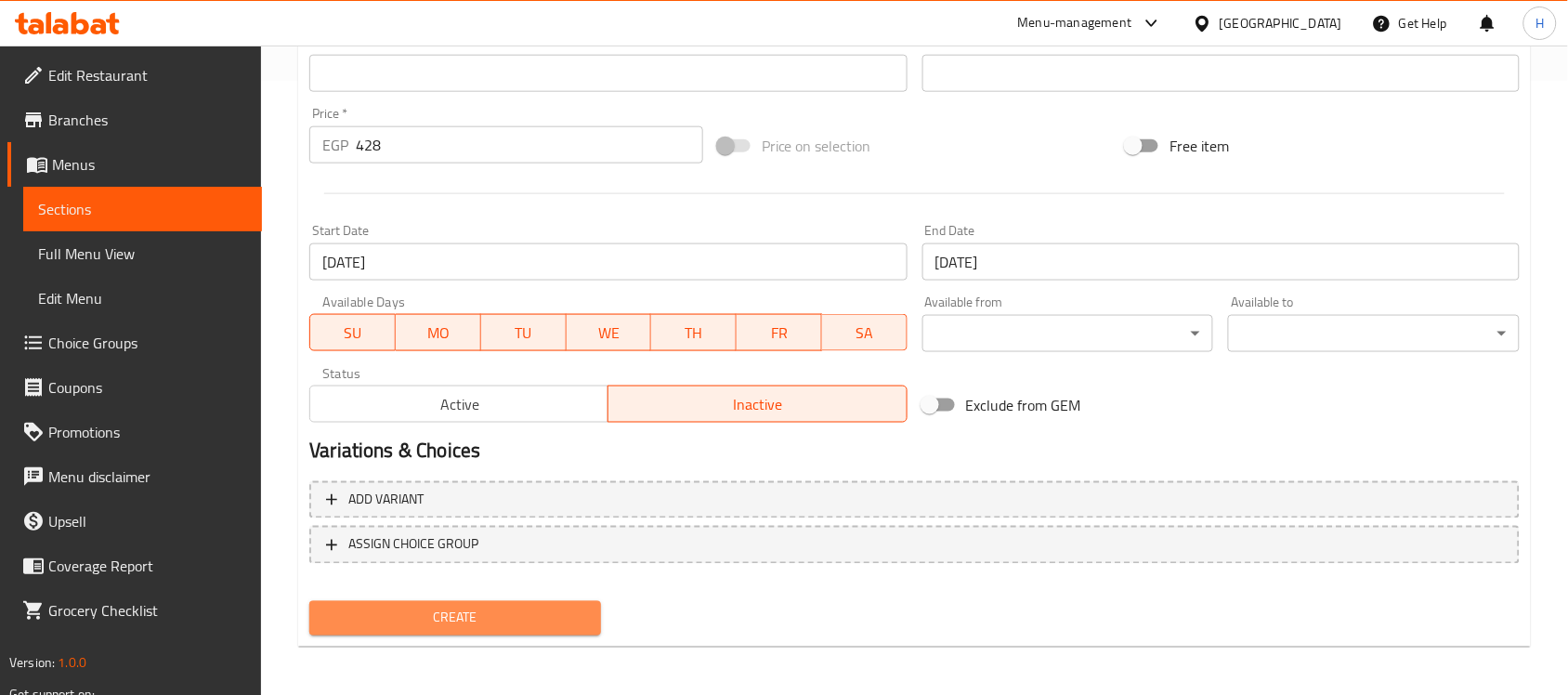
click at [540, 613] on span "Create" at bounding box center [455, 618] width 262 height 23
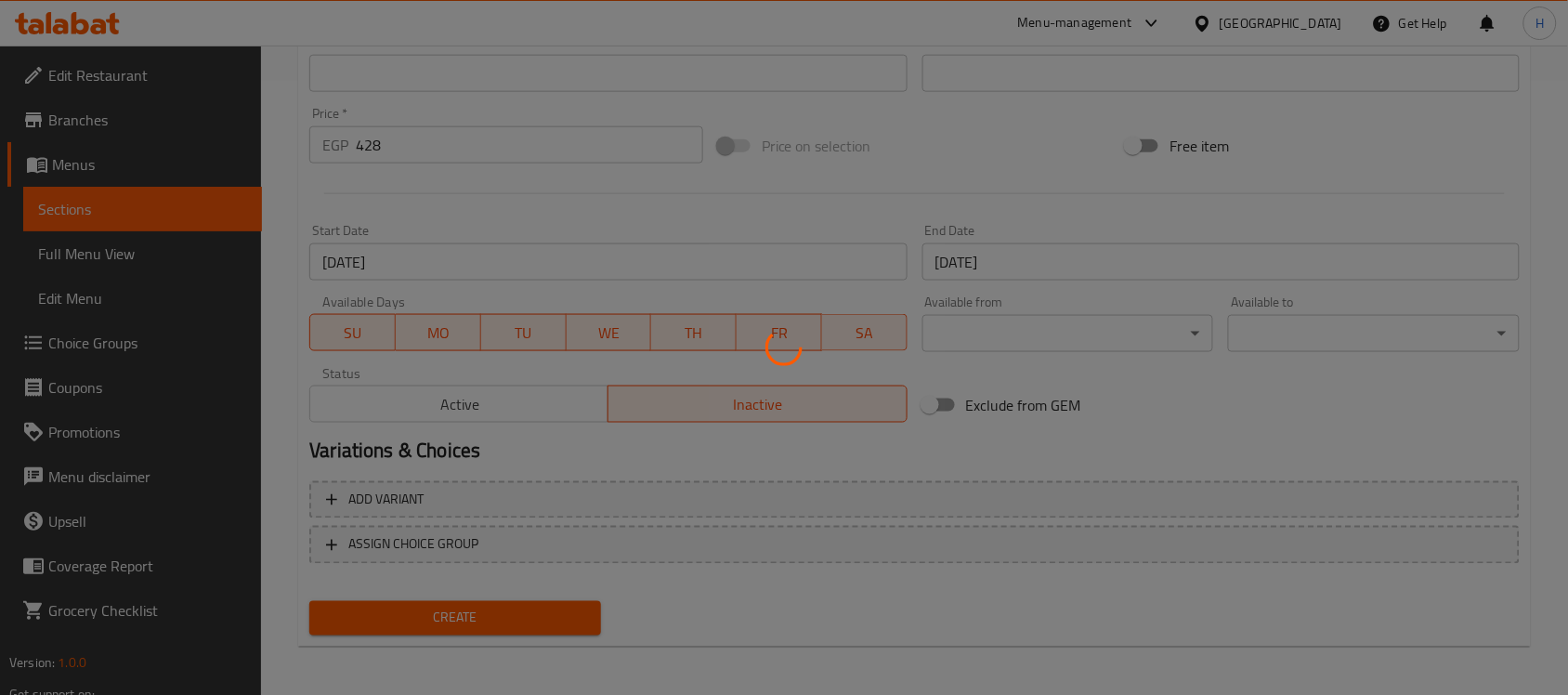
type input "0"
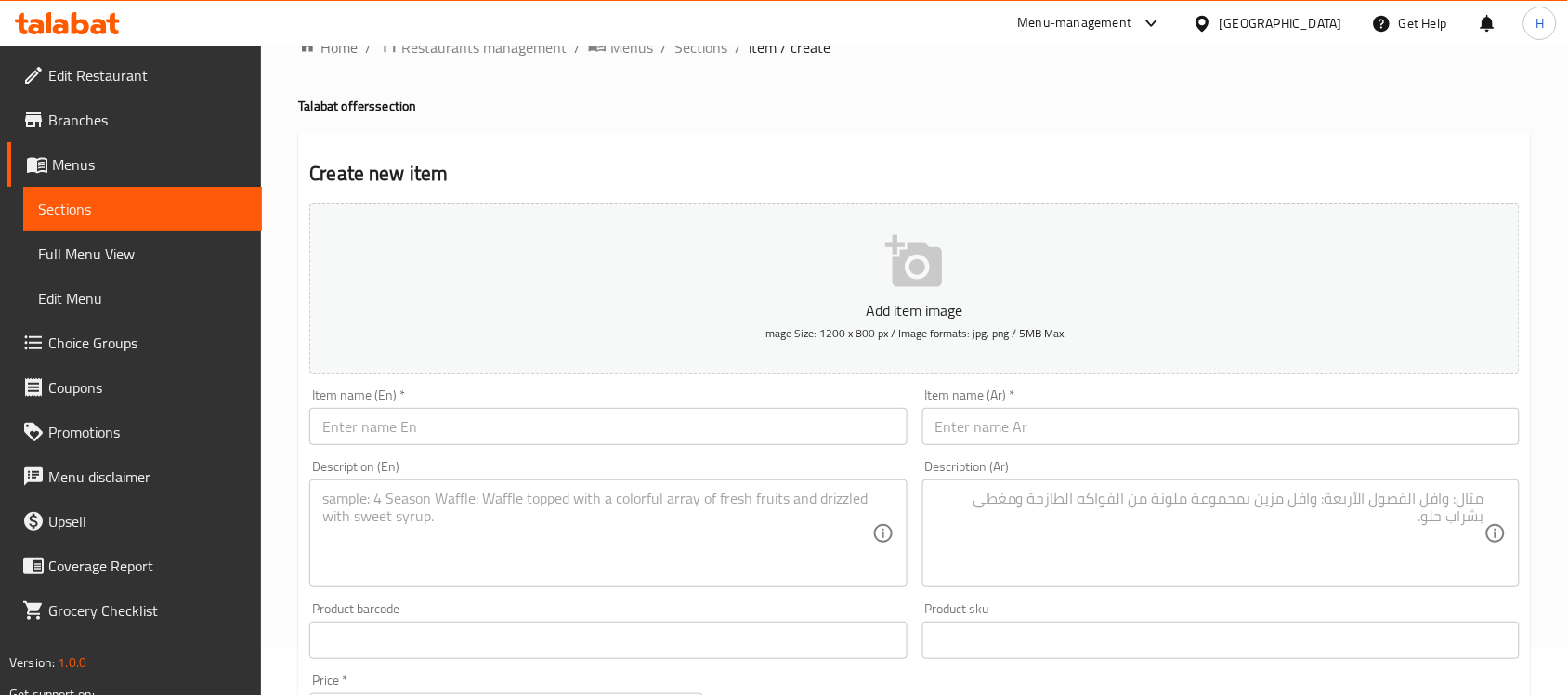
scroll to position [33, 0]
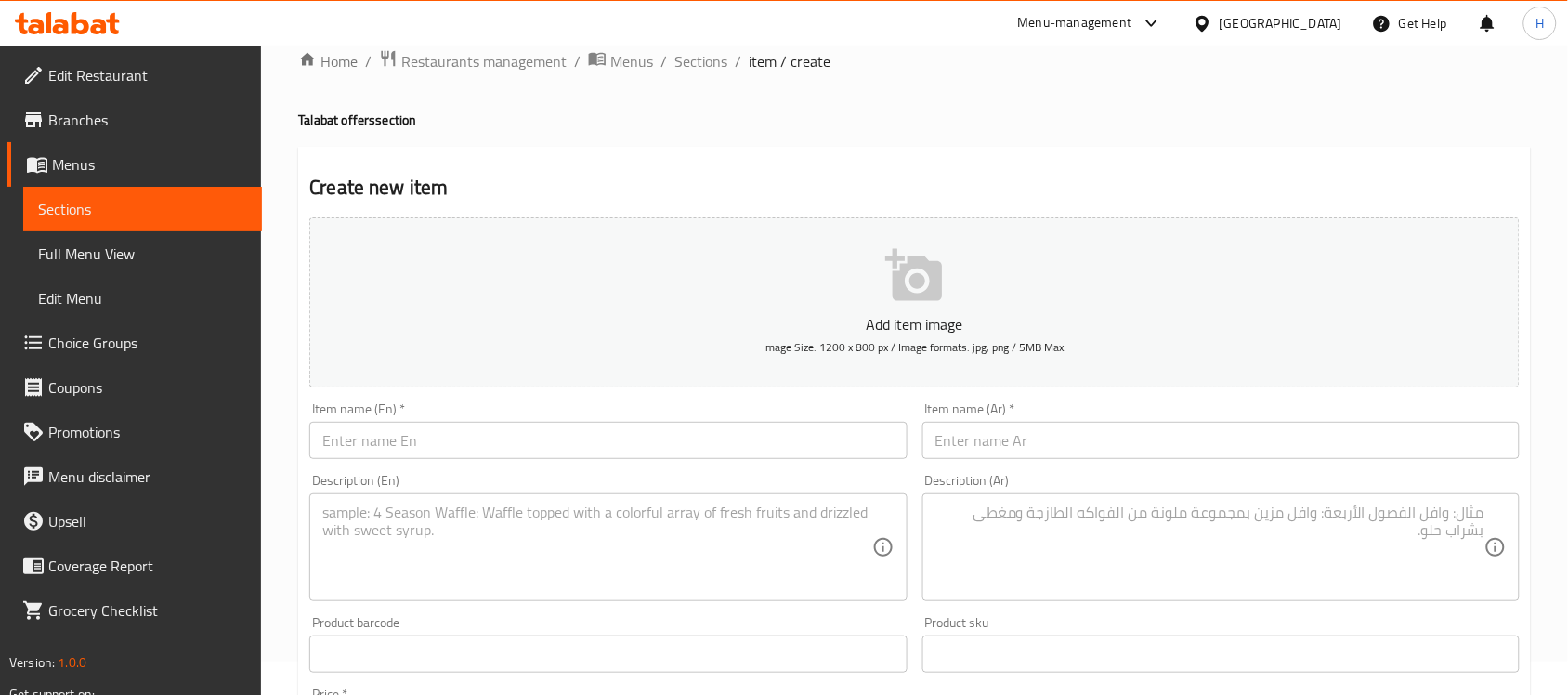
drag, startPoint x: 563, startPoint y: 429, endPoint x: 569, endPoint y: 452, distance: 23.8
click at [563, 429] on input "text" at bounding box center [608, 440] width 598 height 37
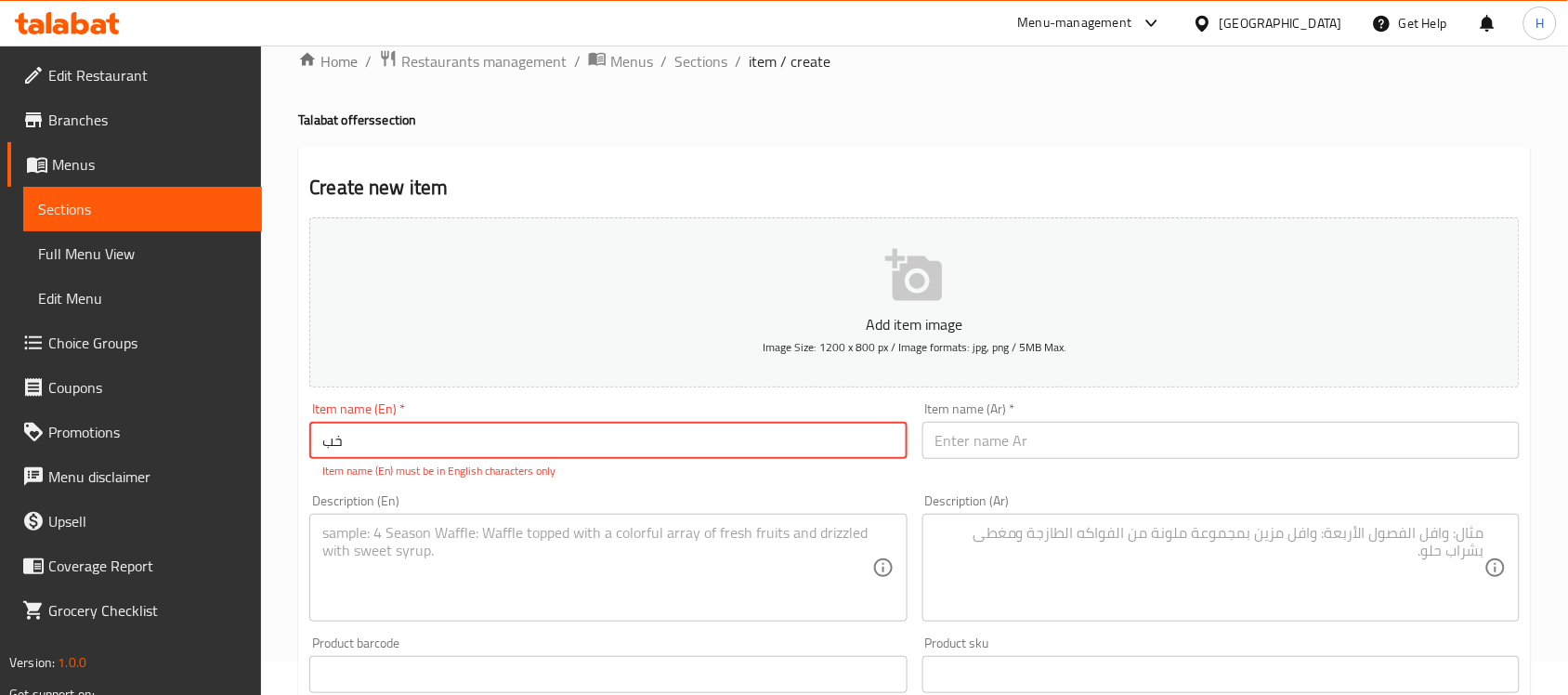
type input "خ"
click at [1002, 432] on input "text" at bounding box center [1221, 440] width 598 height 37
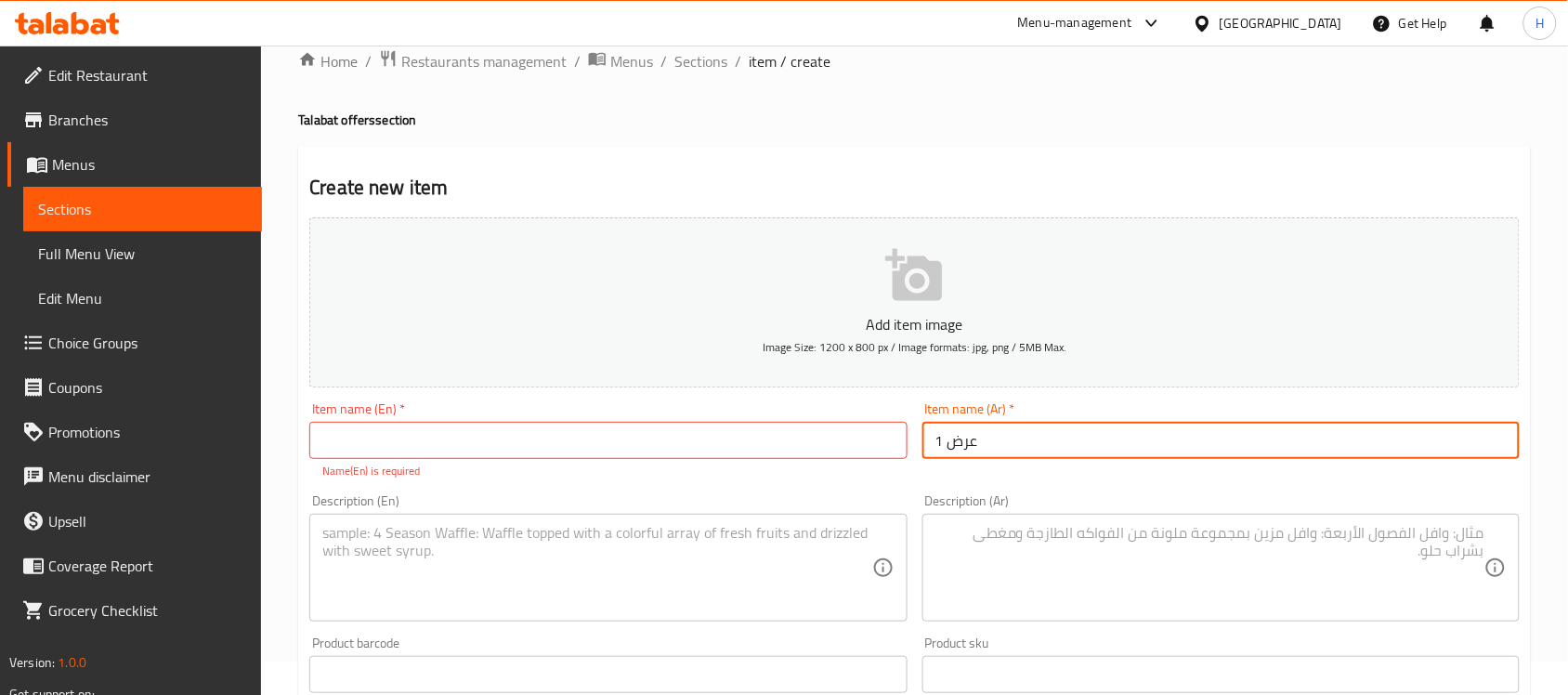
click at [1002, 432] on input "عرض 1" at bounding box center [1221, 440] width 598 height 37
type input "عرض 1"
click at [544, 449] on input "text" at bounding box center [608, 440] width 598 height 37
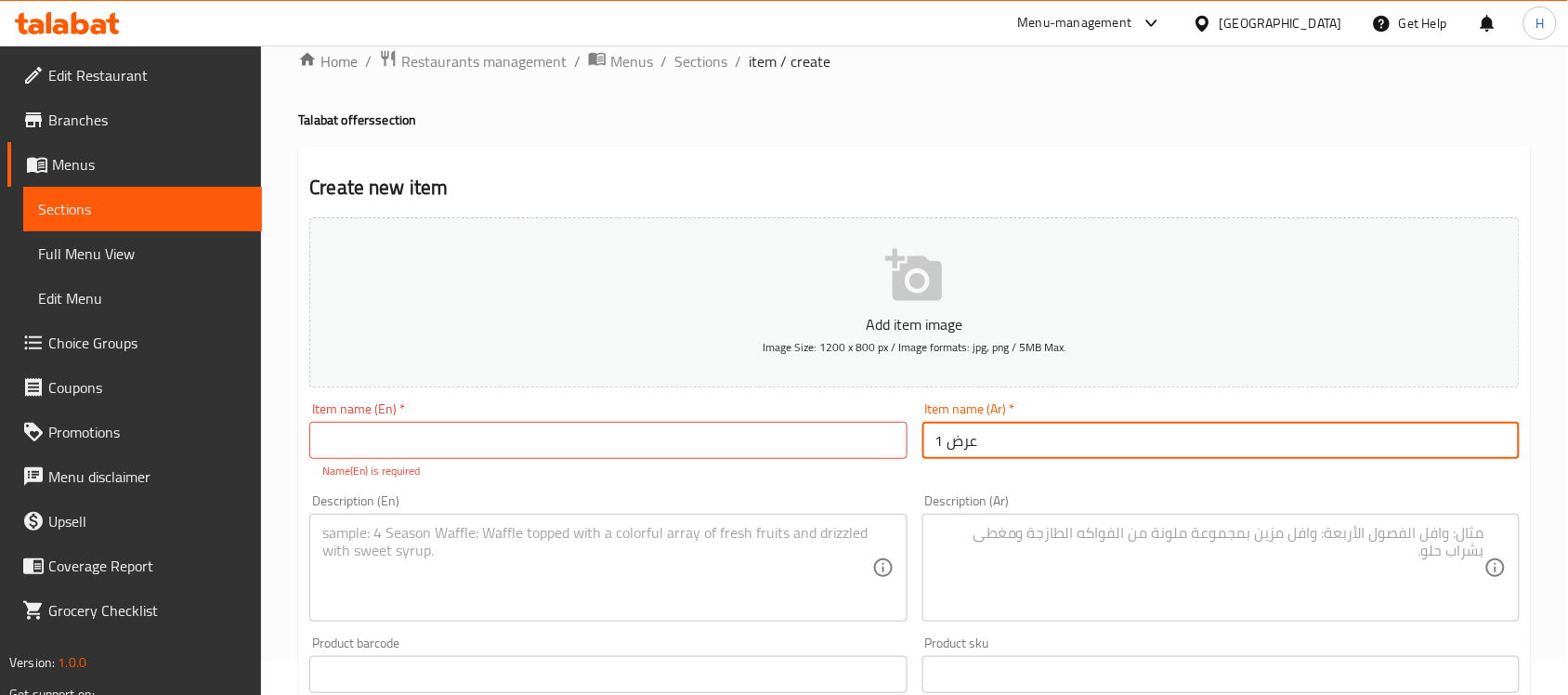
paste input "Show 1"
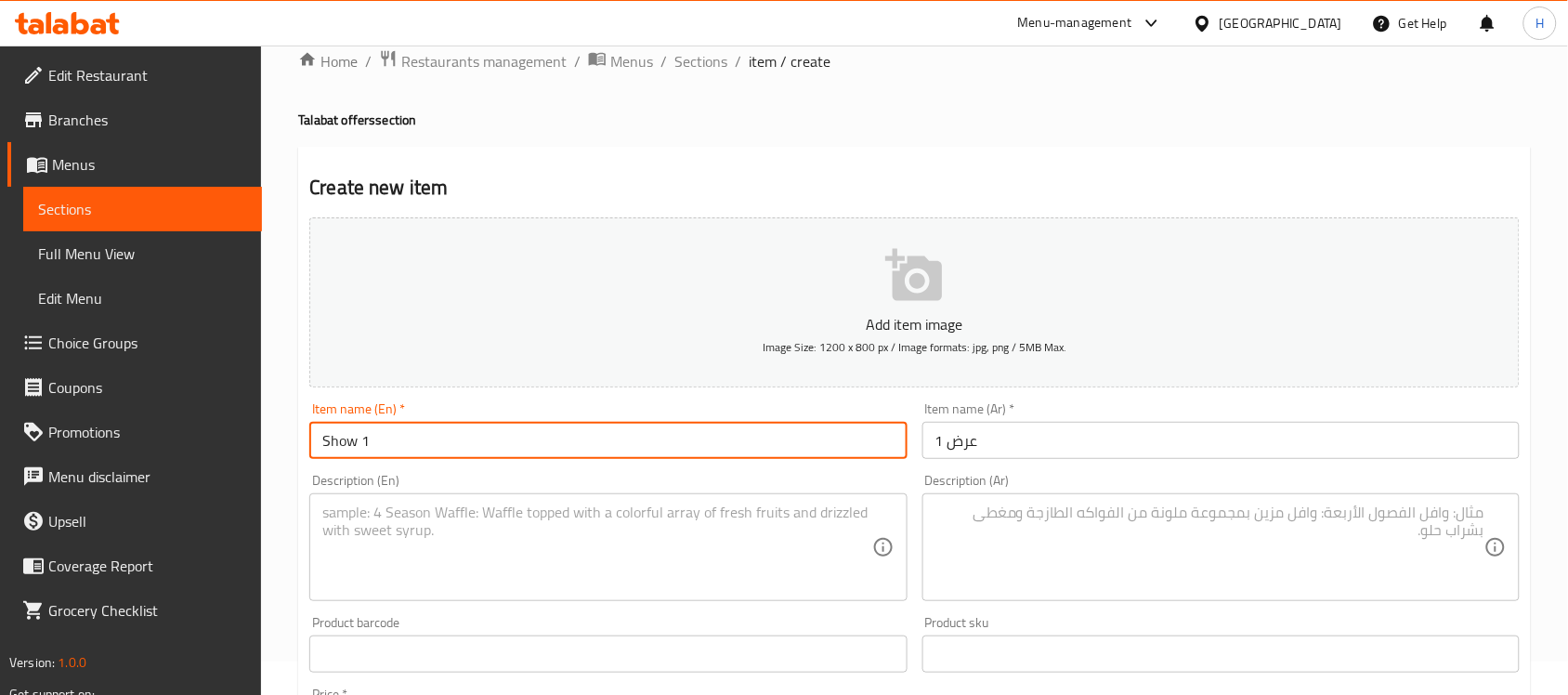
click at [335, 450] on input "Show 1" at bounding box center [608, 440] width 598 height 37
type input "offer 1"
click at [1182, 571] on textarea at bounding box center [1210, 548] width 549 height 88
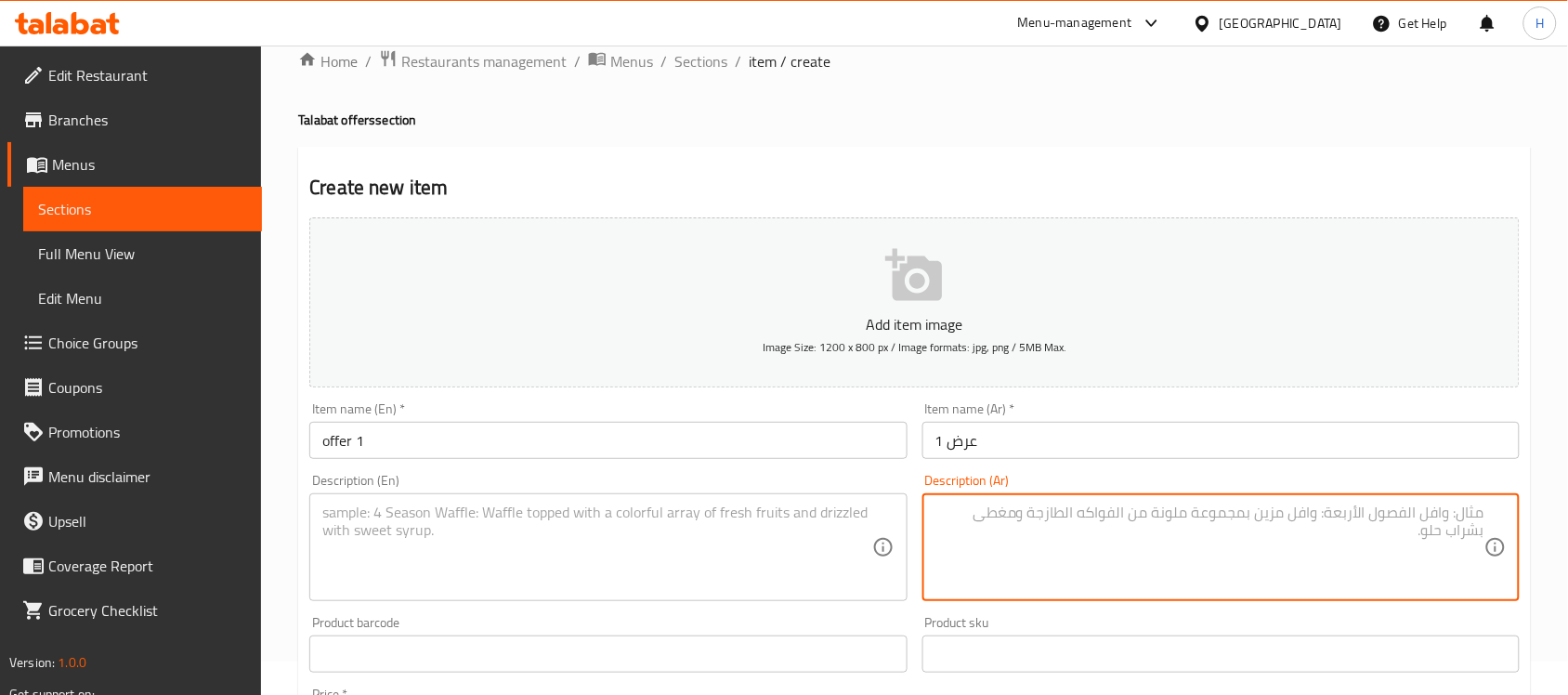
paste textarea "2رغيف مشكل ميديم + شوربة سادة + 1فتة خل وتوم ميديم + كولا"
type textarea "2رغيف مشكل ميديم + شوربة سادة + 1فتة خل وتوم ميديم + كولا"
click at [720, 522] on textarea at bounding box center [597, 548] width 549 height 88
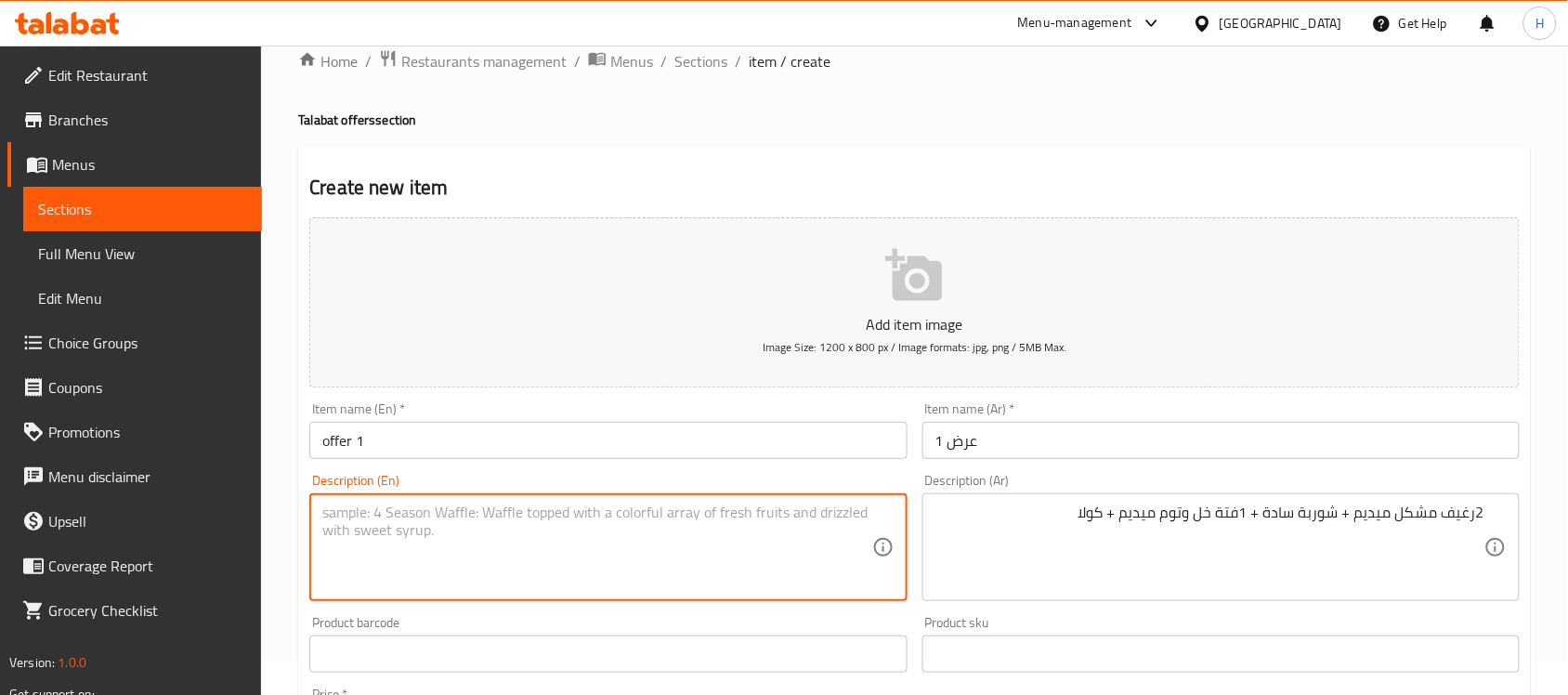
paste textarea "2 medium assorted loaves + plain soup + 1 medium garlic and vinegar fatteh + co…"
type textarea "2 medium assorted loaves + plain soup + 1 medium garlic and vinegar fatteh + co…"
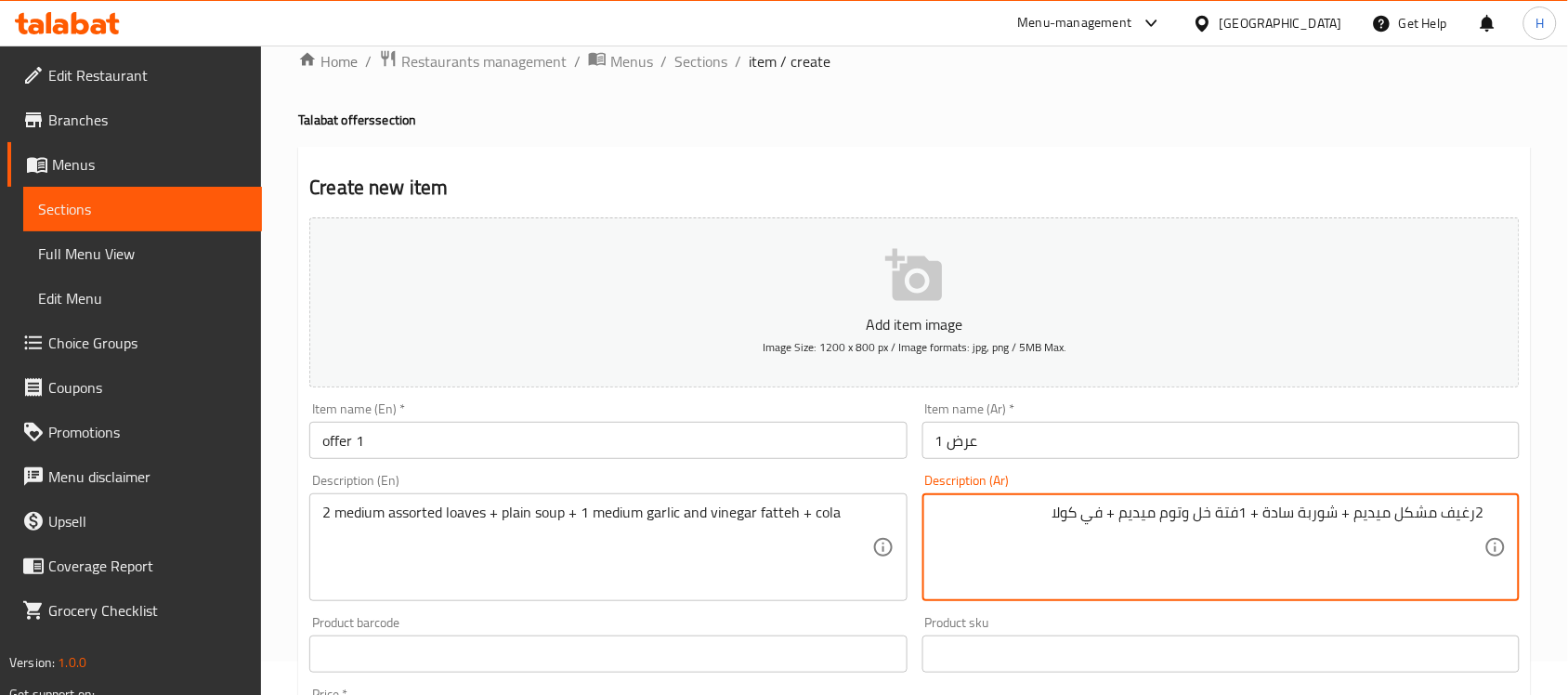
type textarea "2رغيف مشكل ميديم + شوربة سادة + 1فتة خل وتوم ميديم + في كولا"
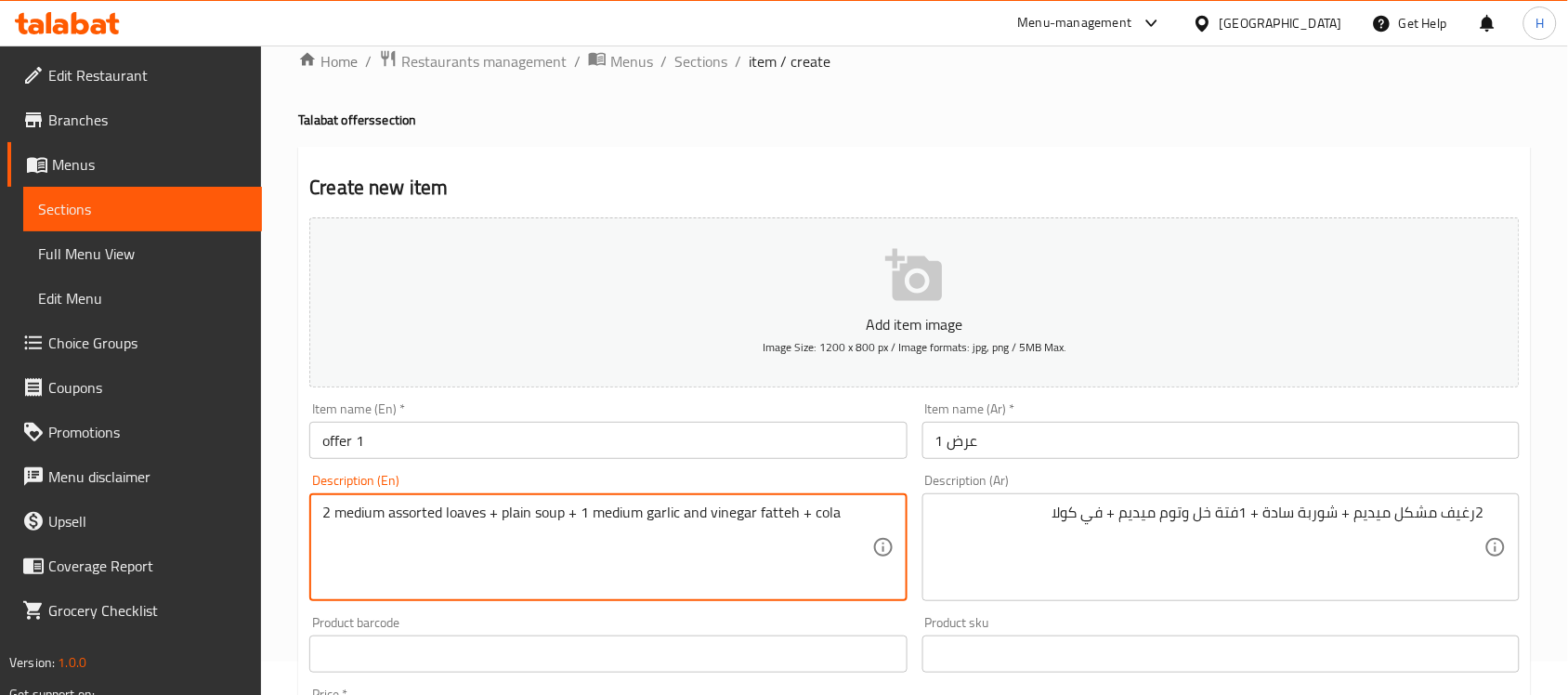
click at [810, 511] on textarea "2 medium assorted loaves + plain soup + 1 medium garlic and vinegar fatteh + co…" at bounding box center [597, 548] width 549 height 88
click at [805, 513] on textarea "2 medium assorted loaves + plain soup + 1 medium garlic and vinegar fatteh +7 c…" at bounding box center [597, 548] width 549 height 88
click at [806, 515] on textarea "2 medium assorted loaves + plain soup + 1 medium garlic and vinegar fatteh +v c…" at bounding box center [597, 548] width 549 height 88
click at [824, 512] on textarea "2 medium assorted loaves + plain soup + 1 medium garlic and vinegar fatteh + v …" at bounding box center [597, 548] width 549 height 88
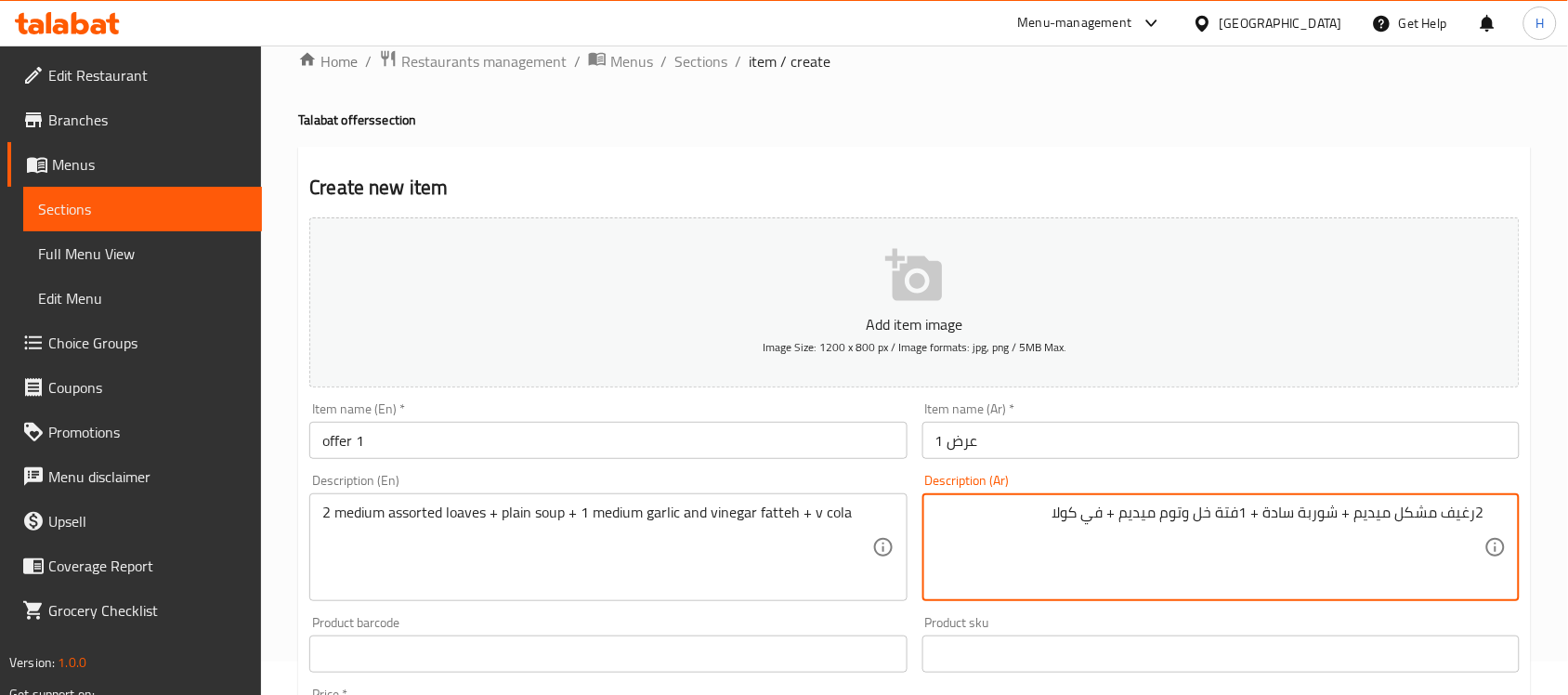
drag, startPoint x: 1398, startPoint y: 511, endPoint x: 1477, endPoint y: 521, distance: 79.6
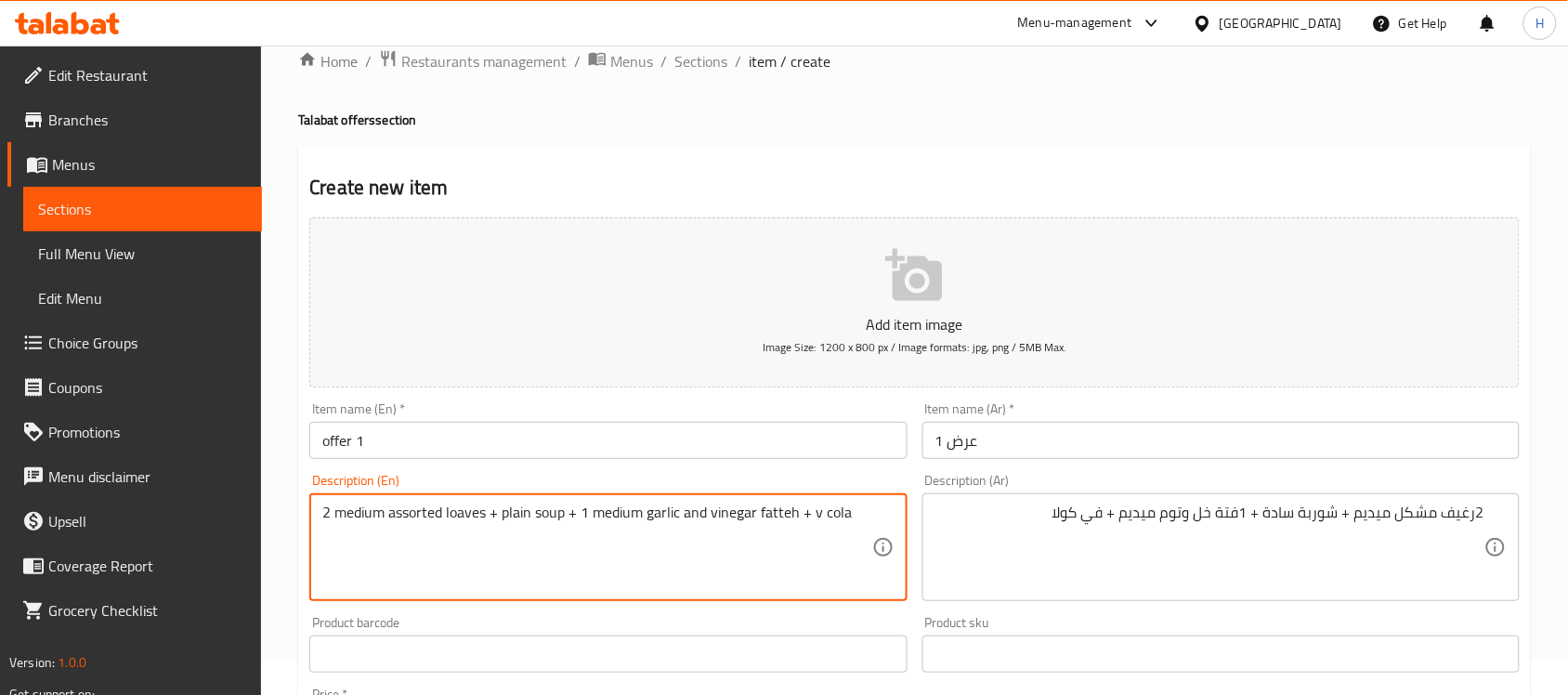
drag, startPoint x: 335, startPoint y: 511, endPoint x: 489, endPoint y: 522, distance: 154.4
paste textarea "Loaf"
type textarea "2 medium assorted Loaf + plain soup + 1 medium garlic and vinegar fatteh + v co…"
click at [630, 471] on div "Description (En) 2 medium assorted Loaf + plain soup + 1 medium garlic and vine…" at bounding box center [607, 538] width 612 height 143
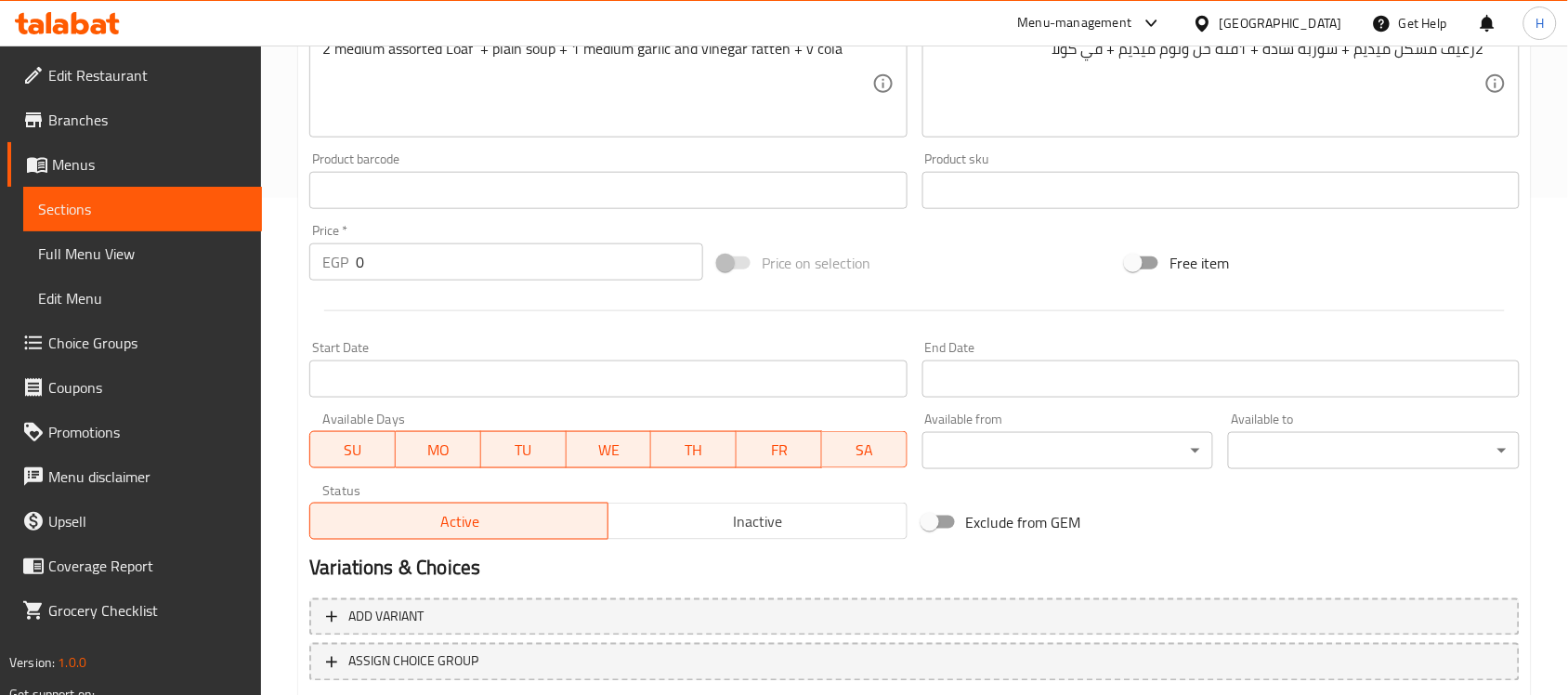
scroll to position [498, 0]
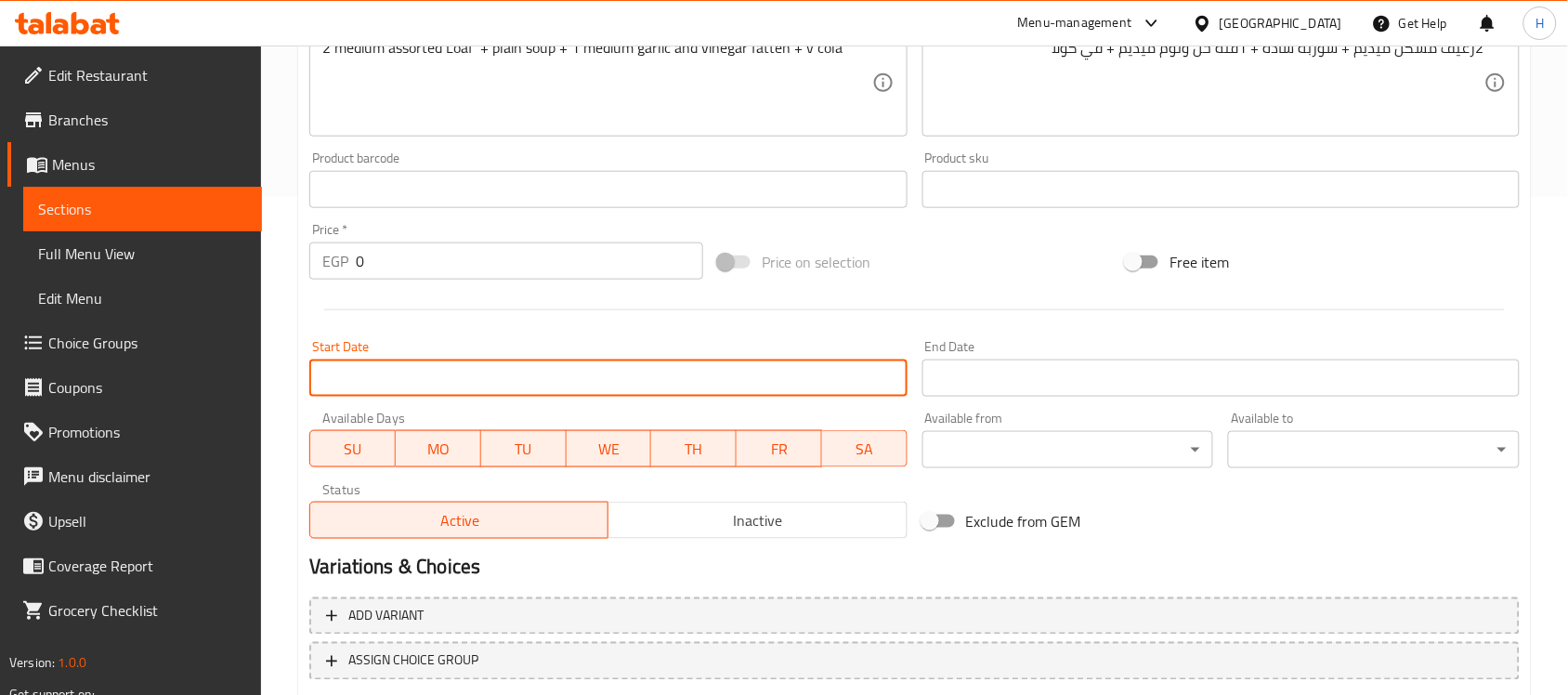
click at [498, 365] on input "Start Date" at bounding box center [608, 378] width 598 height 37
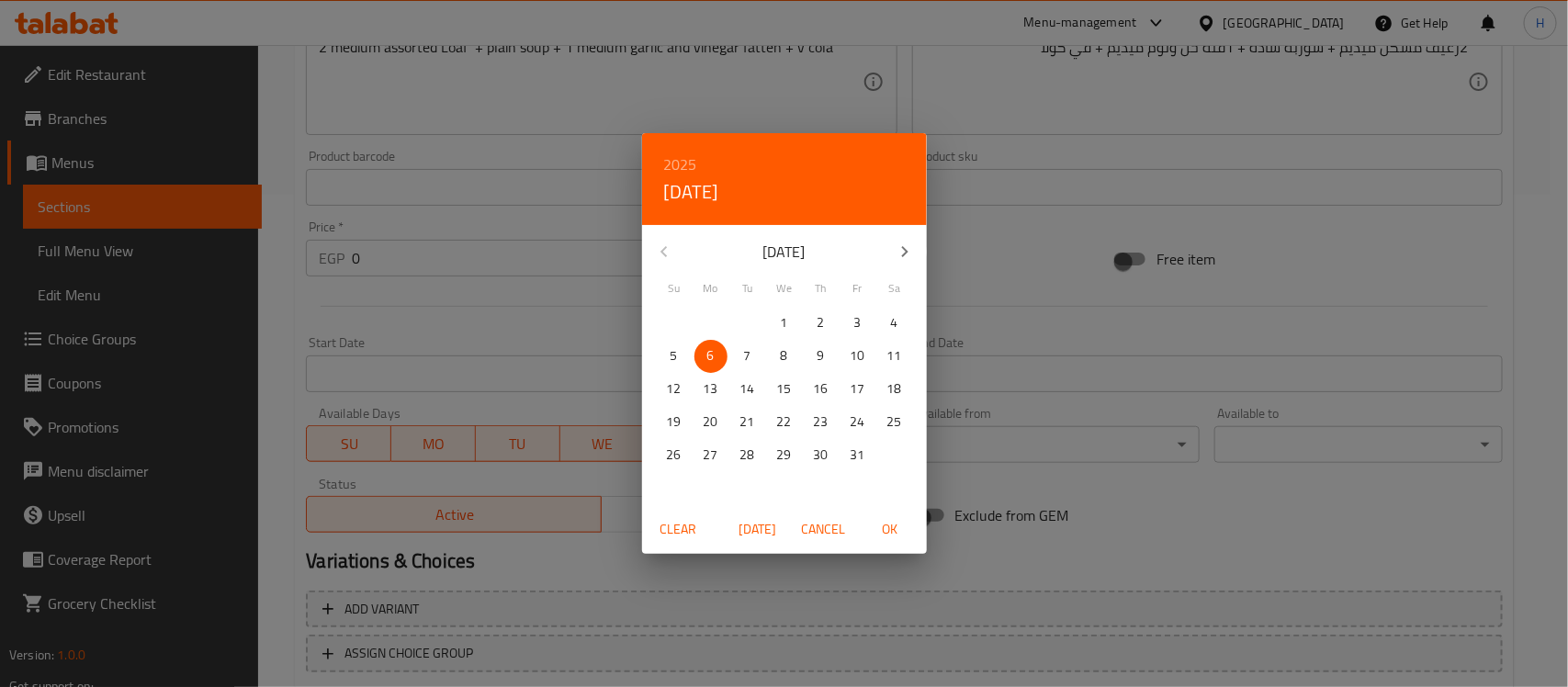
click at [765, 531] on span "Today" at bounding box center [758, 530] width 44 height 23
click at [888, 525] on span "OK" at bounding box center [890, 530] width 44 height 23
type input "[DATE]"
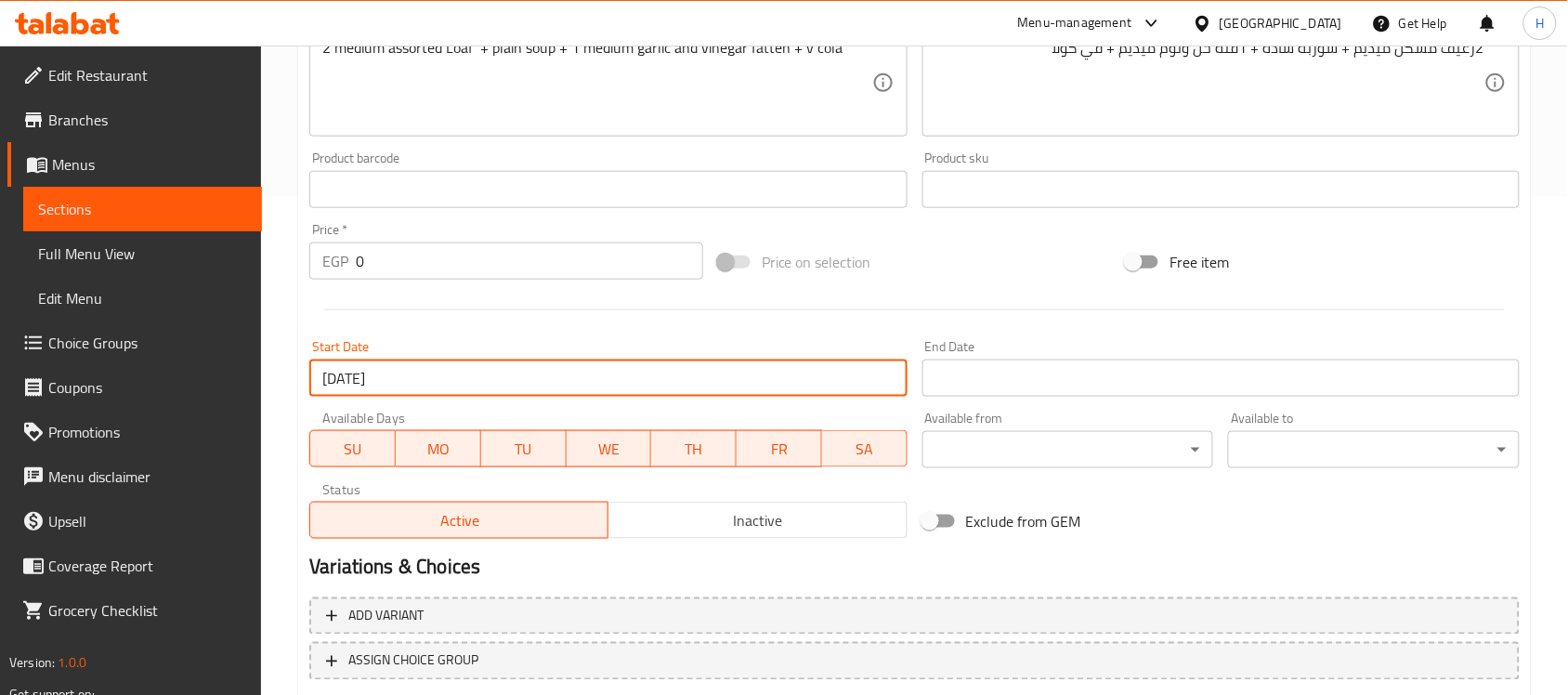
click at [1024, 373] on input "Start Date" at bounding box center [1221, 378] width 598 height 37
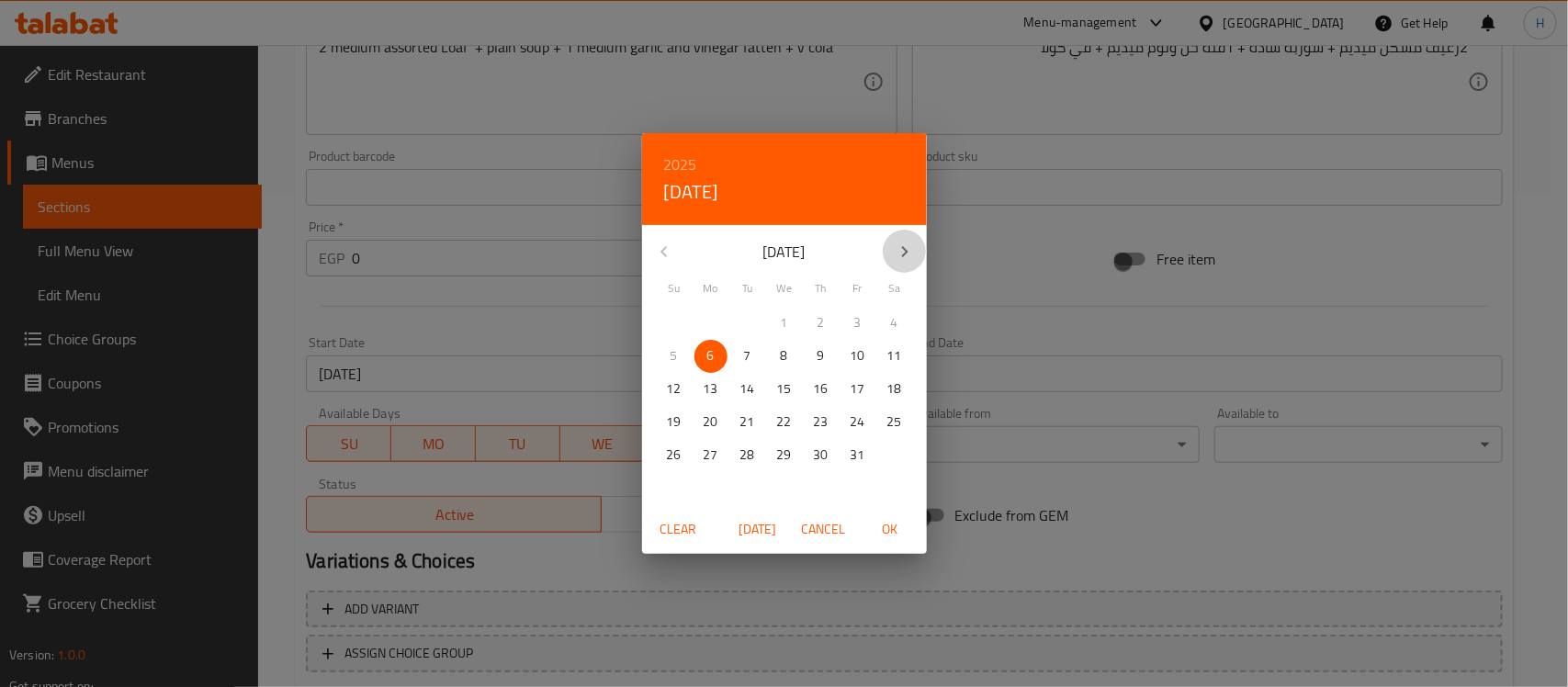
drag, startPoint x: 897, startPoint y: 257, endPoint x: 880, endPoint y: 300, distance: 46.2
click at [897, 256] on icon "button" at bounding box center [905, 251] width 22 height 22
click at [677, 483] on p "30" at bounding box center [674, 488] width 14 height 23
click at [892, 524] on span "OK" at bounding box center [890, 530] width 44 height 23
type input "[DATE]"
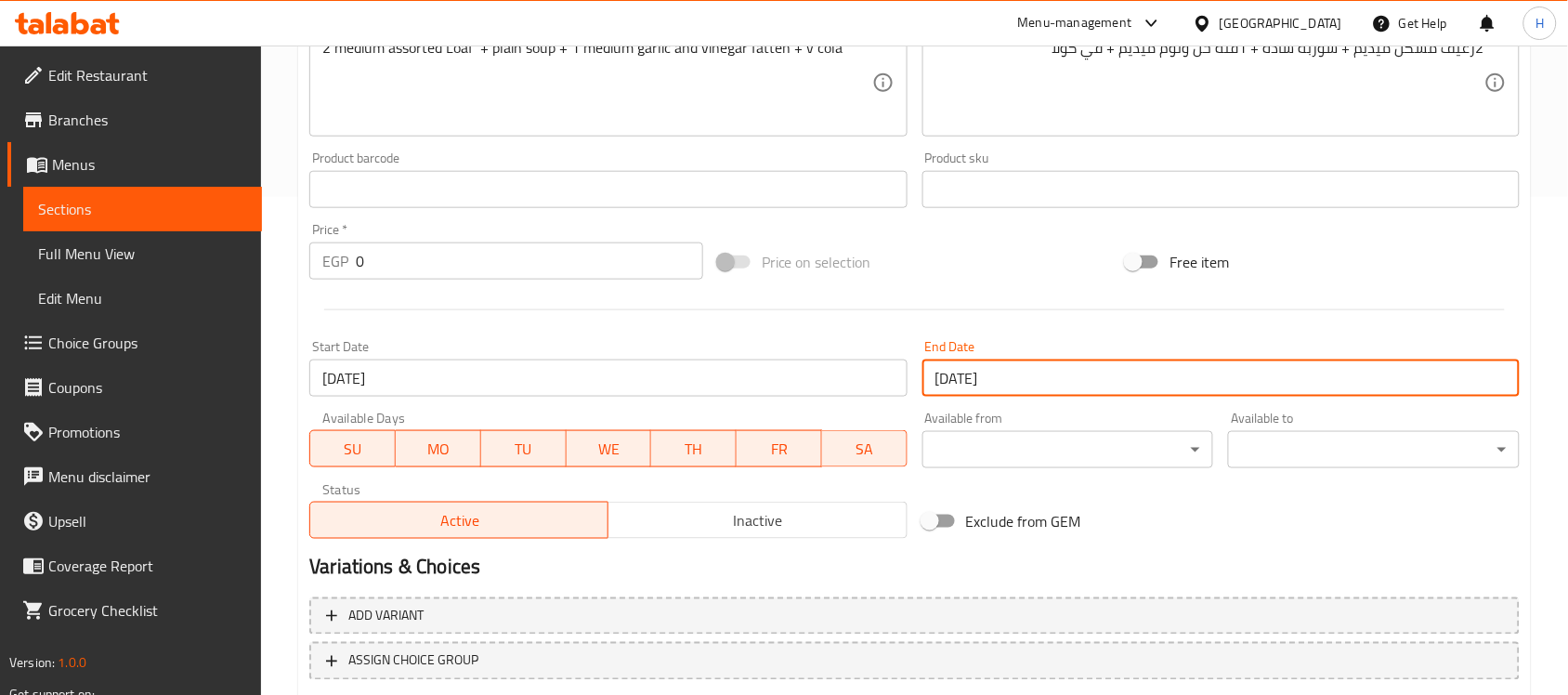
click at [722, 327] on div at bounding box center [914, 309] width 1225 height 46
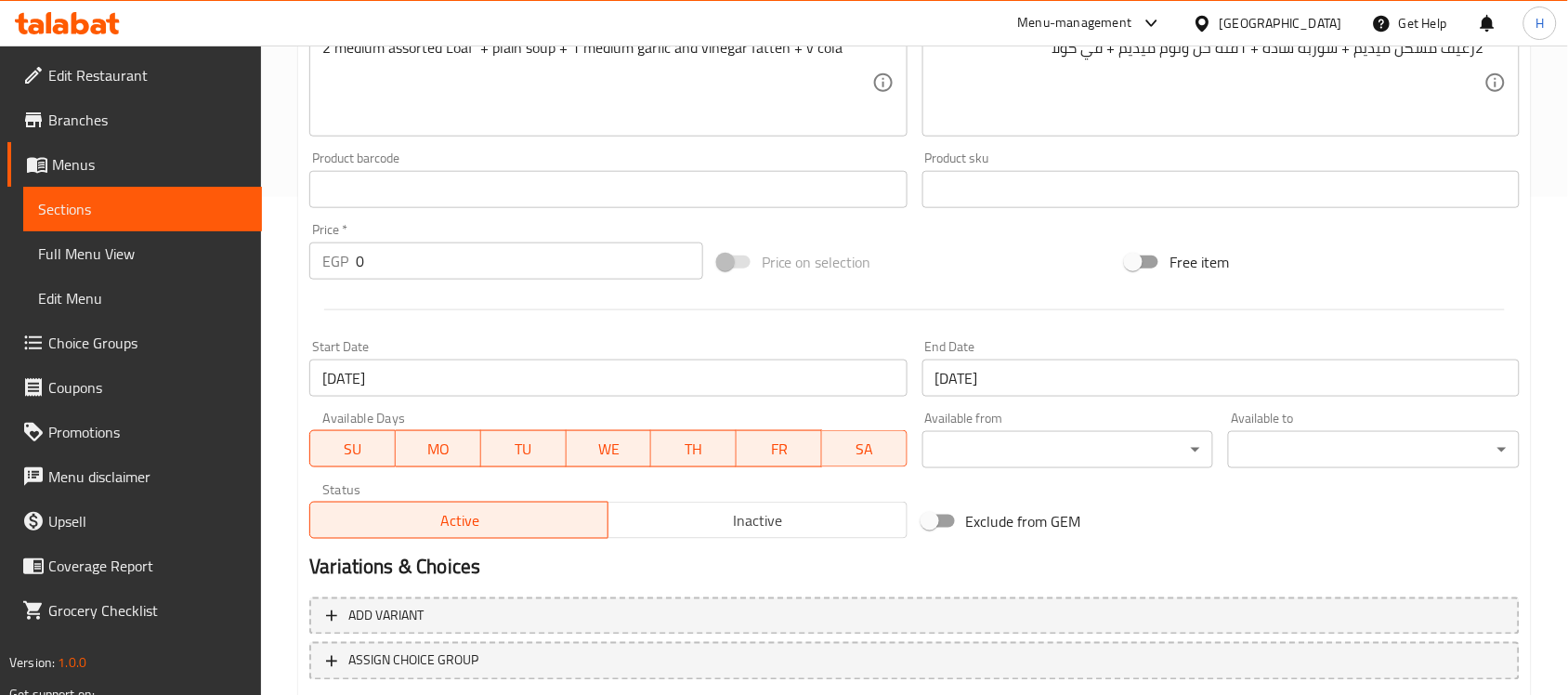
drag, startPoint x: 392, startPoint y: 266, endPoint x: 239, endPoint y: 299, distance: 156.5
click at [151, 298] on div "Edit Restaurant Branches Menus Sections Full Menu View Edit Menu Choice Groups …" at bounding box center [784, 182] width 1568 height 1267
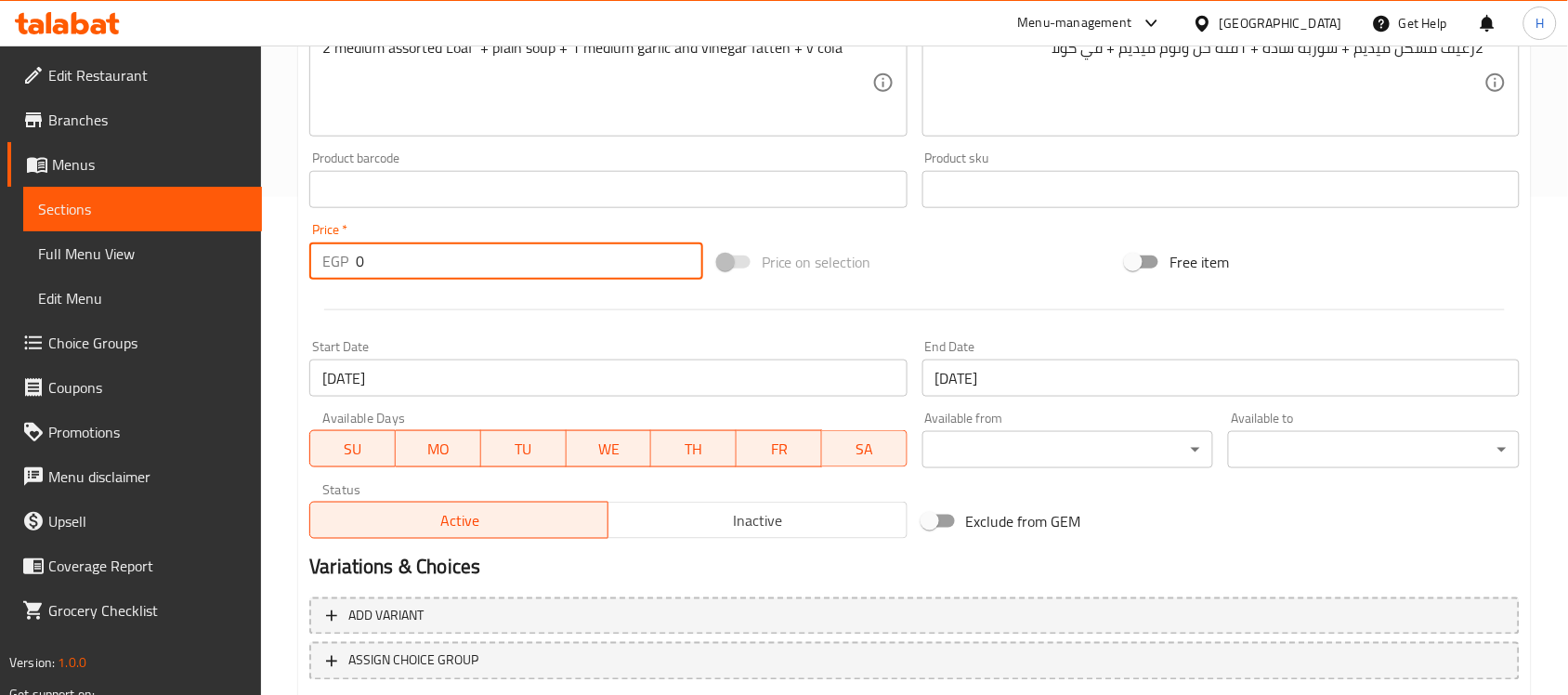
paste input "186"
type input "186"
click at [392, 296] on div at bounding box center [914, 309] width 1225 height 46
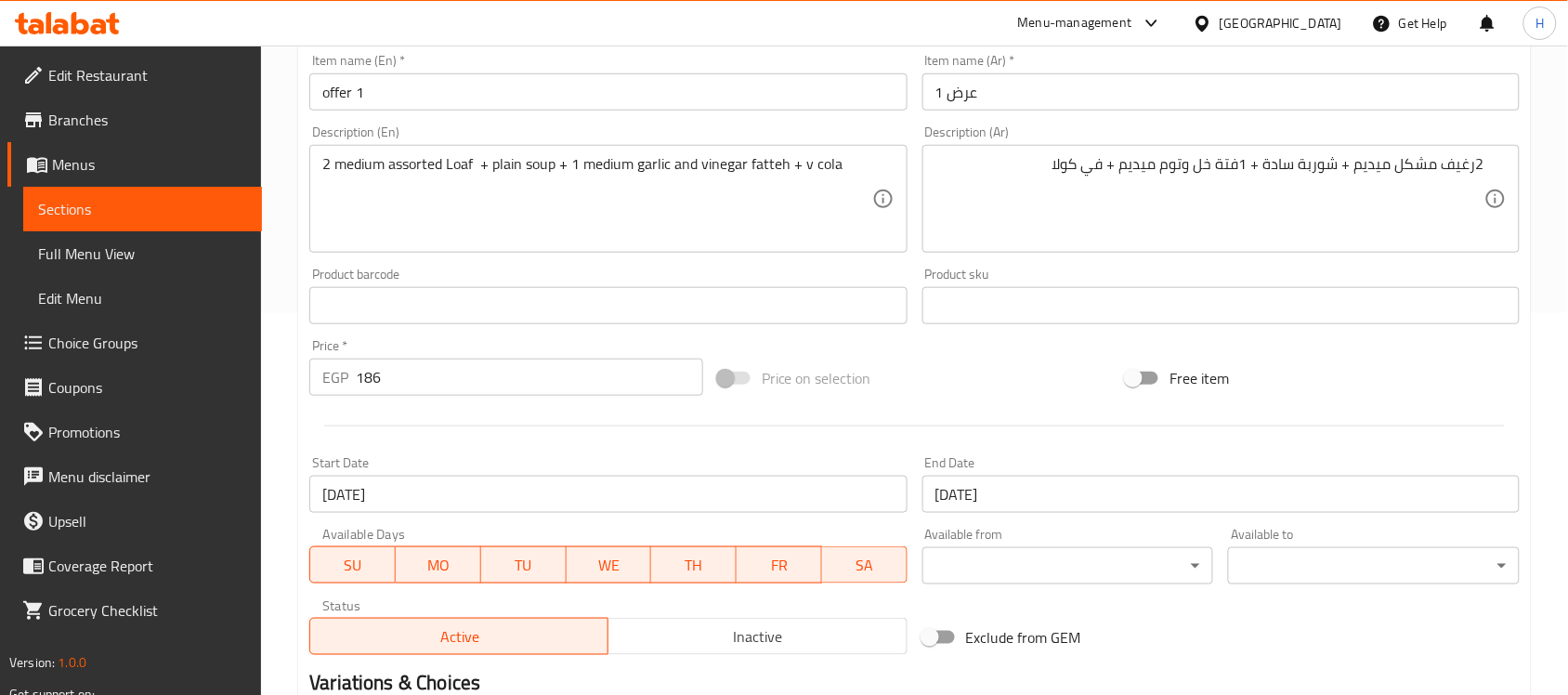
scroll to position [614, 0]
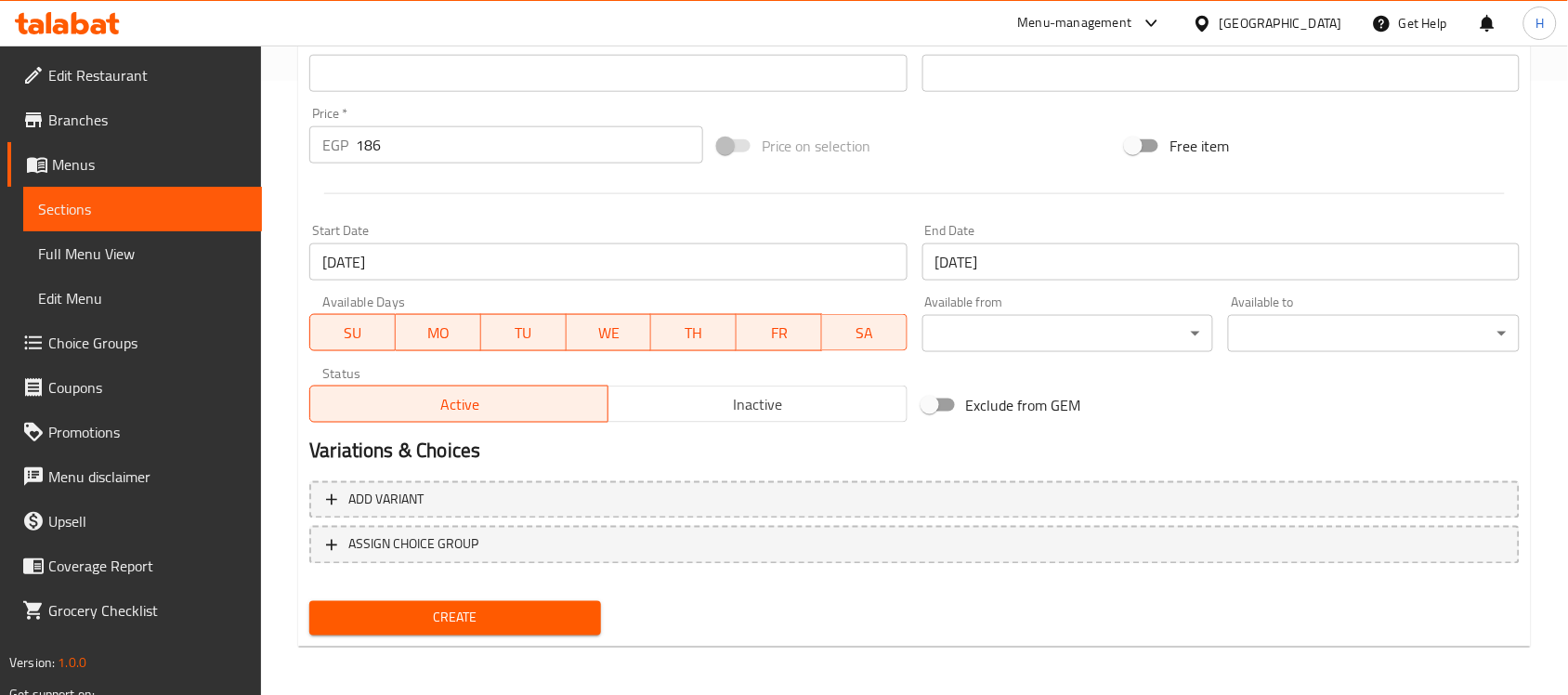
click at [734, 394] on span "Inactive" at bounding box center [758, 405] width 283 height 27
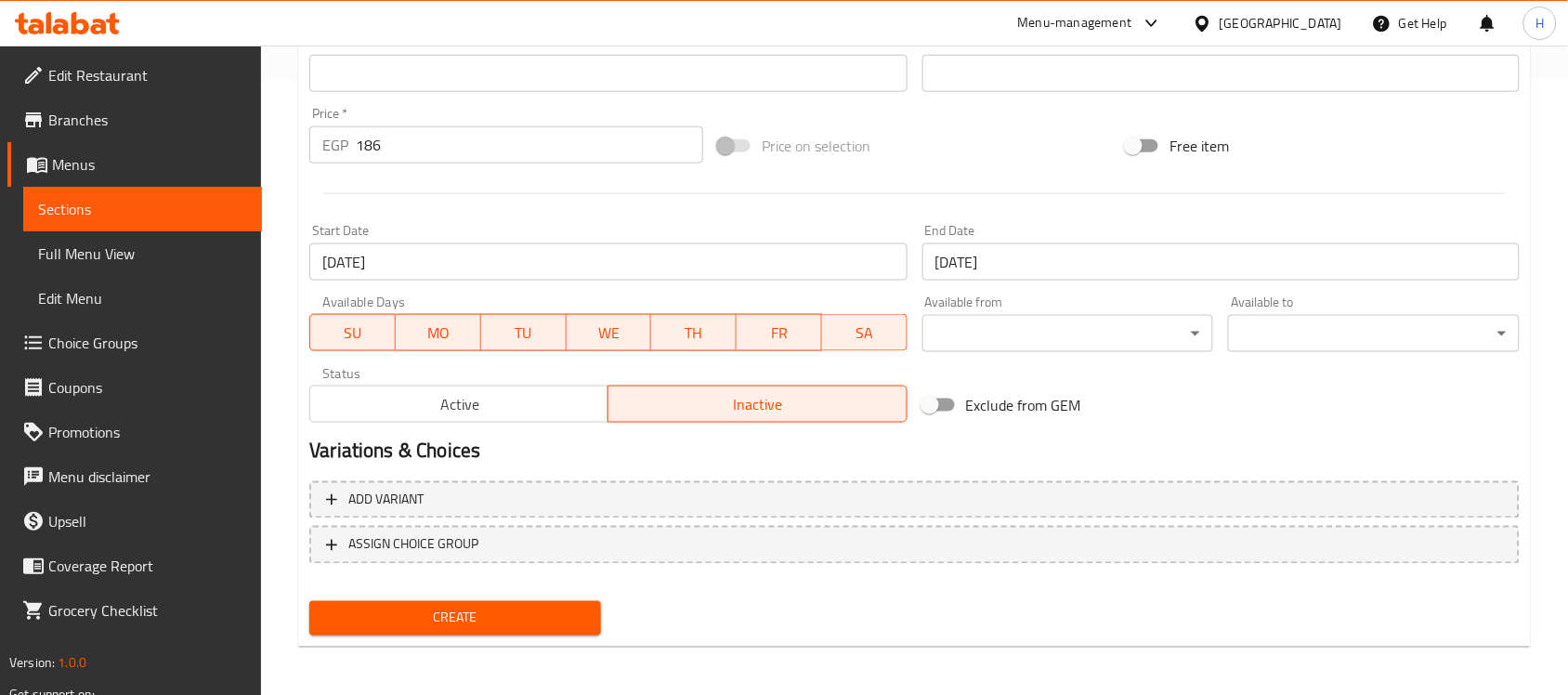
click at [574, 601] on button "Create" at bounding box center [455, 618] width 292 height 34
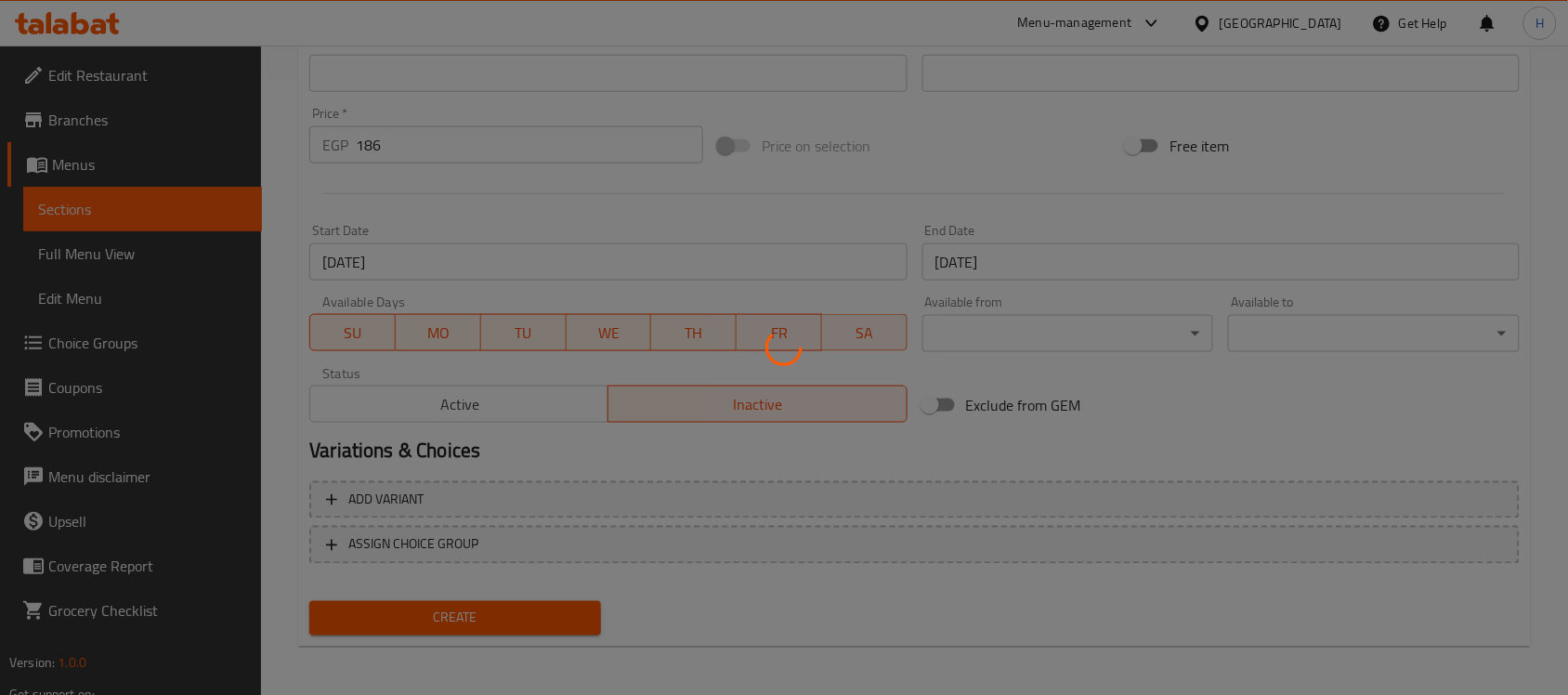
type input "0"
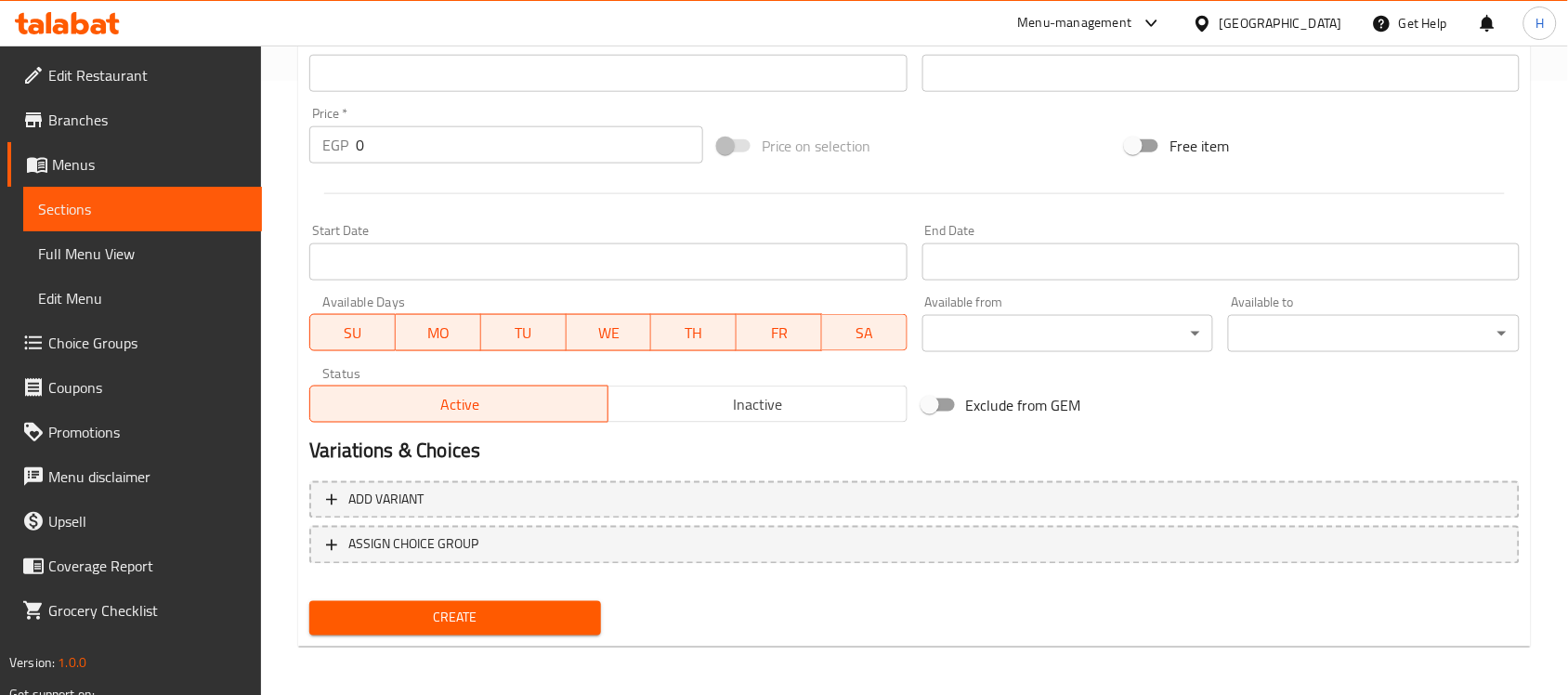
click at [151, 217] on span "Sections" at bounding box center [143, 209] width 209 height 22
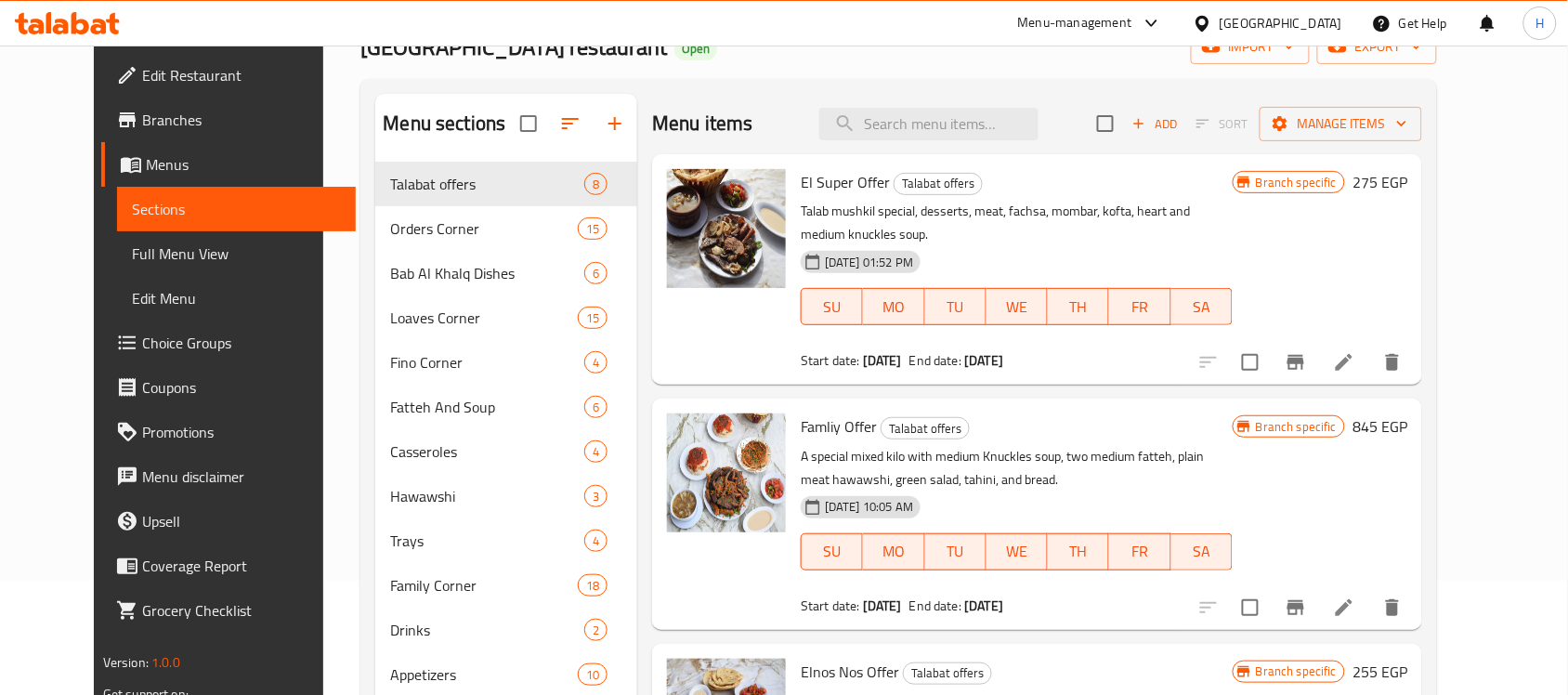
scroll to position [116, 0]
click at [1014, 141] on div "Menu items Add Sort Manage items" at bounding box center [1037, 122] width 770 height 61
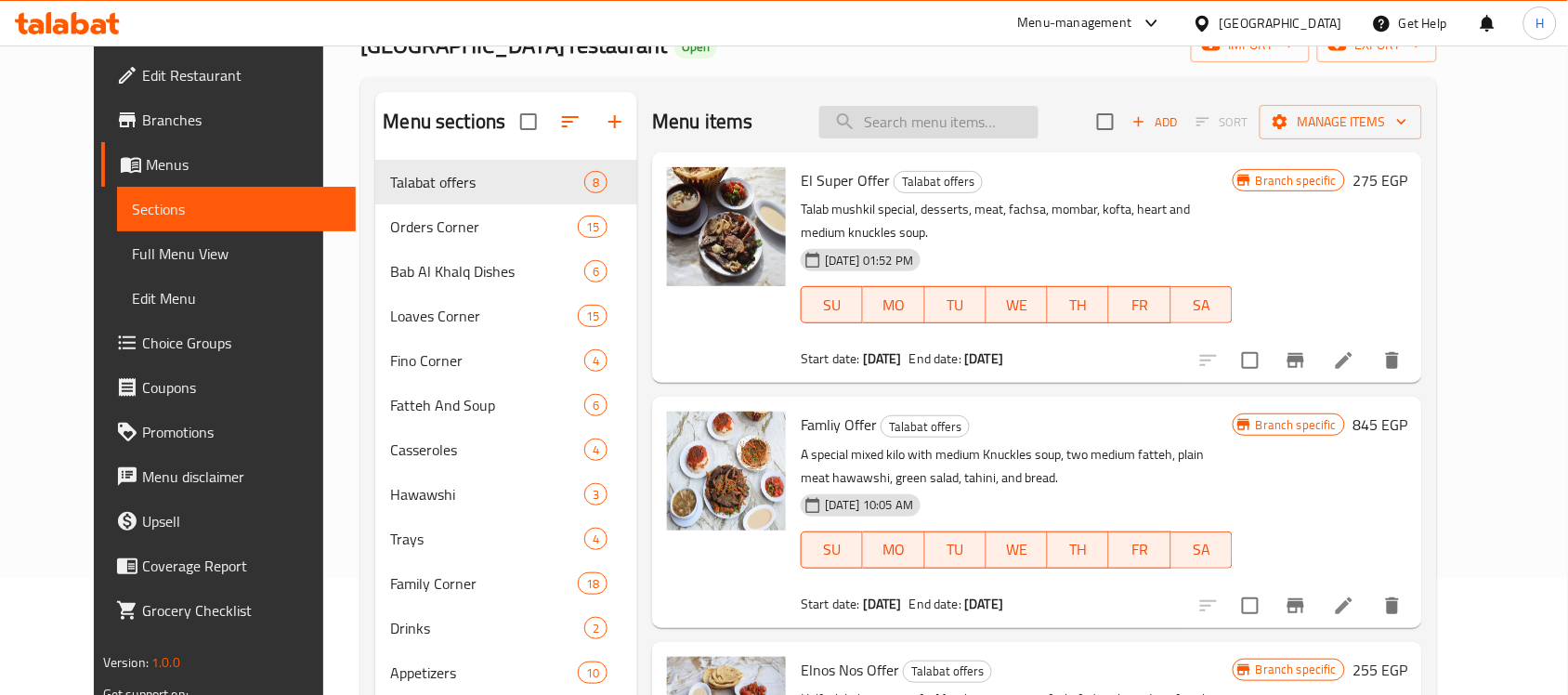
click at [1014, 133] on input "search" at bounding box center [928, 121] width 220 height 32
paste input "2رغيف مشكل ميديم + شوربة سادة + 1فتة خل وتوم ميديم + كولا"
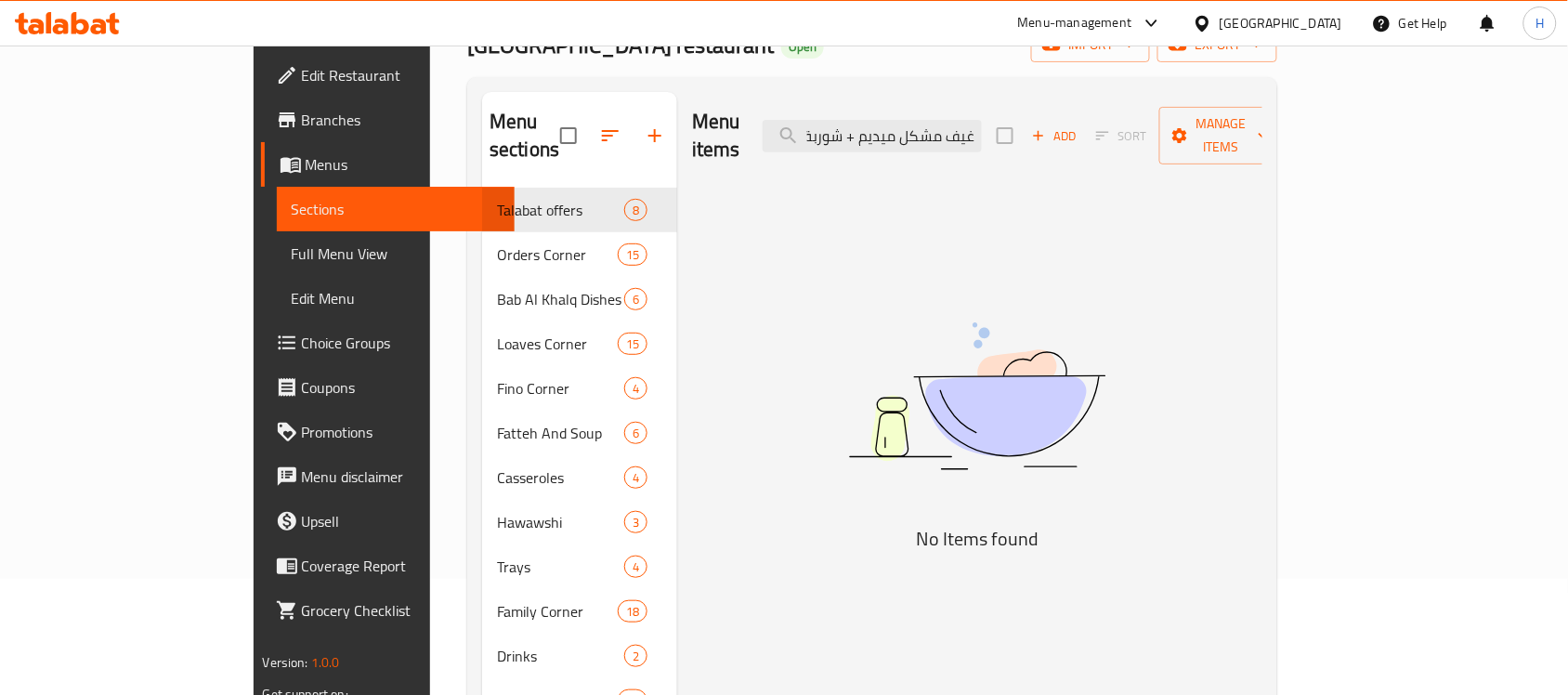
scroll to position [0, 0]
drag, startPoint x: 985, startPoint y: 126, endPoint x: 746, endPoint y: 165, distance: 242.2
click at [746, 165] on div "Menu items 2رغيف مشكل ميديم + شوربة سادة + 1فتة خل وتوم ميديم + كول Add Sort Ma…" at bounding box center [970, 439] width 585 height 695
drag, startPoint x: 1023, startPoint y: 124, endPoint x: 724, endPoint y: 164, distance: 301.7
click at [724, 164] on div "Menu items ميديم + شوربة سادة + 1فتة خل وتوم ميديم + كول Add Sort Manage items …" at bounding box center [970, 439] width 585 height 695
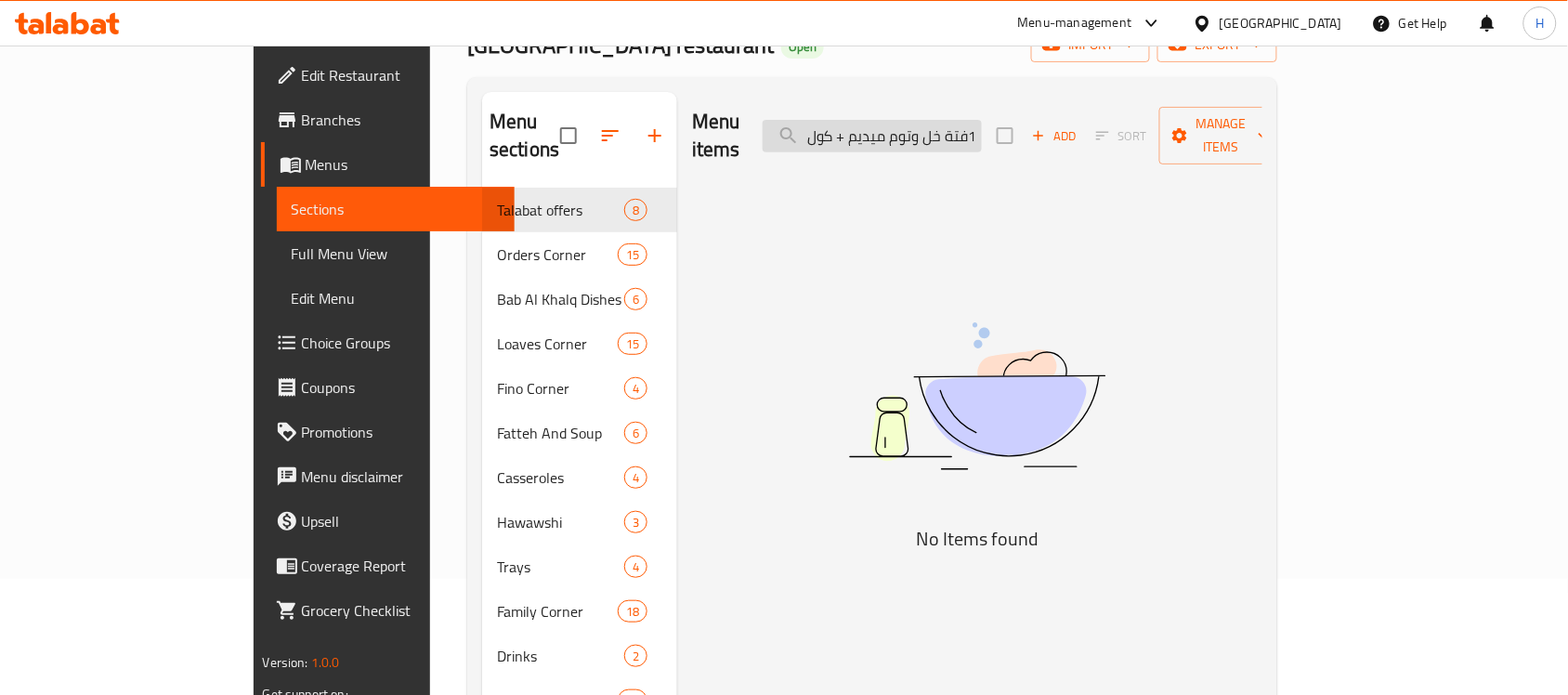
click at [958, 127] on input "ميديم + شوربة سادة + 1فتة خل وتوم ميديم + كول" at bounding box center [872, 136] width 220 height 32
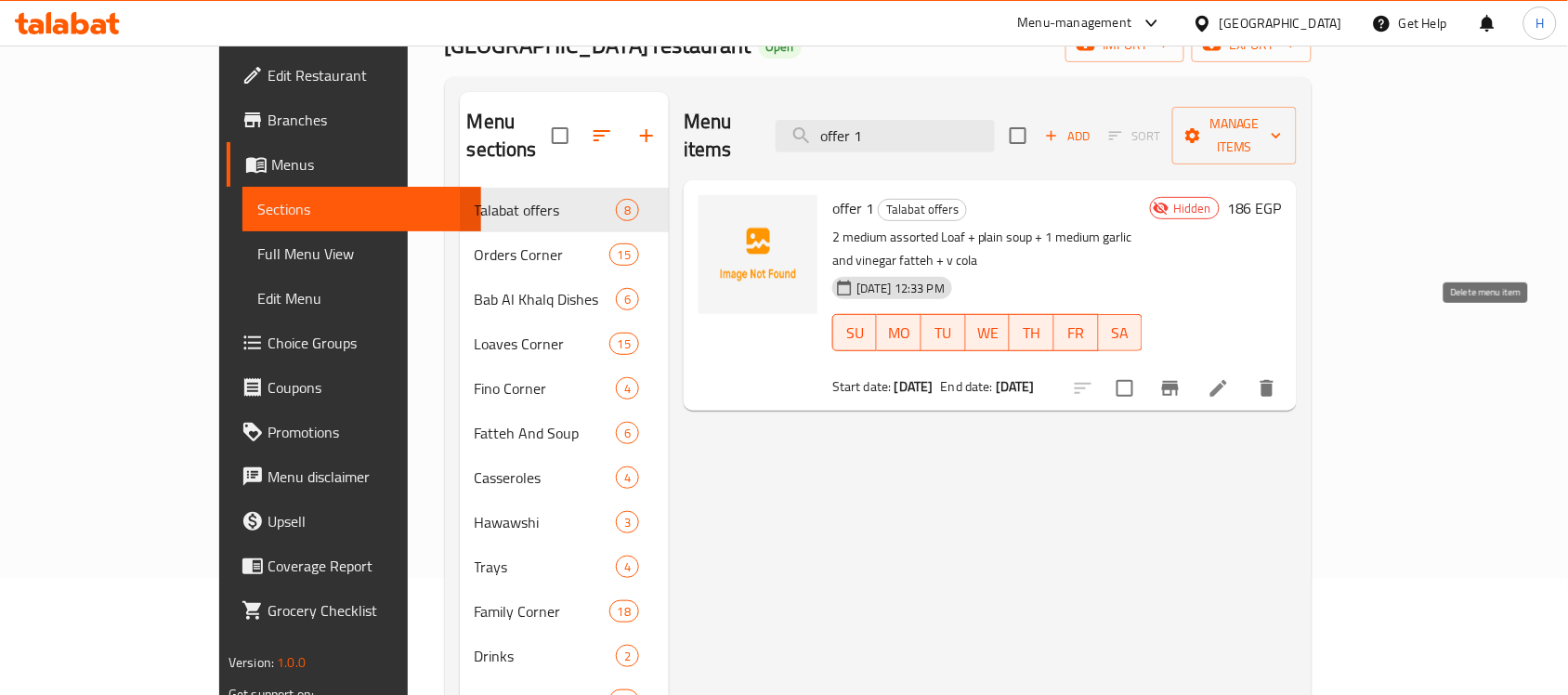
click at [1274, 380] on icon "delete" at bounding box center [1266, 388] width 13 height 17
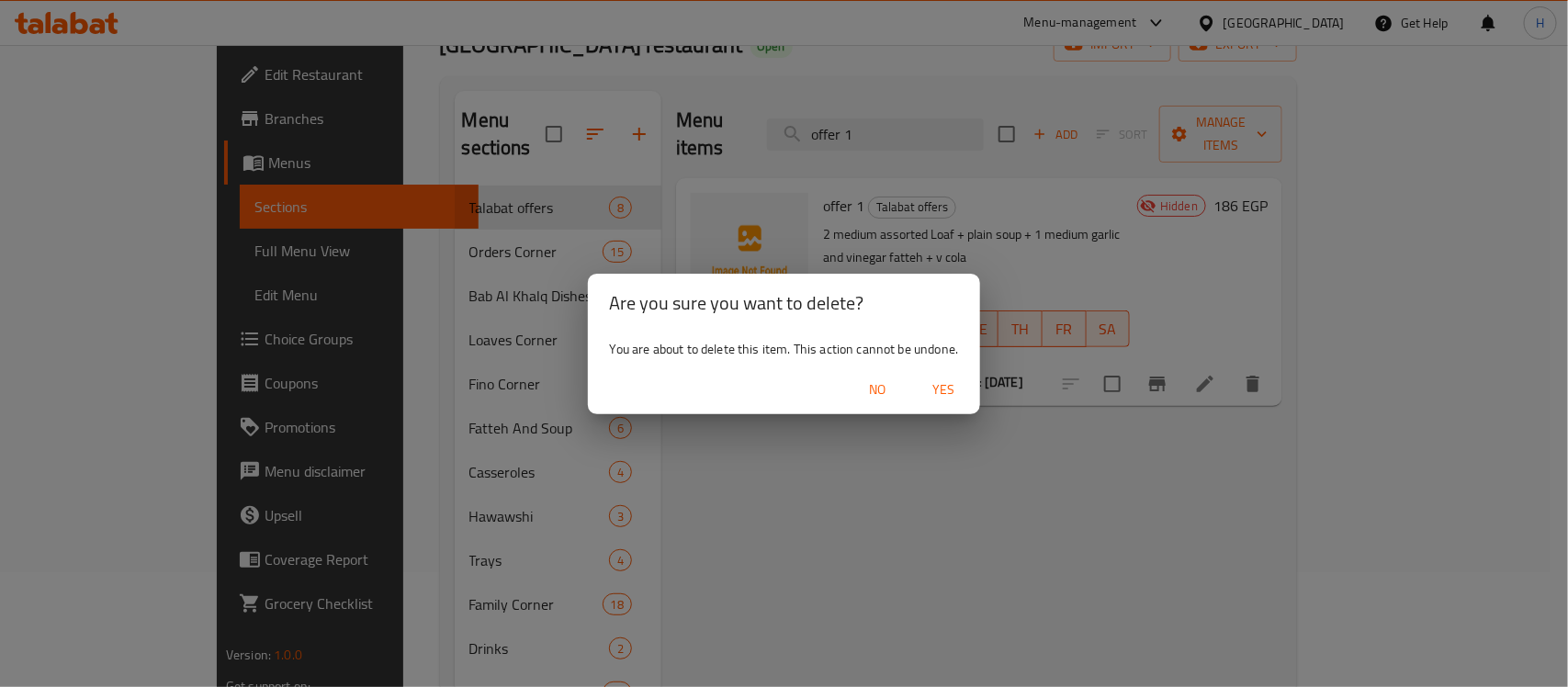
click at [939, 383] on span "Yes" at bounding box center [943, 390] width 44 height 23
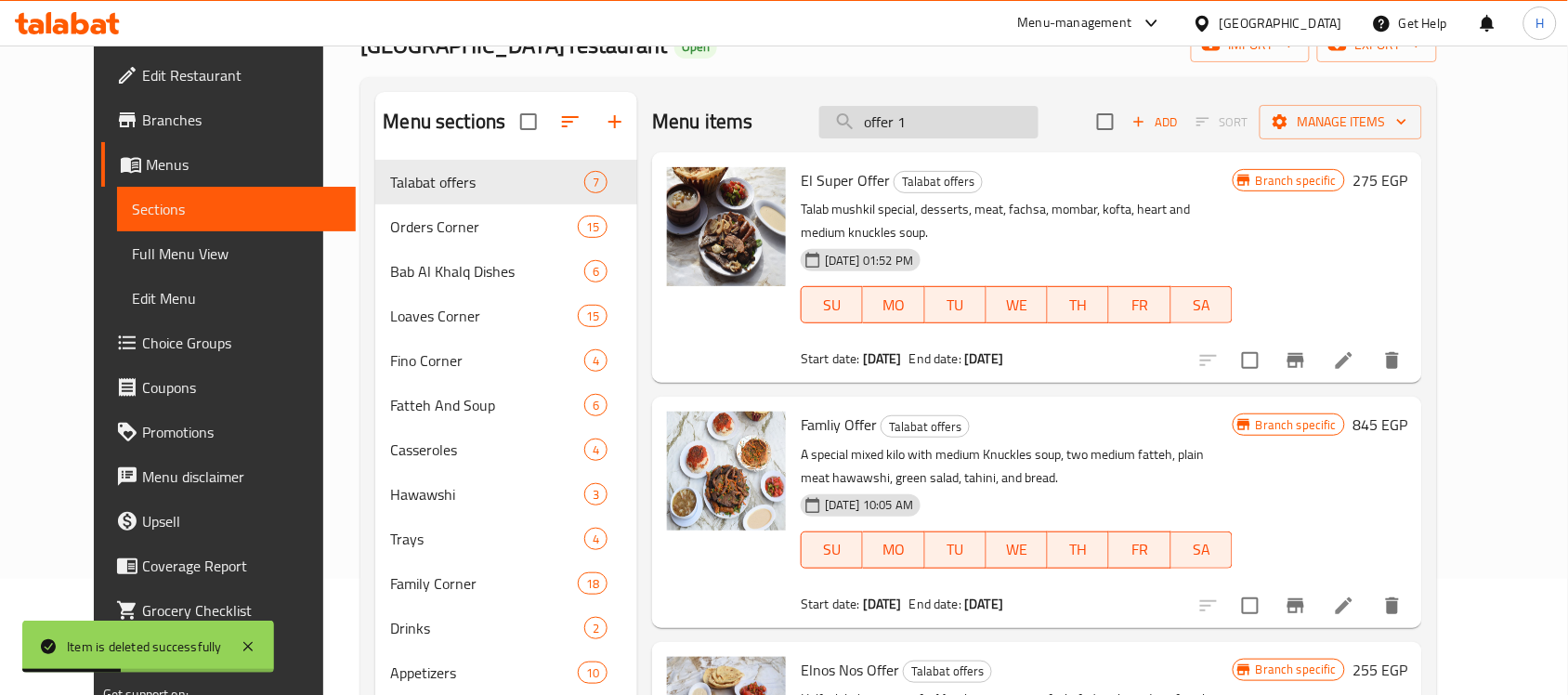
click at [925, 113] on input "offer 1" at bounding box center [928, 121] width 220 height 32
paste input "عرض هيبة الملك"
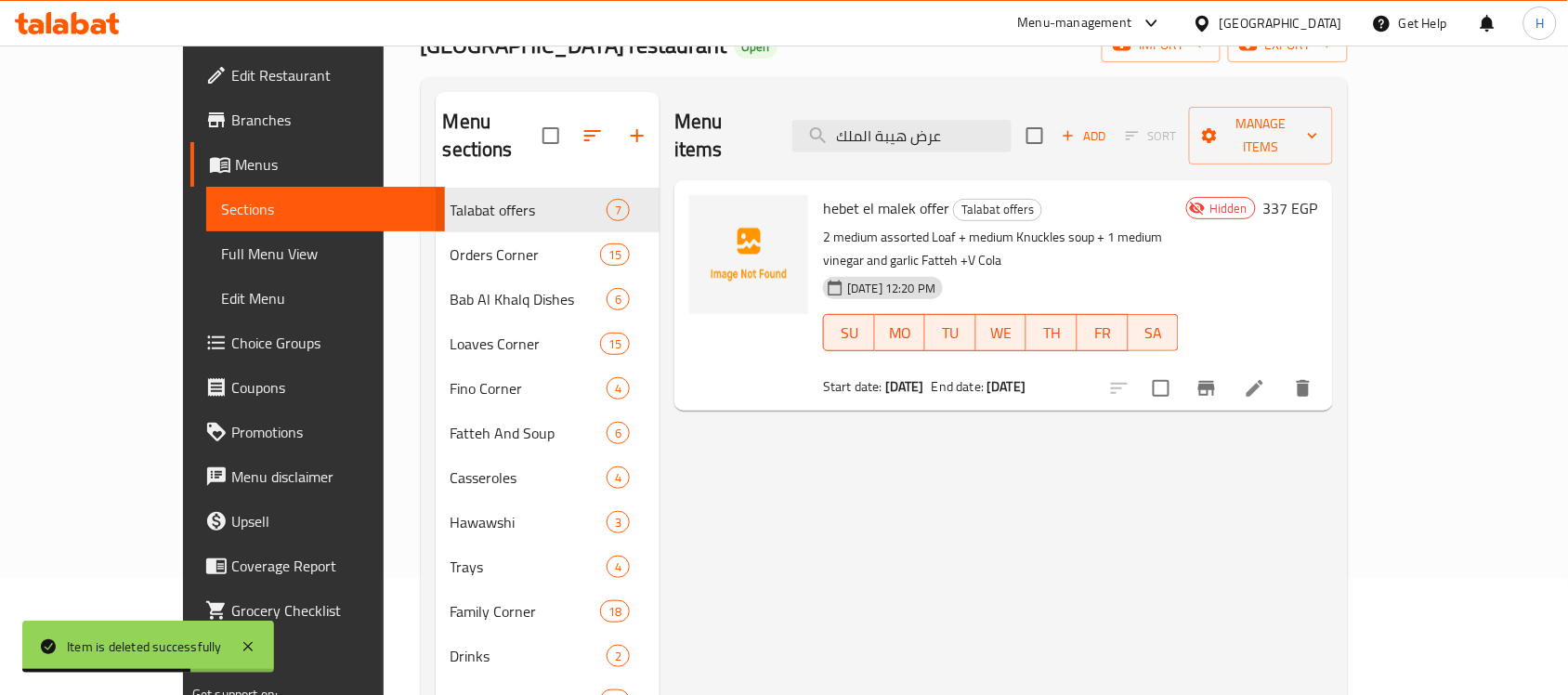
type input "عرض هيبة الملك"
click at [1266, 377] on icon at bounding box center [1255, 388] width 22 height 22
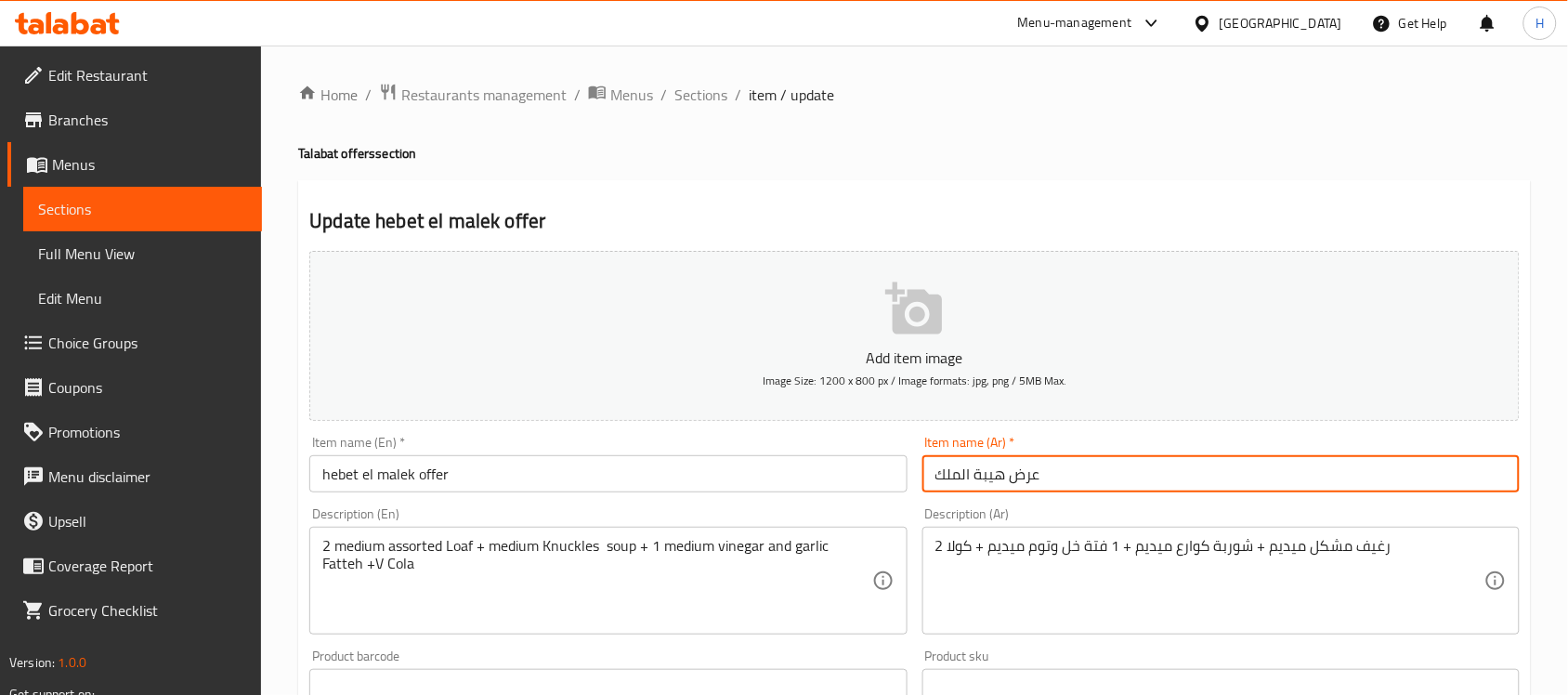
click at [1073, 486] on input "عرض هيبة الملك" at bounding box center [1221, 473] width 598 height 37
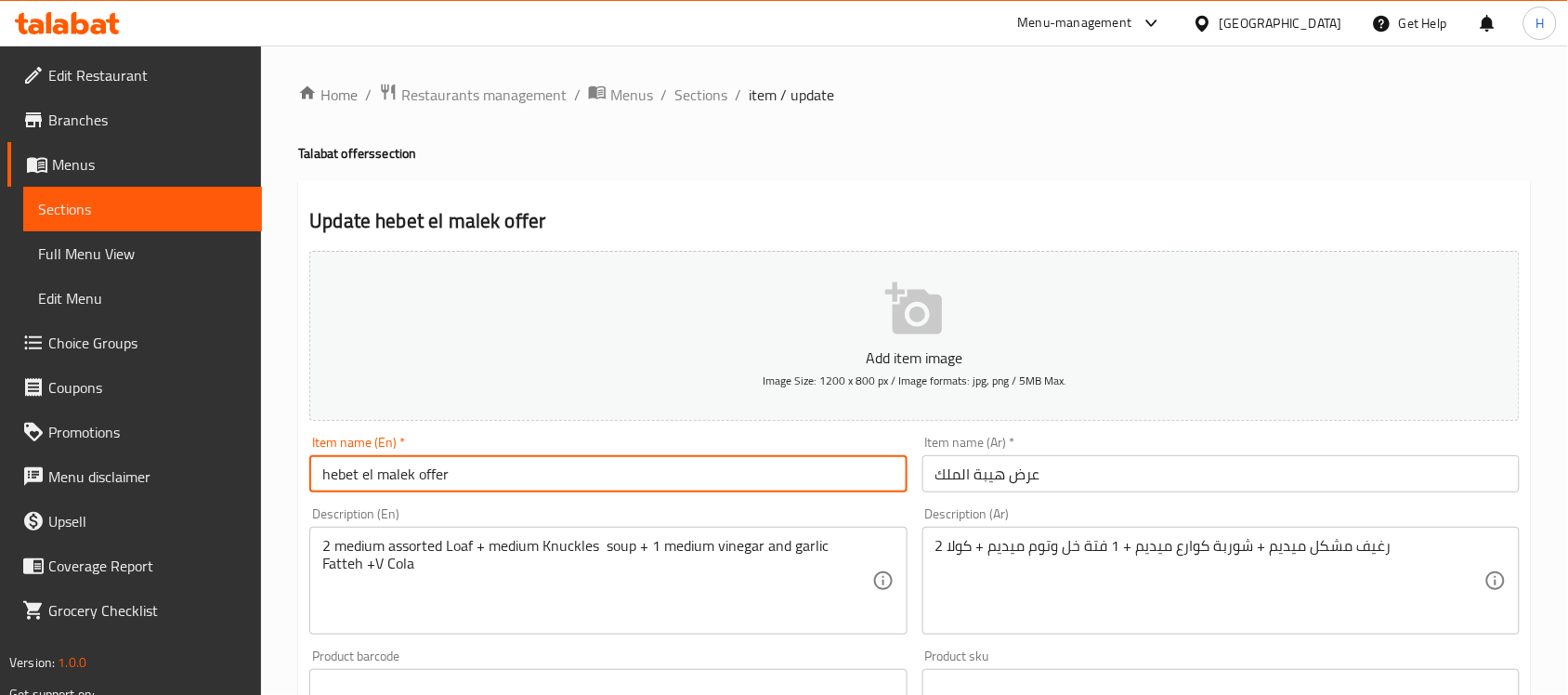
click at [421, 470] on input "hebet el malek offer" at bounding box center [608, 473] width 598 height 37
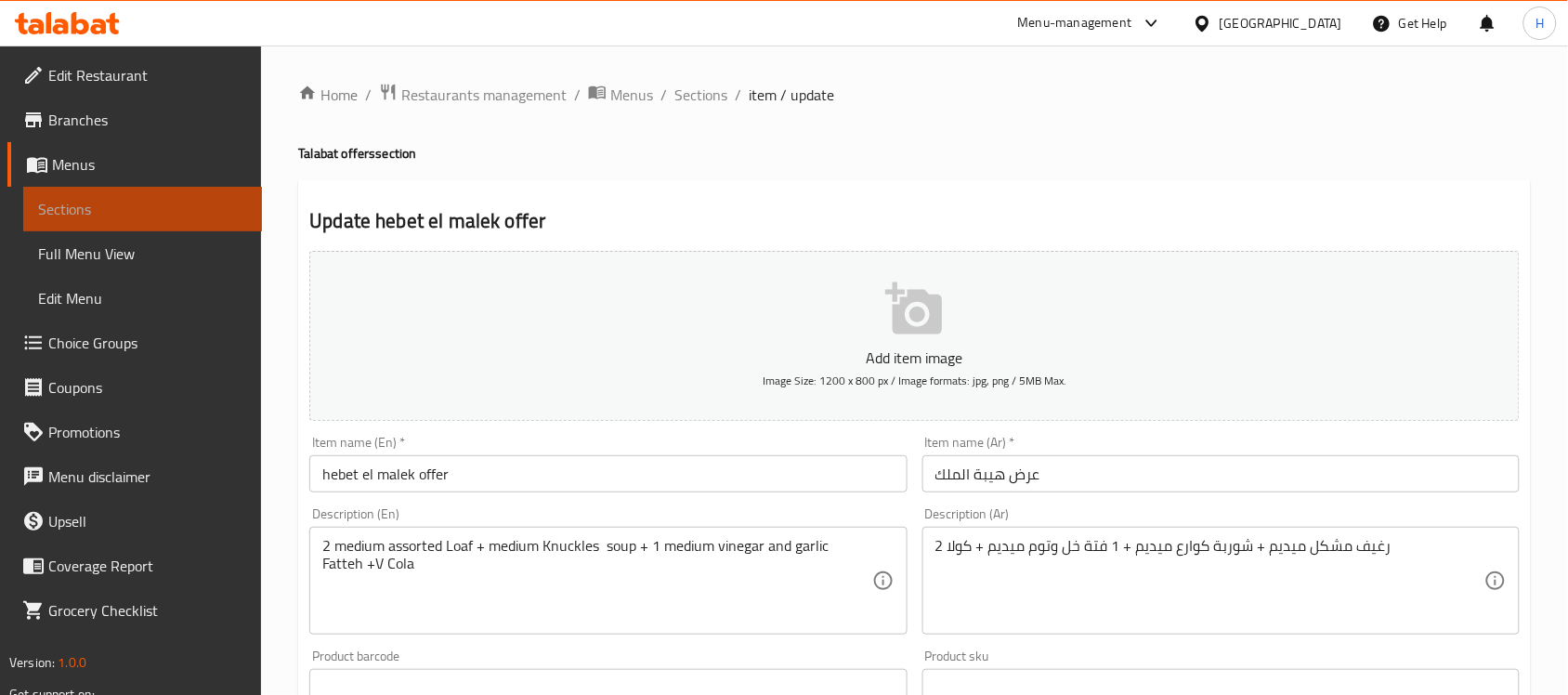
click at [223, 204] on span "Sections" at bounding box center [143, 209] width 209 height 22
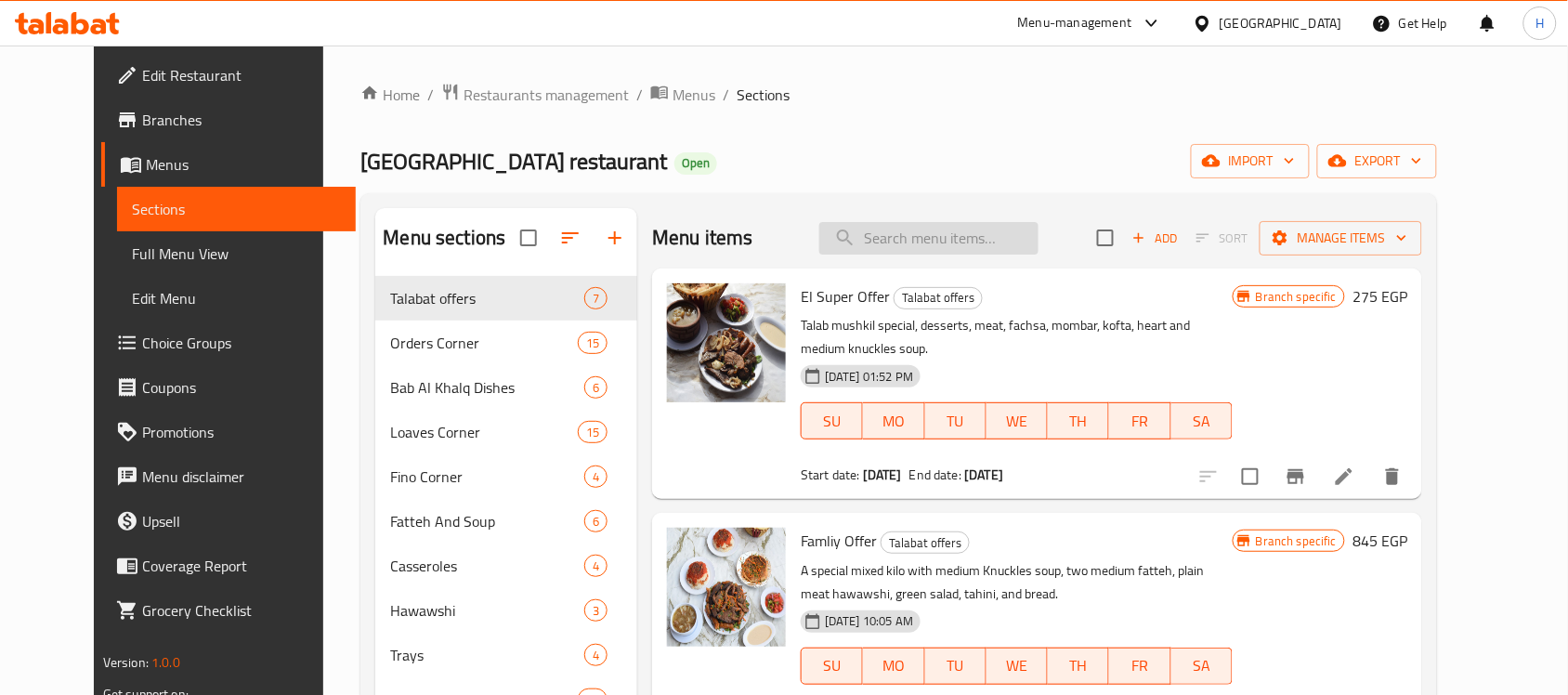
click at [940, 253] on input "search" at bounding box center [928, 237] width 220 height 32
paste input "hebet el malek offer"
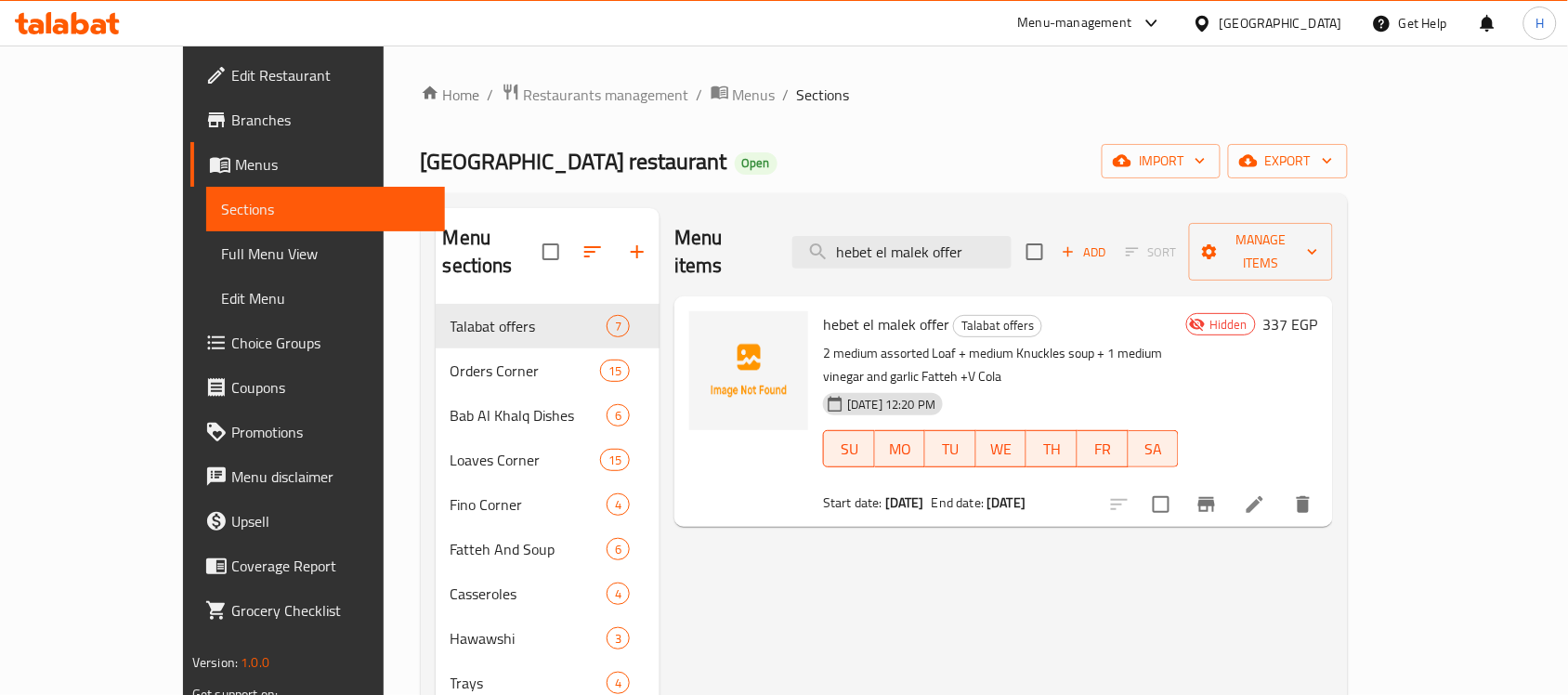
type input "hebet el malek offer"
click at [1266, 493] on icon at bounding box center [1255, 504] width 22 height 22
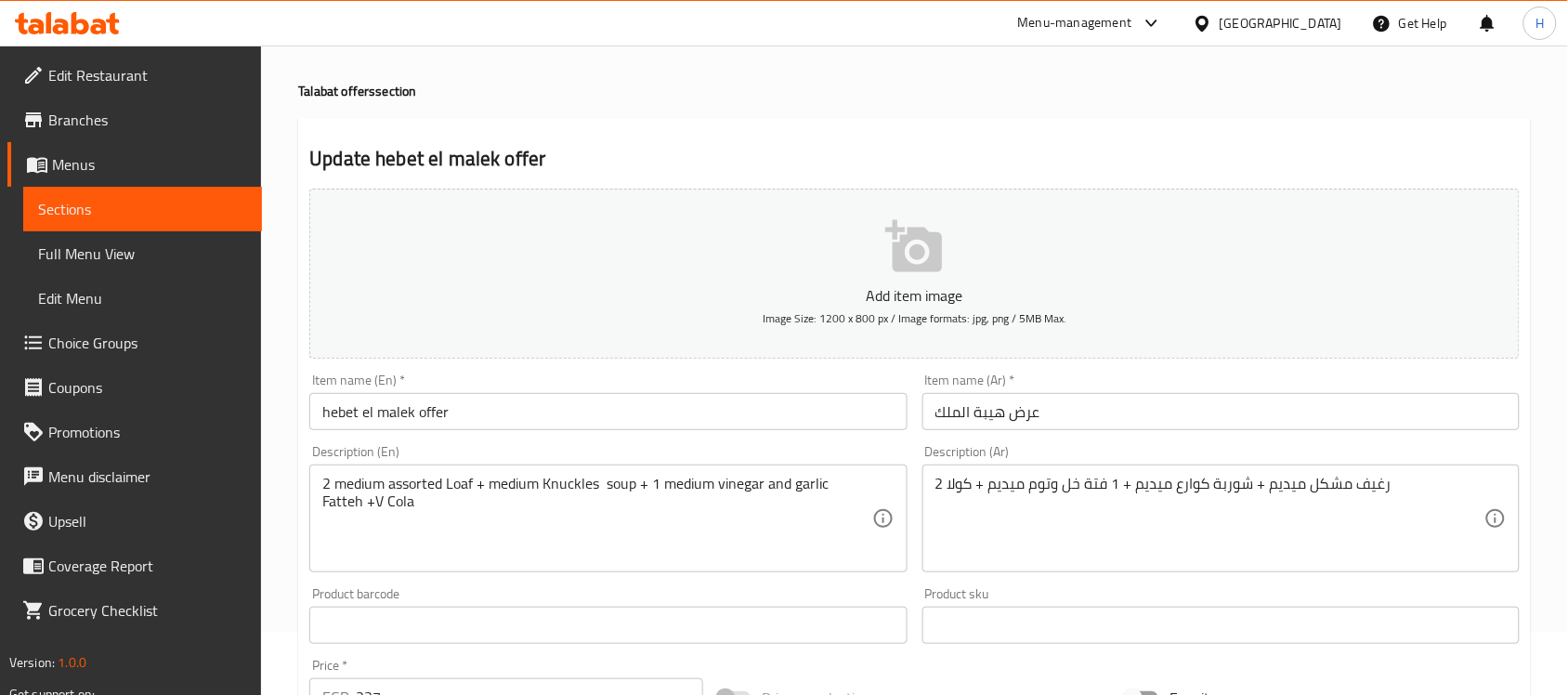
scroll to position [116, 0]
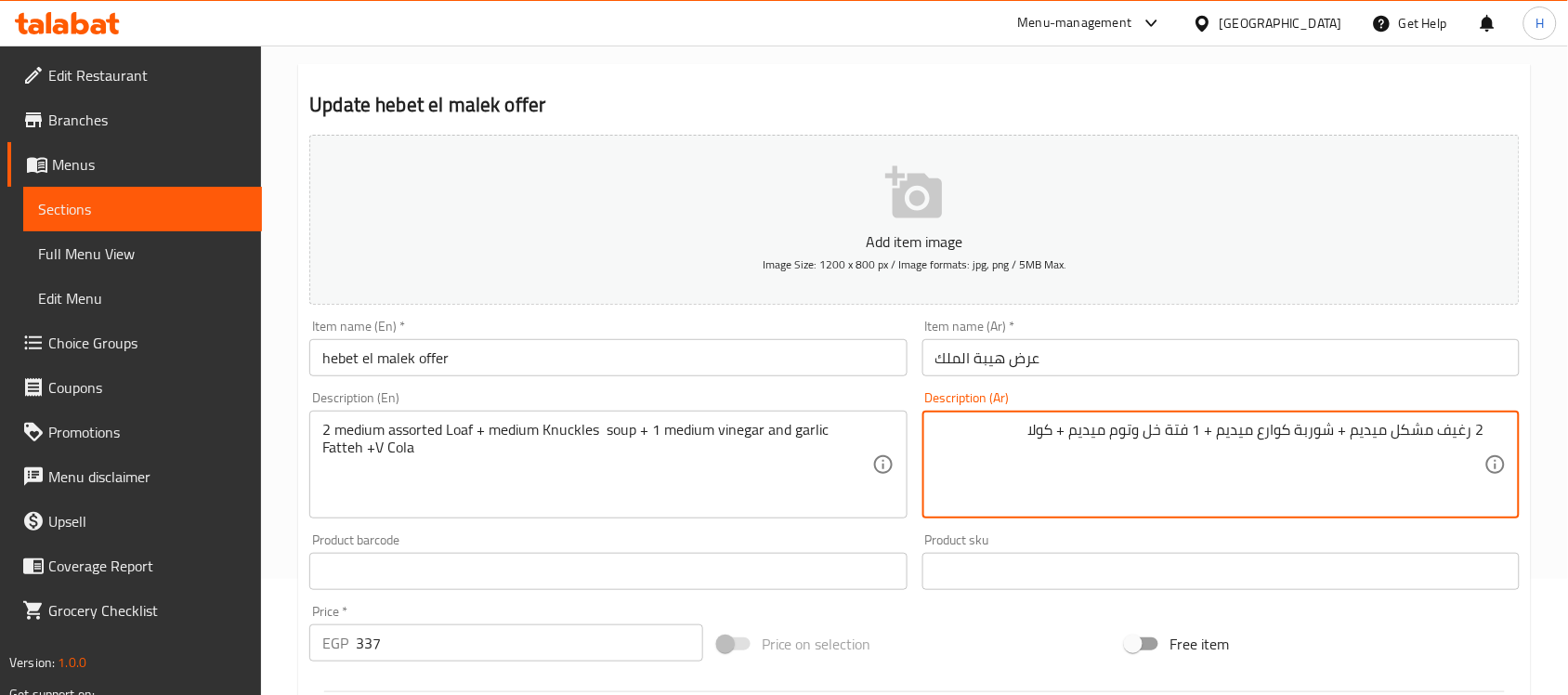
click at [1063, 430] on textarea "2 رغيف مشكل ميديم + شوربة كوارع ميديم + 1 فتة خل وتوم ميديم + كولا" at bounding box center [1210, 465] width 549 height 88
click at [1060, 426] on textarea "2 رغيف مشكل ميديم + شوربة كوارع ميديم + 1 فتة خل وتوم ميديم + v كولا" at bounding box center [1210, 465] width 549 height 88
click at [751, 530] on div "Product barcode Product barcode" at bounding box center [607, 561] width 612 height 71
click at [1059, 429] on textarea "2 رغيف مشكل ميديم + شوربة كوارع ميديم + 1 فتة خل وتوم ميديم + في كولا" at bounding box center [1210, 465] width 549 height 88
paste textarea "ڤي"
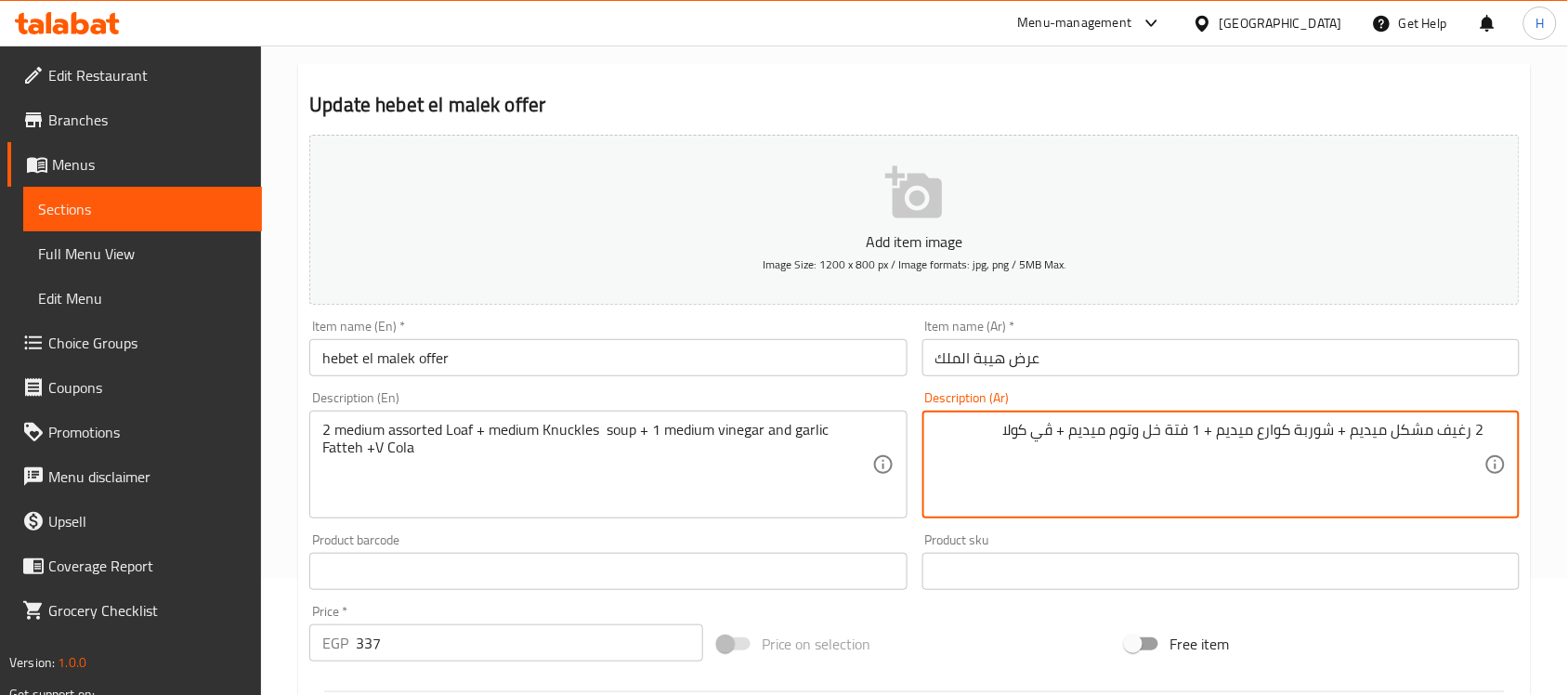
type textarea "2 رغيف مشكل ميديم + شوربة كوارع ميديم + 1 فتة خل وتوم ميديم + ڤي كولا"
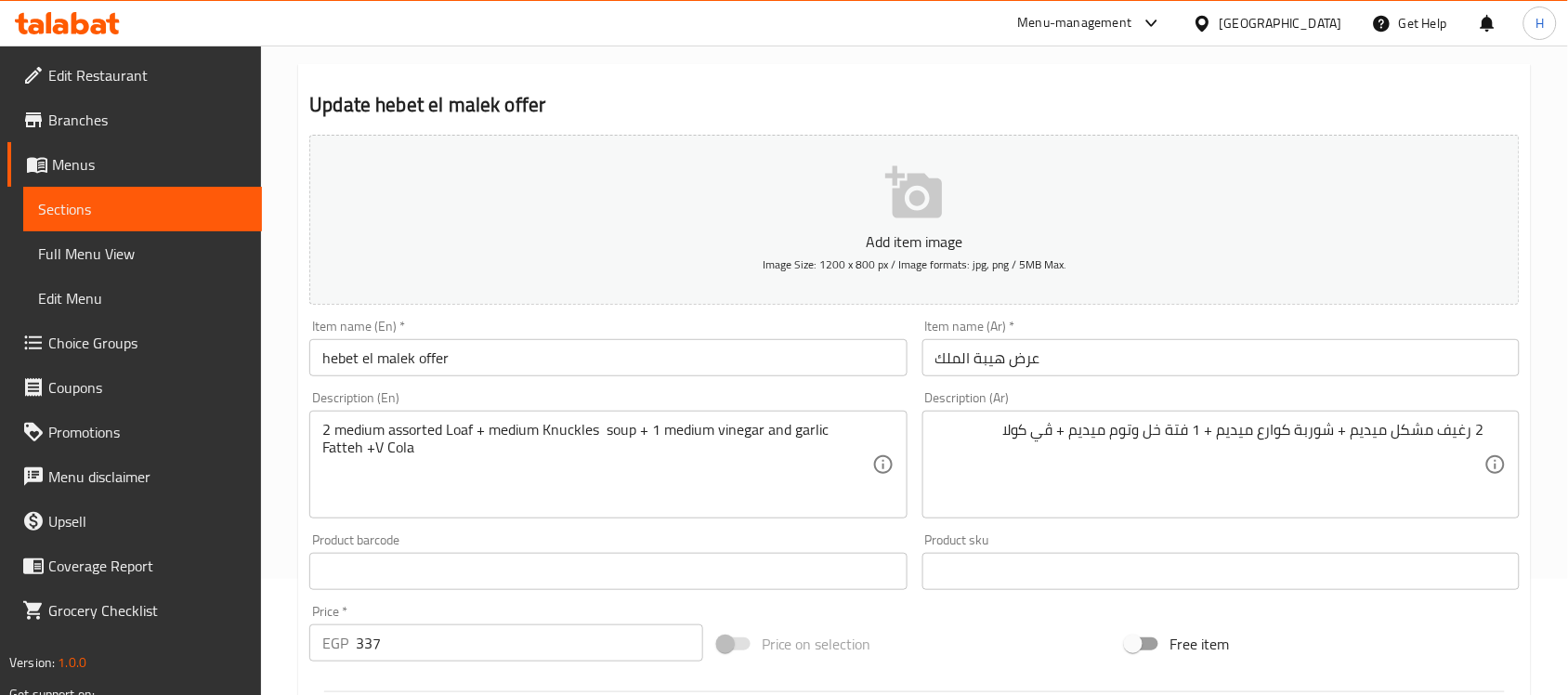
click at [1079, 391] on div "Description (Ar) 2 رغيف مشكل ميديم + شوربة كوارع ميديم + 1 فتة خل وتوم ميديم + …" at bounding box center [1221, 455] width 598 height 127
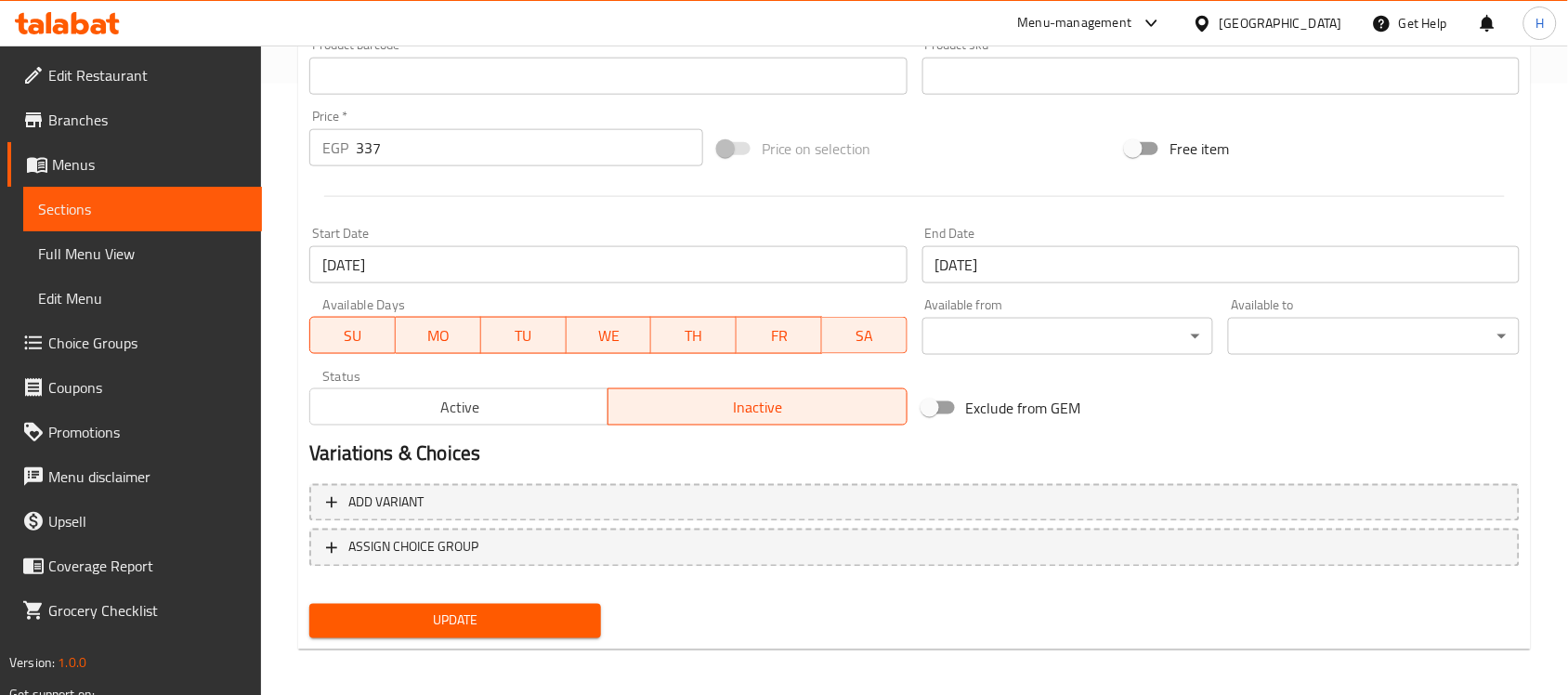
scroll to position [614, 0]
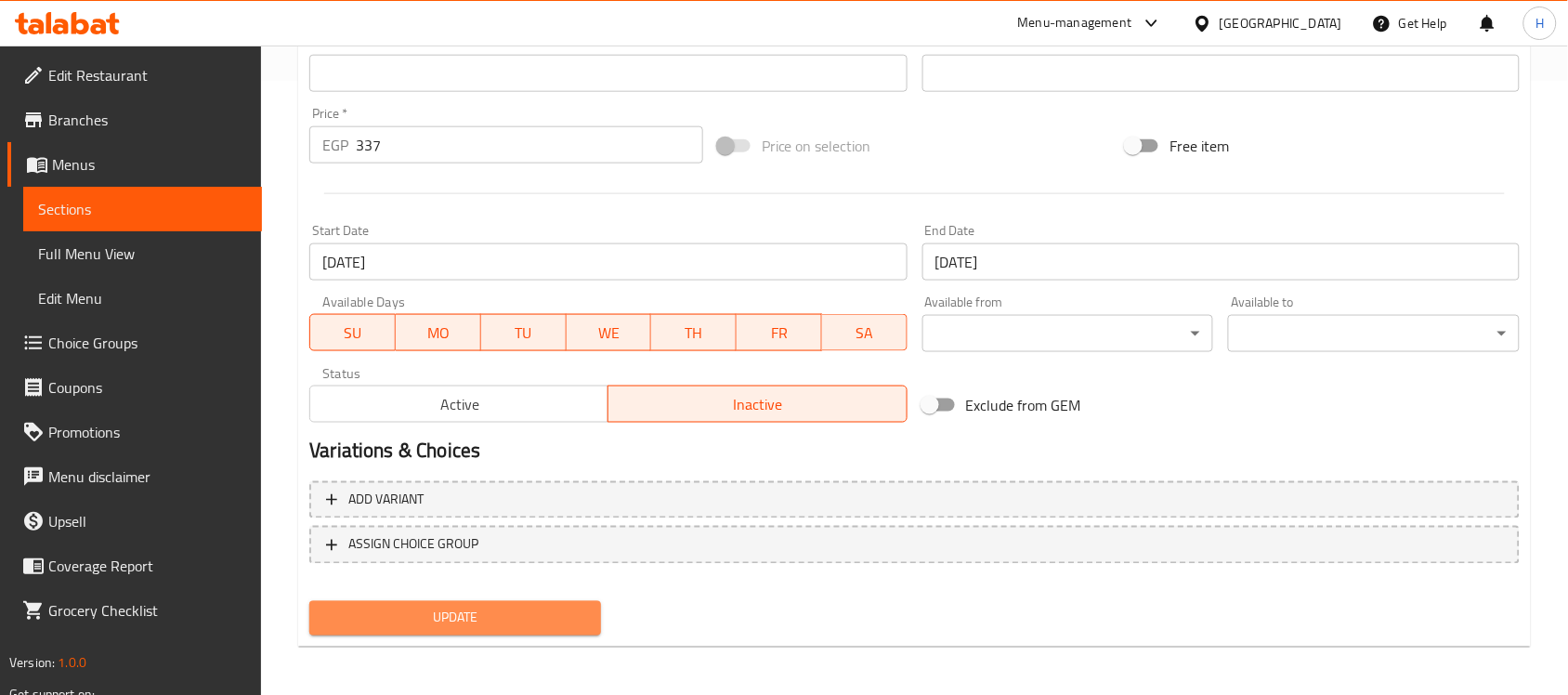
click at [546, 606] on span "Update" at bounding box center [455, 618] width 262 height 23
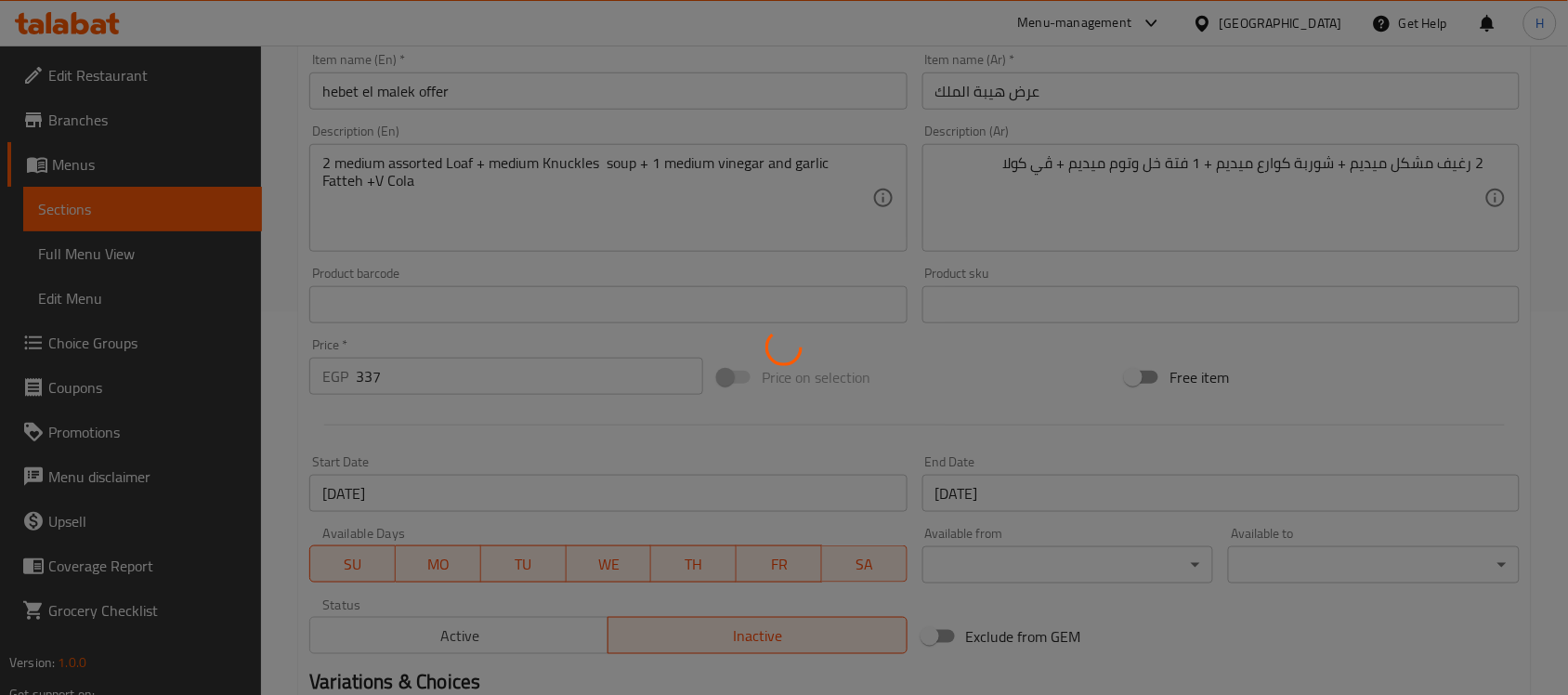
scroll to position [382, 0]
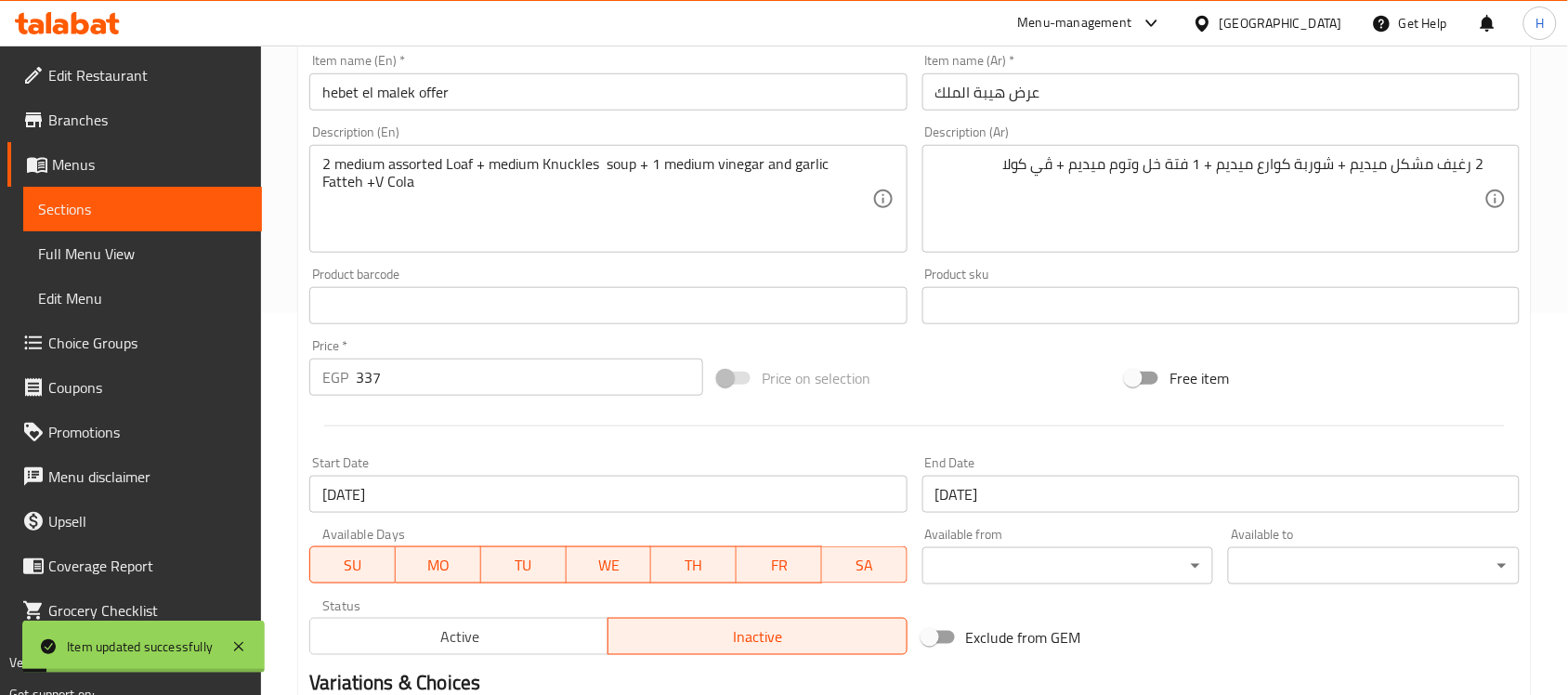
click at [242, 205] on span "Sections" at bounding box center [143, 209] width 209 height 22
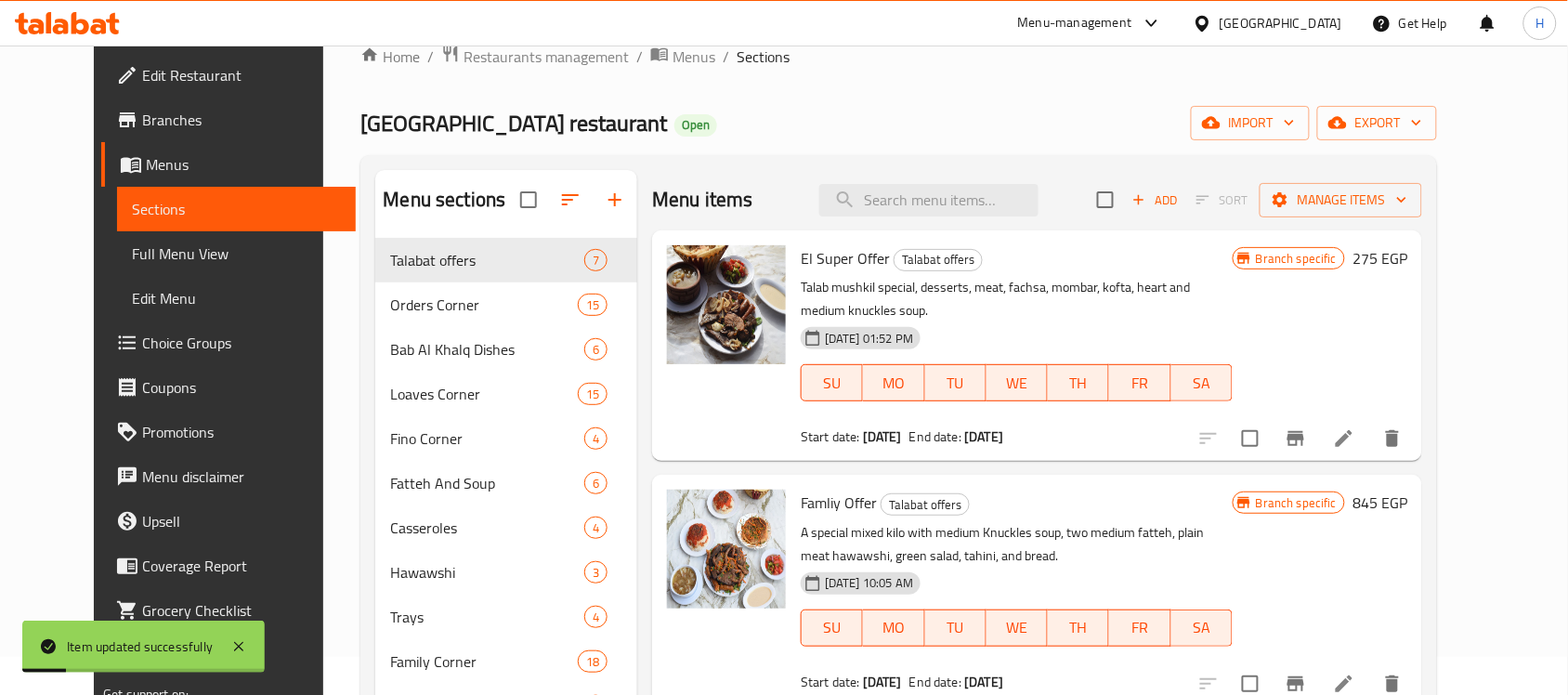
scroll to position [28, 0]
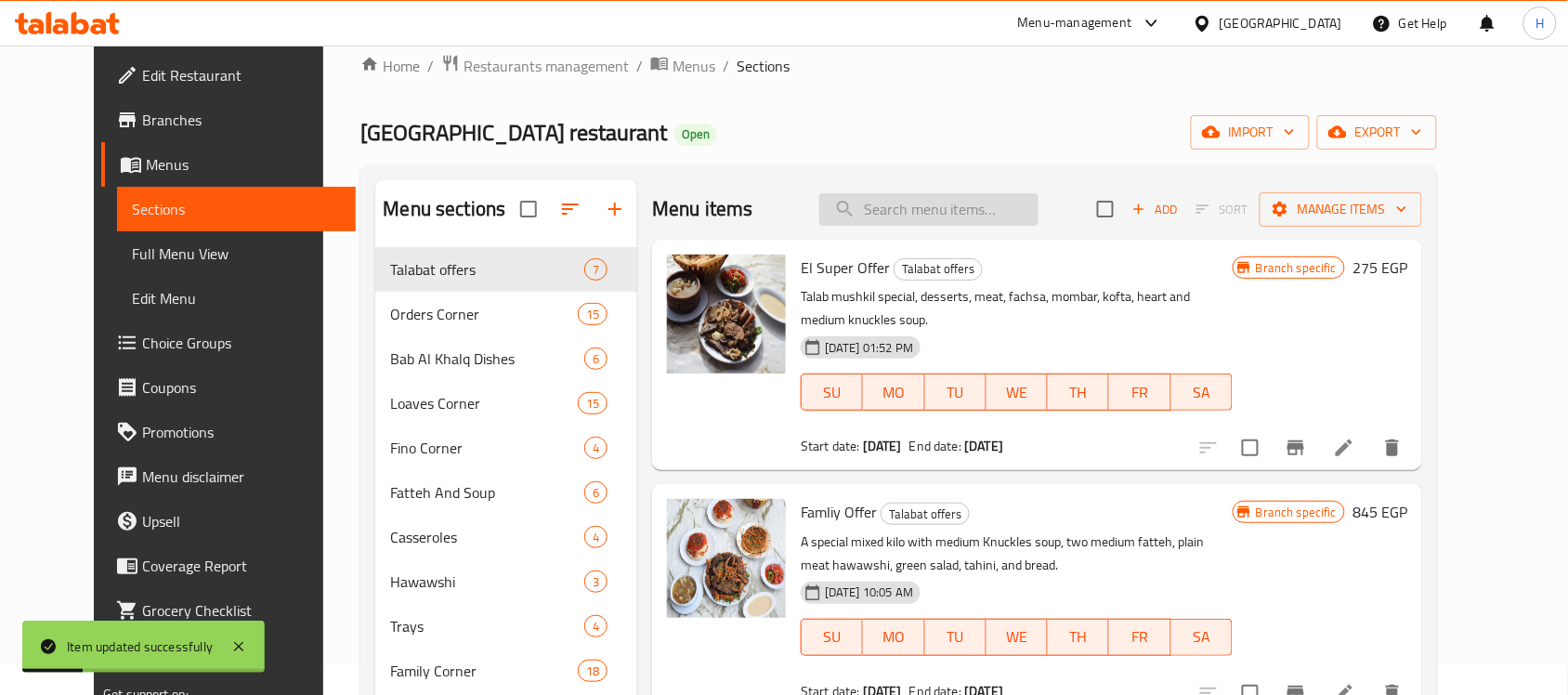
click at [987, 221] on input "search" at bounding box center [928, 209] width 220 height 32
paste input "عرض طلة الملك"
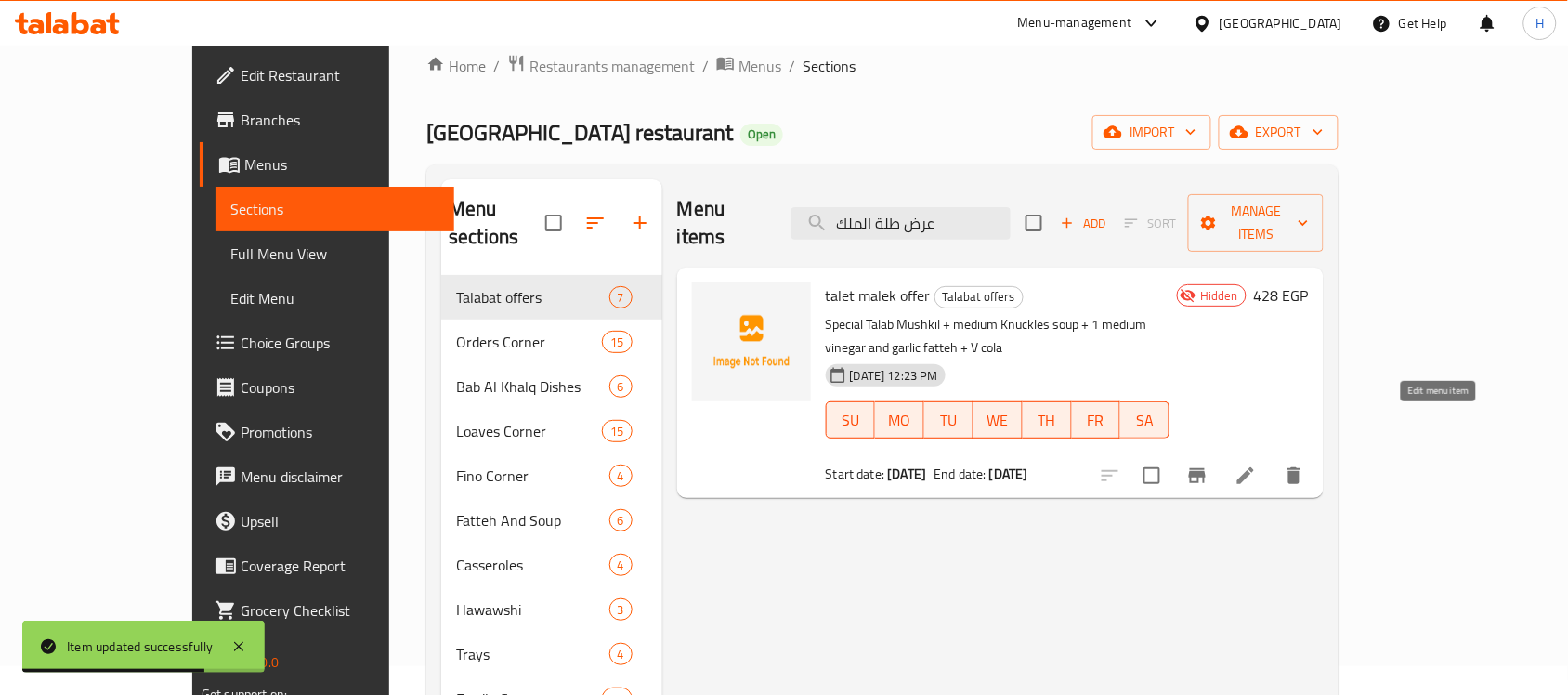
type input "عرض طلة الملك"
click at [1257, 465] on icon at bounding box center [1246, 475] width 22 height 22
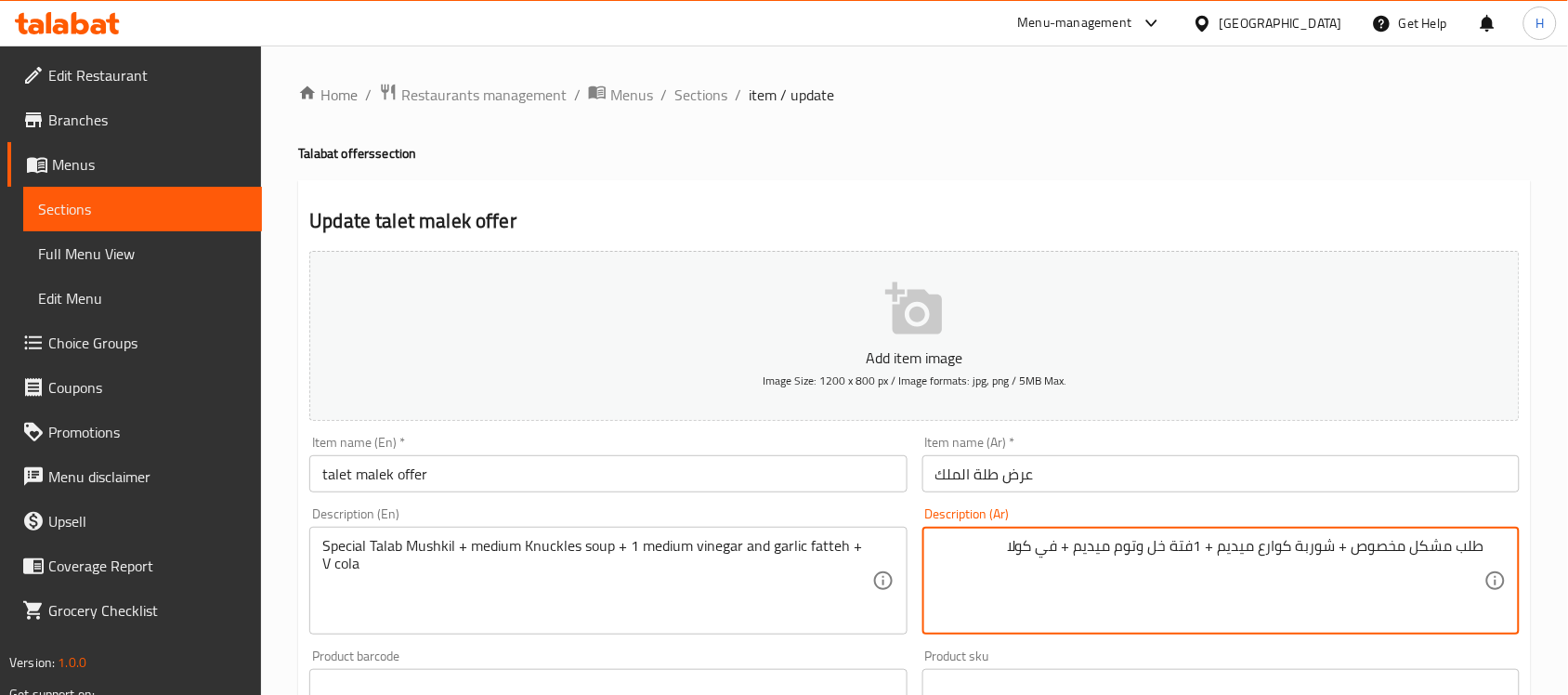
click at [1051, 542] on textarea "طلب مشكل مخصوص + شوربة كوارع ميديم + 1فتة خل وتوم ميديم + في كولا" at bounding box center [1210, 581] width 549 height 88
paste textarea "ڤي"
type textarea "طلب مشكل مخصوص + شوربة كوارع ميديم + 1فتة خل وتوم ميديم + ڤي كولا"
click at [907, 504] on div "Description (En) Special Talab Mushkil + medium Knuckles soup + 1 medium vinega…" at bounding box center [607, 571] width 612 height 143
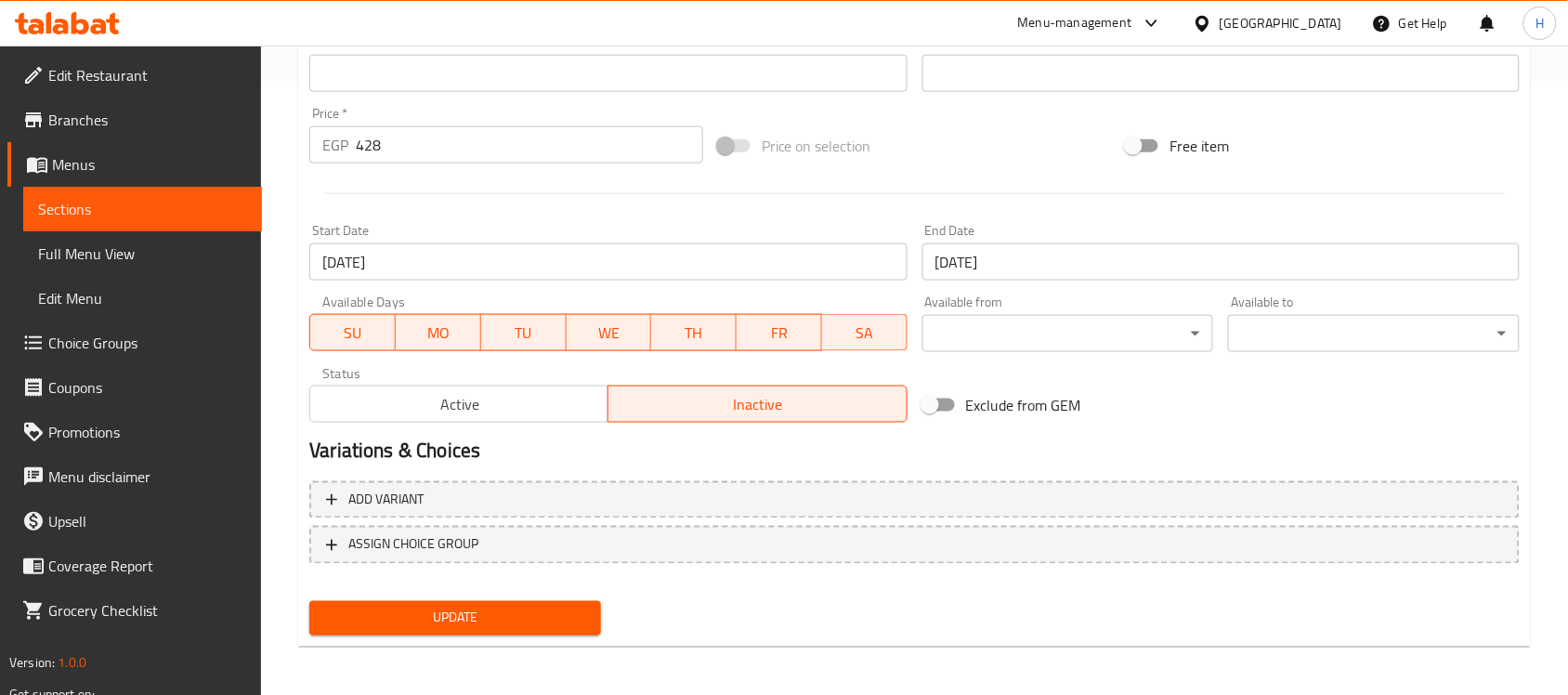
click at [559, 601] on button "Update" at bounding box center [455, 618] width 292 height 34
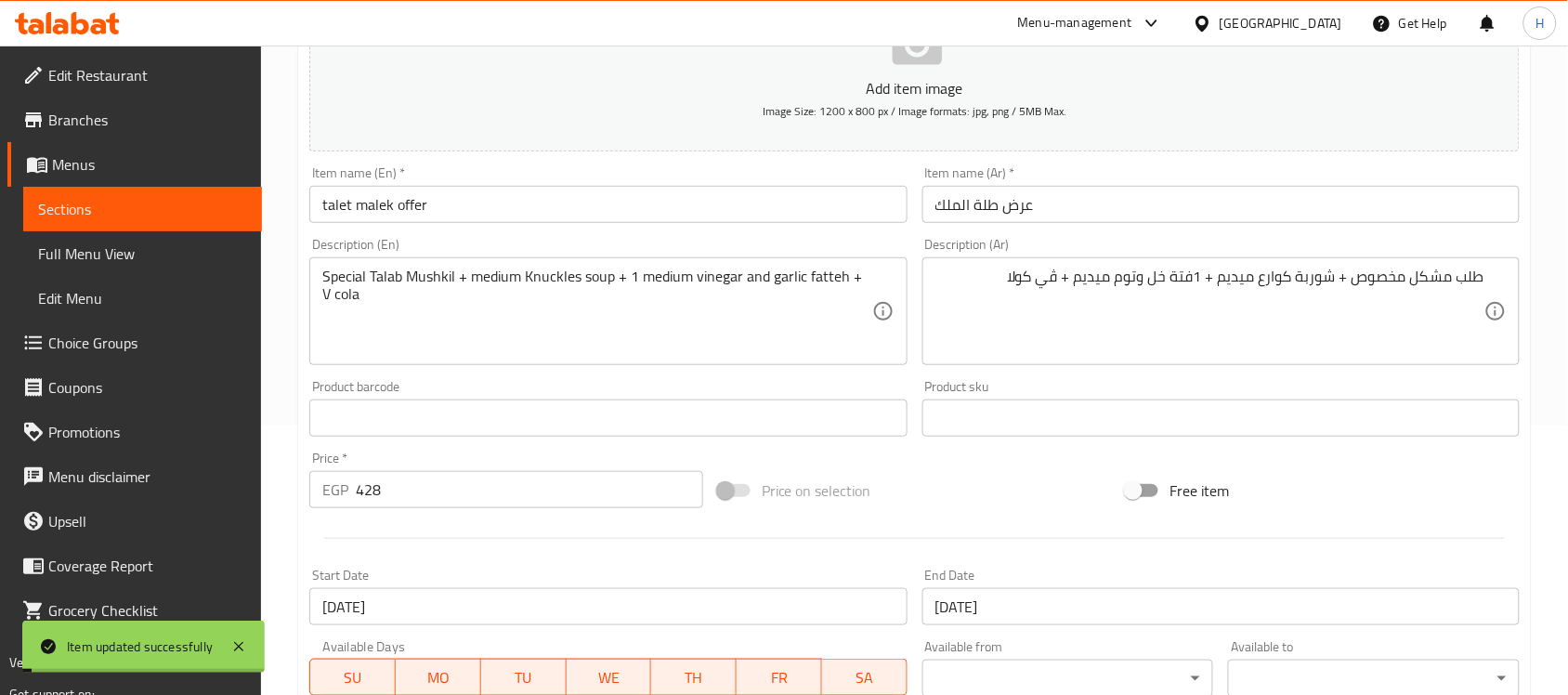
scroll to position [266, 0]
click at [207, 211] on span "Sections" at bounding box center [143, 209] width 209 height 22
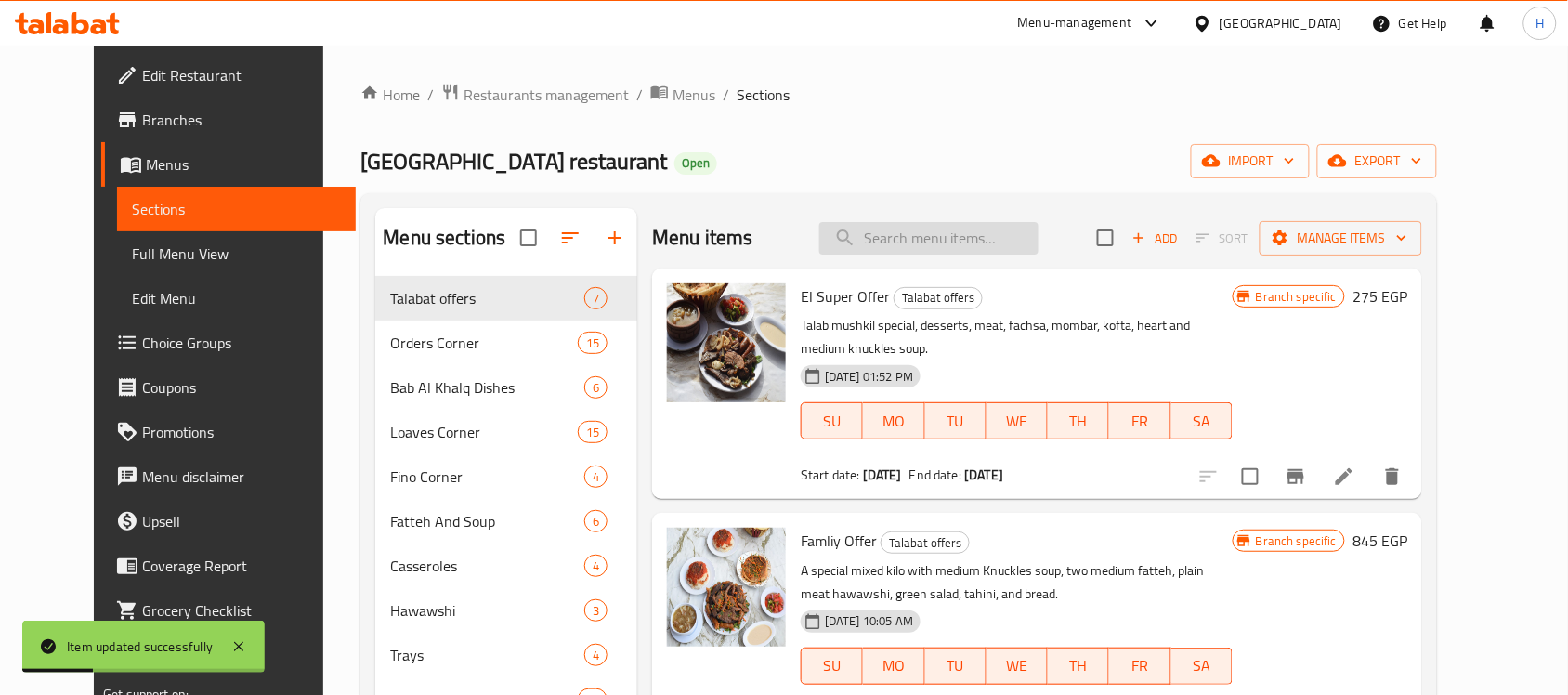
click at [986, 234] on input "search" at bounding box center [928, 237] width 220 height 32
paste input "عرض طلة الملك"
type input "عرض طلة الملك"
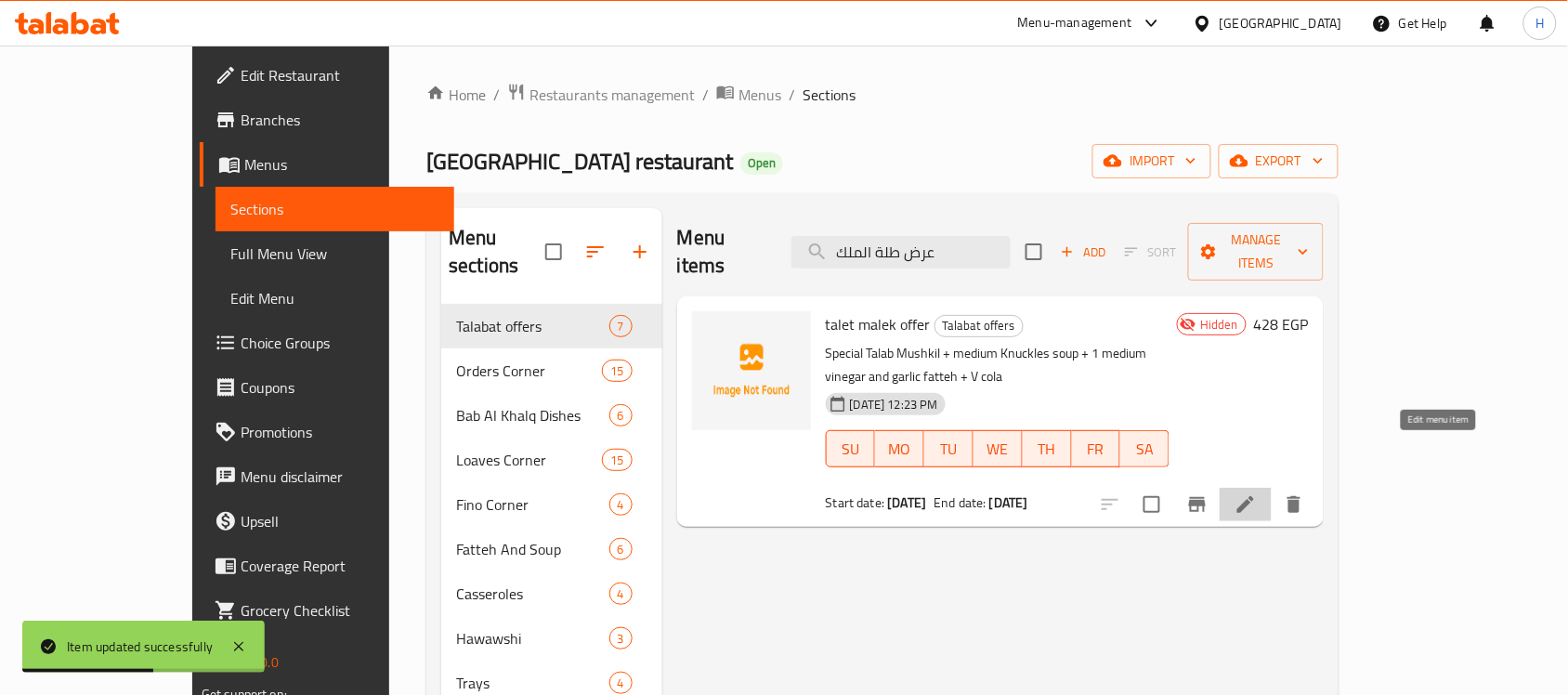
click at [1257, 493] on icon at bounding box center [1246, 504] width 22 height 22
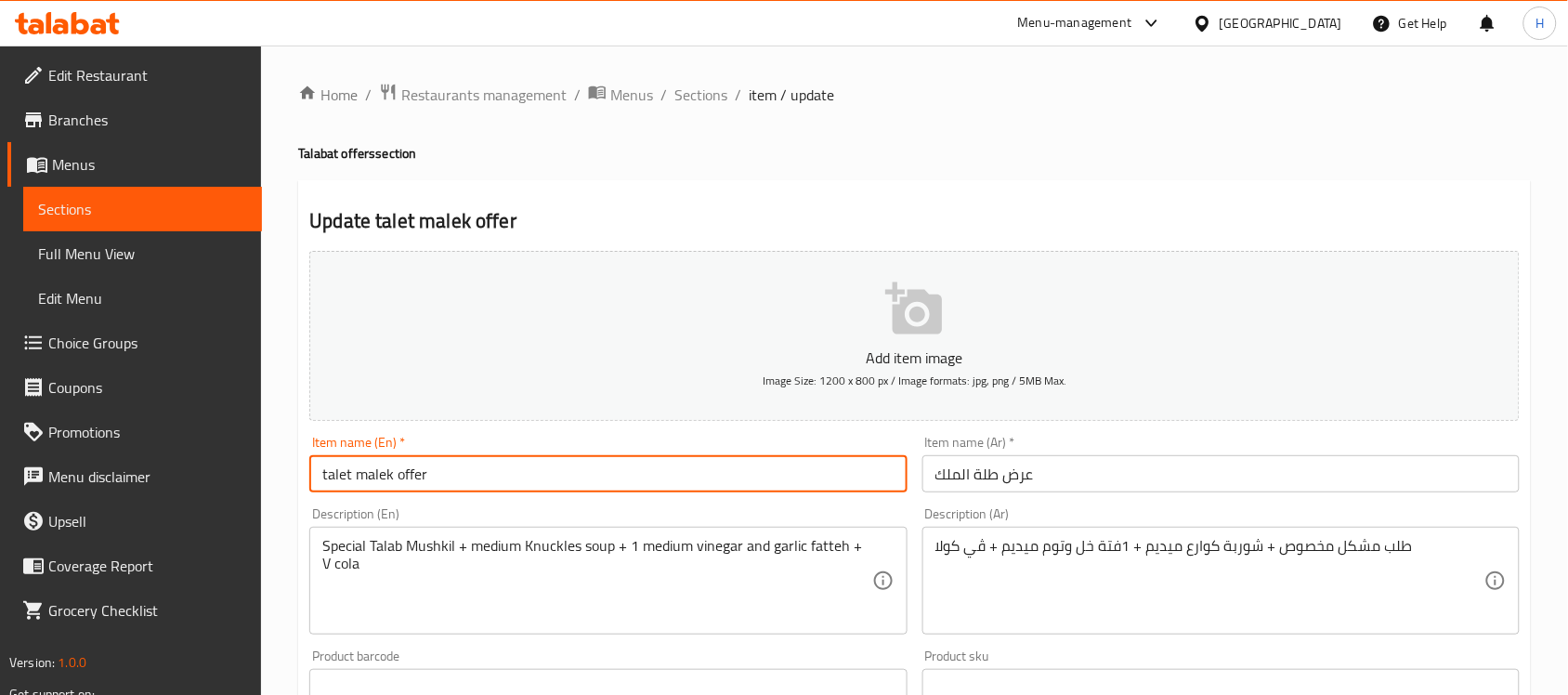
click at [599, 486] on input "talet malek offer" at bounding box center [608, 473] width 598 height 37
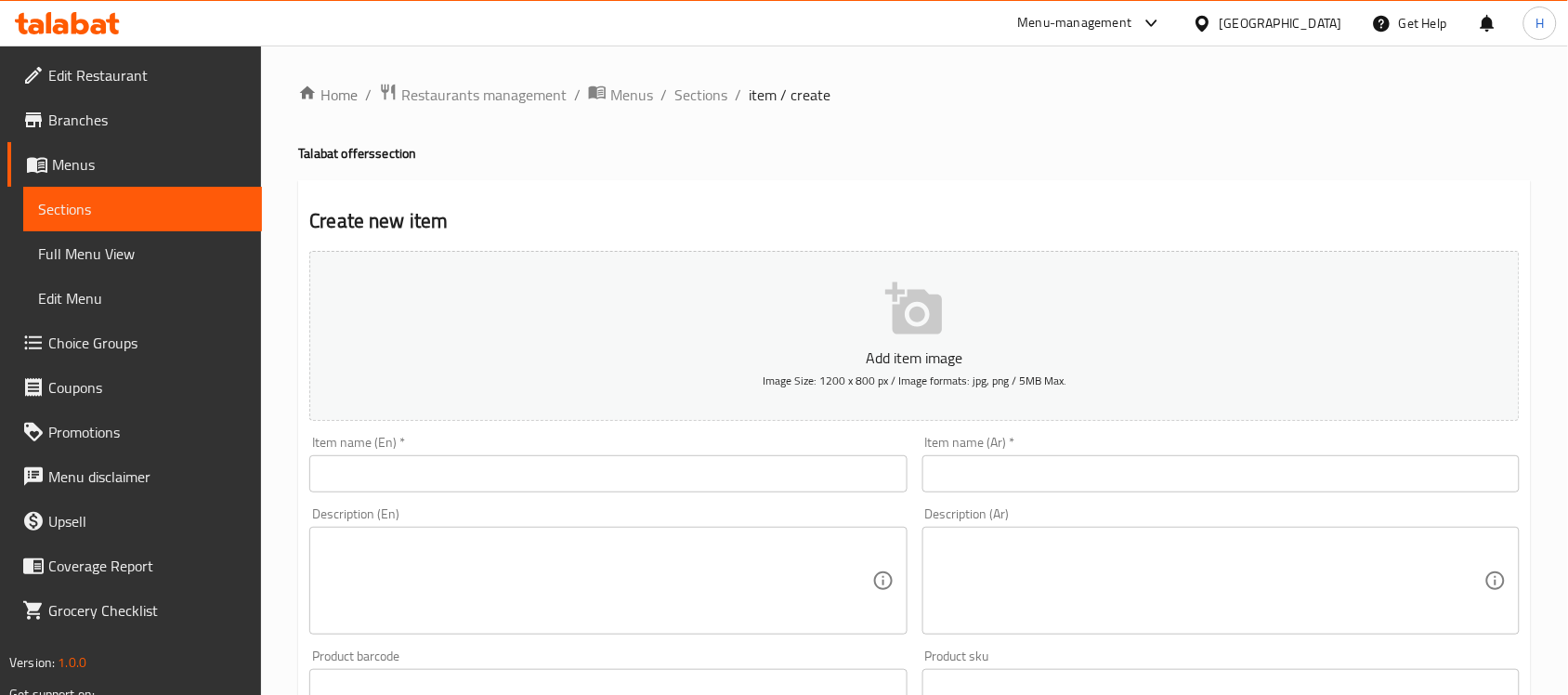
click at [143, 216] on span "Sections" at bounding box center [143, 209] width 209 height 22
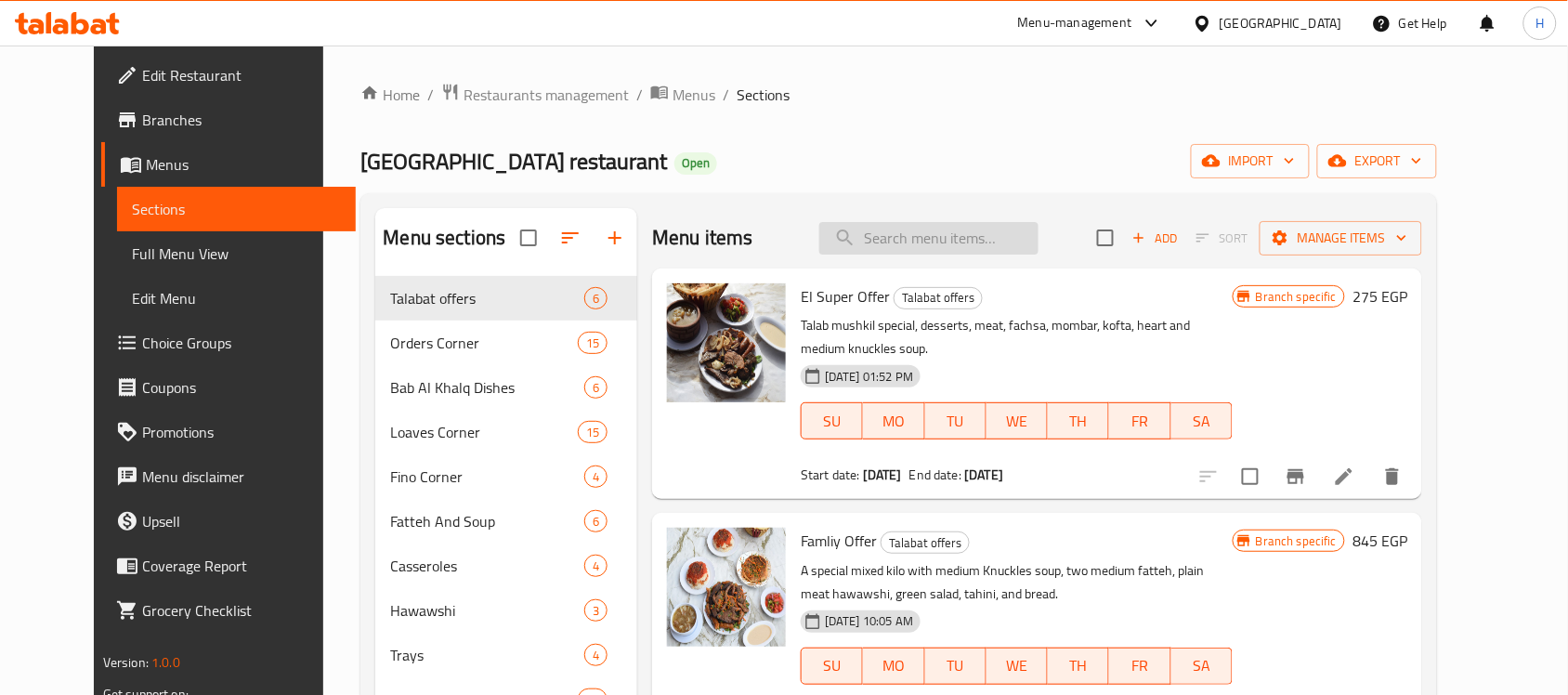
click at [987, 232] on input "search" at bounding box center [928, 237] width 220 height 32
paste input "مشكل مخصوص"
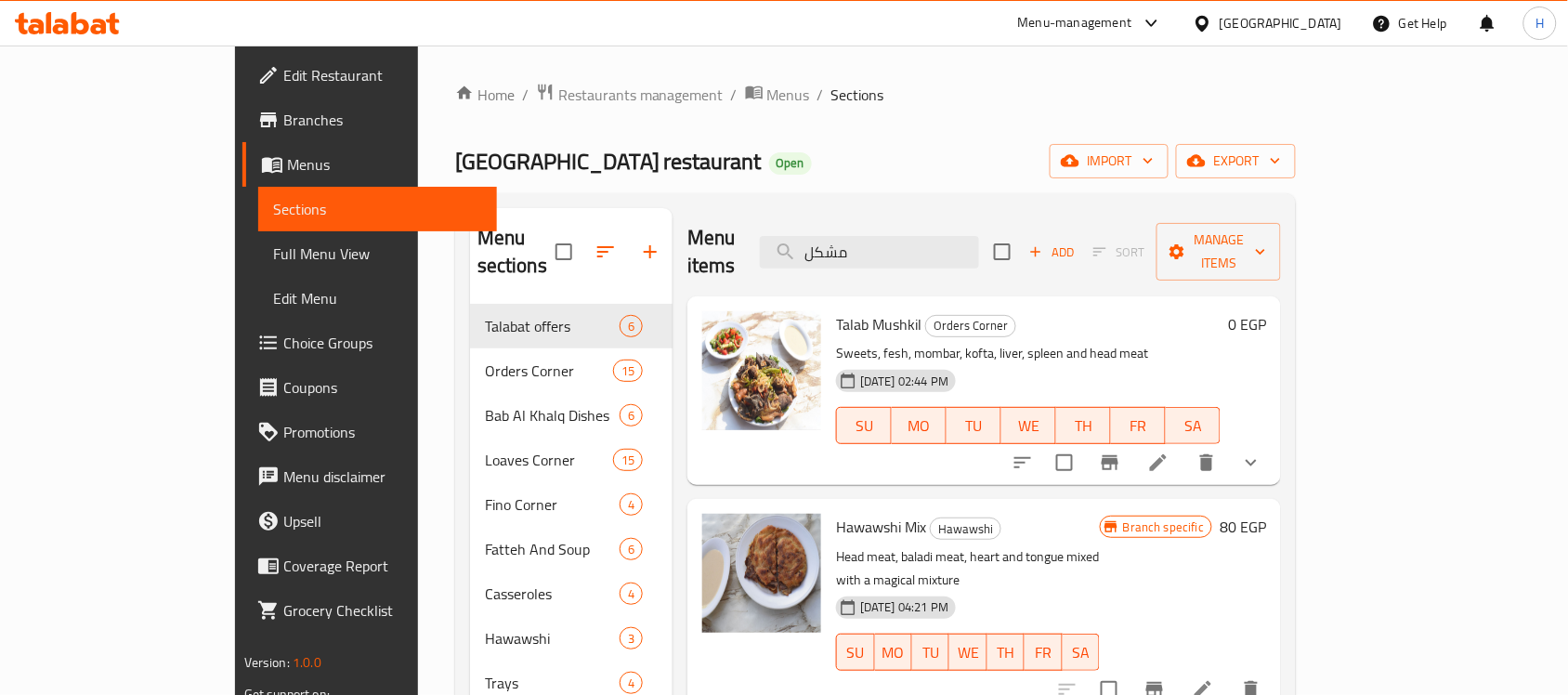
scroll to position [116, 0]
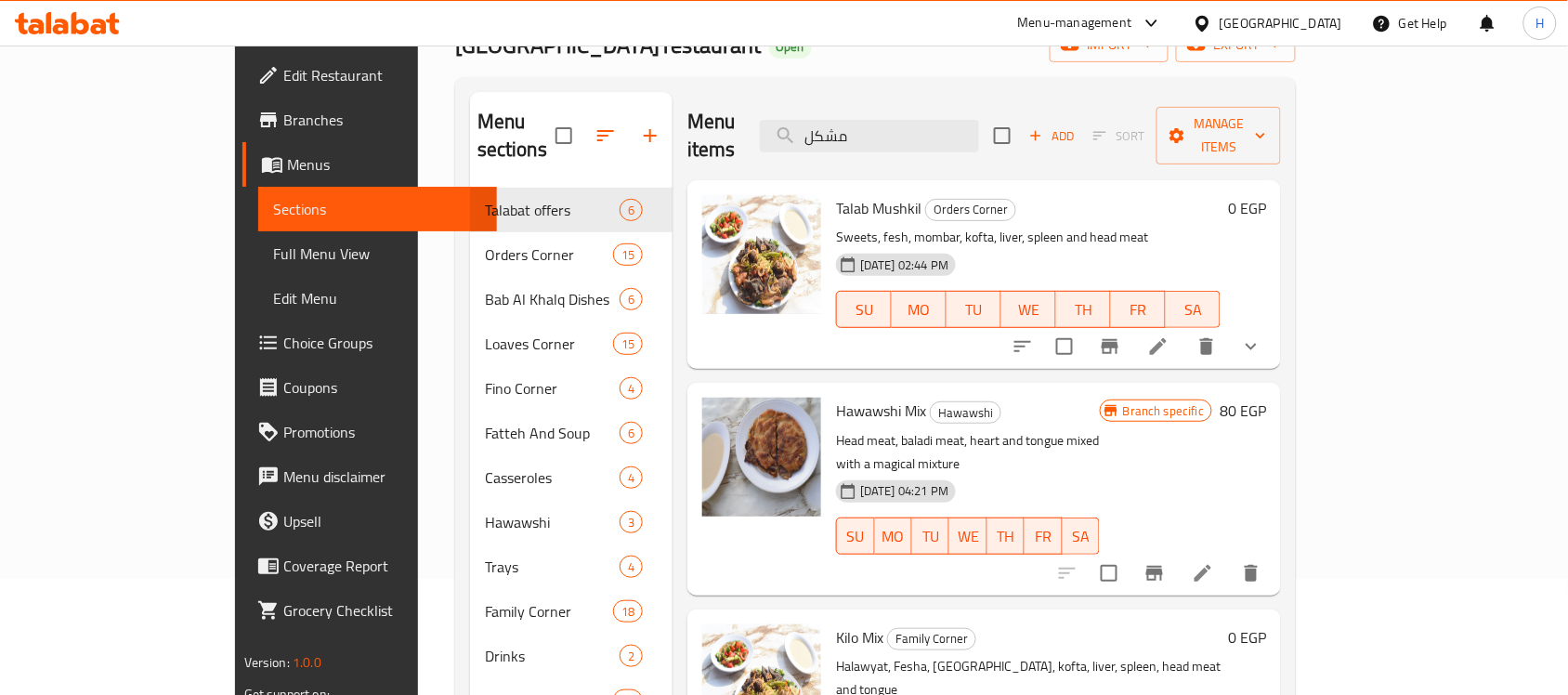
type input "مشكل"
click at [1184, 330] on li at bounding box center [1158, 347] width 52 height 33
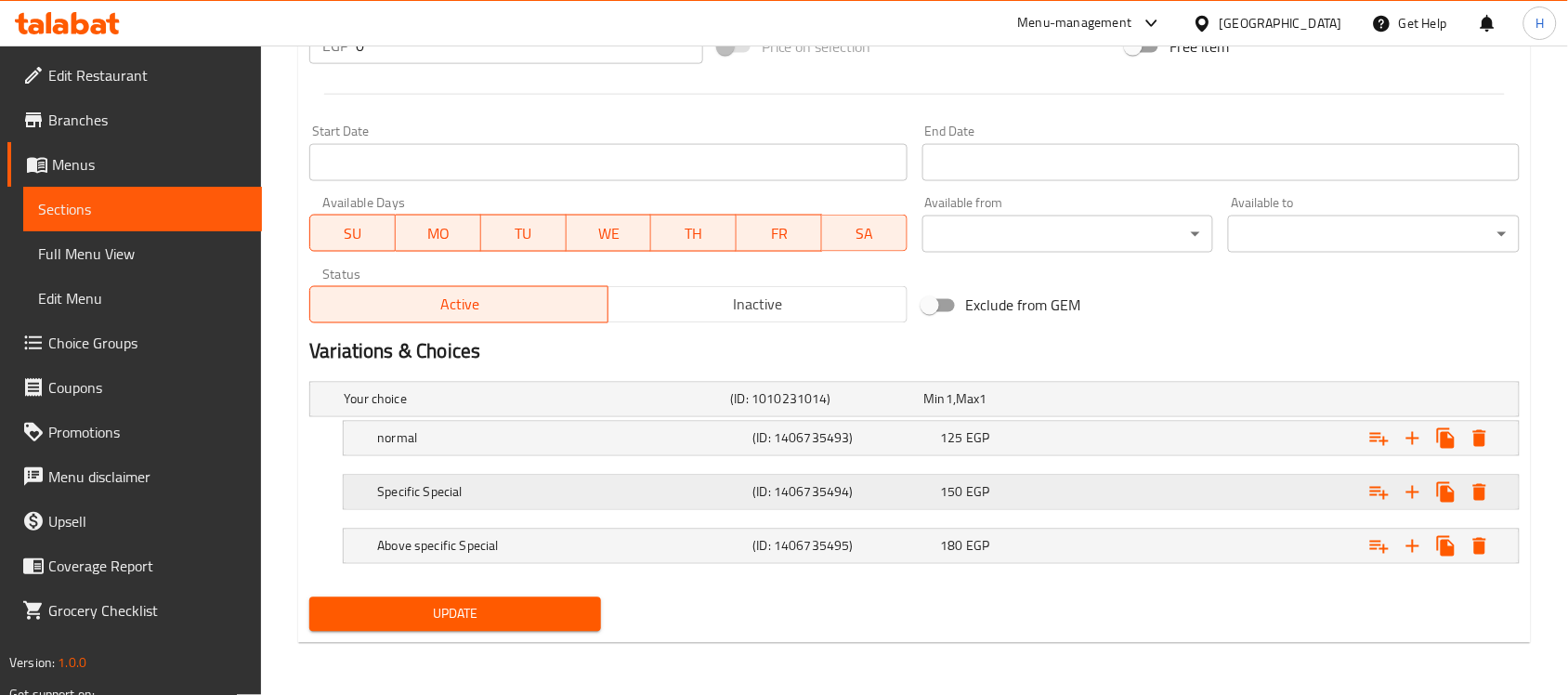
click at [886, 481] on div "(ID: 1406735494)" at bounding box center [844, 492] width 187 height 26
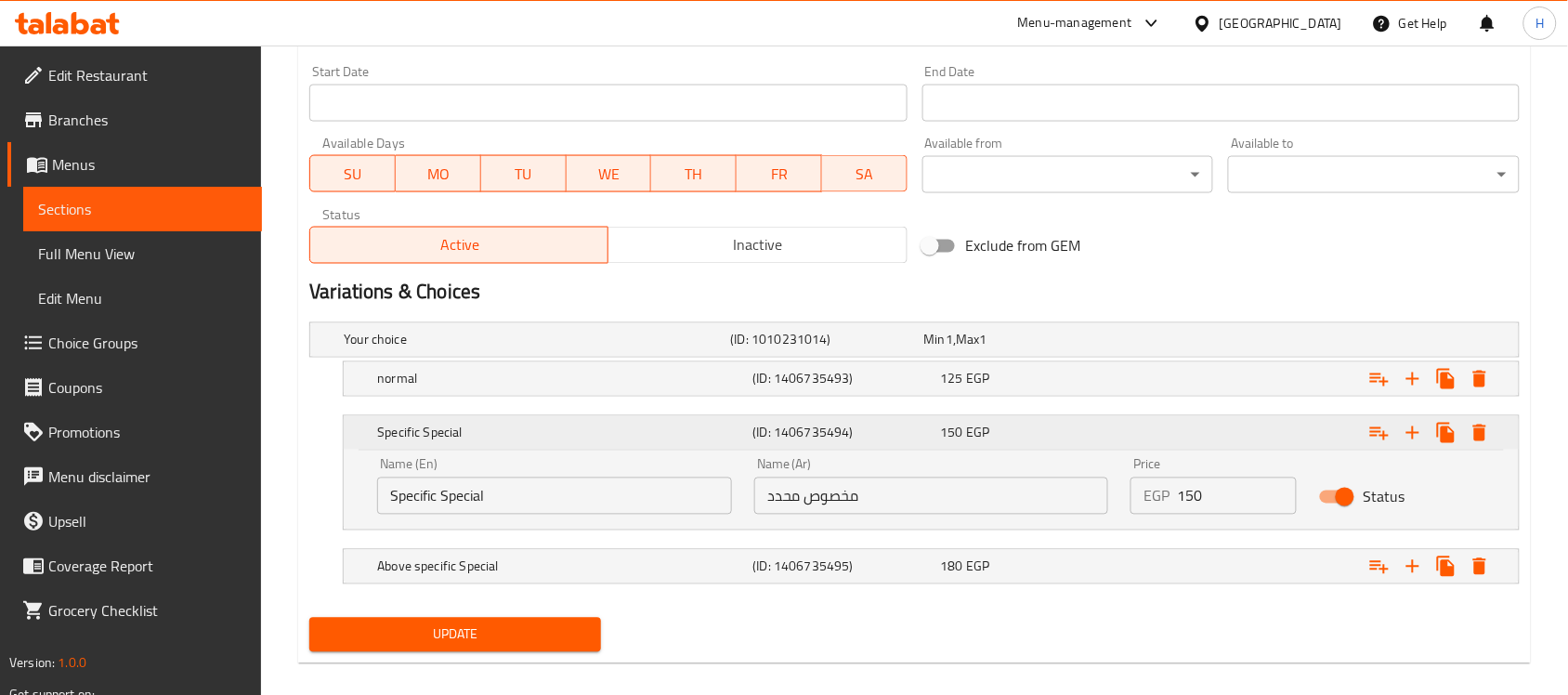
scroll to position [820, 0]
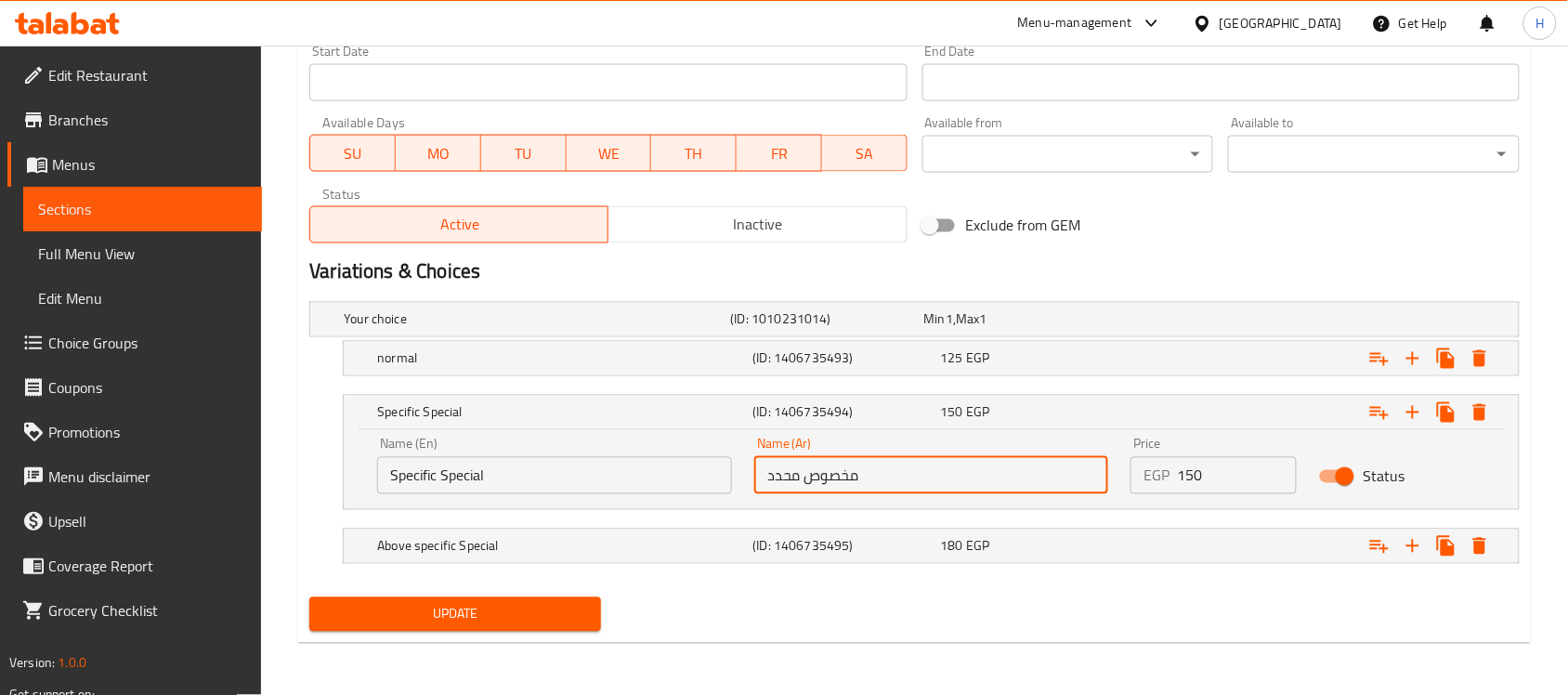
drag, startPoint x: 879, startPoint y: 470, endPoint x: 627, endPoint y: 467, distance: 252.0
click at [627, 467] on div "Name (En) Specific Special Name (En) Name (Ar) مخصوص محدد Name (Ar) Price EGP 1…" at bounding box center [931, 466] width 1131 height 79
click at [842, 479] on input "مخصوص محدد" at bounding box center [931, 475] width 354 height 37
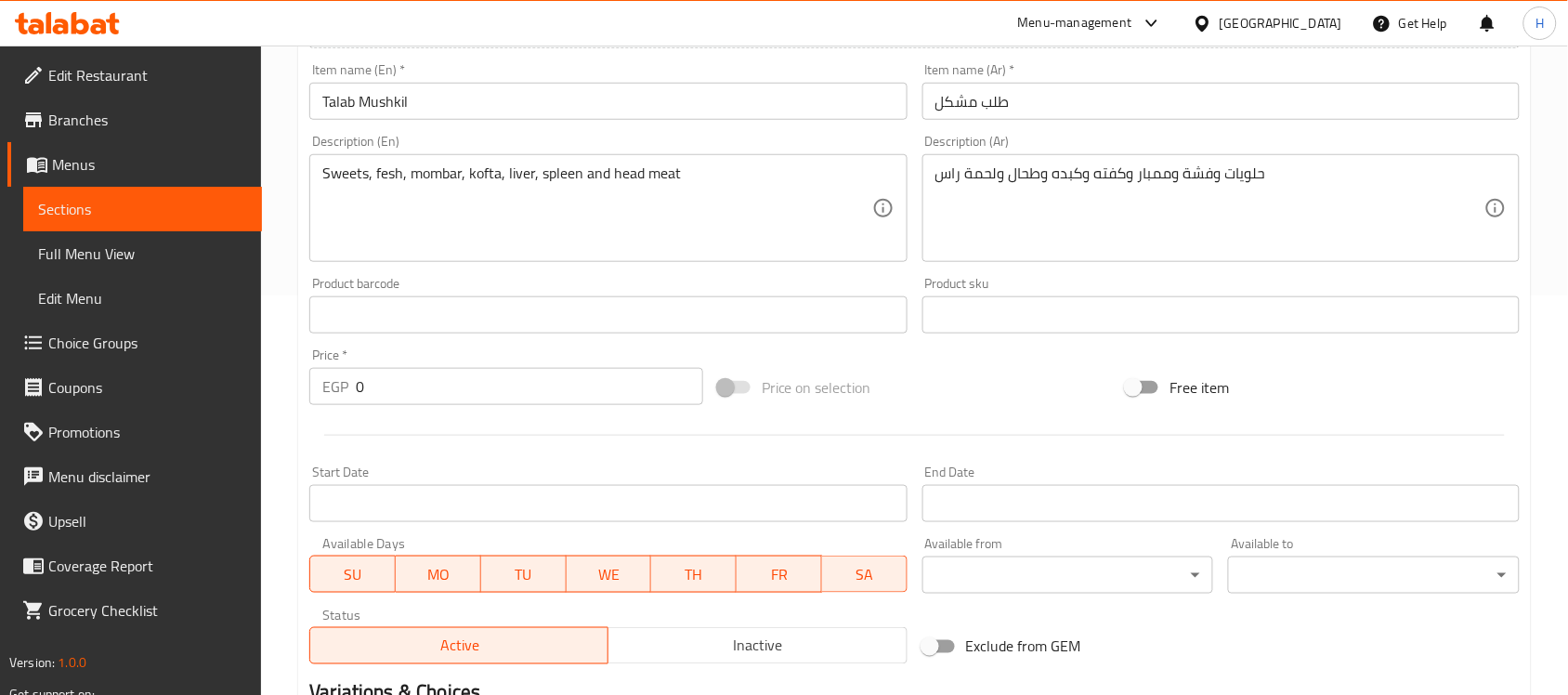
scroll to position [239, 0]
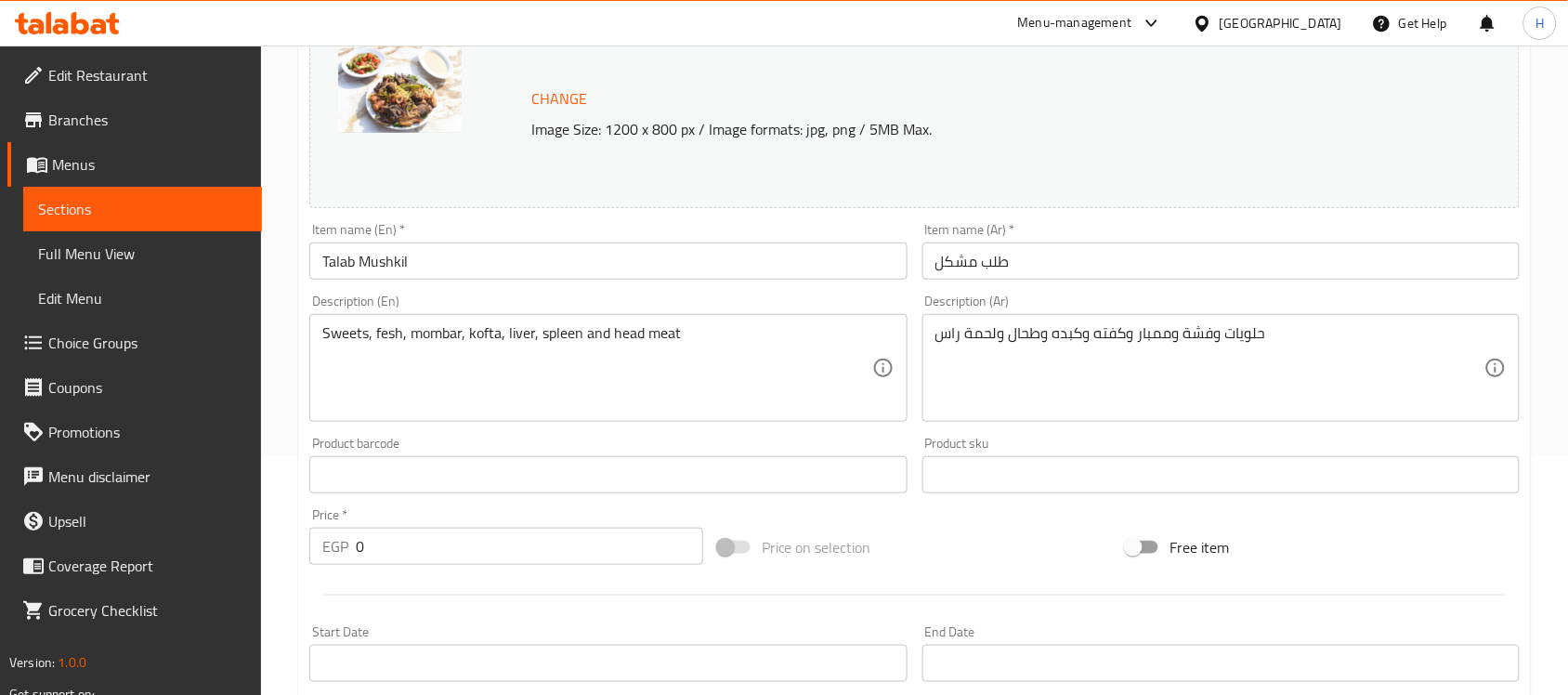
click at [419, 270] on input "Talab Mushkil" at bounding box center [608, 261] width 598 height 37
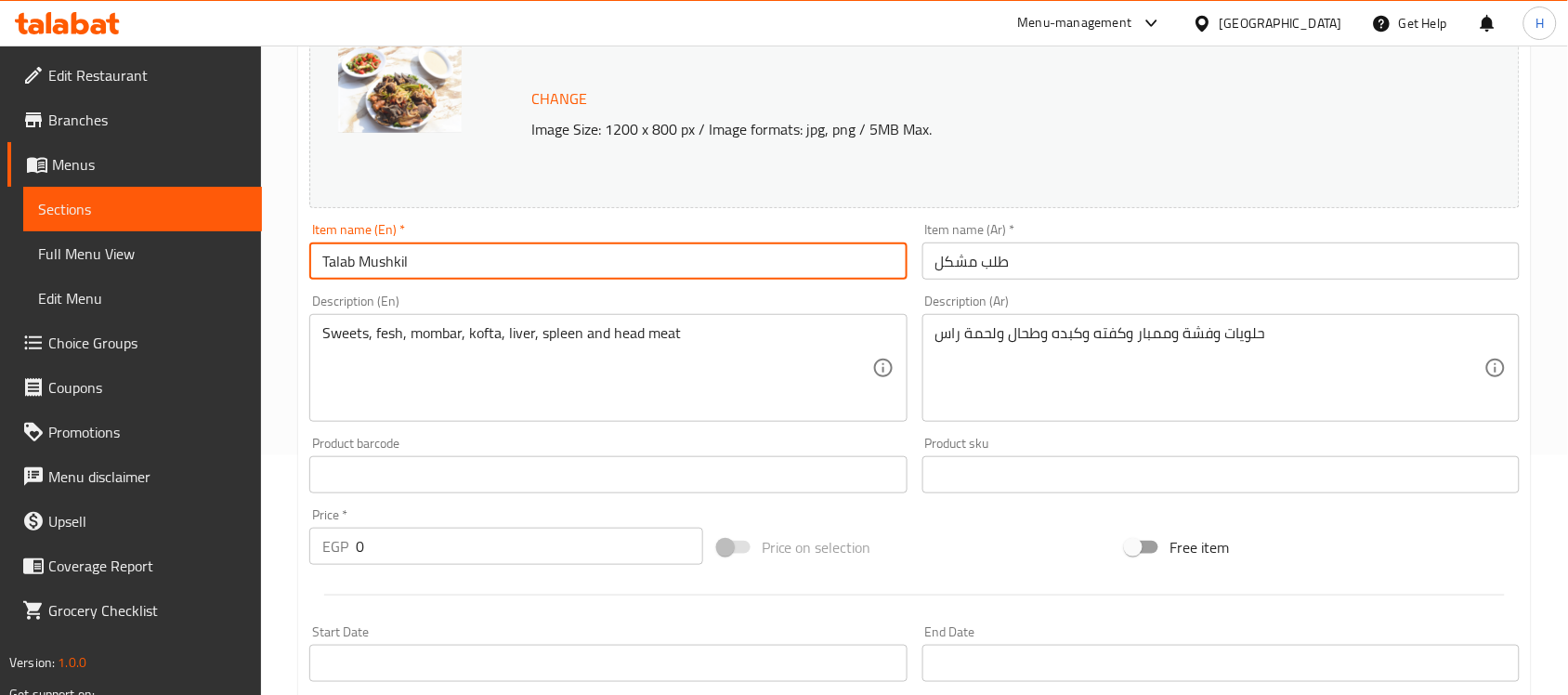
click at [419, 270] on input "Talab Mushkil" at bounding box center [608, 261] width 598 height 37
drag, startPoint x: 205, startPoint y: 210, endPoint x: 263, endPoint y: 209, distance: 58.0
click at [205, 210] on span "Sections" at bounding box center [143, 209] width 209 height 22
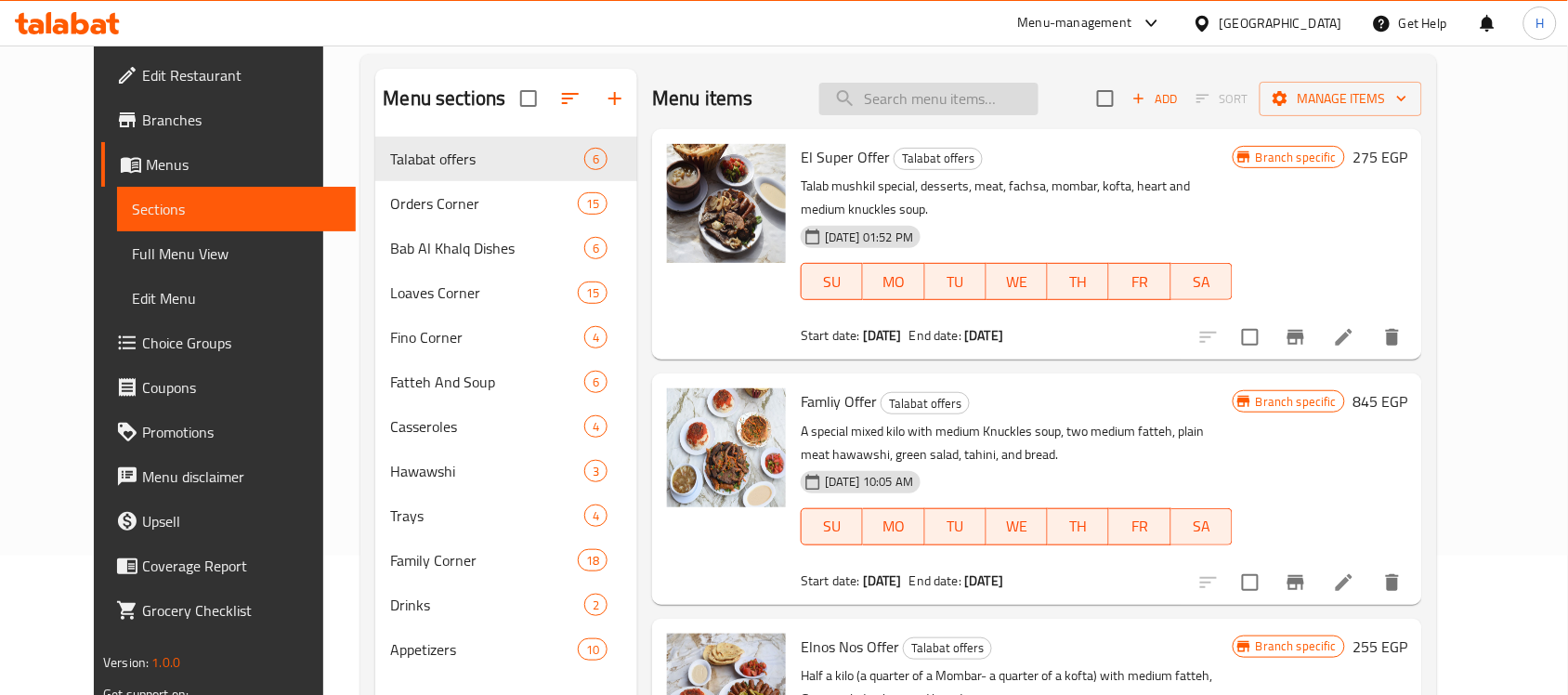
scroll to position [8, 0]
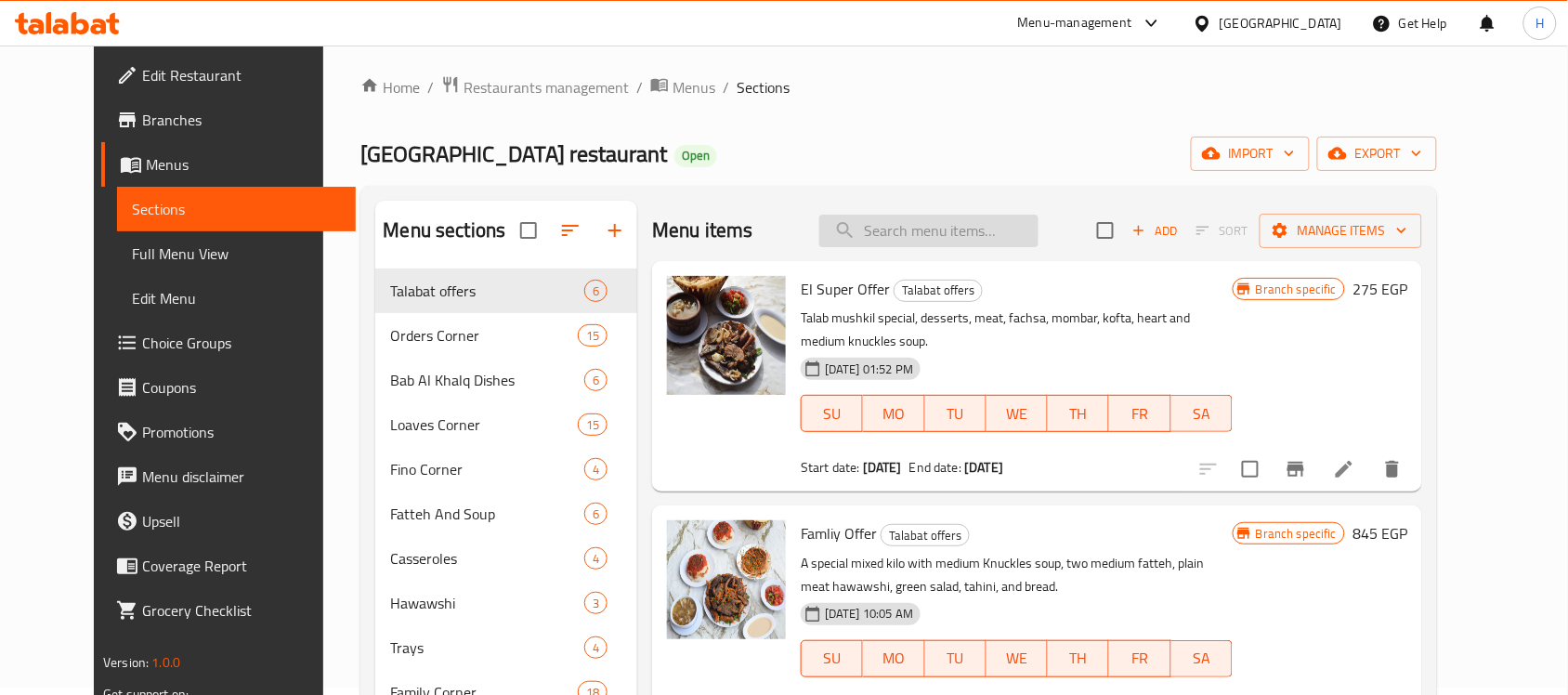
click at [931, 239] on input "search" at bounding box center [928, 230] width 220 height 32
paste input "سادة"
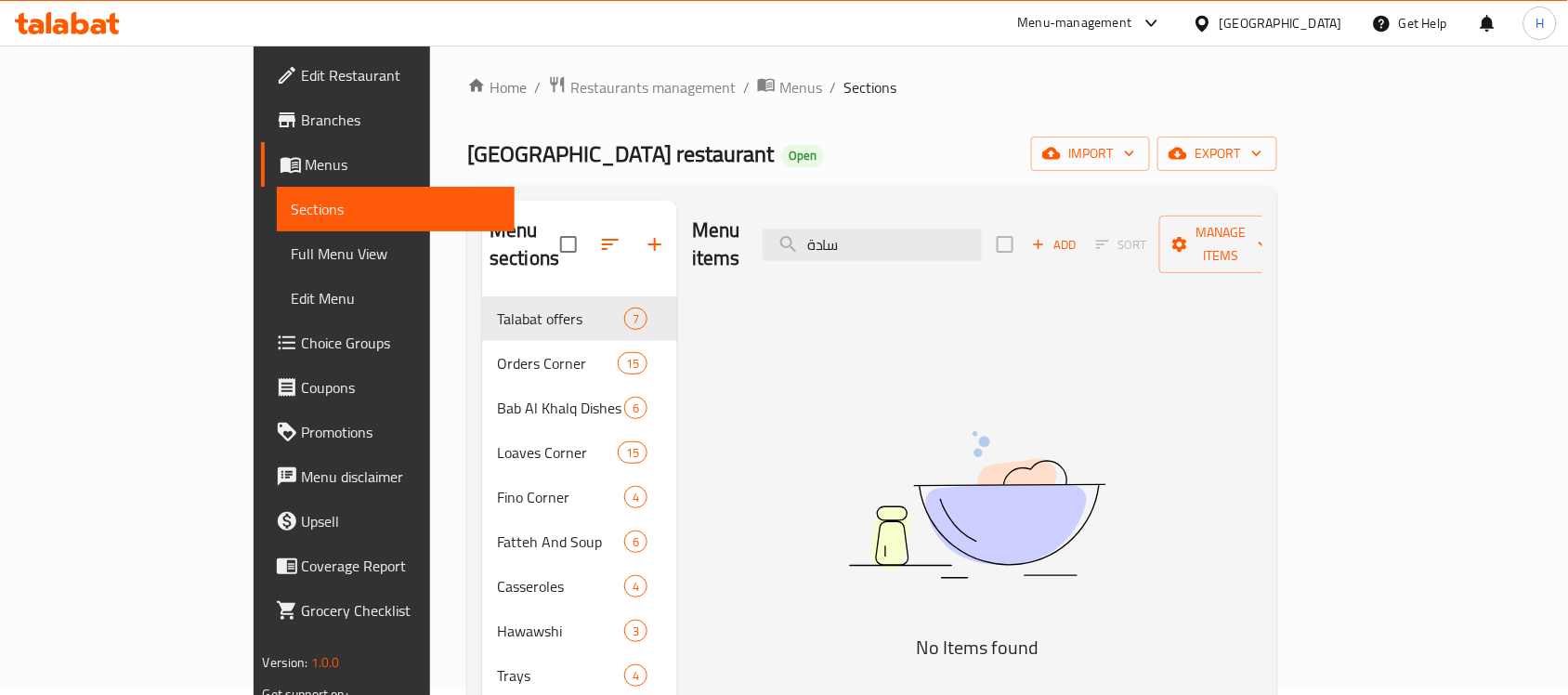
type input "سادة"
click at [292, 242] on span "Full Menu View" at bounding box center [396, 253] width 209 height 22
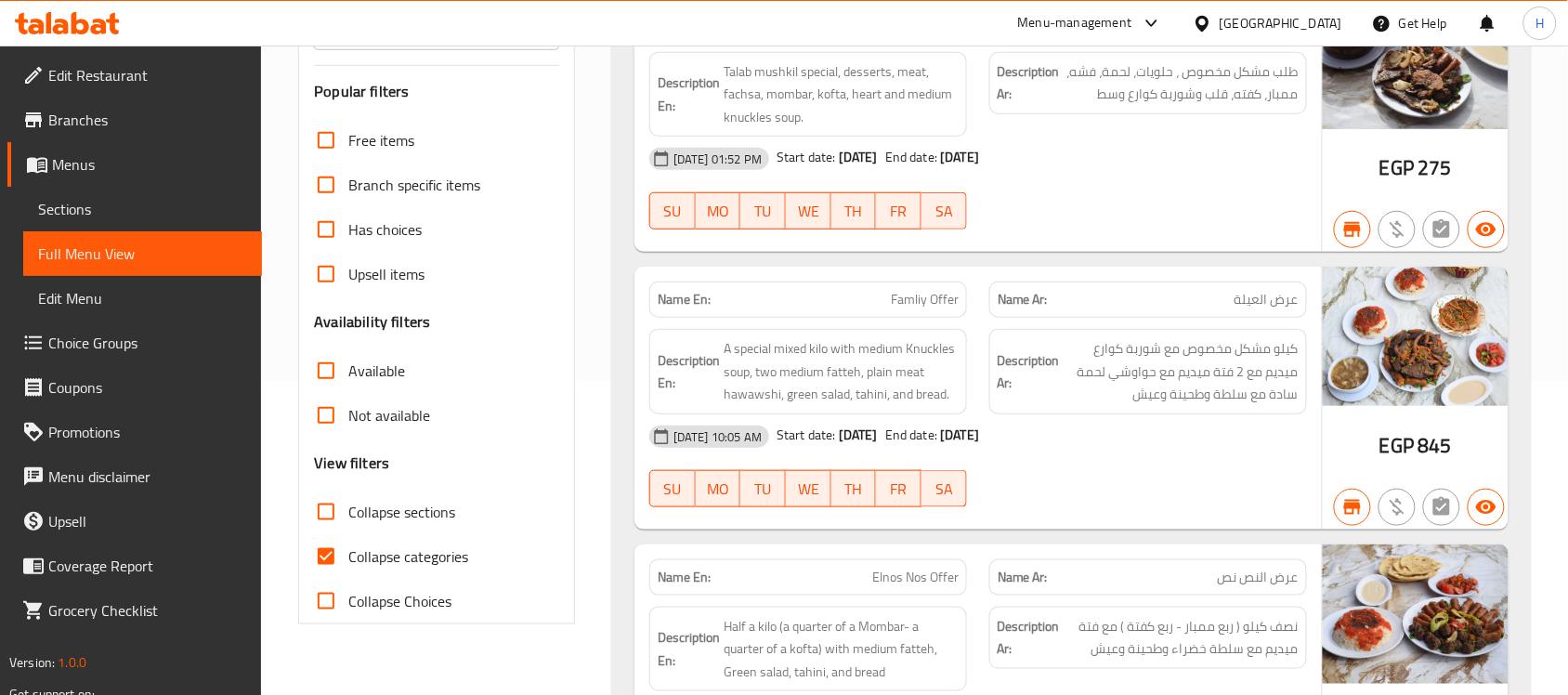
scroll to position [355, 0]
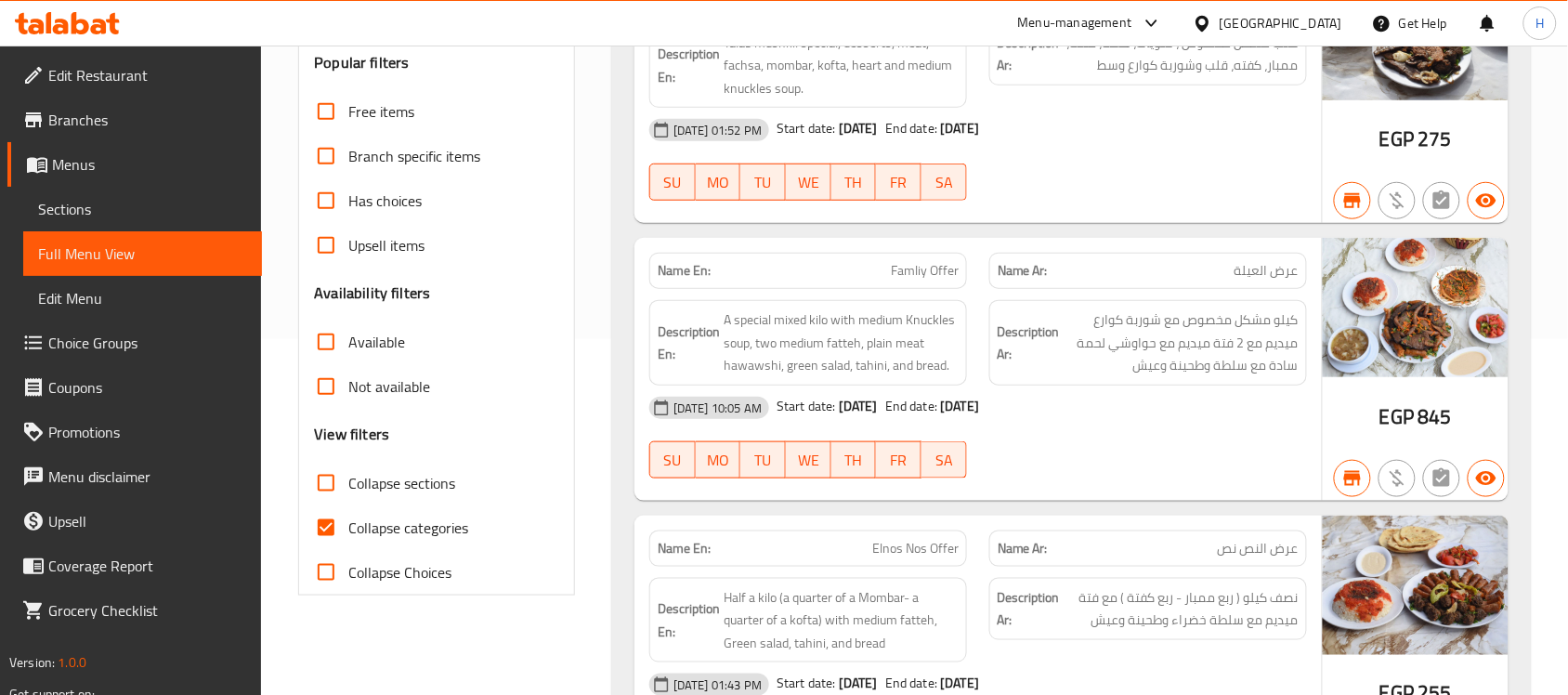
click at [431, 516] on span "Collapse categories" at bounding box center [408, 527] width 120 height 22
click at [349, 512] on input "Collapse categories" at bounding box center [326, 528] width 45 height 45
checkbox input "false"
click at [1285, 468] on div at bounding box center [1148, 478] width 340 height 22
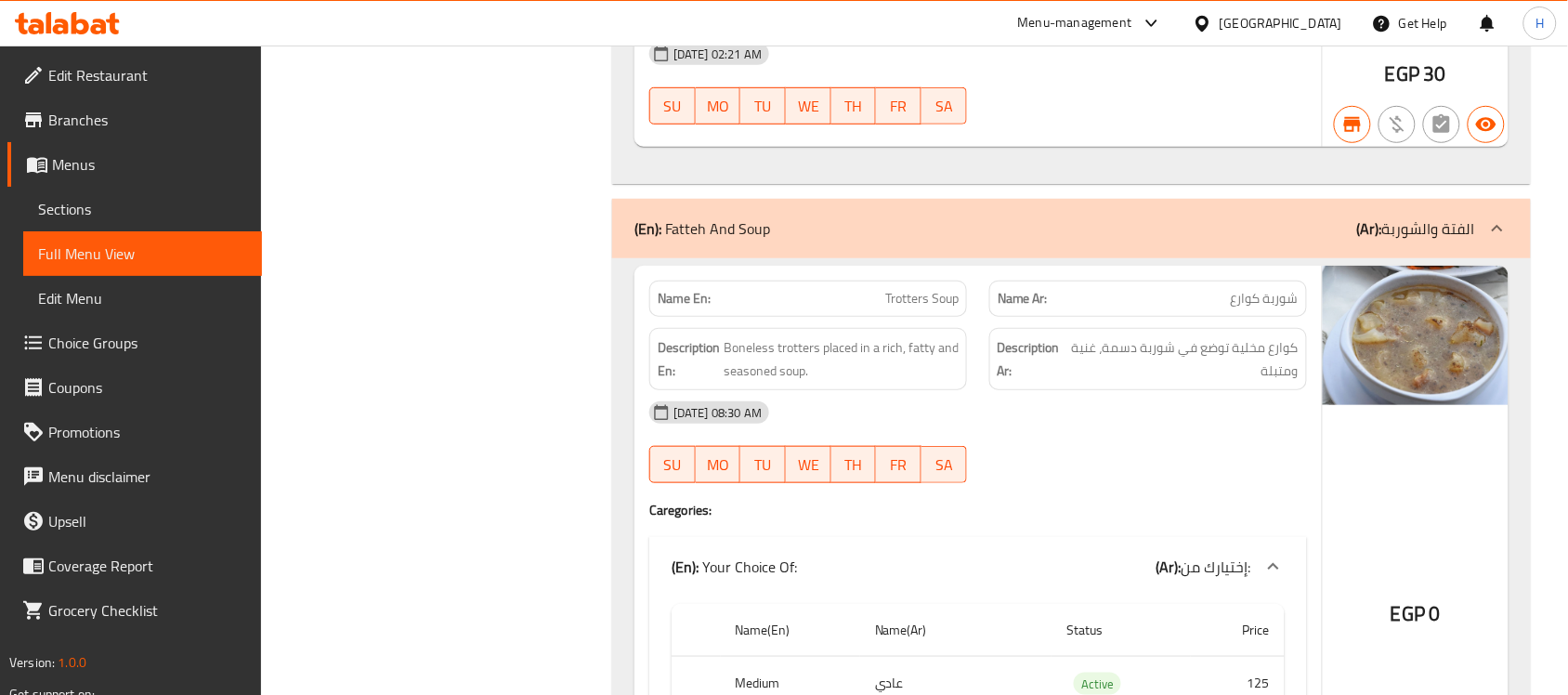
scroll to position [23397, 0]
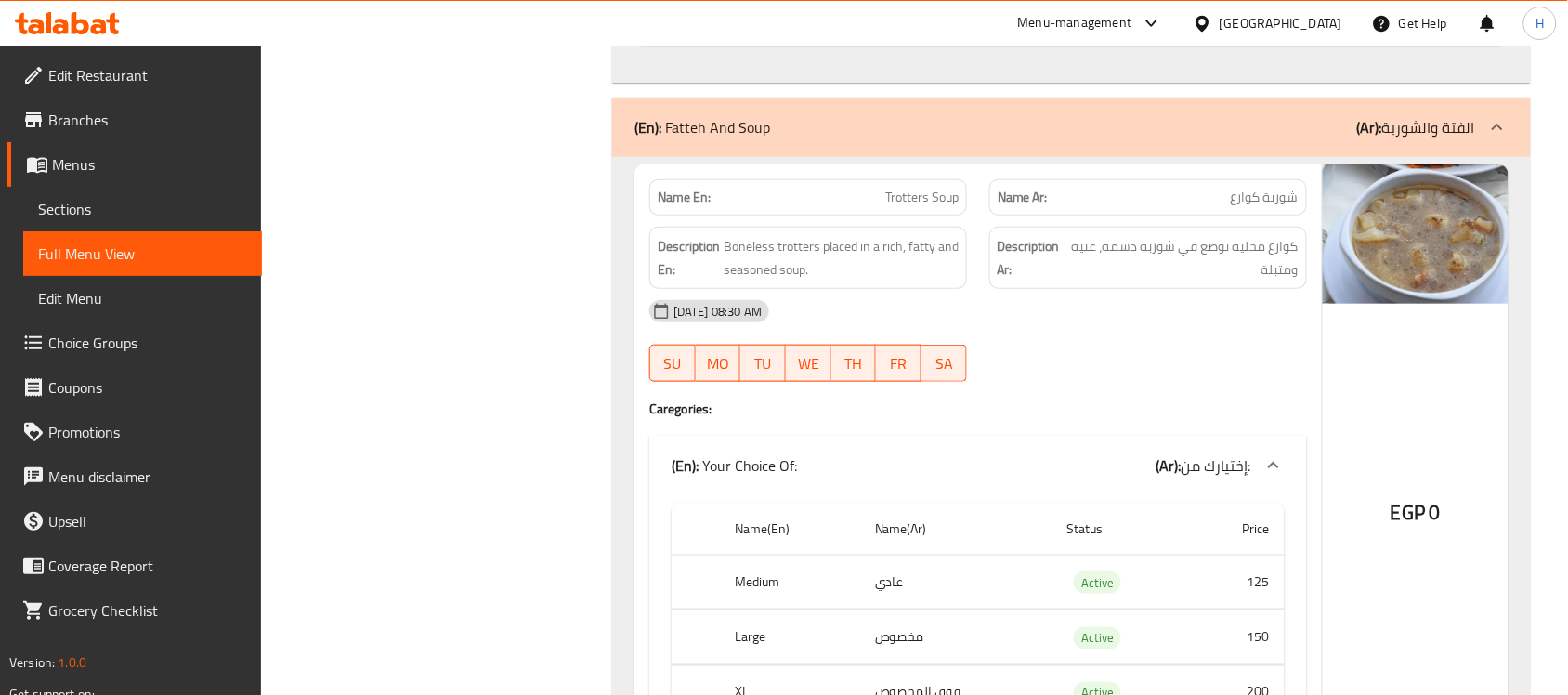
click at [1046, 334] on div "[DATE] 08:30 AM" at bounding box center [978, 311] width 681 height 45
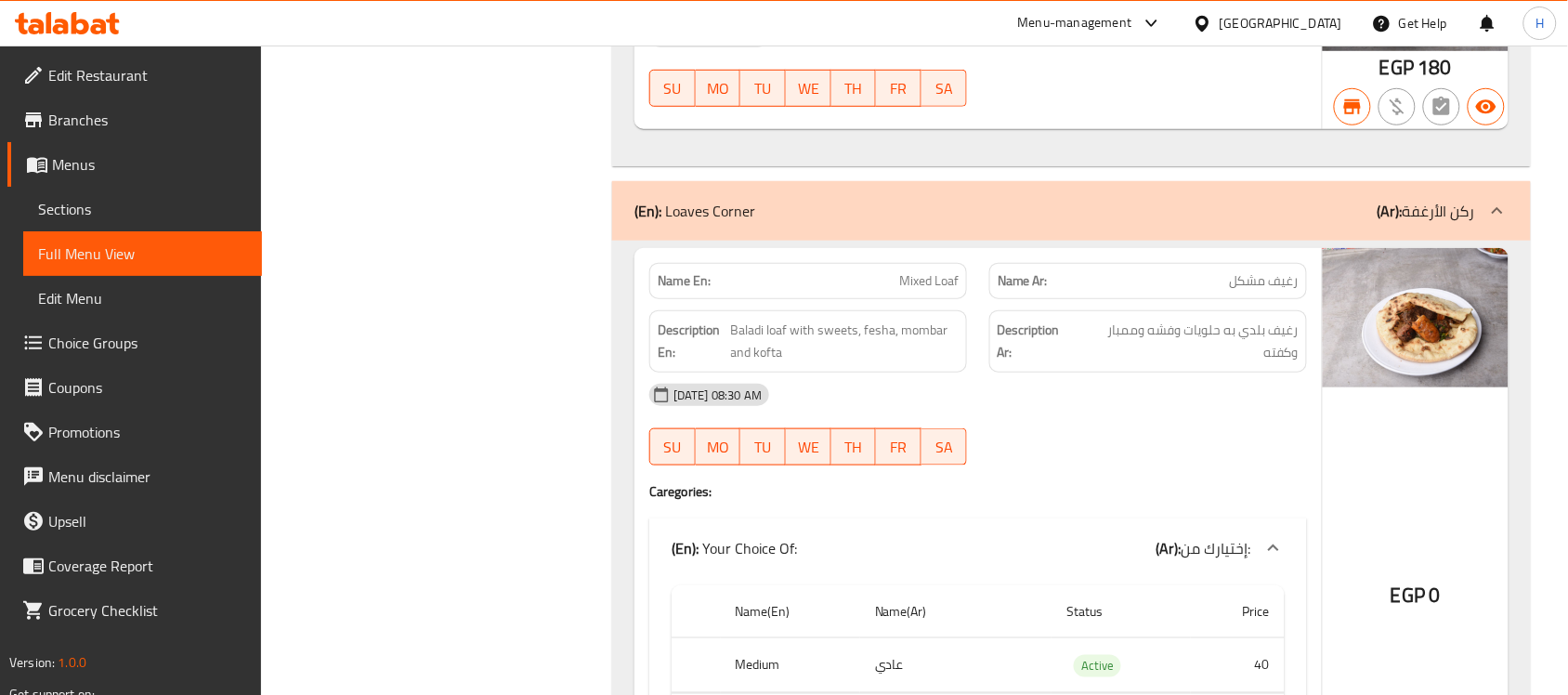
scroll to position [1419, 0]
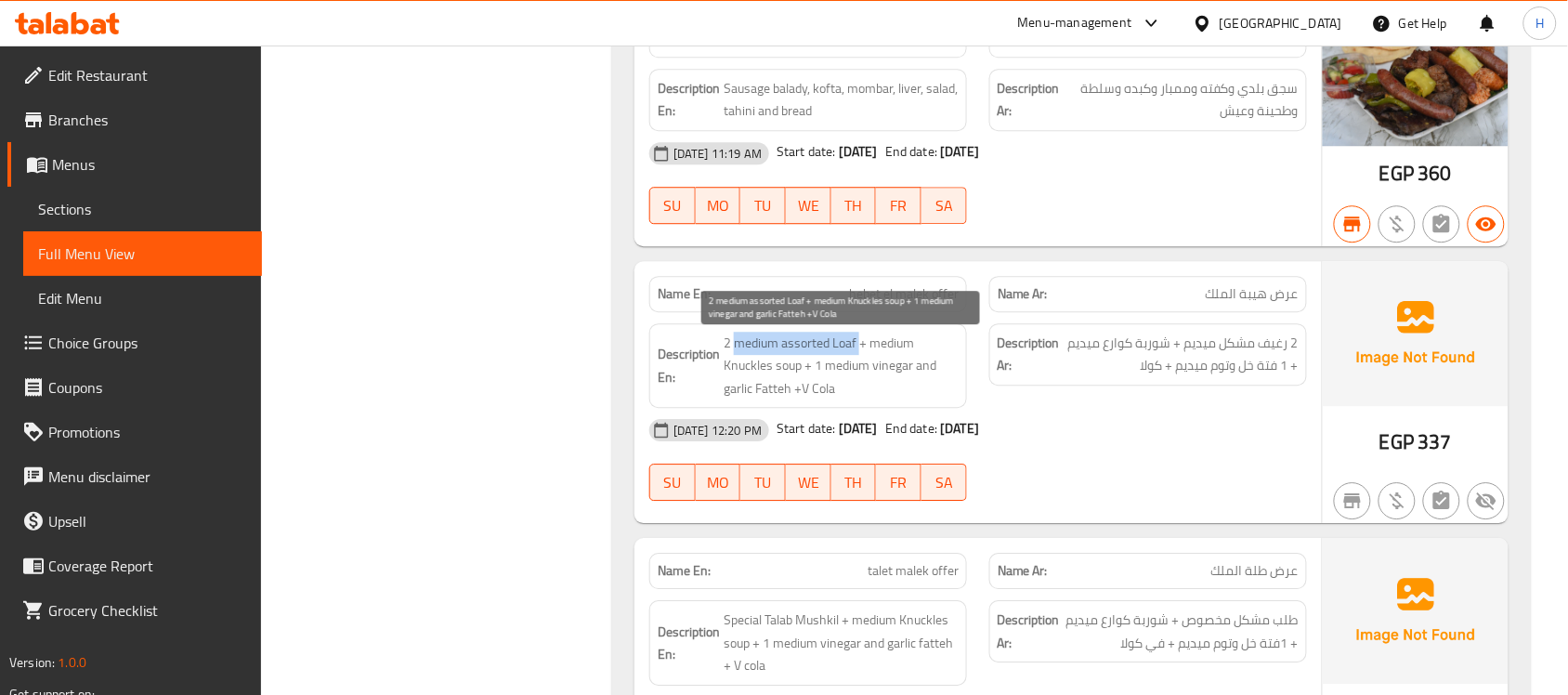
drag, startPoint x: 736, startPoint y: 350, endPoint x: 862, endPoint y: 354, distance: 126.1
click at [862, 354] on span "2 medium assorted Loaf + medium Knuckles soup + 1 medium vinegar and garlic Fat…" at bounding box center [841, 366] width 235 height 68
copy span "medium assorted Loaf"
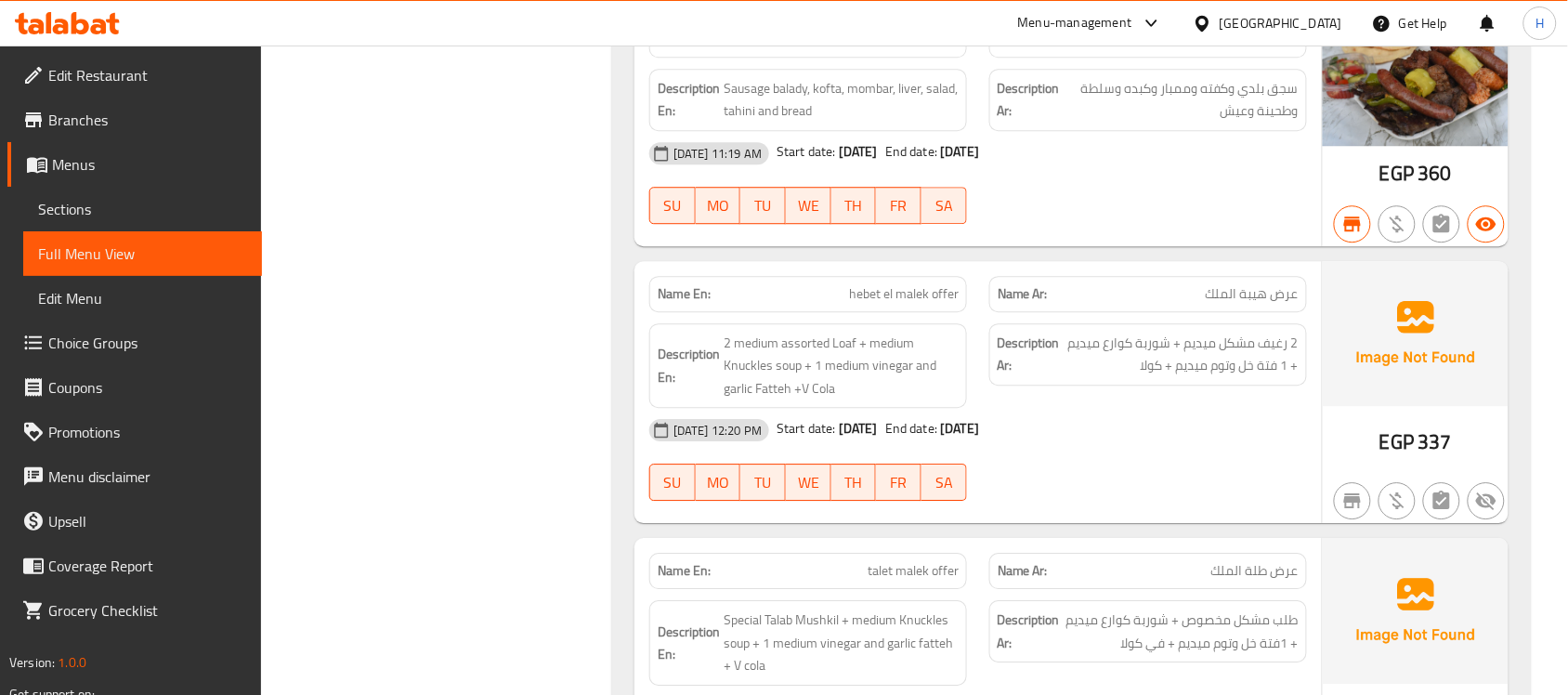
click at [1062, 357] on h6 "Description Ar: 2 رغيف مشكل ميديم + شوربة كوارع ميديم + 1 فتة خل وتوم ميديم + ك…" at bounding box center [1148, 354] width 301 height 46
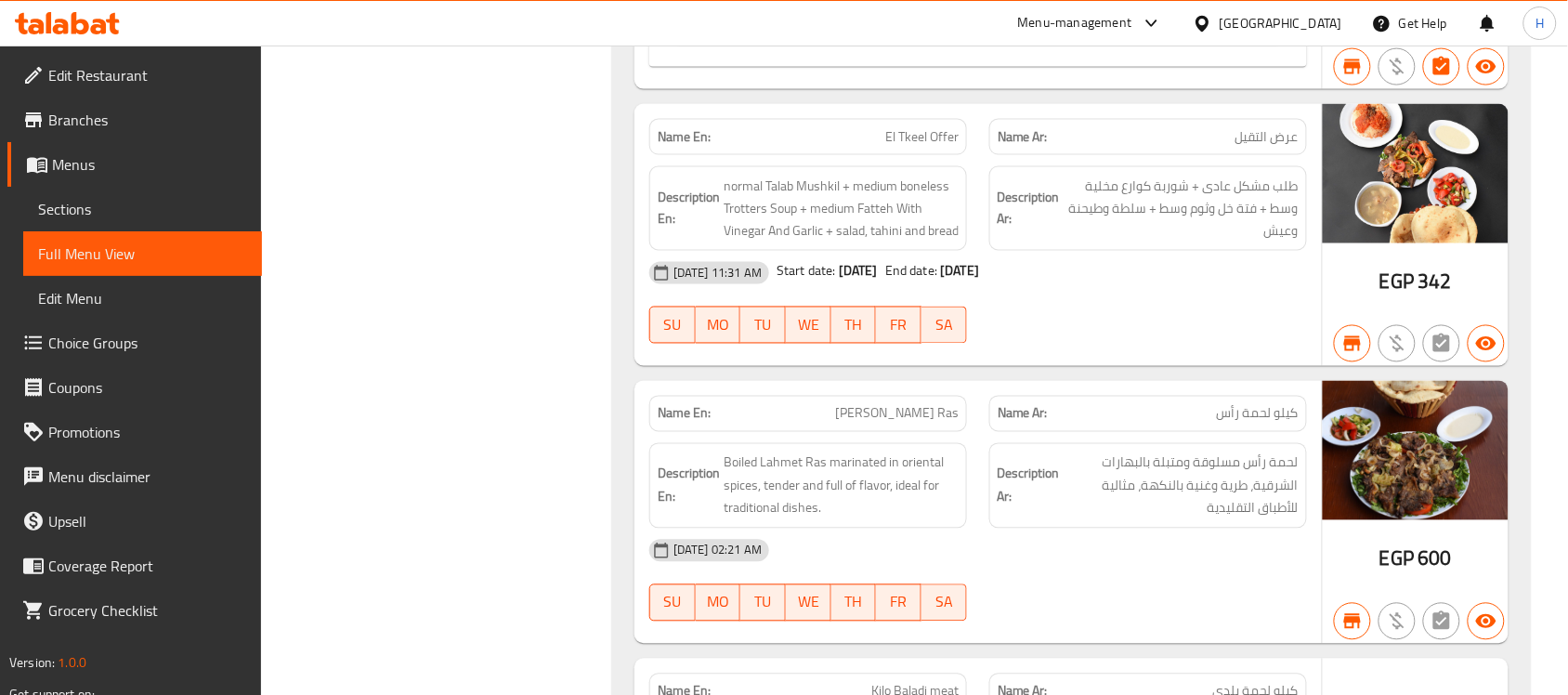
scroll to position [34059, 0]
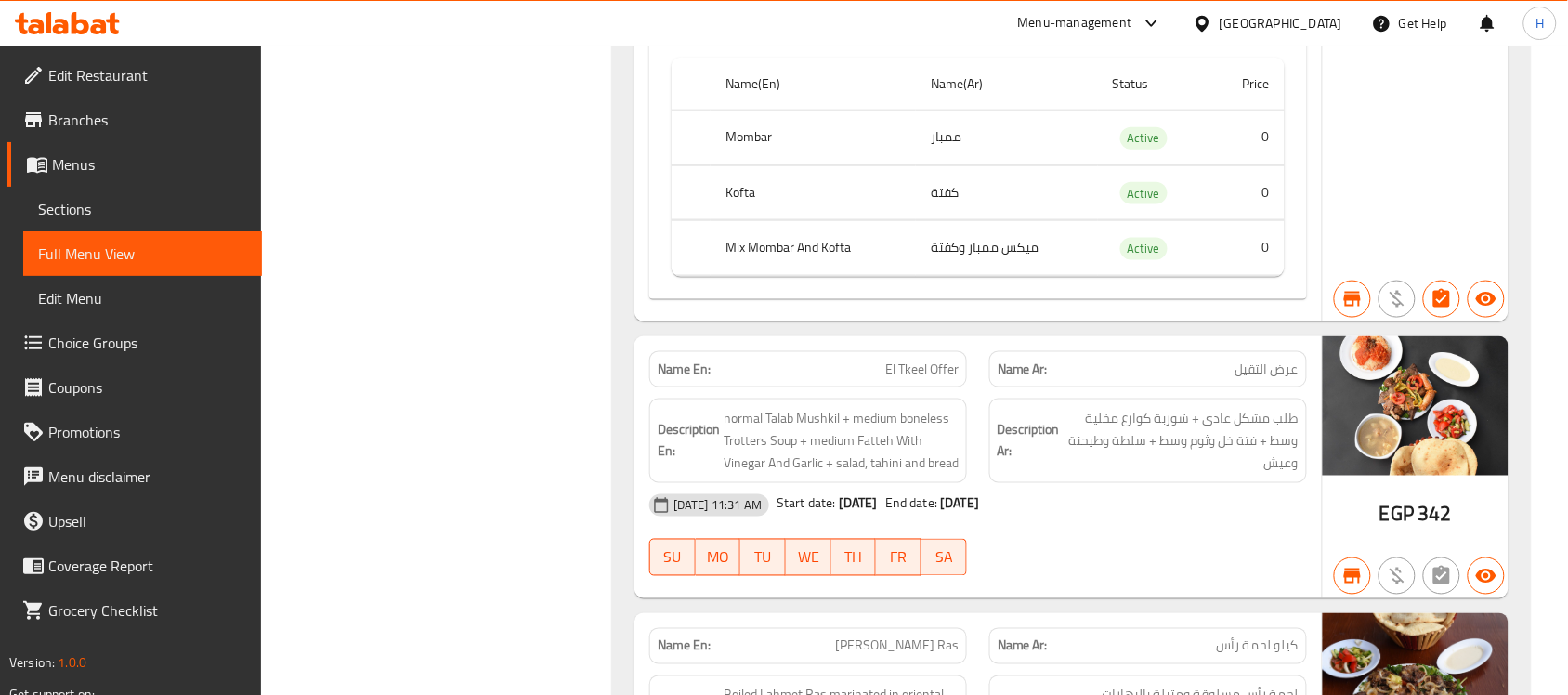
click at [77, 124] on span "Branches" at bounding box center [147, 119] width 199 height 22
